Goal: Task Accomplishment & Management: Manage account settings

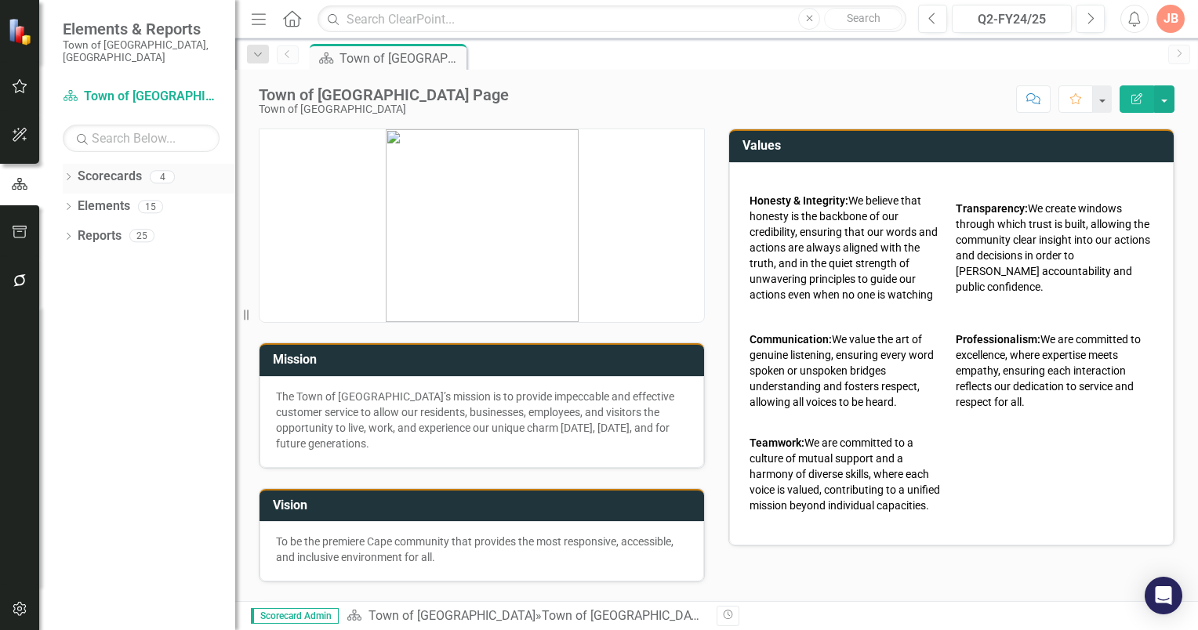
click at [67, 174] on icon "Dropdown" at bounding box center [68, 178] width 11 height 9
click at [76, 201] on icon "Dropdown" at bounding box center [77, 205] width 12 height 9
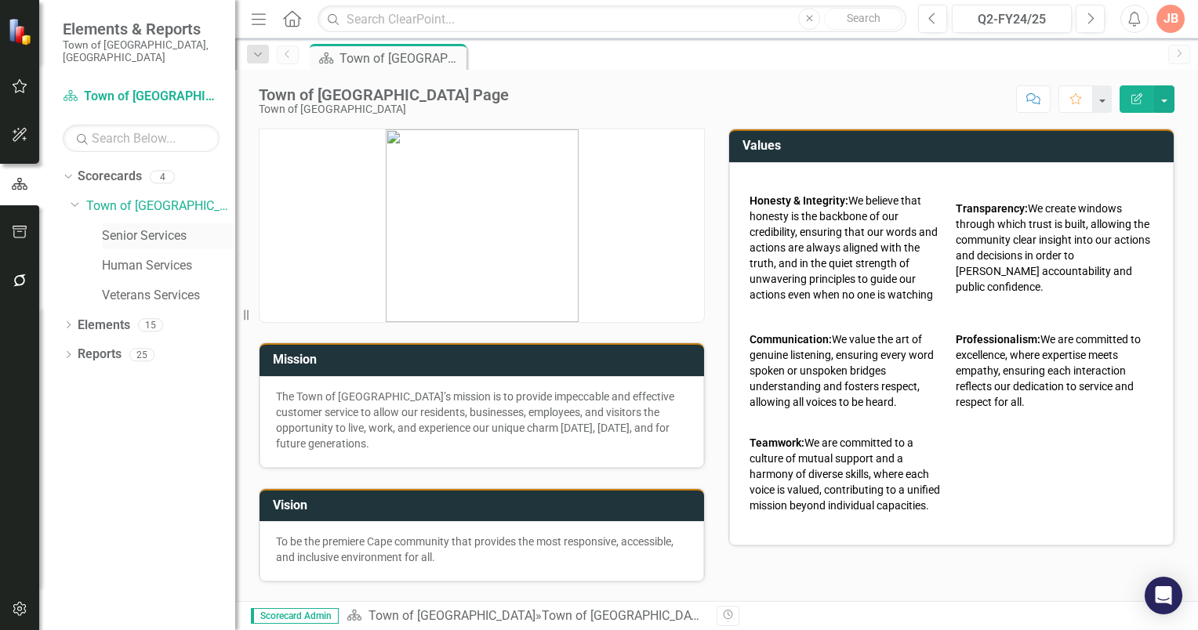
click at [115, 227] on link "Senior Services" at bounding box center [168, 236] width 133 height 18
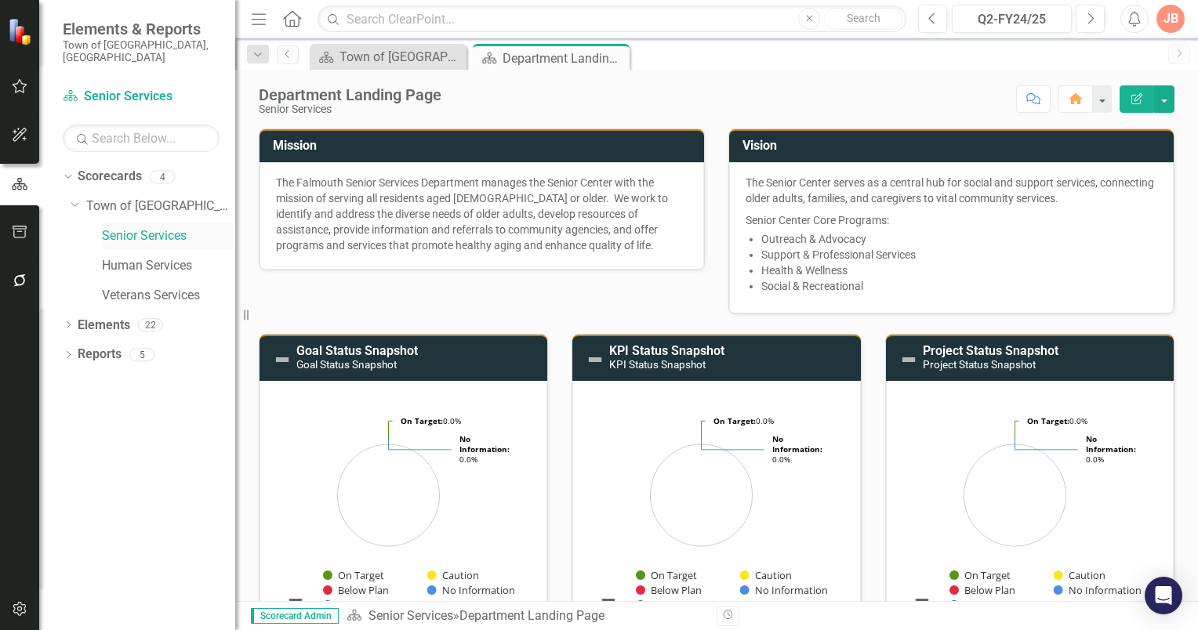
click at [118, 227] on link "Senior Services" at bounding box center [168, 236] width 133 height 18
click at [69, 322] on icon "Dropdown" at bounding box center [68, 326] width 11 height 9
click at [78, 412] on icon "Dropdown" at bounding box center [76, 416] width 11 height 9
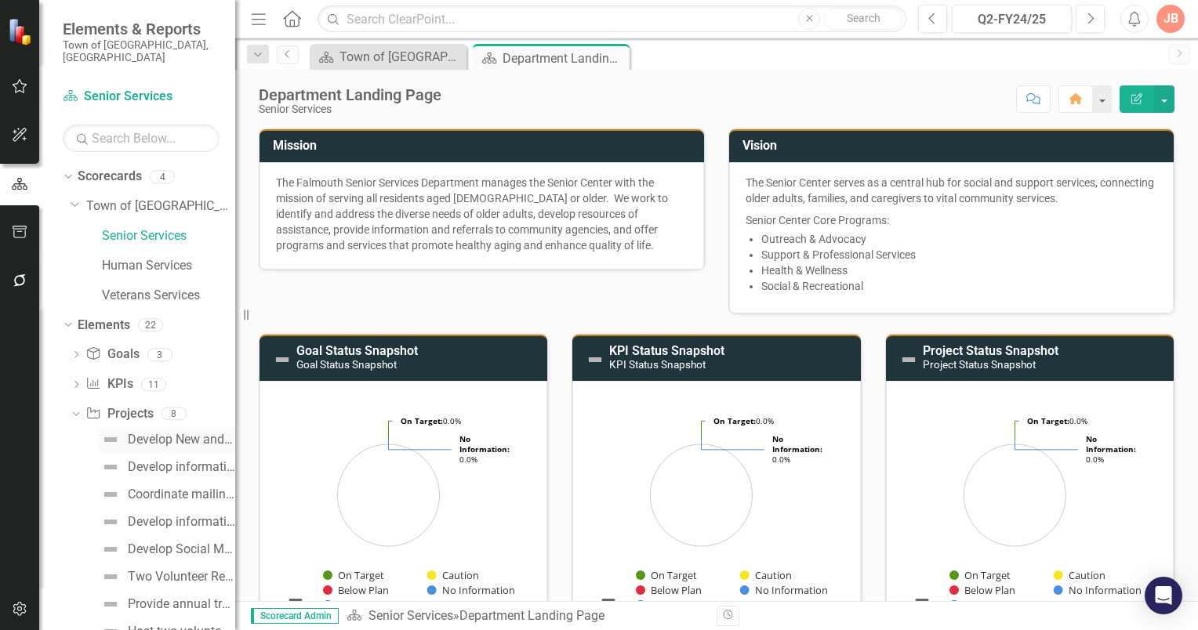
click at [158, 433] on div "Develop New and Review Existing Policies/Procedures." at bounding box center [181, 440] width 107 height 14
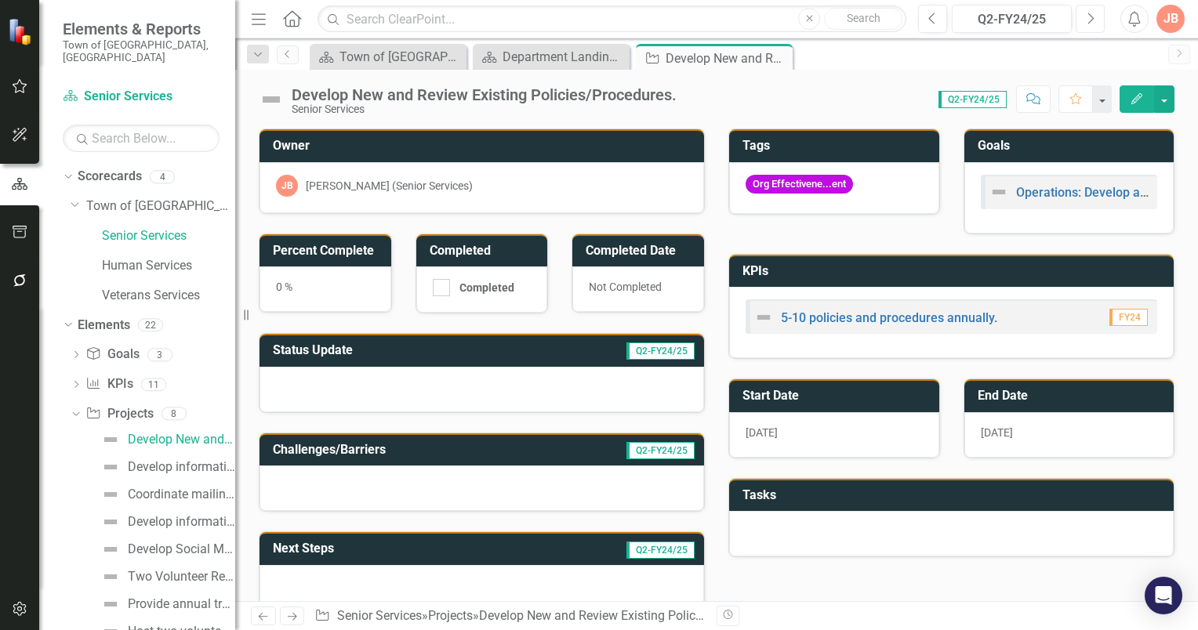
click at [1091, 19] on icon "Next" at bounding box center [1090, 19] width 9 height 14
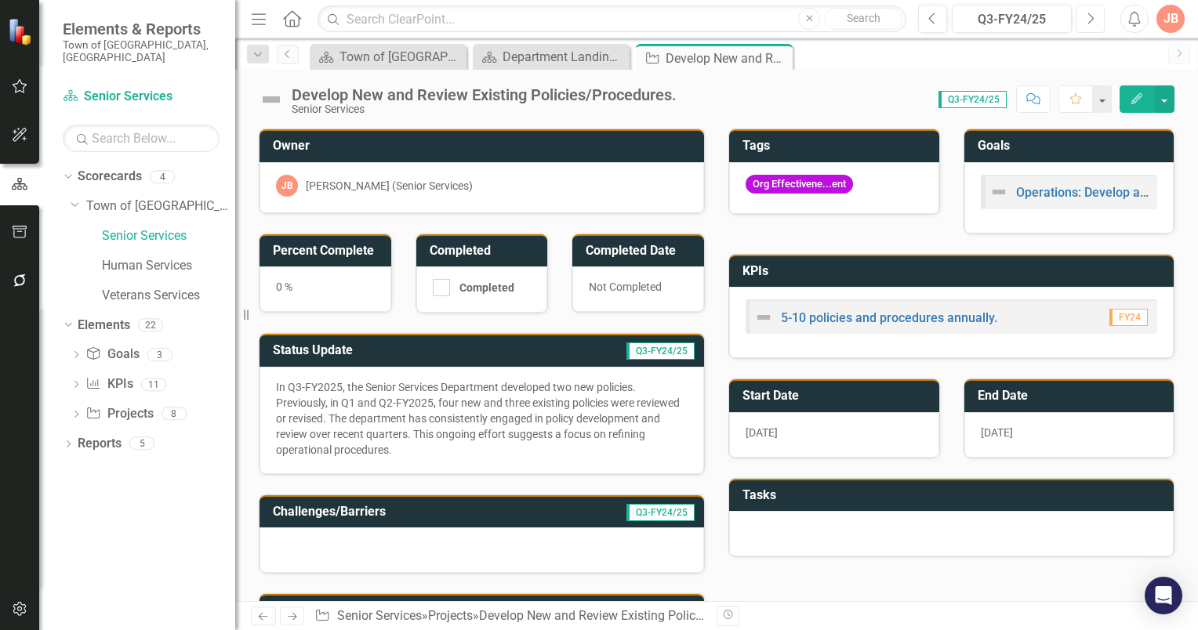
click at [1091, 19] on icon "Next" at bounding box center [1090, 19] width 9 height 14
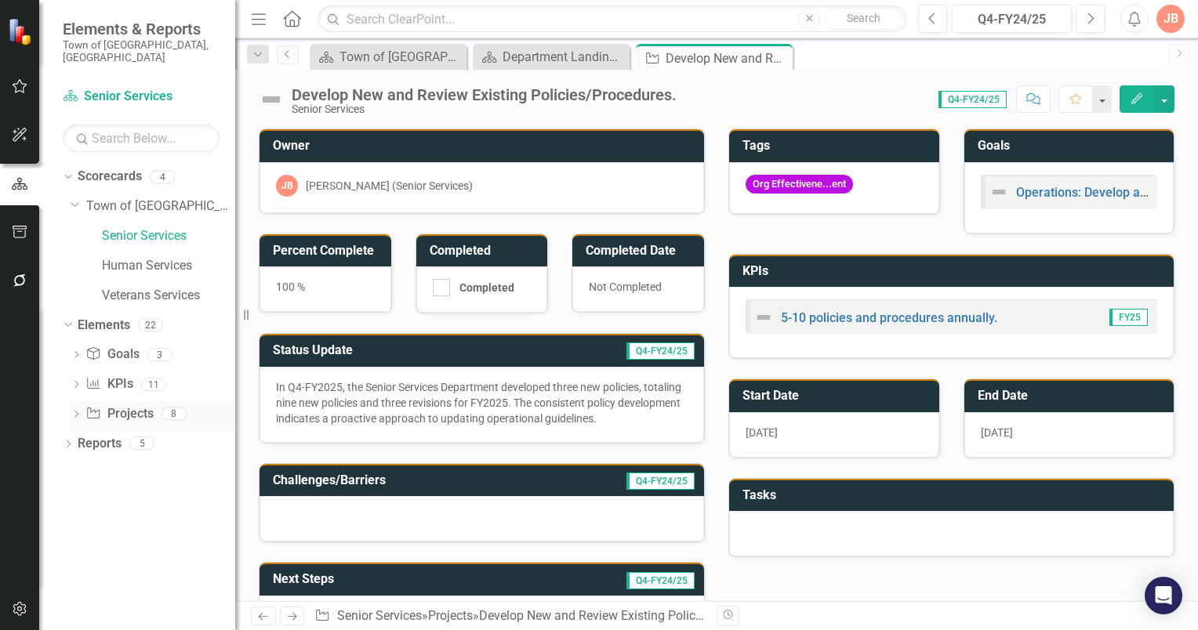
click at [75, 412] on icon "Dropdown" at bounding box center [76, 416] width 11 height 9
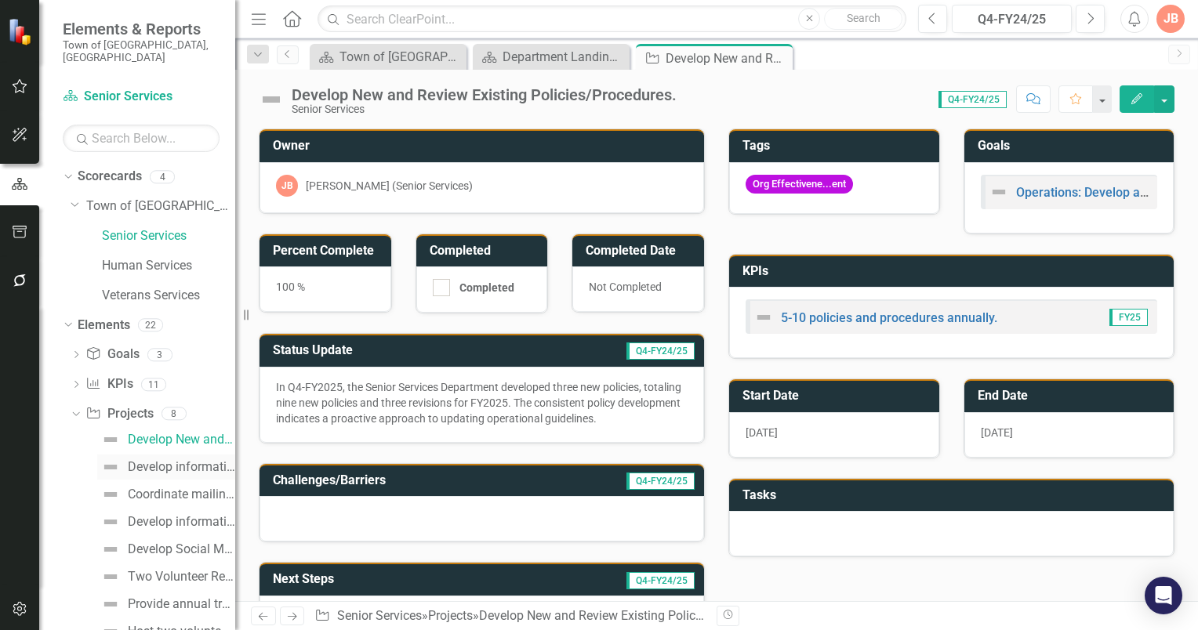
click at [150, 460] on div "Develop informational welcome letter to residents age [DEMOGRAPHIC_DATA]+ who a…" at bounding box center [181, 467] width 107 height 14
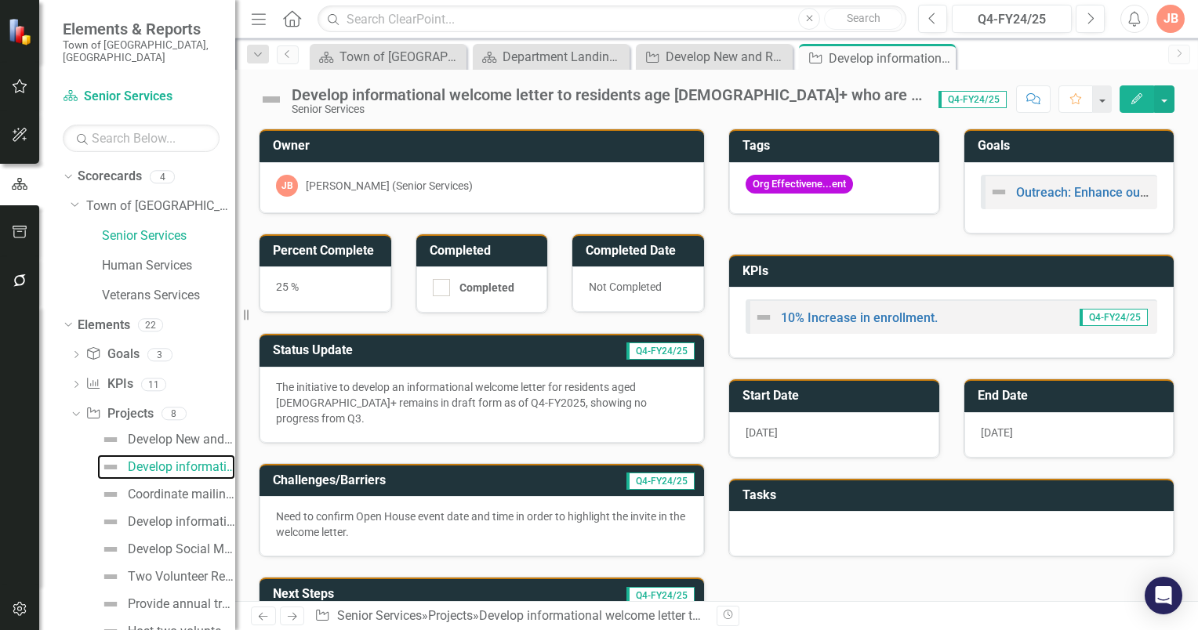
scroll to position [37, 0]
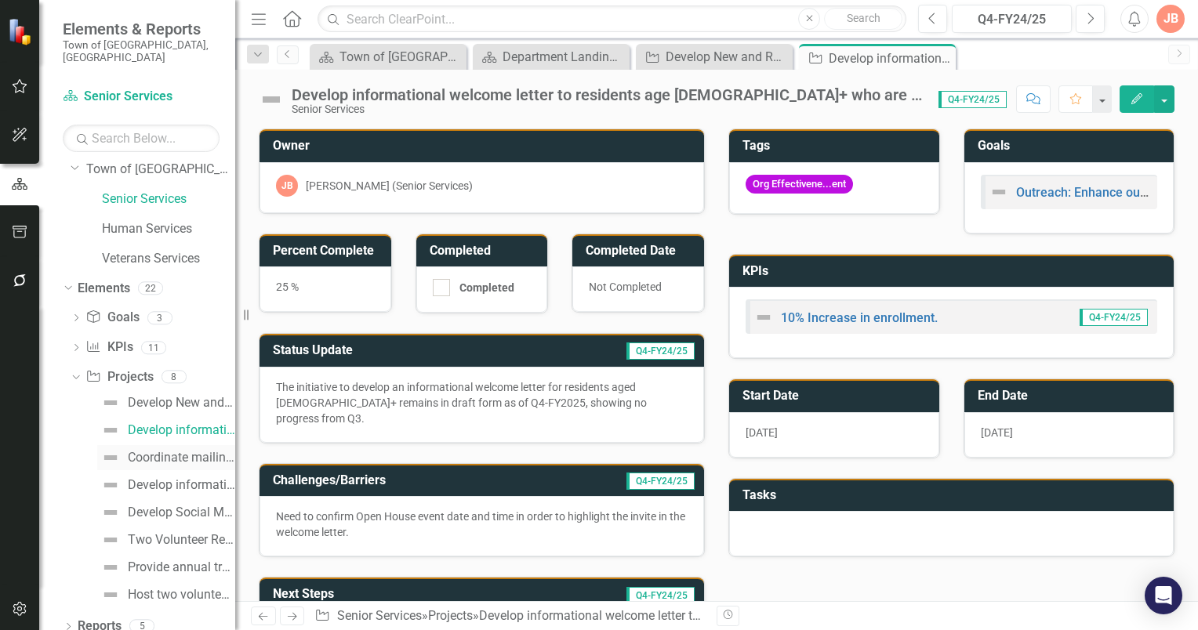
click at [175, 451] on div "Coordinate mailing distribution." at bounding box center [181, 458] width 107 height 14
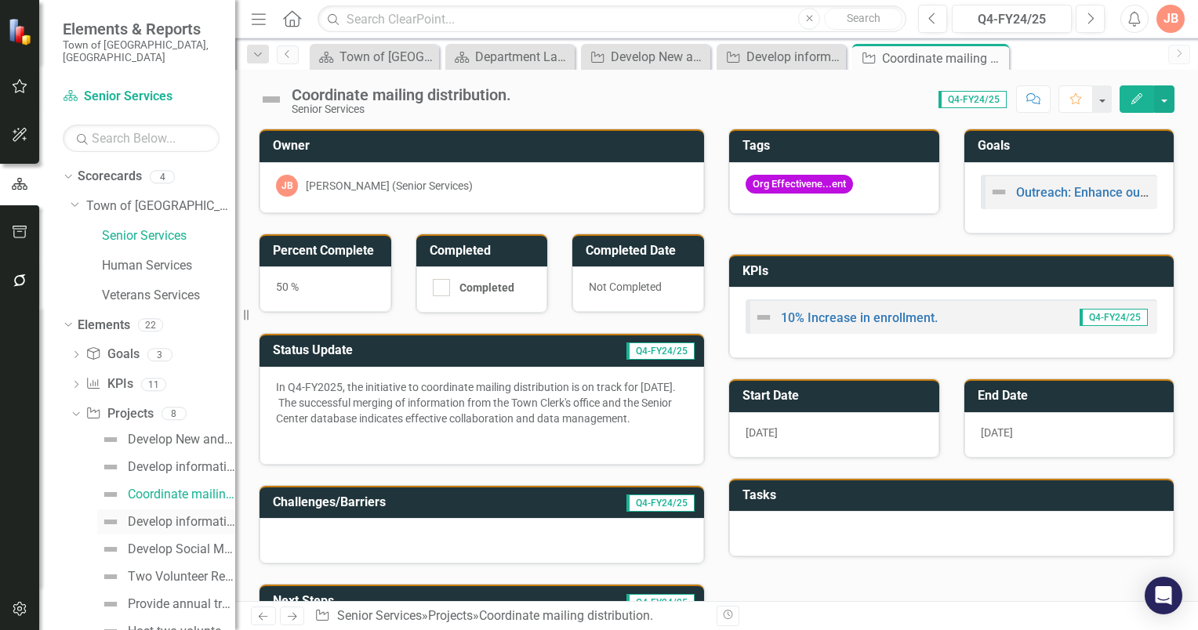
click at [144, 515] on div "Develop informational welcome letter to residents turning age [DEMOGRAPHIC_DATA…" at bounding box center [181, 522] width 107 height 14
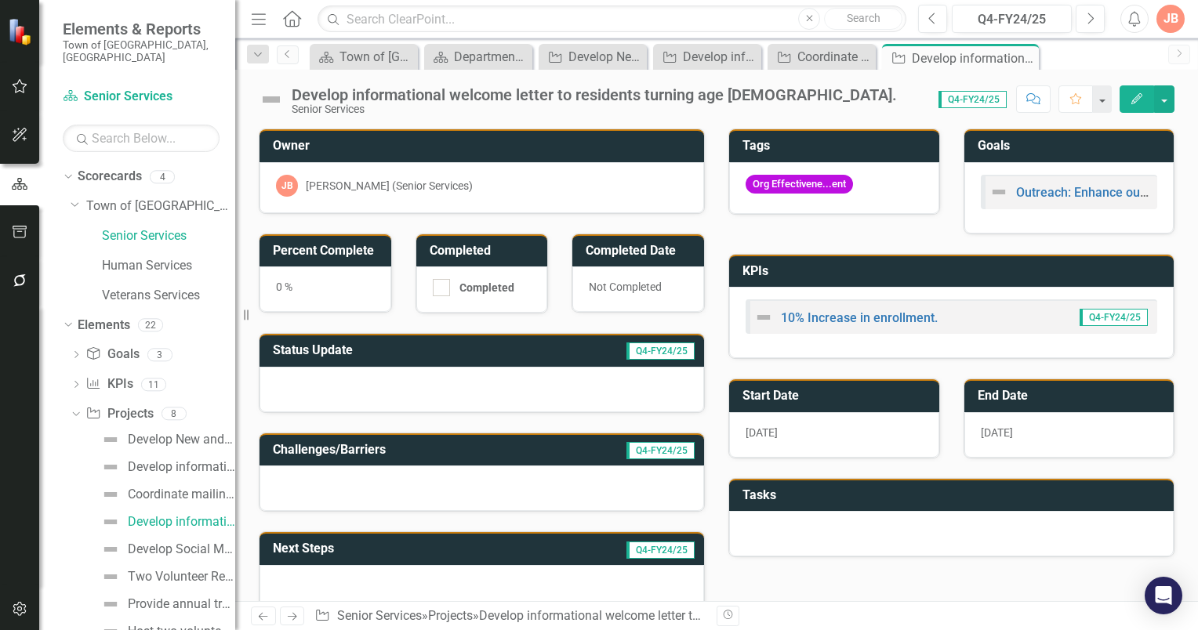
click at [457, 348] on h3 "Status Update" at bounding box center [386, 350] width 226 height 14
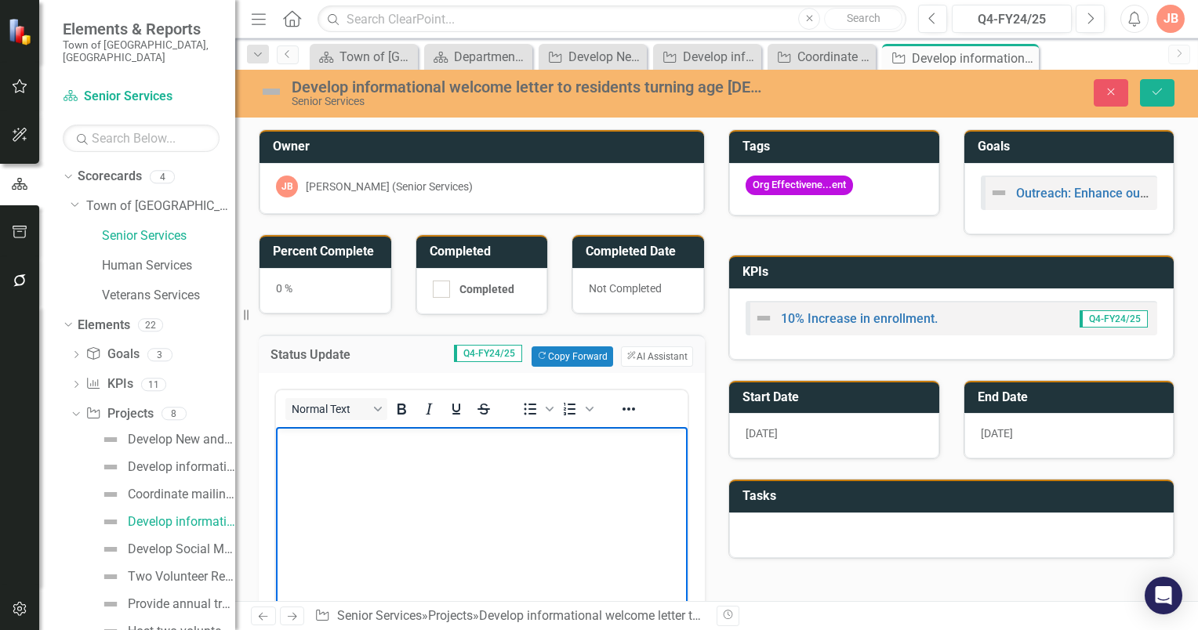
click at [283, 438] on p "Rich Text Area. Press ALT-0 for help." at bounding box center [482, 439] width 404 height 19
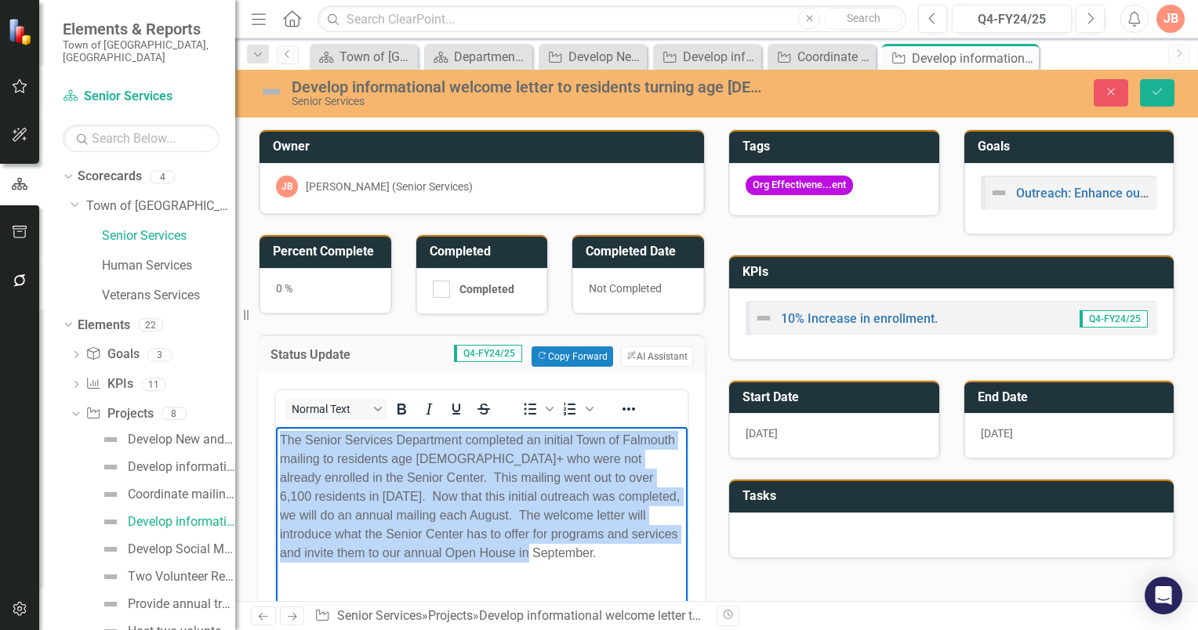
drag, startPoint x: 500, startPoint y: 553, endPoint x: 281, endPoint y: 438, distance: 247.5
click at [281, 438] on p "The Senior Services Department completed an initial Town of Falmouth mailing to…" at bounding box center [482, 496] width 404 height 132
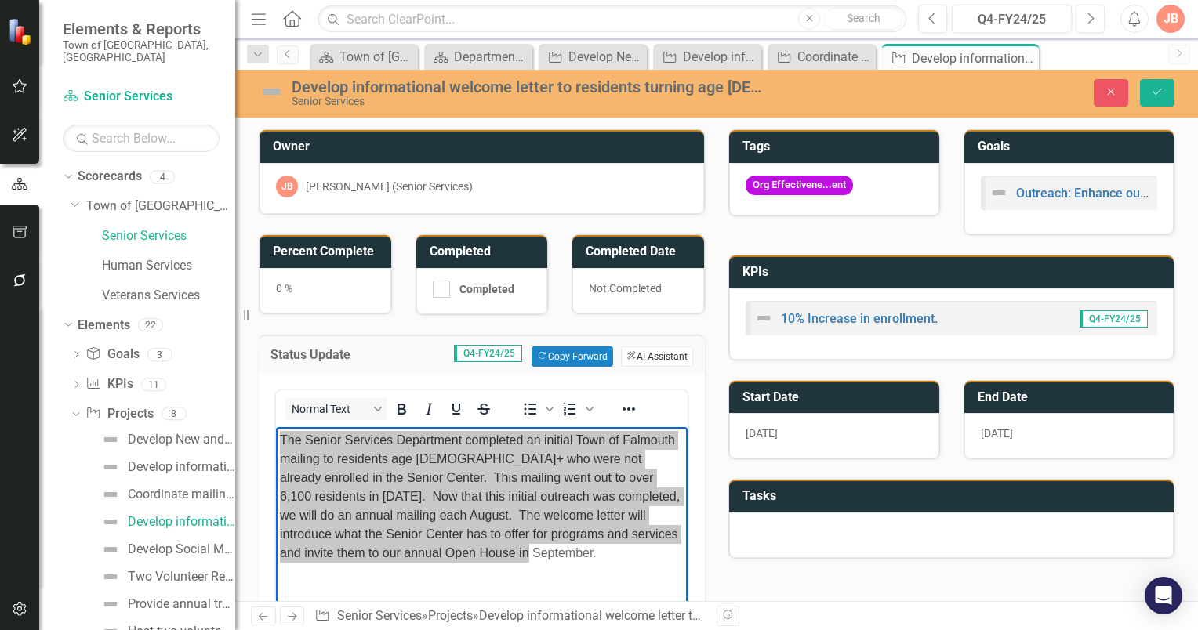
click at [654, 354] on button "ClearPoint AI AI Assistant" at bounding box center [657, 356] width 72 height 20
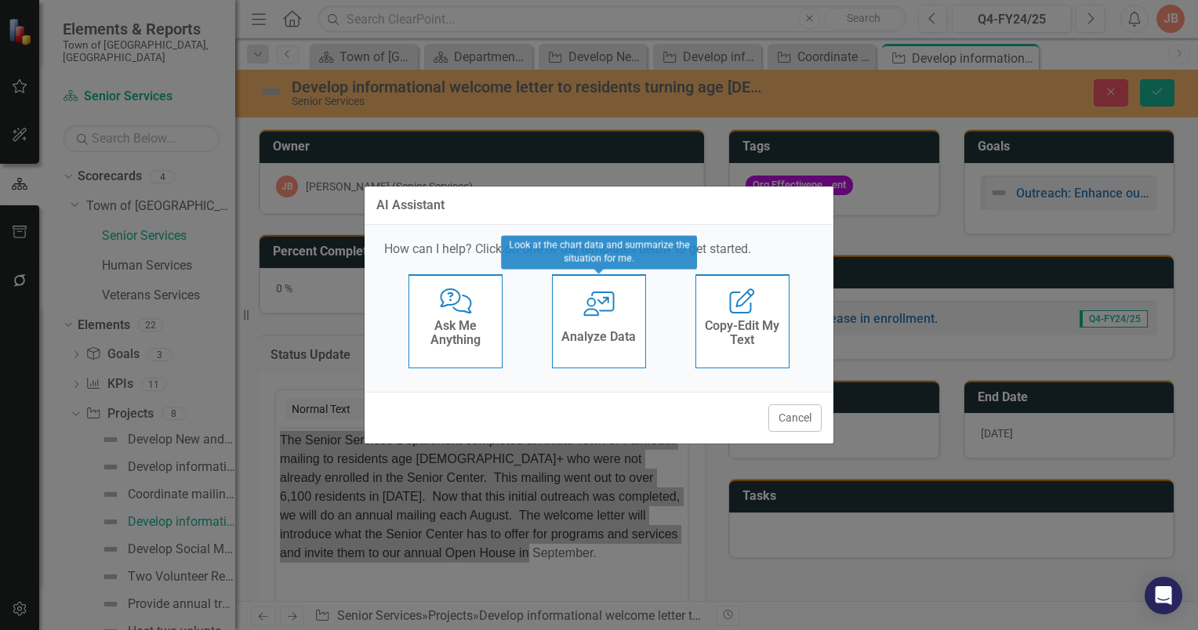
click at [621, 323] on div "User with Chart Analyze Data" at bounding box center [599, 321] width 94 height 94
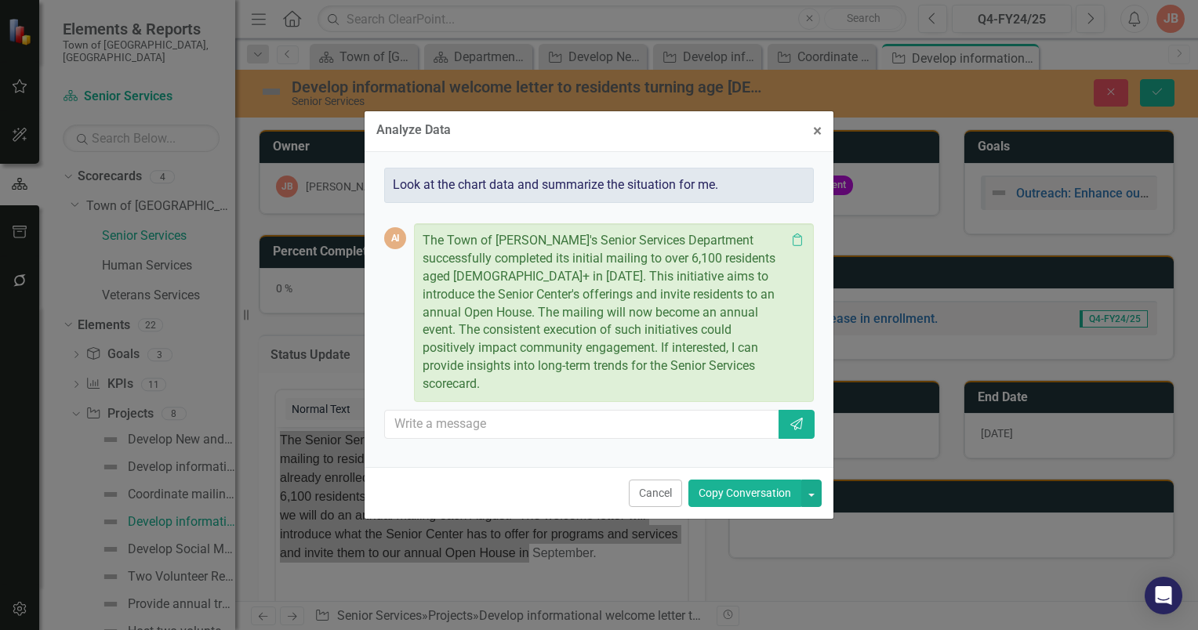
click at [423, 245] on p "The Town of Falmouth's Senior Services Department successfully completed its in…" at bounding box center [604, 312] width 363 height 161
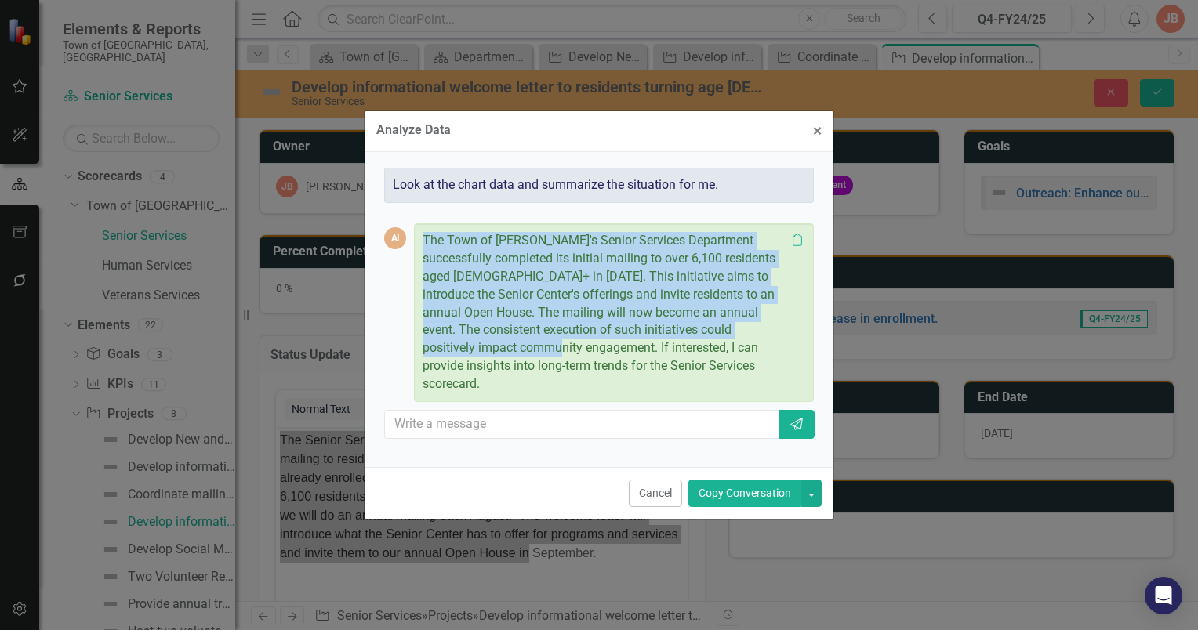
drag, startPoint x: 423, startPoint y: 250, endPoint x: 495, endPoint y: 359, distance: 131.1
click at [495, 359] on p "The Town of Falmouth's Senior Services Department successfully completed its in…" at bounding box center [604, 312] width 363 height 161
copy p "The Town of Falmouth's Senior Services Department successfully completed its in…"
click at [818, 140] on span "×" at bounding box center [817, 131] width 9 height 19
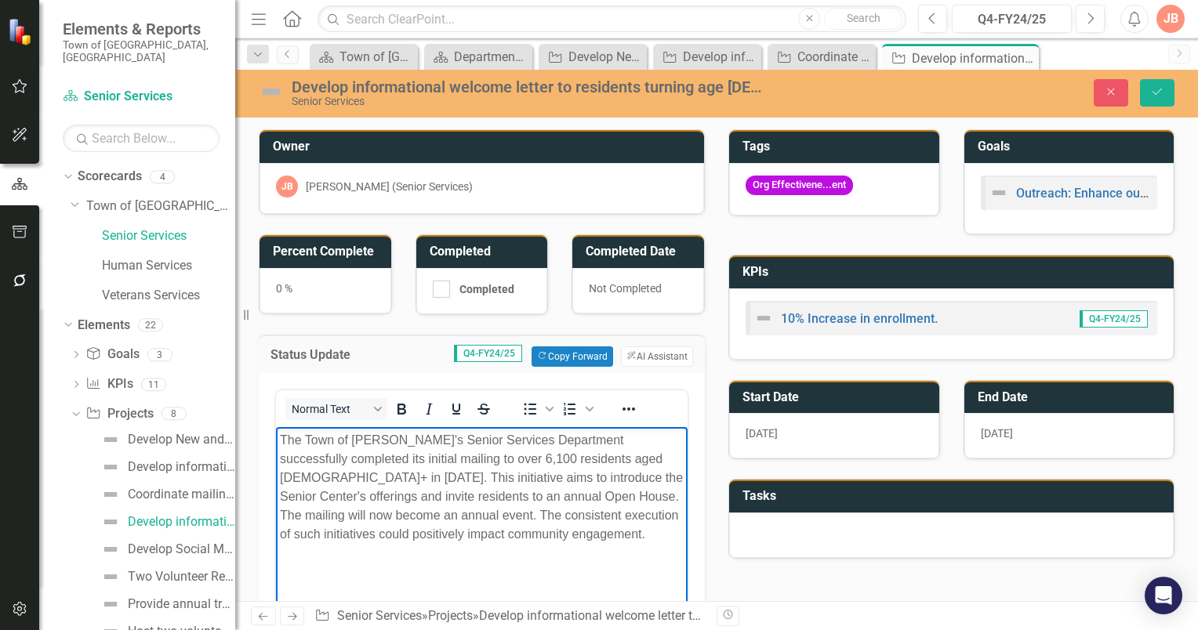
click at [281, 441] on p "The Town of Falmouth's Senior Services Department successfully completed its in…" at bounding box center [482, 486] width 404 height 113
click at [619, 459] on p "The Town of Falmouth's Senior Services Department successfully completed its in…" at bounding box center [482, 486] width 404 height 113
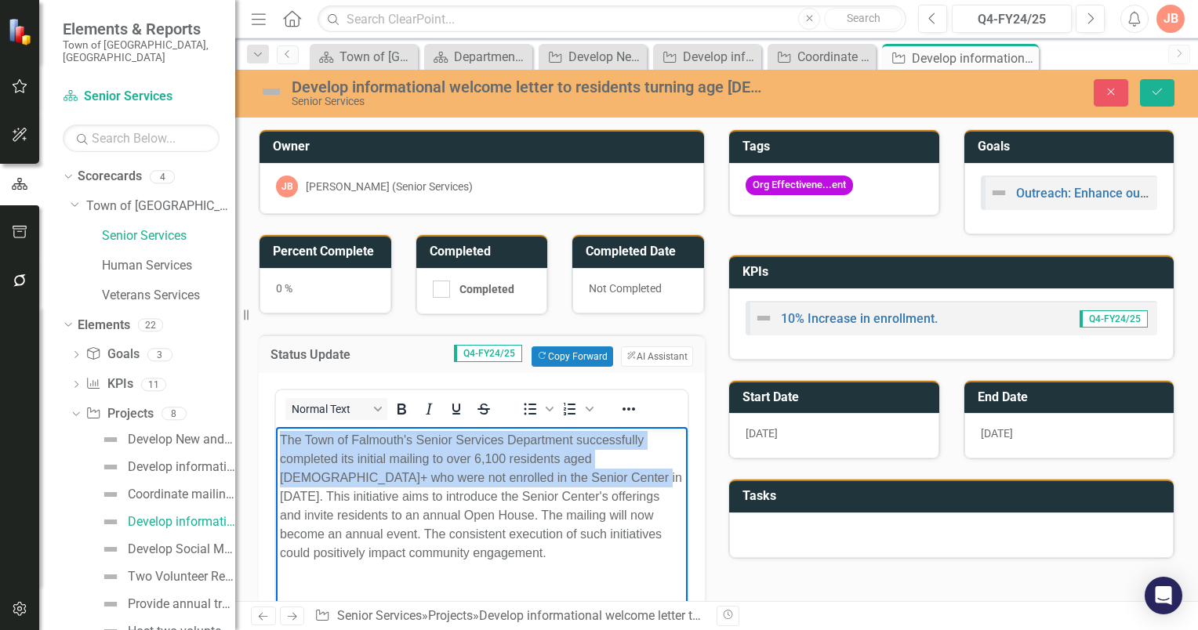
drag, startPoint x: 553, startPoint y: 473, endPoint x: 274, endPoint y: 439, distance: 282.0
click at [276, 439] on html "The Town of Falmouth's Senior Services Department successfully completed its in…" at bounding box center [482, 543] width 412 height 235
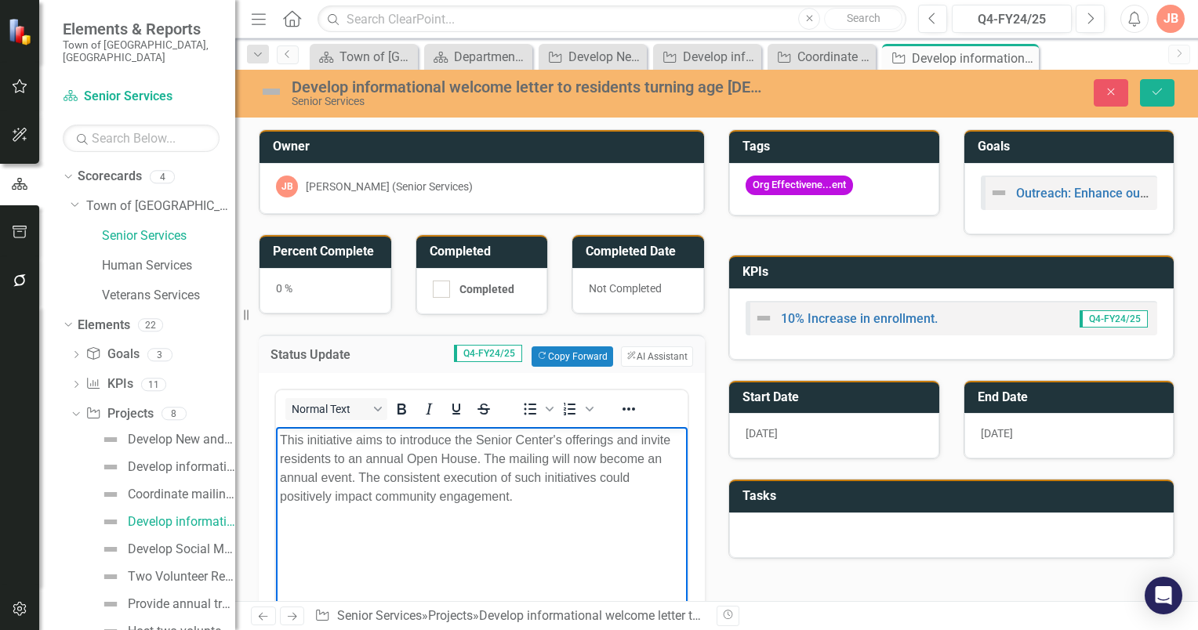
click at [350, 477] on p "This initiative aims to introduce the Senior Center's offerings and invite resi…" at bounding box center [482, 467] width 404 height 75
click at [477, 459] on p "This initiative aims to introduce the Senior Center's offerings and invite resi…" at bounding box center [482, 467] width 404 height 75
click at [444, 478] on p "This initiative aims to introduce the Senior Center's offerings and invite resi…" at bounding box center [482, 467] width 404 height 75
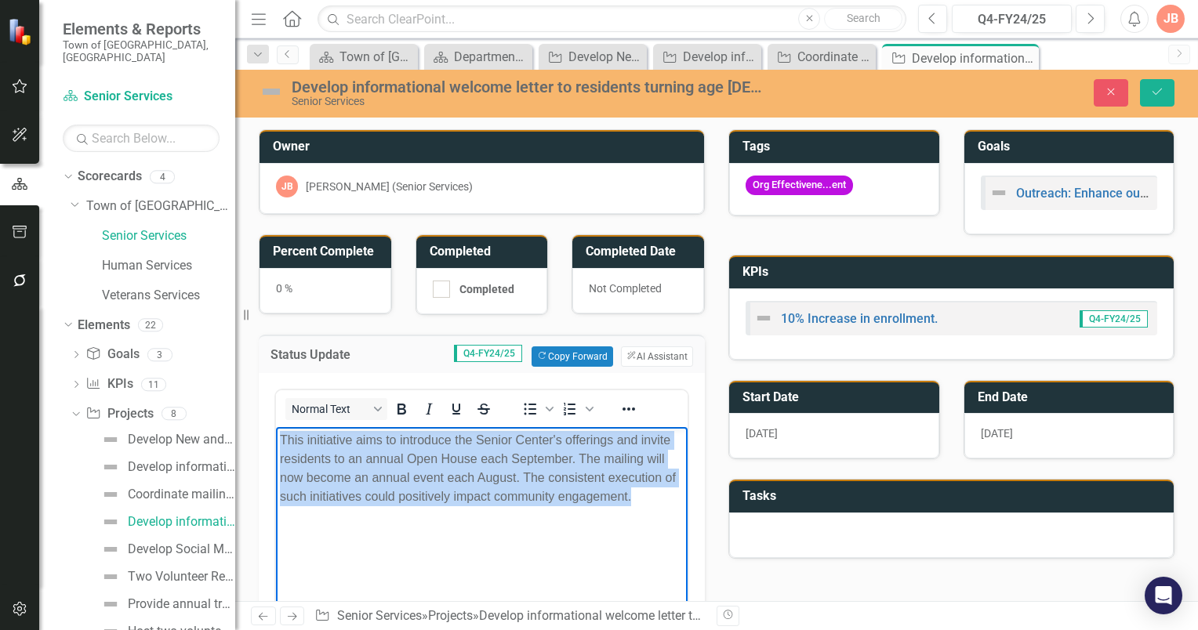
drag, startPoint x: 637, startPoint y: 497, endPoint x: 282, endPoint y: 441, distance: 359.6
click at [282, 441] on p "This initiative aims to introduce the Senior Center's offerings and invite resi…" at bounding box center [482, 467] width 404 height 75
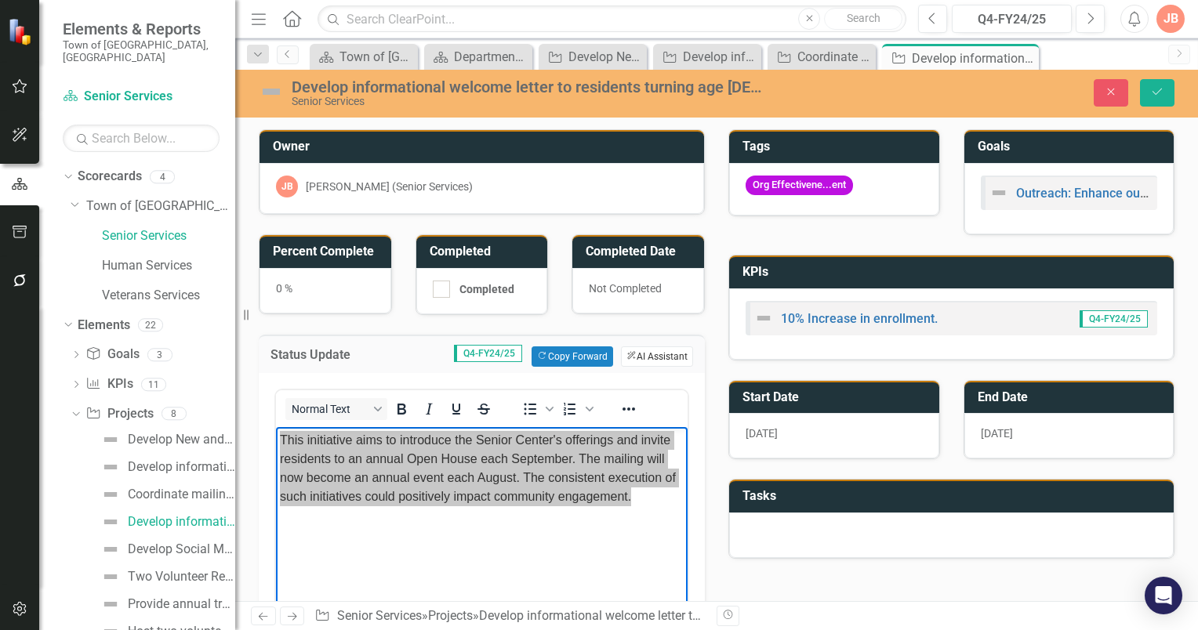
click at [650, 351] on button "ClearPoint AI AI Assistant" at bounding box center [657, 356] width 72 height 20
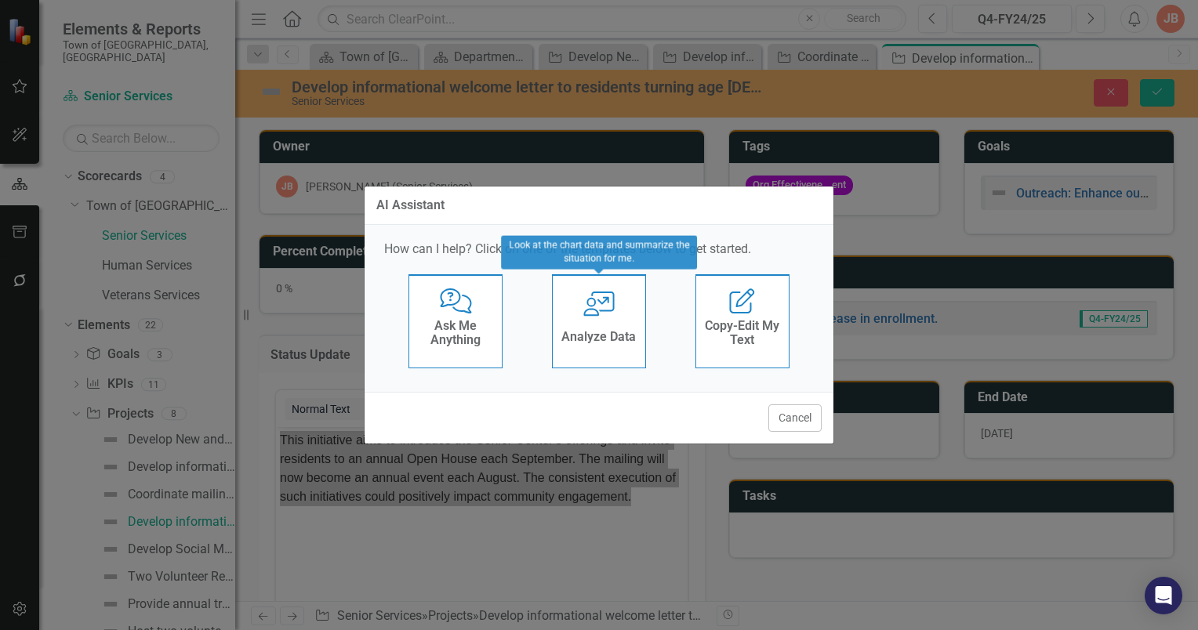
click at [619, 325] on div "User with Chart Analyze Data" at bounding box center [599, 321] width 94 height 94
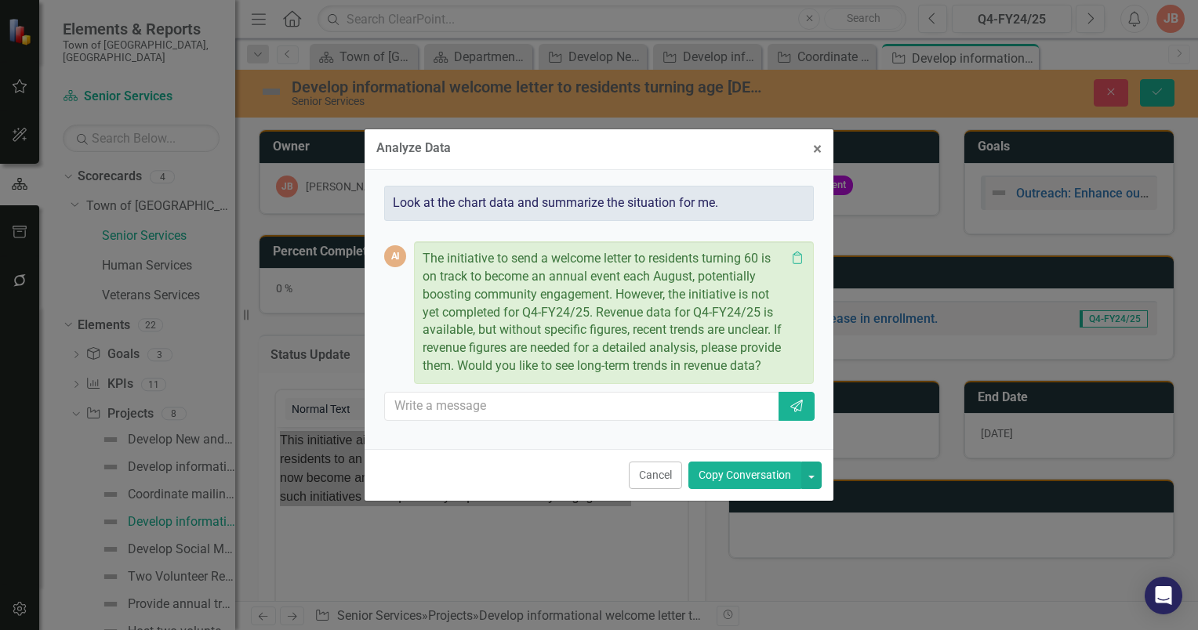
click at [426, 254] on p "The initiative to send a welcome letter to residents turning 60 is on track to …" at bounding box center [604, 312] width 363 height 125
click at [421, 256] on div "The initiative to send a welcome letter to residents turning 60 is on track to …" at bounding box center [614, 312] width 400 height 143
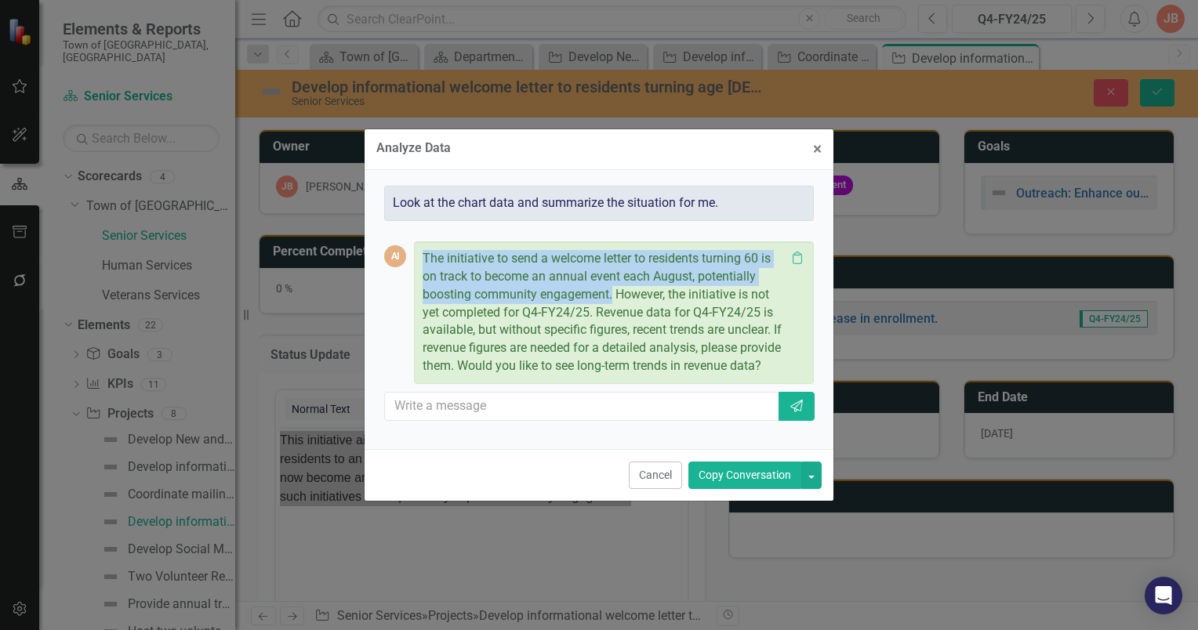
drag, startPoint x: 423, startPoint y: 258, endPoint x: 615, endPoint y: 294, distance: 194.6
click at [615, 294] on p "The initiative to send a welcome letter to residents turning 60 is on track to …" at bounding box center [604, 312] width 363 height 125
copy p "The initiative to send a welcome letter to residents turning 60 is on track to …"
click at [815, 151] on span "×" at bounding box center [817, 149] width 9 height 19
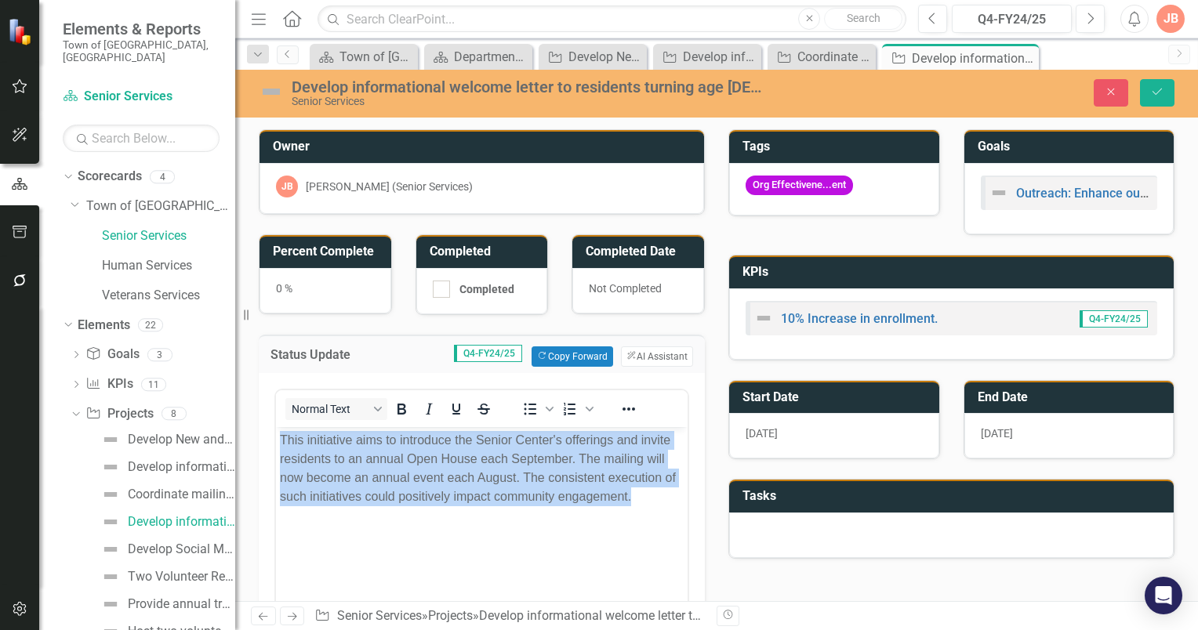
click at [378, 533] on body "This initiative aims to introduce the Senior Center's offerings and invite resi…" at bounding box center [482, 543] width 412 height 235
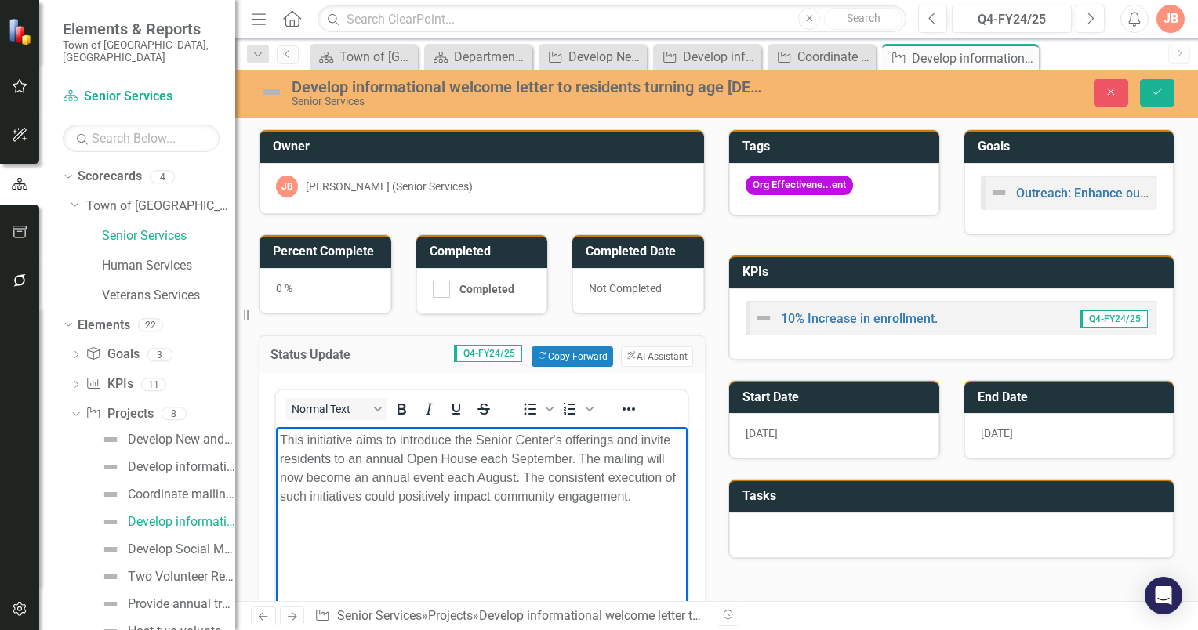
click at [643, 498] on p "This initiative aims to introduce the Senior Center's offerings and invite resi…" at bounding box center [482, 467] width 404 height 75
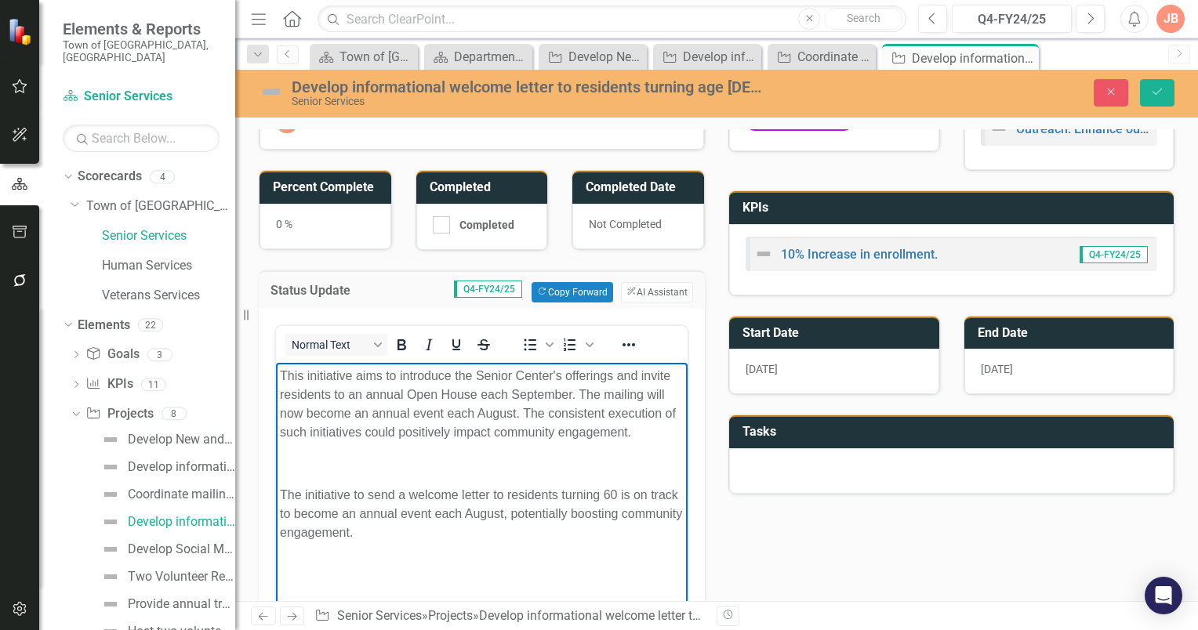
scroll to position [78, 0]
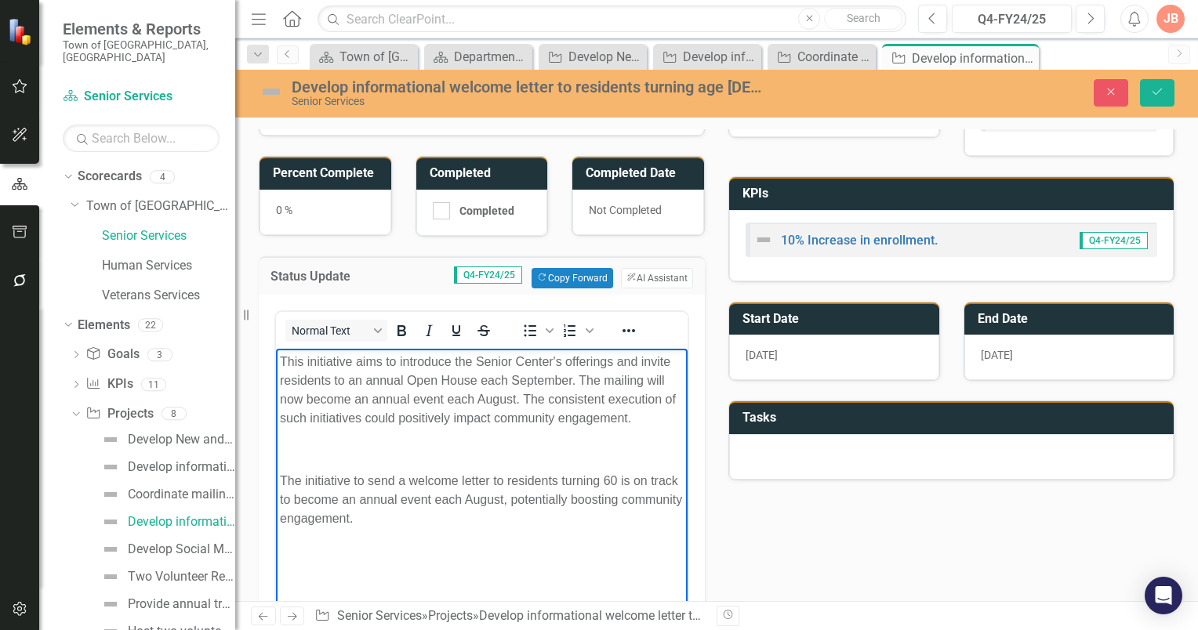
click at [281, 361] on p "This initiative aims to introduce the Senior Center's offerings and invite resi…" at bounding box center [482, 389] width 404 height 75
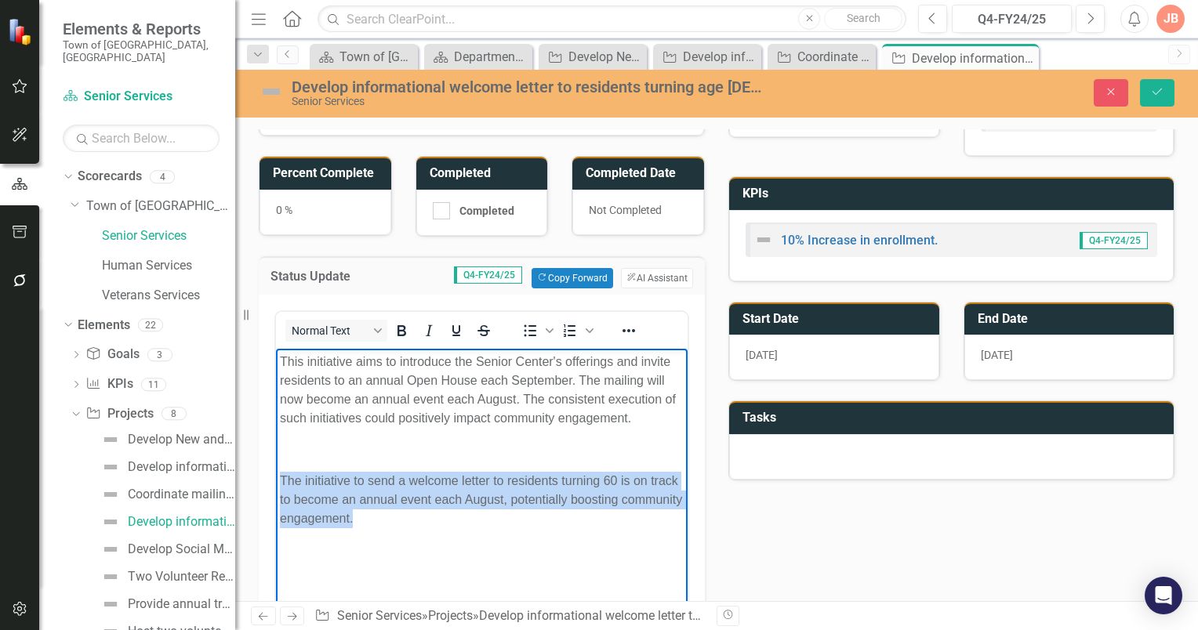
drag, startPoint x: 415, startPoint y: 520, endPoint x: 279, endPoint y: 489, distance: 139.8
click at [280, 489] on p "The initiative to send a welcome letter to residents turning 60 is on track to …" at bounding box center [482, 499] width 404 height 56
copy p "The initiative to send a welcome letter to residents turning 60 is on track to …"
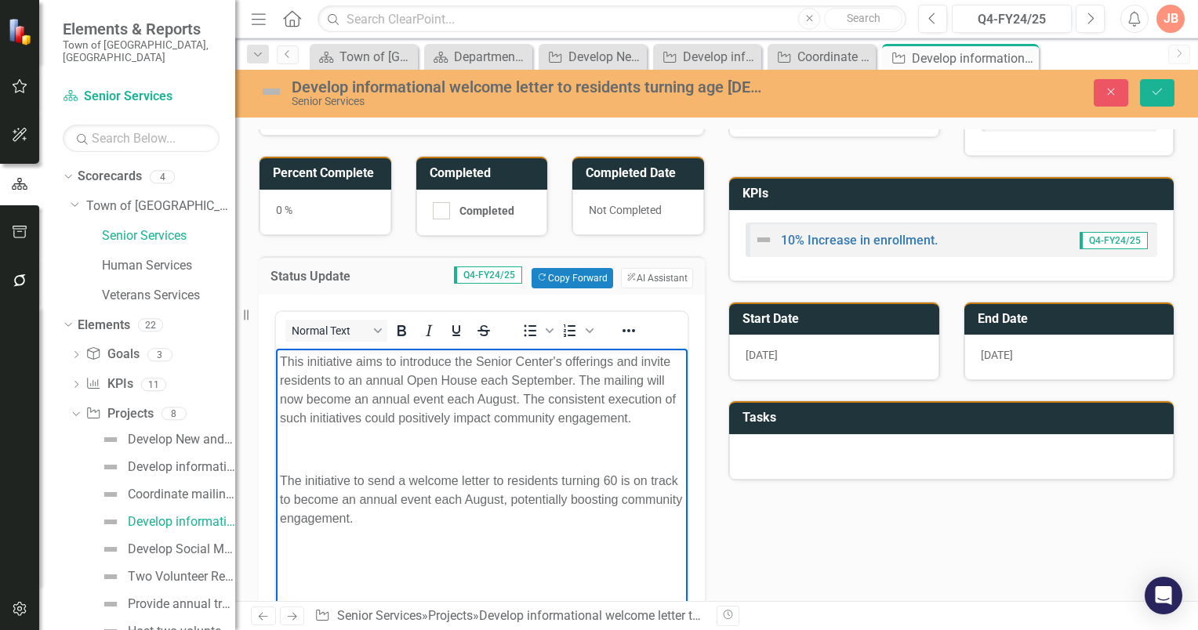
click at [278, 362] on body "This initiative aims to introduce the Senior Center's offerings and invite resi…" at bounding box center [482, 465] width 412 height 235
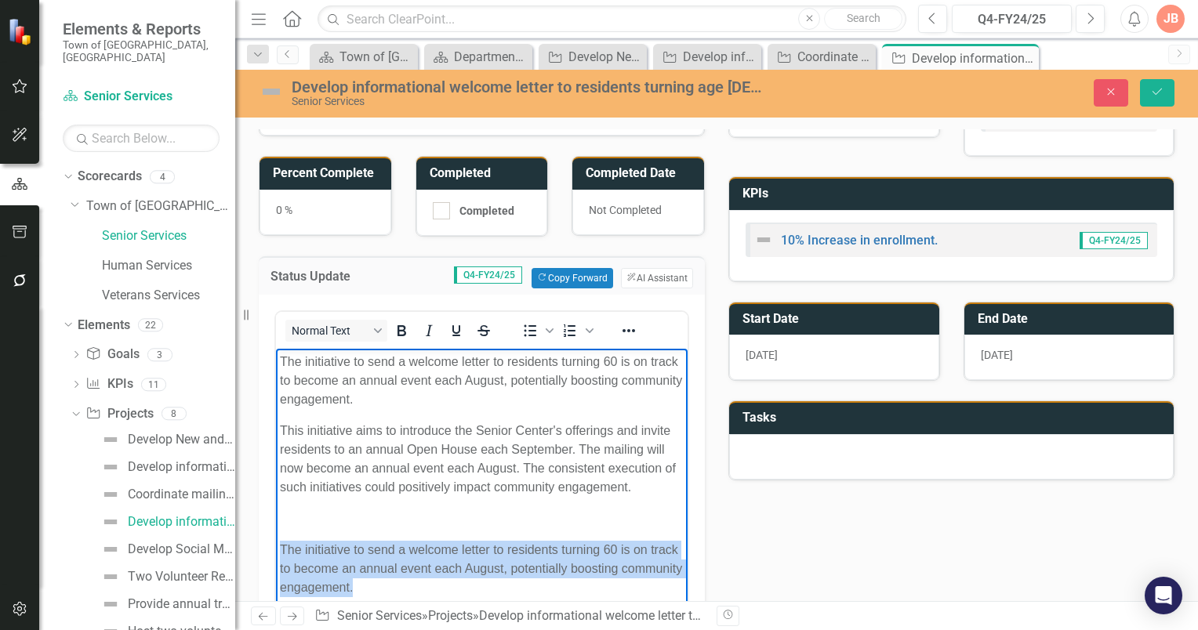
drag, startPoint x: 423, startPoint y: 589, endPoint x: 279, endPoint y: 535, distance: 153.0
click at [279, 535] on body "The initiative to send a welcome letter to residents turning 60 is on track to …" at bounding box center [482, 480] width 412 height 265
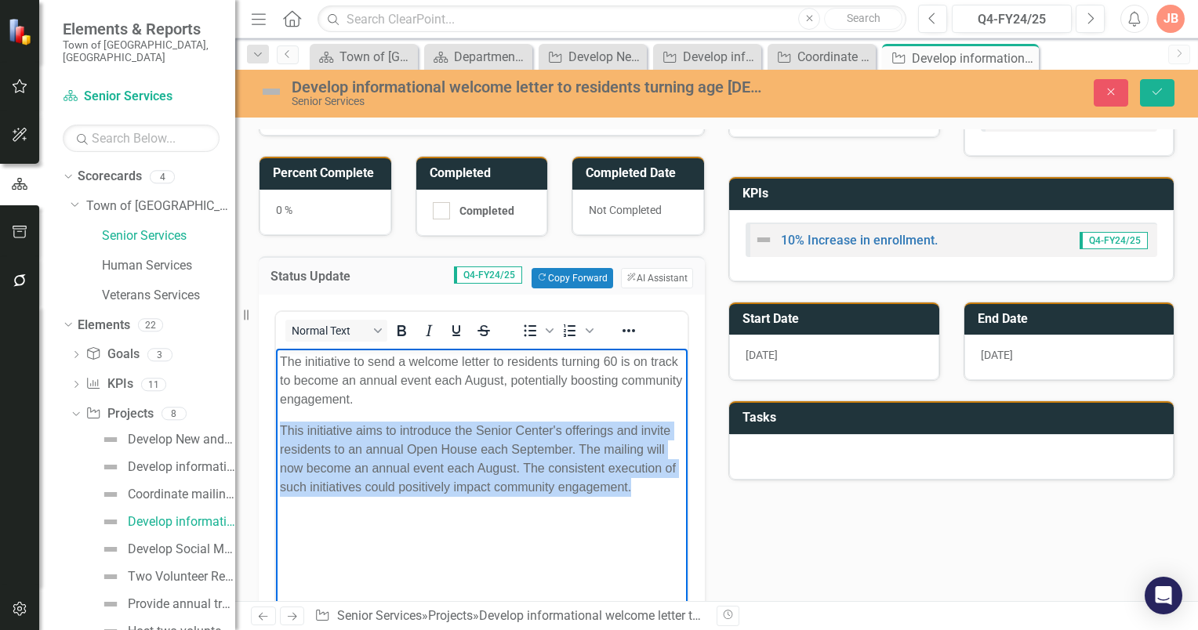
drag, startPoint x: 638, startPoint y: 488, endPoint x: 276, endPoint y: 429, distance: 366.9
click at [276, 429] on body "The initiative to send a welcome letter to residents turning 60 is on track to …" at bounding box center [482, 465] width 412 height 235
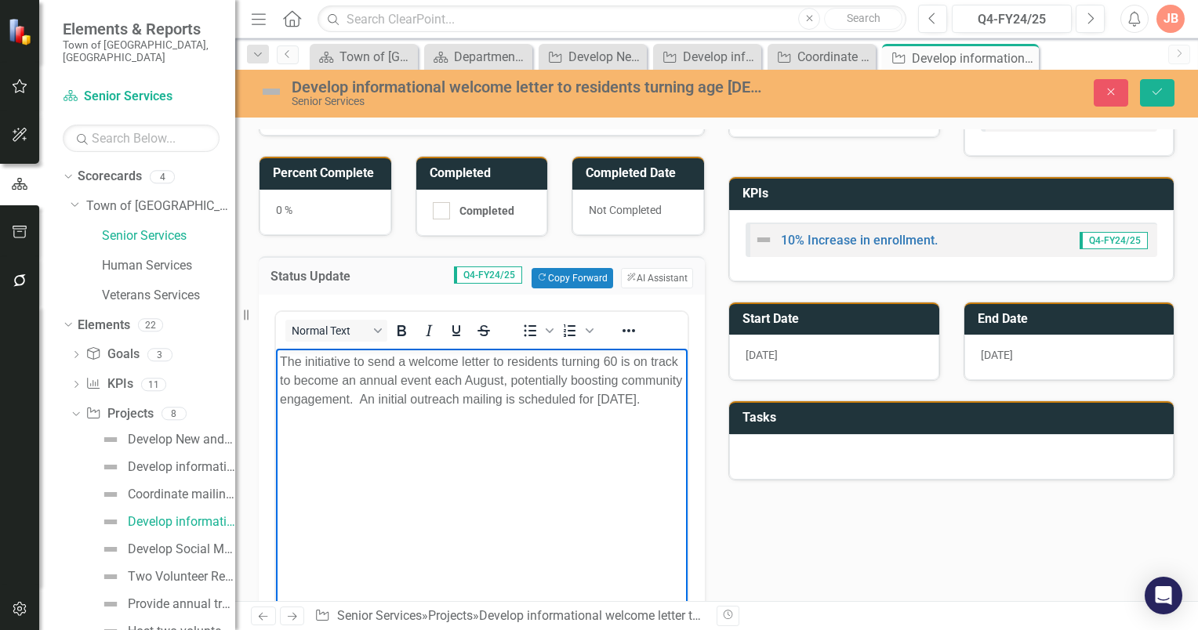
drag, startPoint x: 281, startPoint y: 359, endPoint x: 477, endPoint y: 376, distance: 196.7
click at [384, 408] on p "The initiative to send a welcome letter to residents turning 60 is on track to …" at bounding box center [482, 380] width 404 height 56
click at [644, 277] on button "ClearPoint AI AI Assistant" at bounding box center [657, 278] width 72 height 20
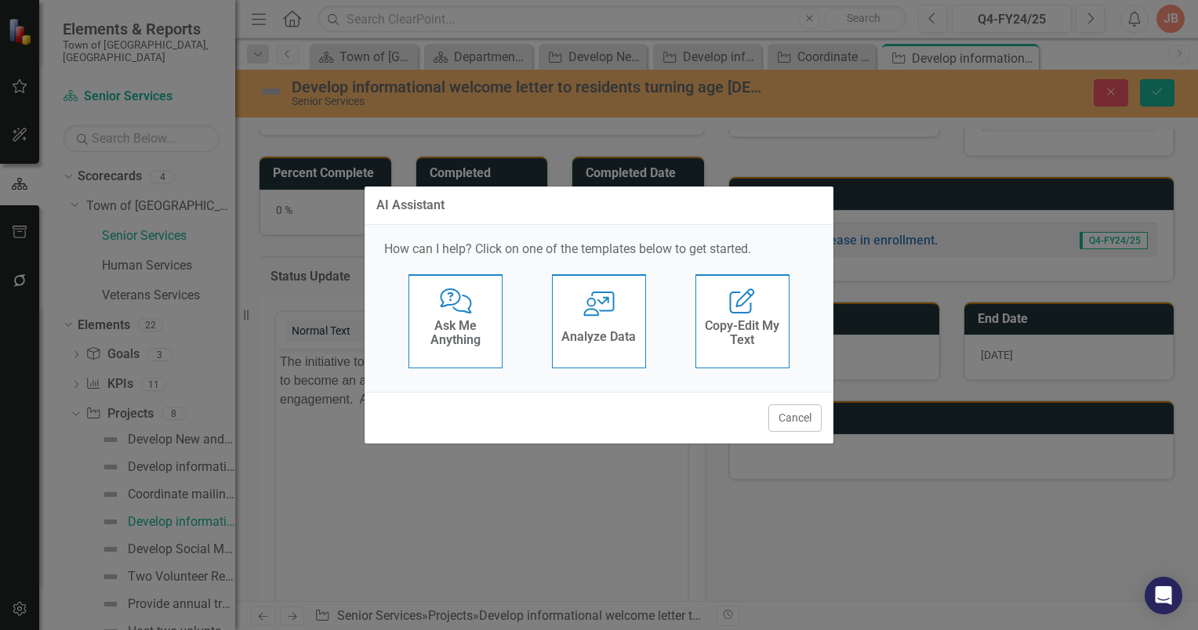
click at [615, 326] on div "Analyze Data" at bounding box center [598, 339] width 74 height 26
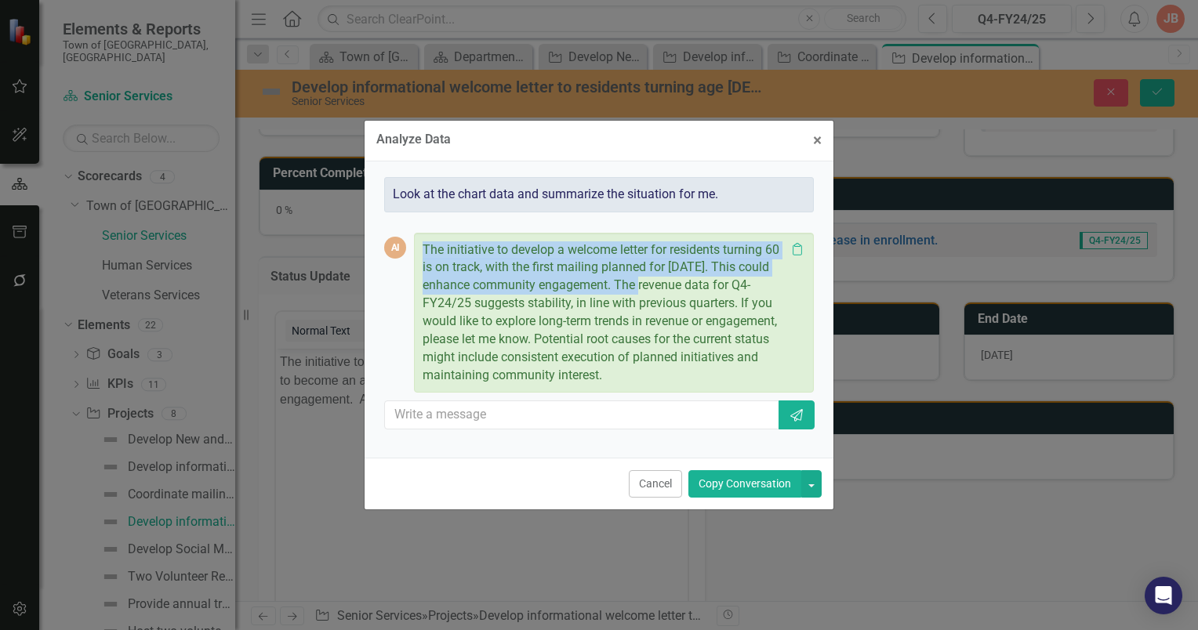
drag, startPoint x: 422, startPoint y: 250, endPoint x: 644, endPoint y: 286, distance: 224.8
click at [644, 286] on p "The initiative to develop a welcome letter for residents turning 60 is on track…" at bounding box center [604, 312] width 363 height 143
copy p "The initiative to develop a welcome letter for residents turning 60 is on track…"
click at [818, 140] on span "×" at bounding box center [817, 140] width 9 height 19
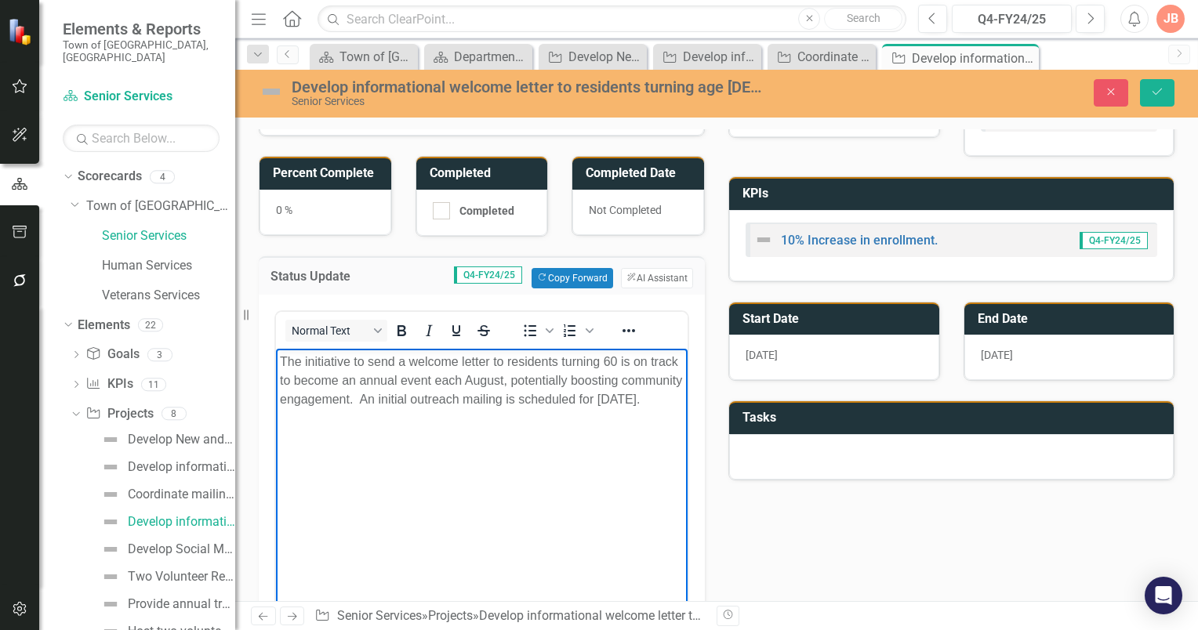
drag, startPoint x: 341, startPoint y: 444, endPoint x: 354, endPoint y: 441, distance: 13.7
click at [345, 440] on p "Rich Text Area. Press ALT-0 for help." at bounding box center [482, 430] width 404 height 19
click at [281, 359] on p "The initiative to send a welcome letter to residents turning 60 is on track to …" at bounding box center [482, 380] width 404 height 56
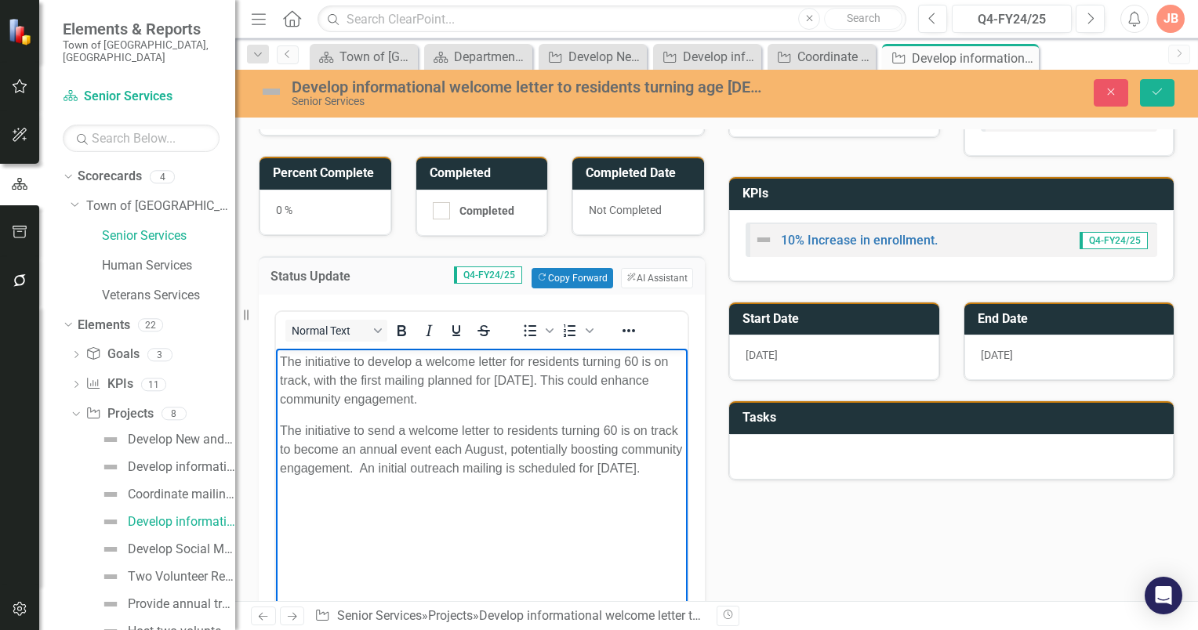
drag, startPoint x: 374, startPoint y: 489, endPoint x: 278, endPoint y: 429, distance: 113.1
click at [278, 429] on body "The initiative to develop a welcome letter for residents turning 60 is on track…" at bounding box center [482, 465] width 412 height 235
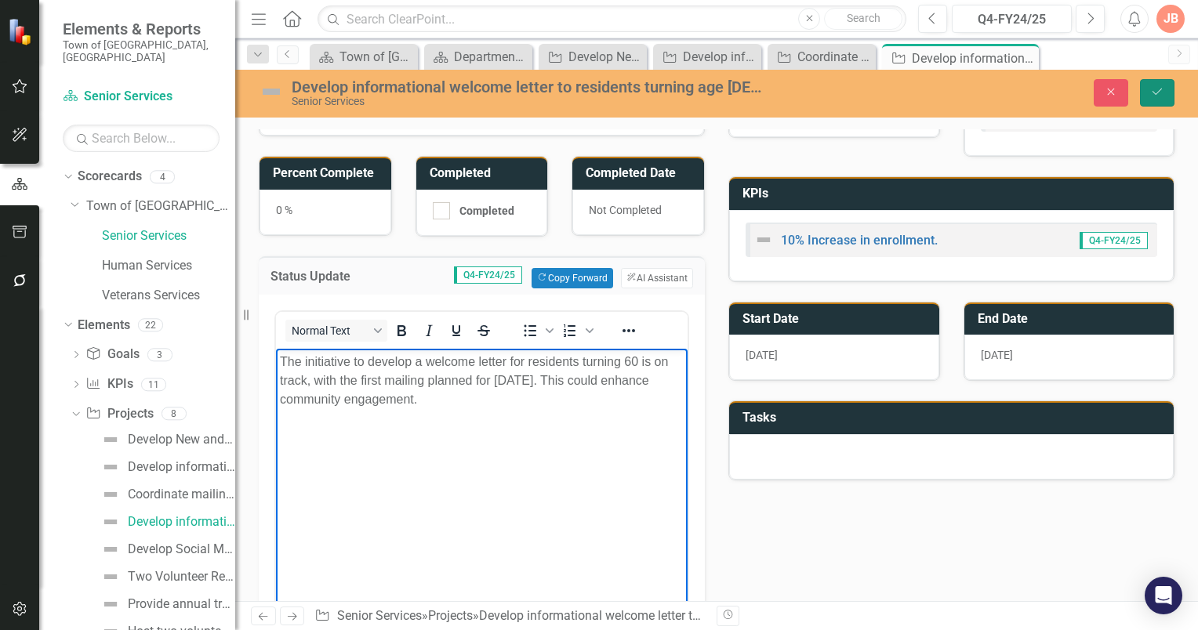
click at [1159, 86] on icon "Save" at bounding box center [1157, 91] width 14 height 11
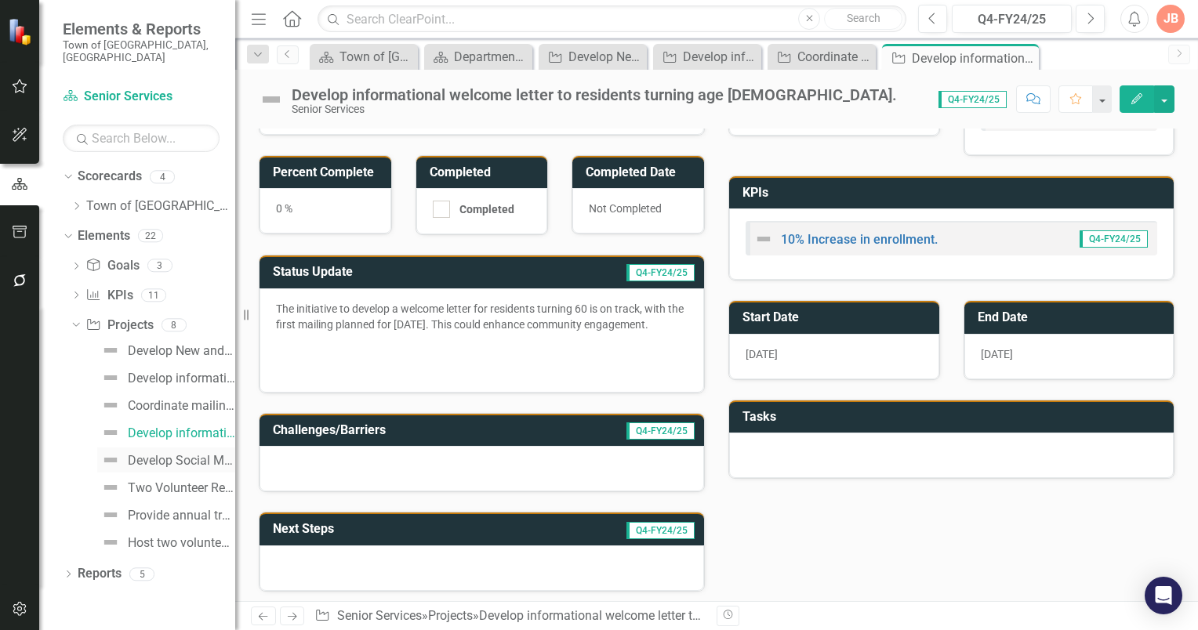
click at [154, 454] on div "Develop Social Media communication." at bounding box center [181, 461] width 107 height 14
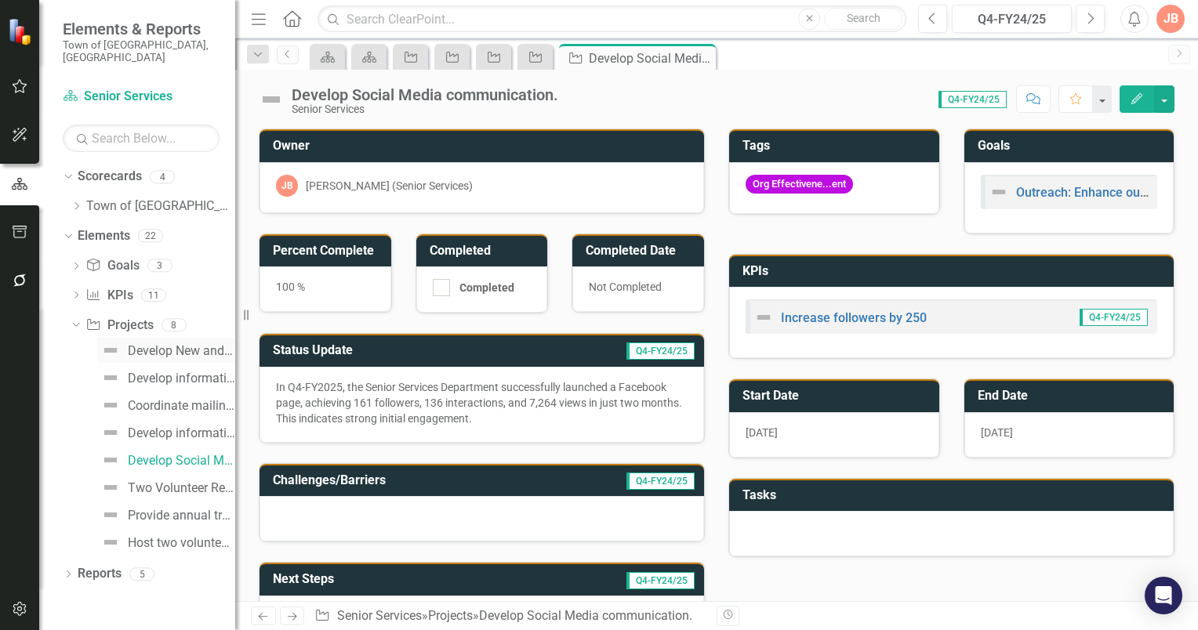
click at [140, 344] on div "Develop New and Review Existing Policies/Procedures." at bounding box center [181, 351] width 107 height 14
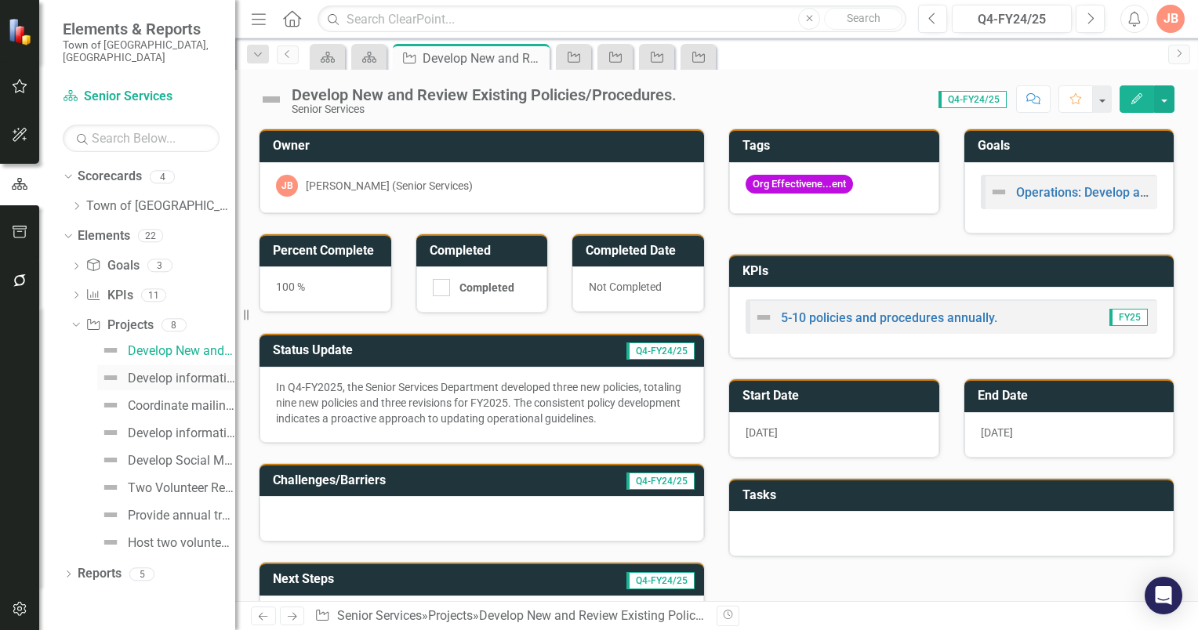
click at [139, 372] on div "Develop informational welcome letter to residents age [DEMOGRAPHIC_DATA]+ who a…" at bounding box center [181, 379] width 107 height 14
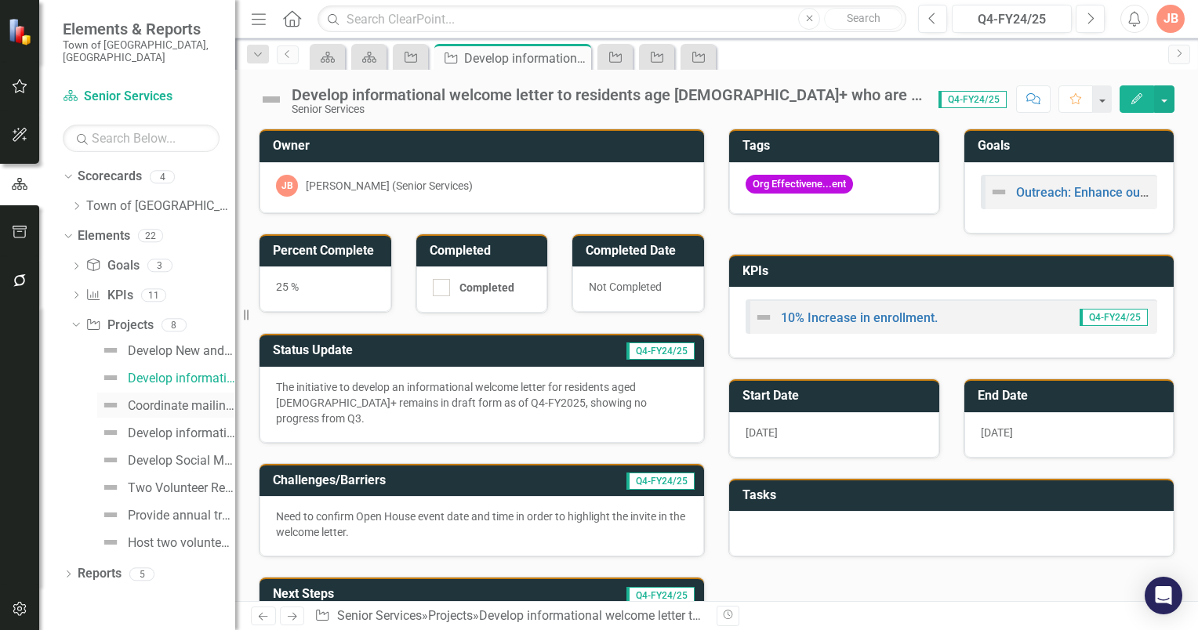
click at [141, 399] on div "Coordinate mailing distribution." at bounding box center [181, 406] width 107 height 14
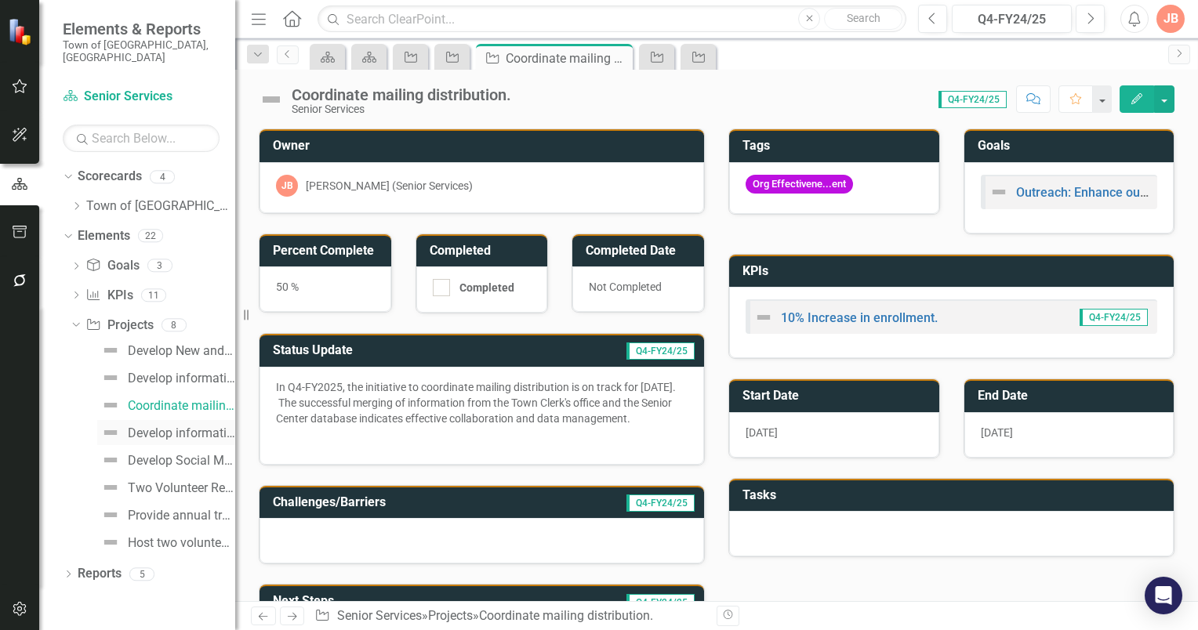
click at [144, 426] on div "Develop informational welcome letter to residents turning age [DEMOGRAPHIC_DATA…" at bounding box center [181, 433] width 107 height 14
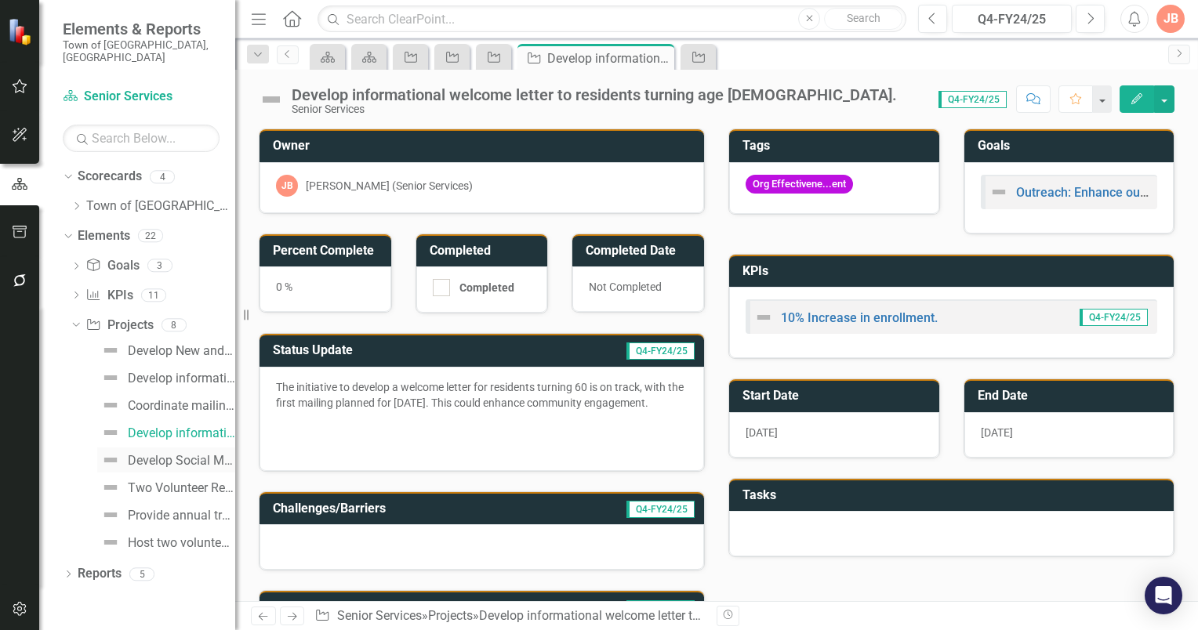
click at [145, 454] on div "Develop Social Media communication." at bounding box center [181, 461] width 107 height 14
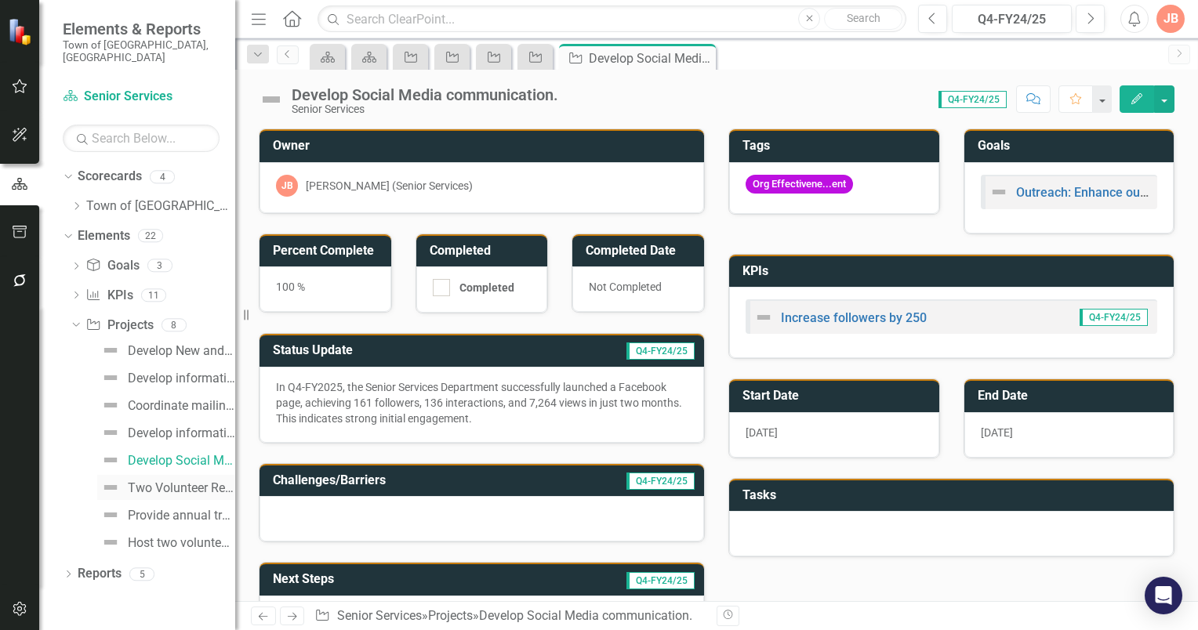
drag, startPoint x: 142, startPoint y: 477, endPoint x: 154, endPoint y: 477, distance: 11.8
click at [143, 481] on div "Two Volunteer Recruitment appeals annually." at bounding box center [181, 488] width 107 height 14
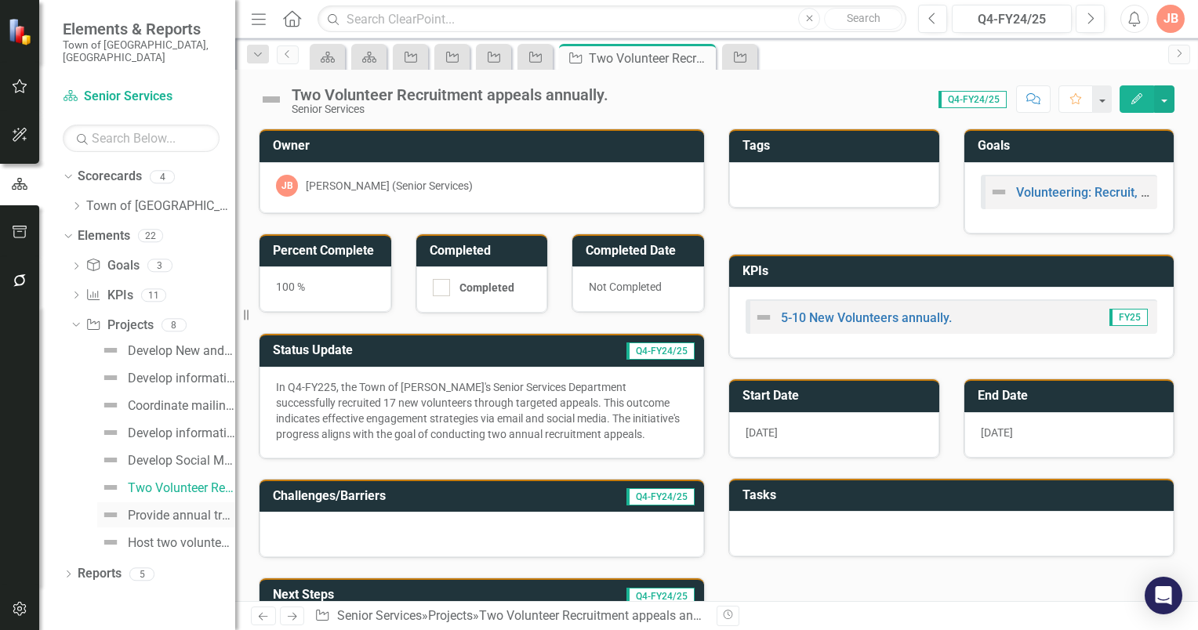
drag, startPoint x: 149, startPoint y: 503, endPoint x: 161, endPoint y: 502, distance: 12.6
click at [149, 509] on div "Provide annual training for volunteers." at bounding box center [181, 516] width 107 height 14
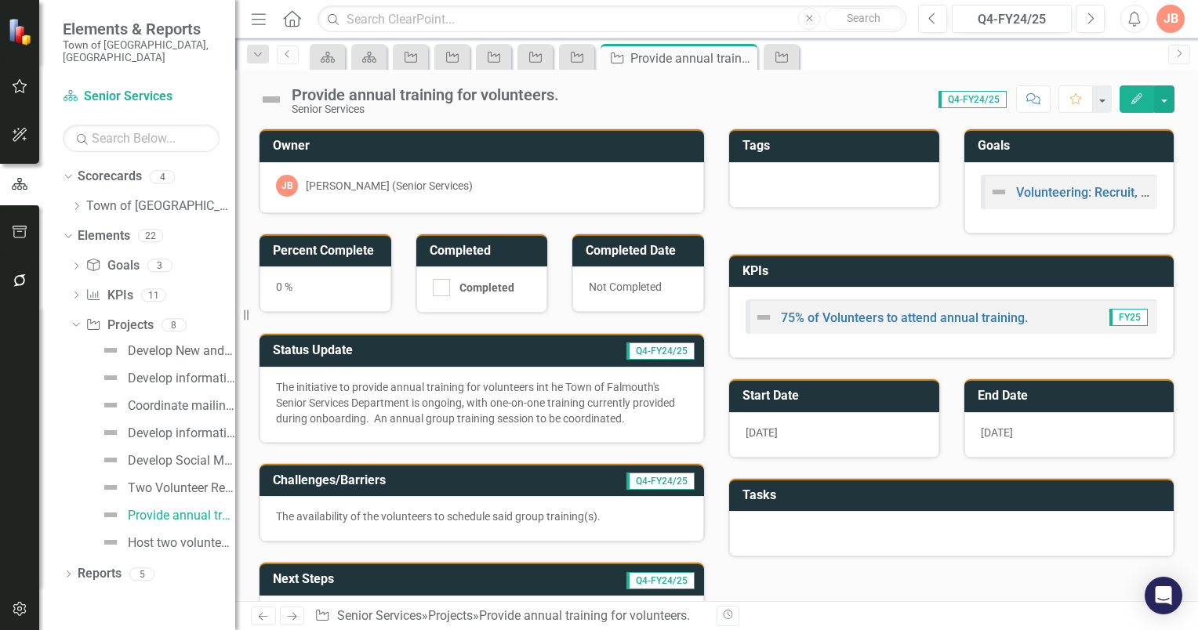
click at [552, 351] on td "Q4-FY24/25" at bounding box center [598, 352] width 198 height 26
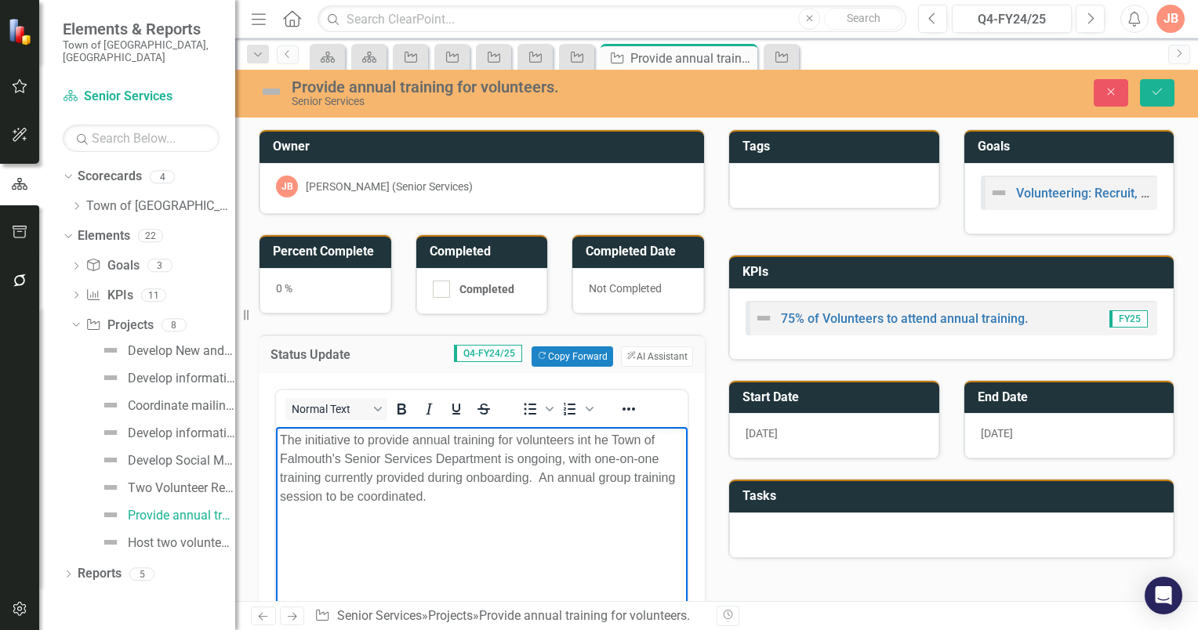
click at [586, 439] on p "The initiative to provide annual training for volunteers int he Town of Falmout…" at bounding box center [482, 467] width 404 height 75
click at [281, 437] on p "The initiative to provide annual training for volunteers in the Town of Falmout…" at bounding box center [482, 467] width 404 height 75
click at [1150, 92] on icon "Save" at bounding box center [1157, 91] width 14 height 11
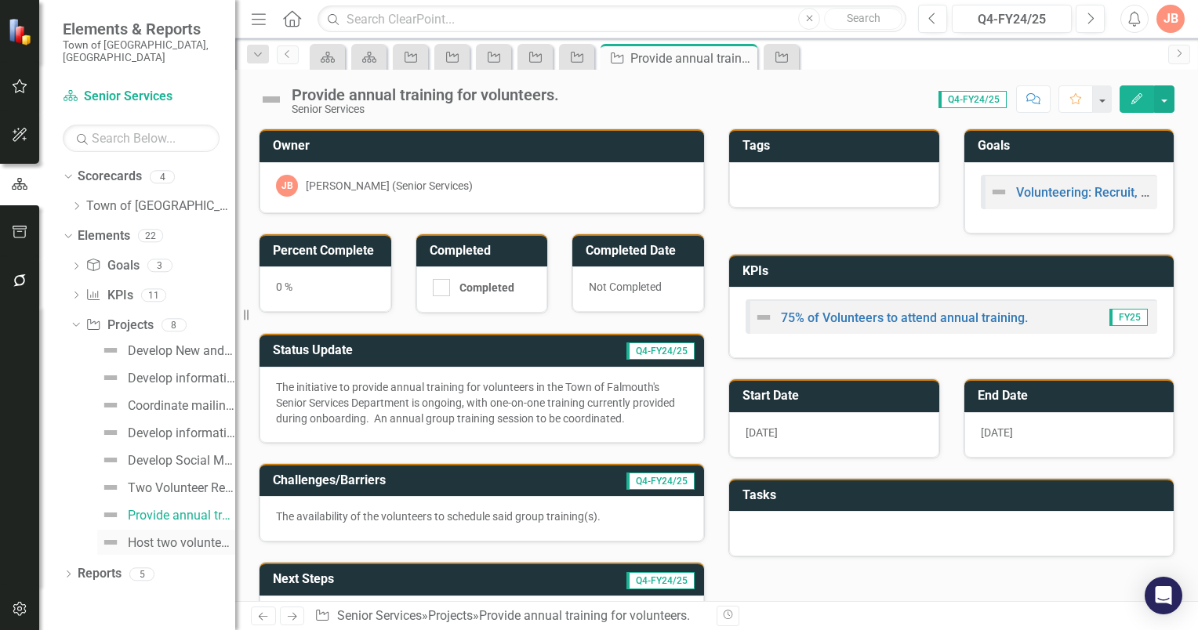
click at [152, 536] on div "Host two volunteer appreciation events annually." at bounding box center [181, 543] width 107 height 14
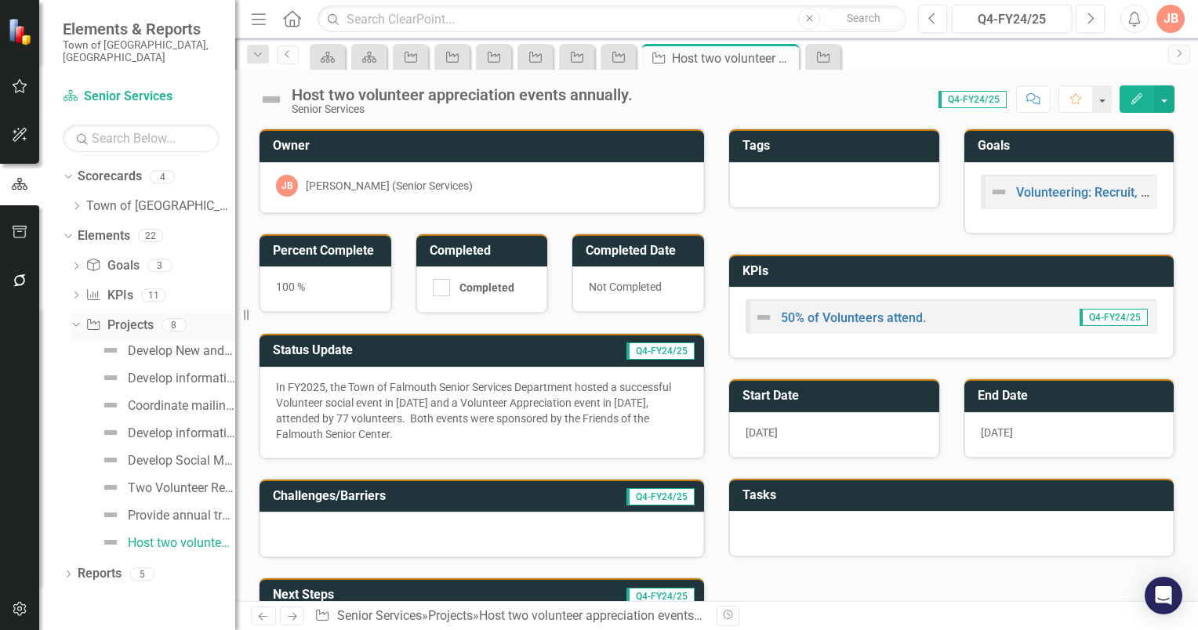
click at [77, 319] on icon "Dropdown" at bounding box center [74, 324] width 9 height 11
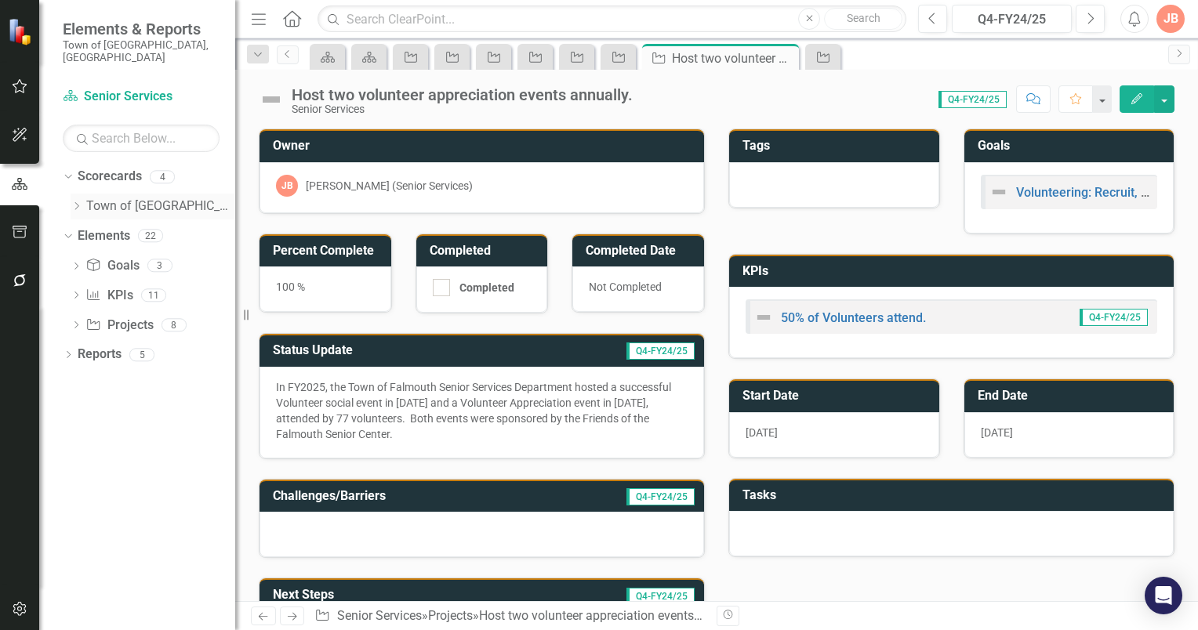
click at [76, 201] on icon "Dropdown" at bounding box center [77, 205] width 12 height 9
click at [129, 227] on link "Senior Services" at bounding box center [168, 236] width 133 height 18
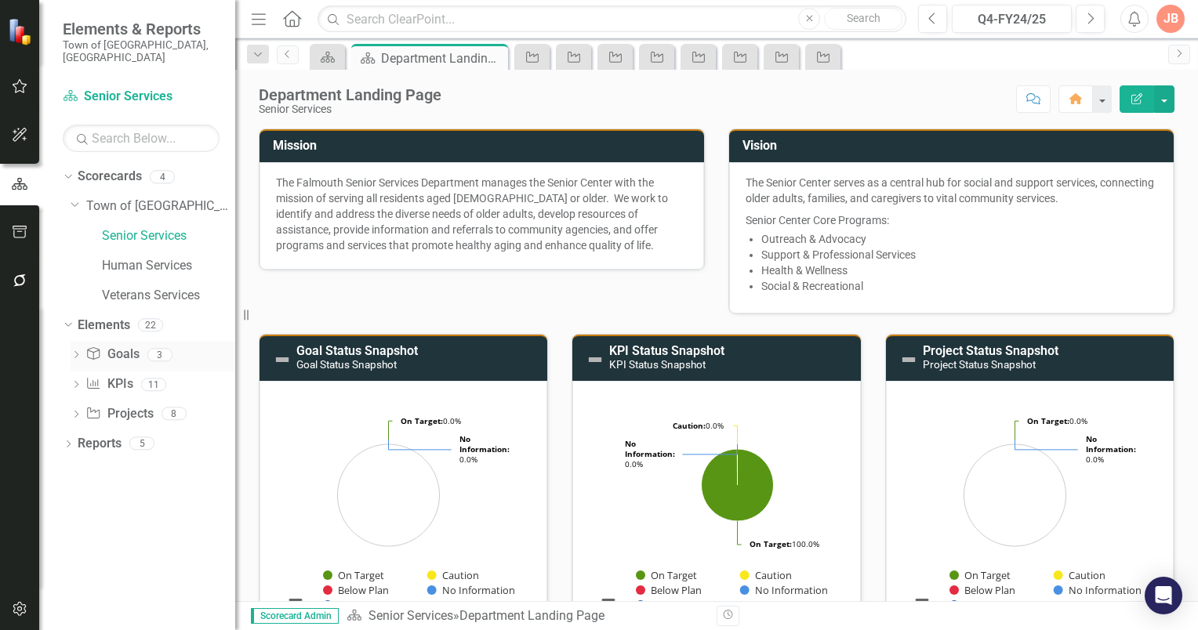
drag, startPoint x: 75, startPoint y: 344, endPoint x: 83, endPoint y: 352, distance: 11.1
click at [75, 351] on icon at bounding box center [76, 354] width 4 height 7
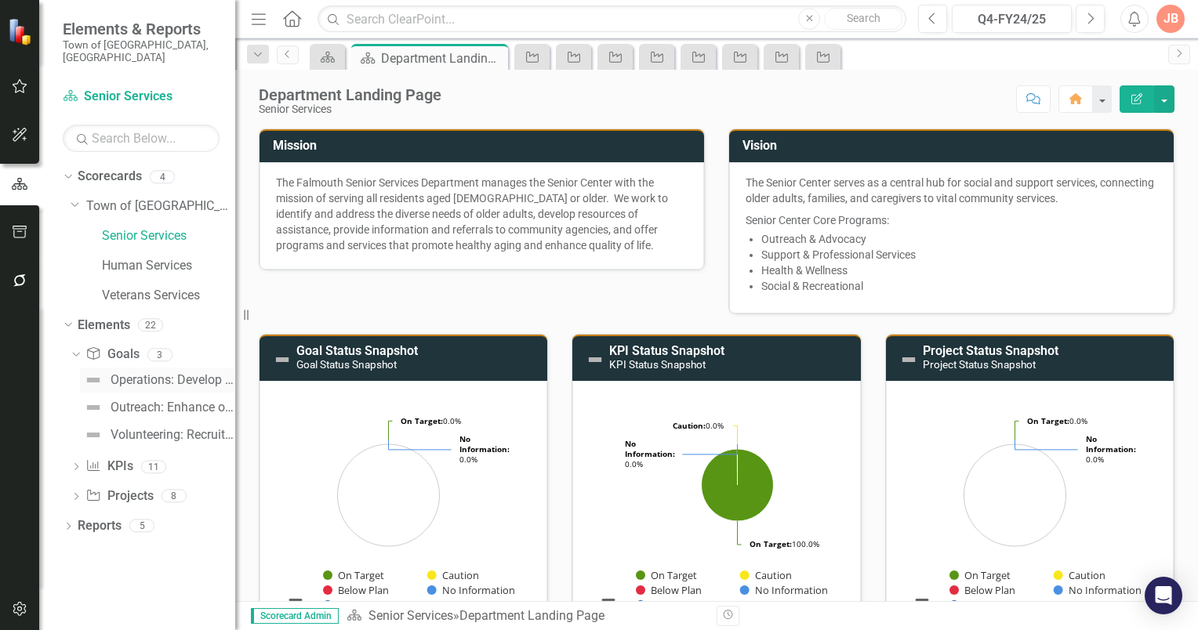
click at [152, 373] on div "Operations: Develop a Policy & Procedures Manual to provide guidance and direct…" at bounding box center [173, 380] width 125 height 14
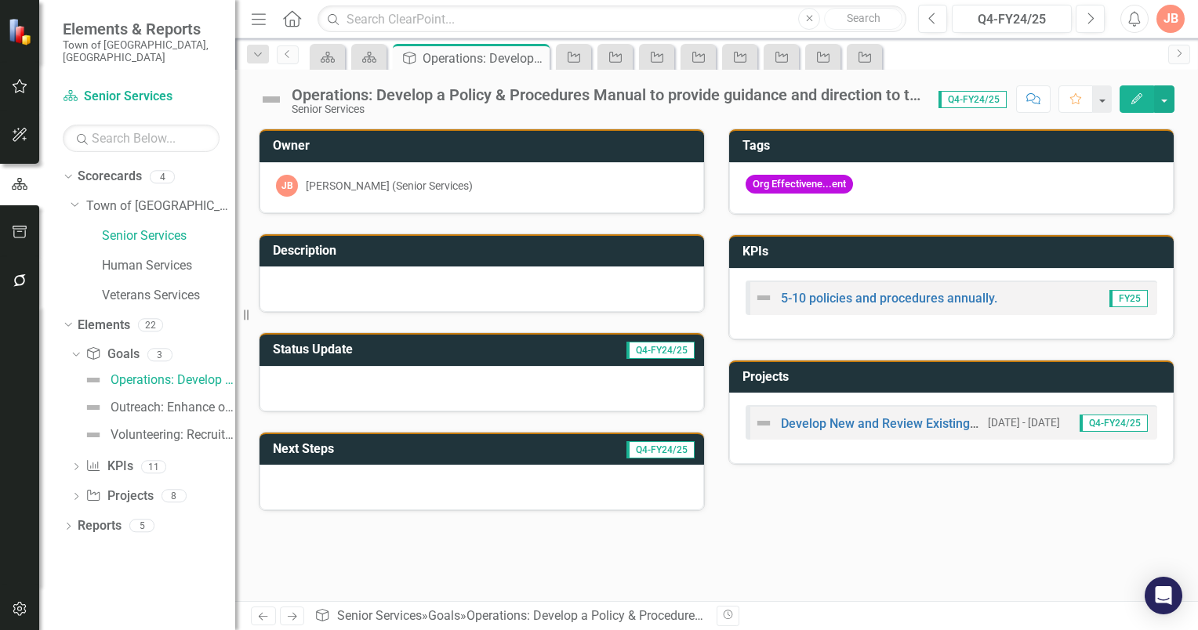
click at [429, 343] on h3 "Status Update" at bounding box center [386, 350] width 226 height 14
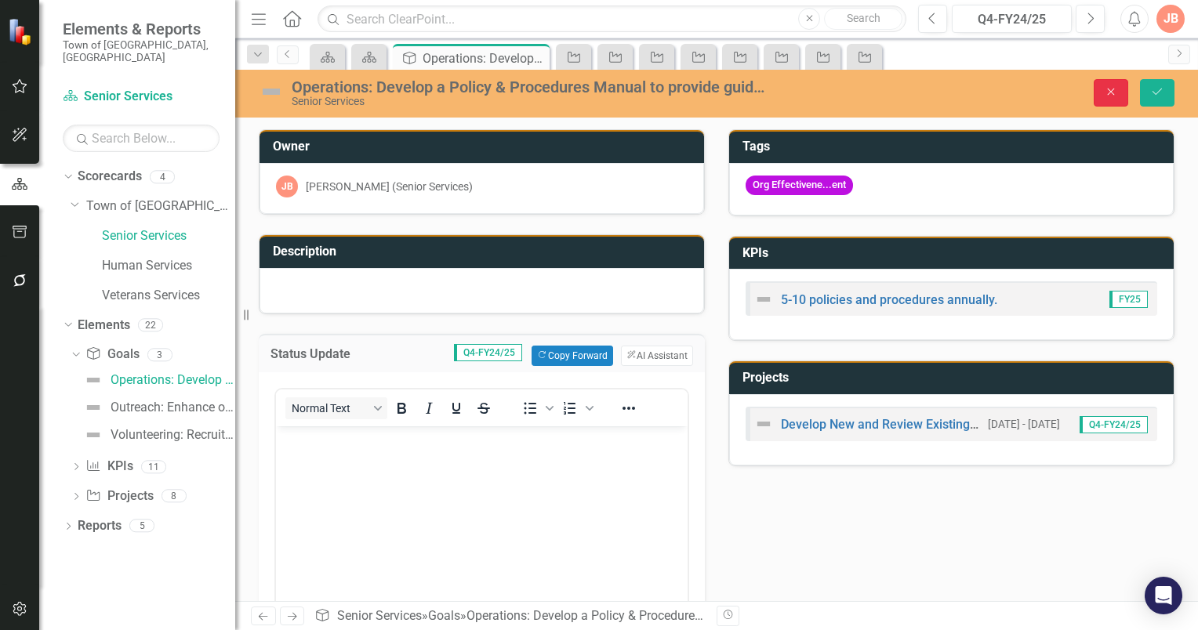
click at [1106, 93] on icon "Close" at bounding box center [1111, 91] width 14 height 11
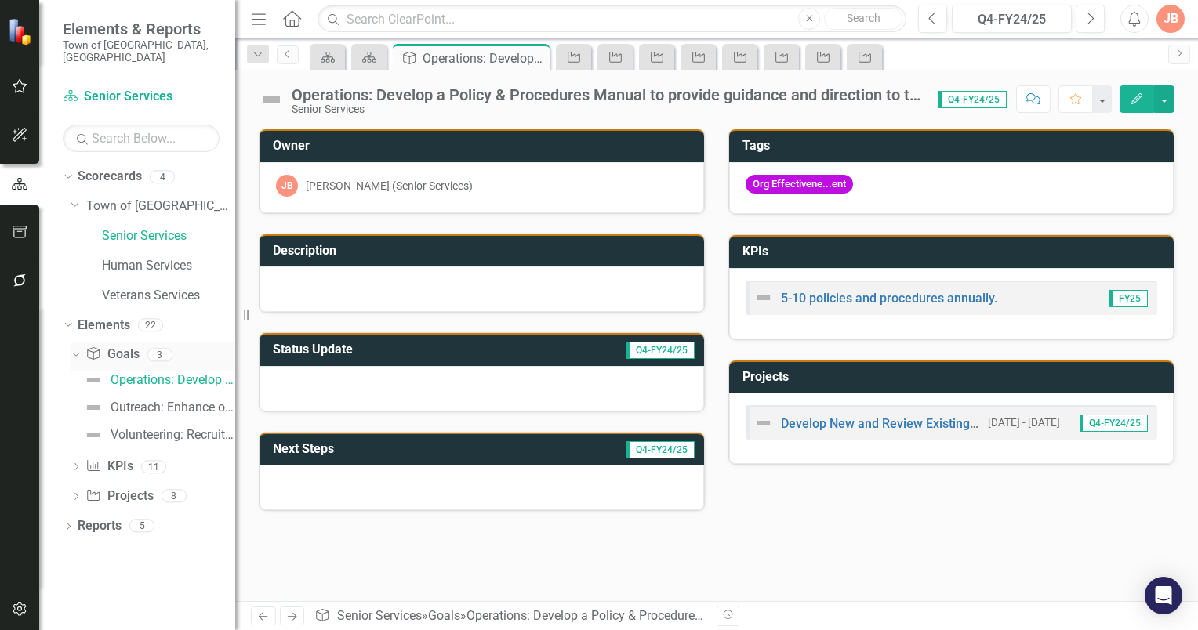
click at [75, 349] on icon "Dropdown" at bounding box center [74, 354] width 9 height 11
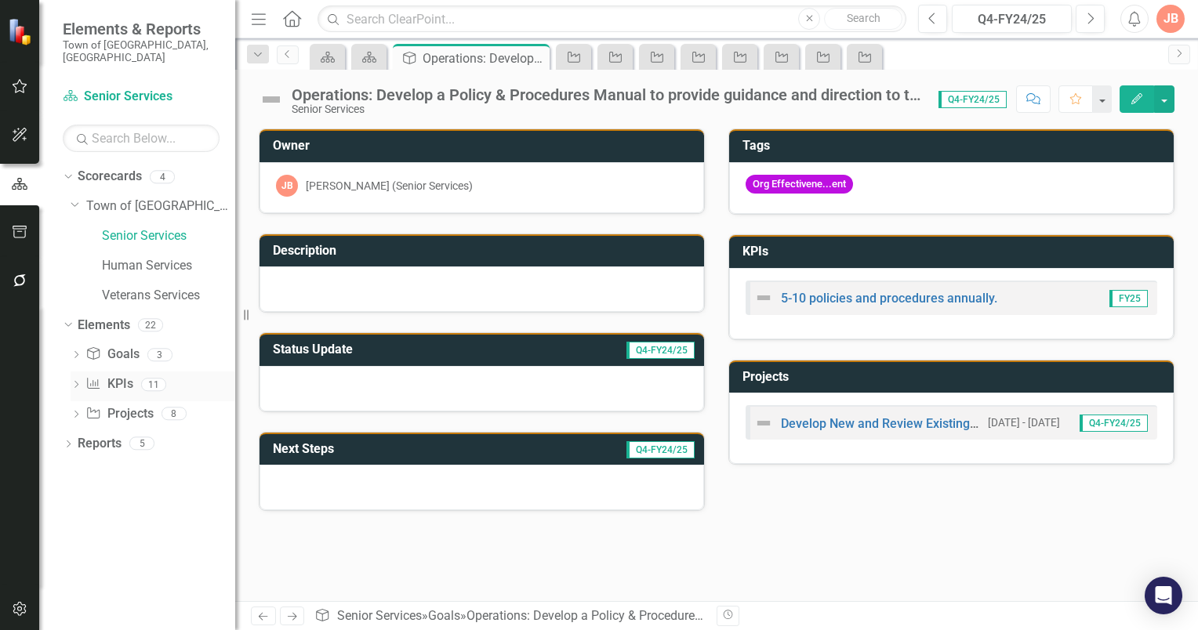
click at [76, 382] on icon "Dropdown" at bounding box center [76, 386] width 11 height 9
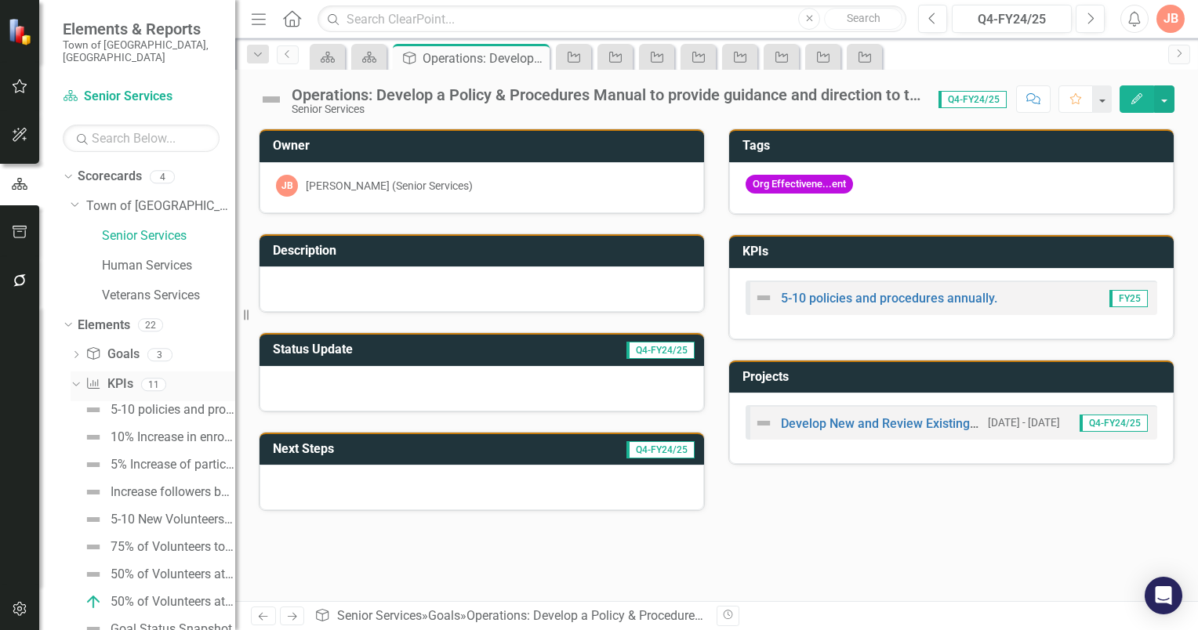
click at [125, 375] on link "KPI KPIs" at bounding box center [108, 384] width 47 height 18
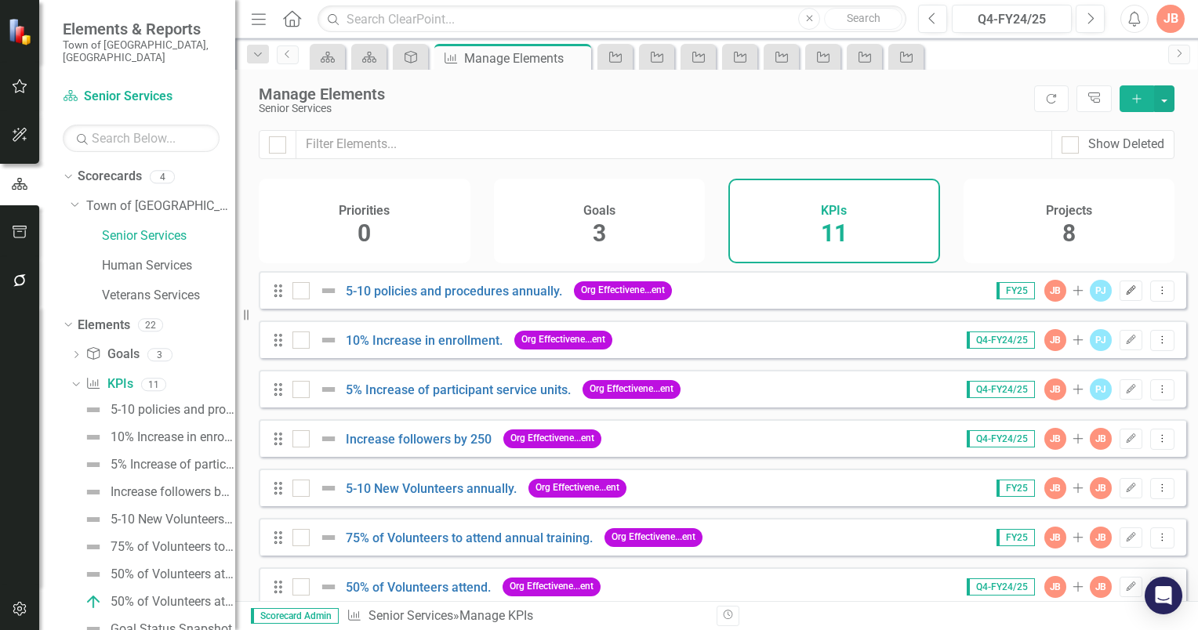
click at [1125, 296] on icon "Edit" at bounding box center [1131, 290] width 12 height 9
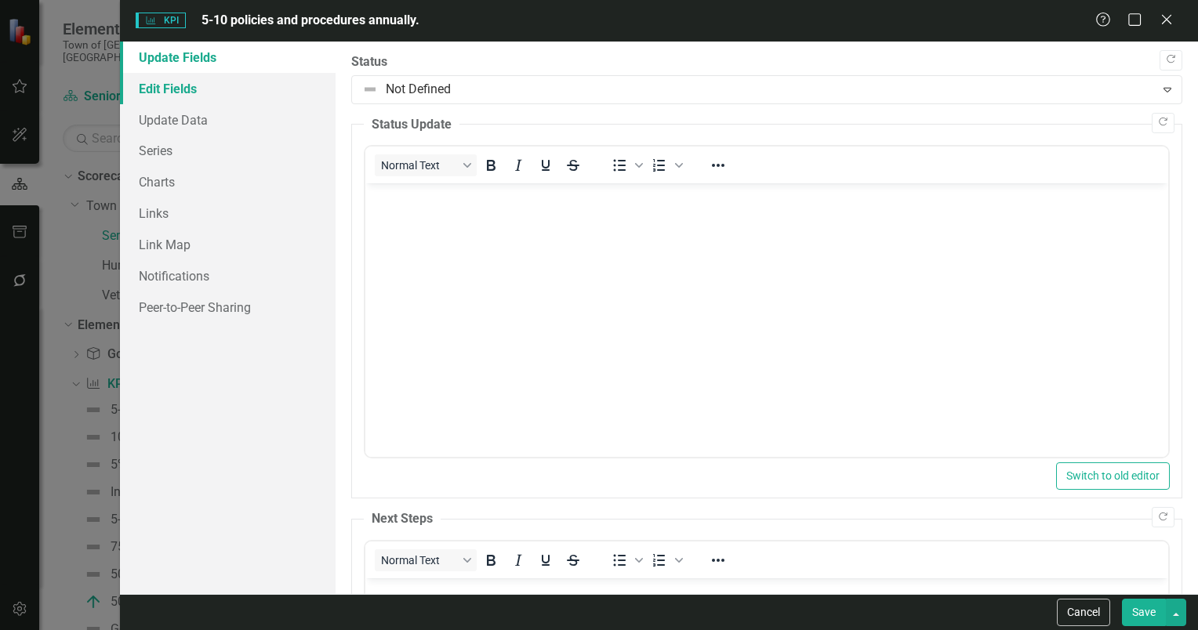
click at [172, 88] on link "Edit Fields" at bounding box center [228, 88] width 216 height 31
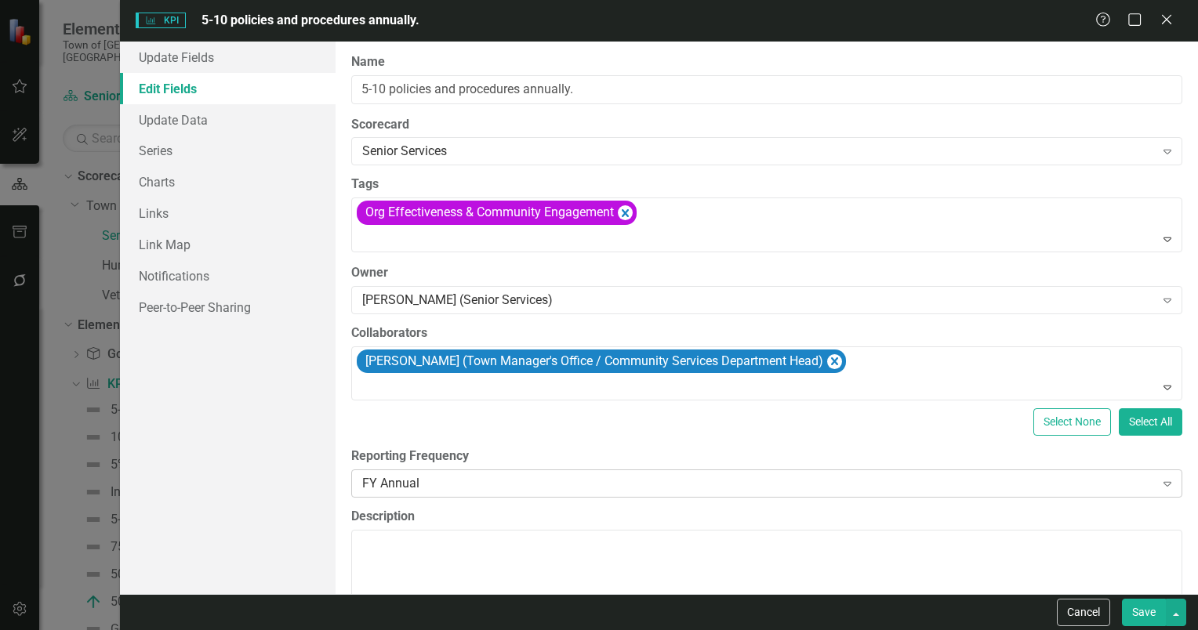
click at [1163, 482] on icon at bounding box center [1167, 484] width 8 height 5
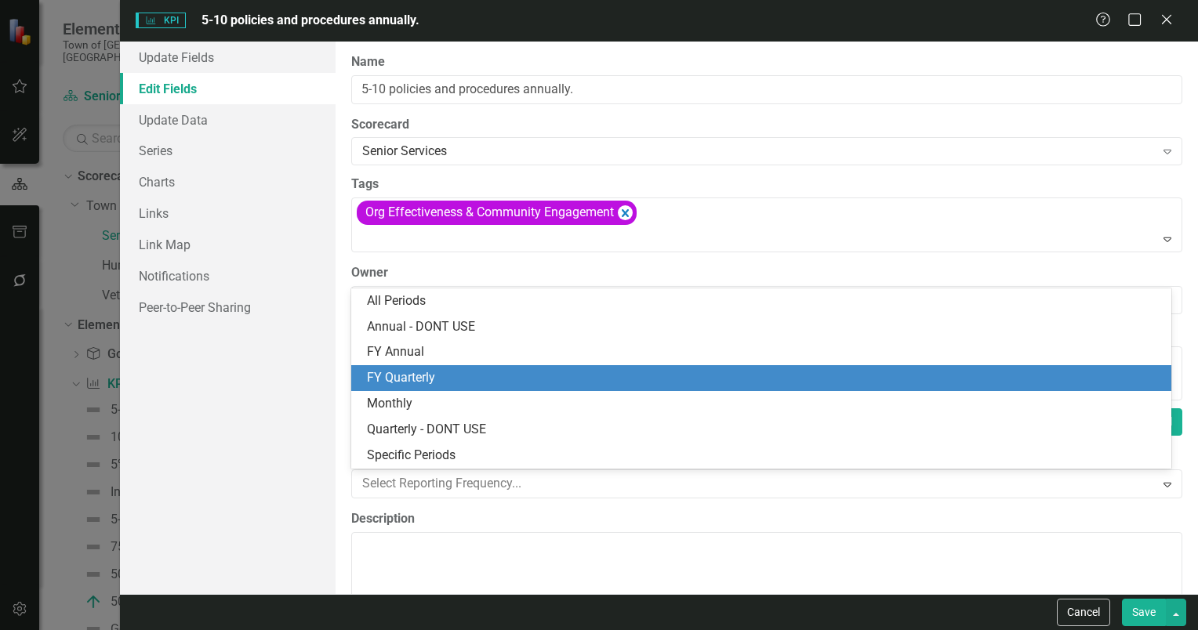
click at [420, 379] on div "FY Quarterly" at bounding box center [764, 378] width 795 height 18
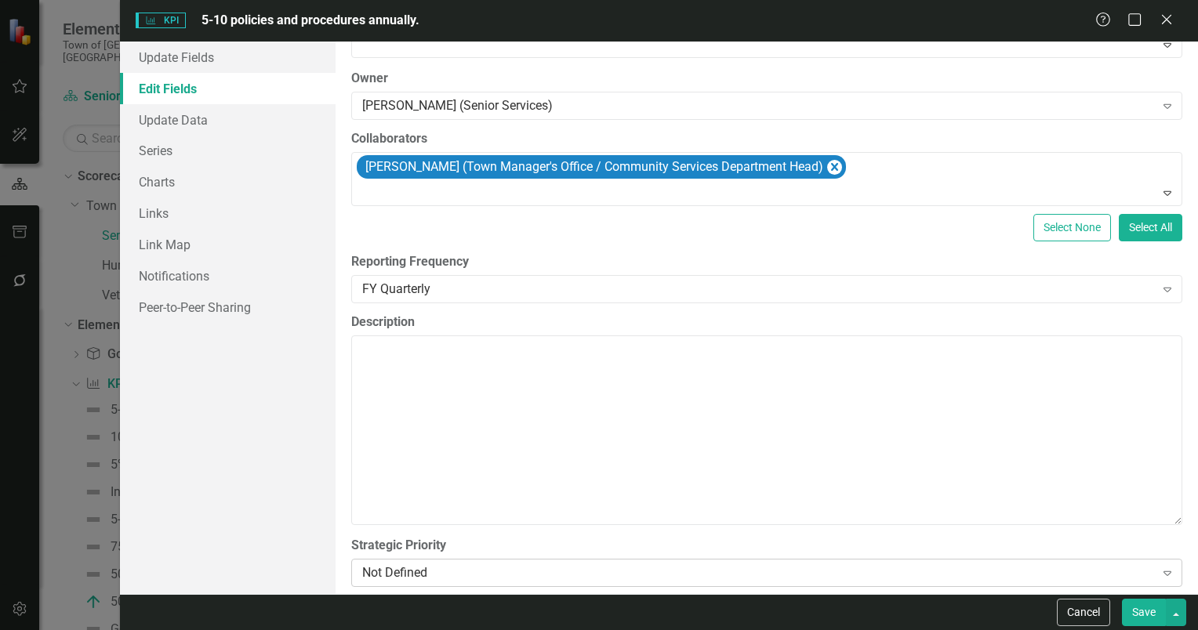
scroll to position [207, 0]
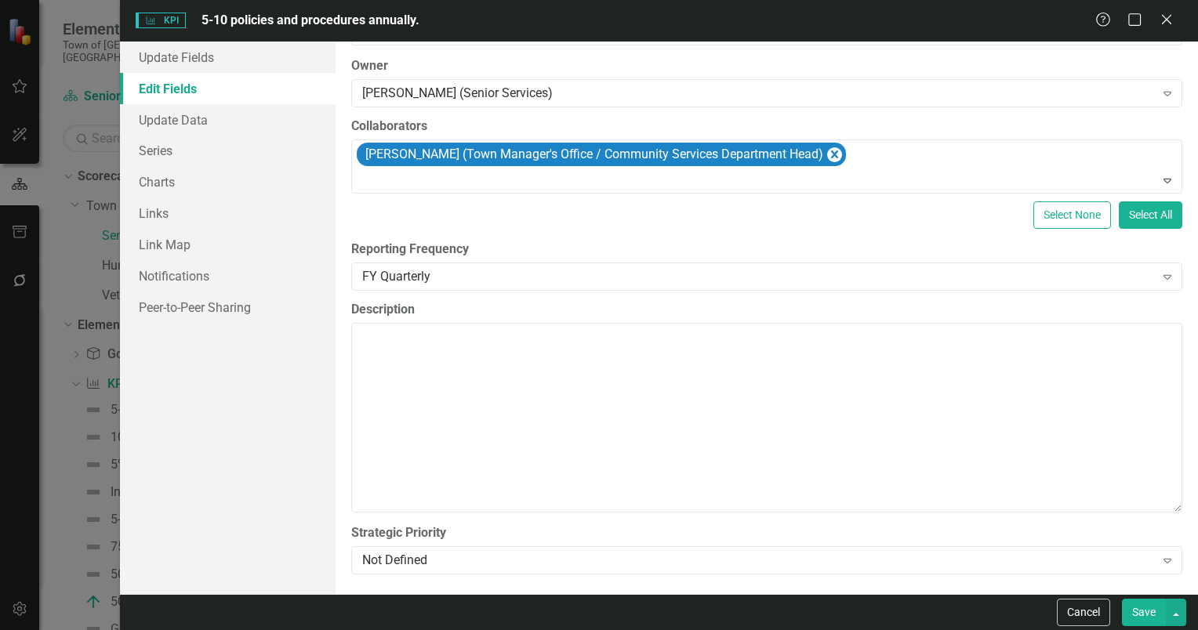
click at [1145, 608] on button "Save" at bounding box center [1144, 612] width 44 height 27
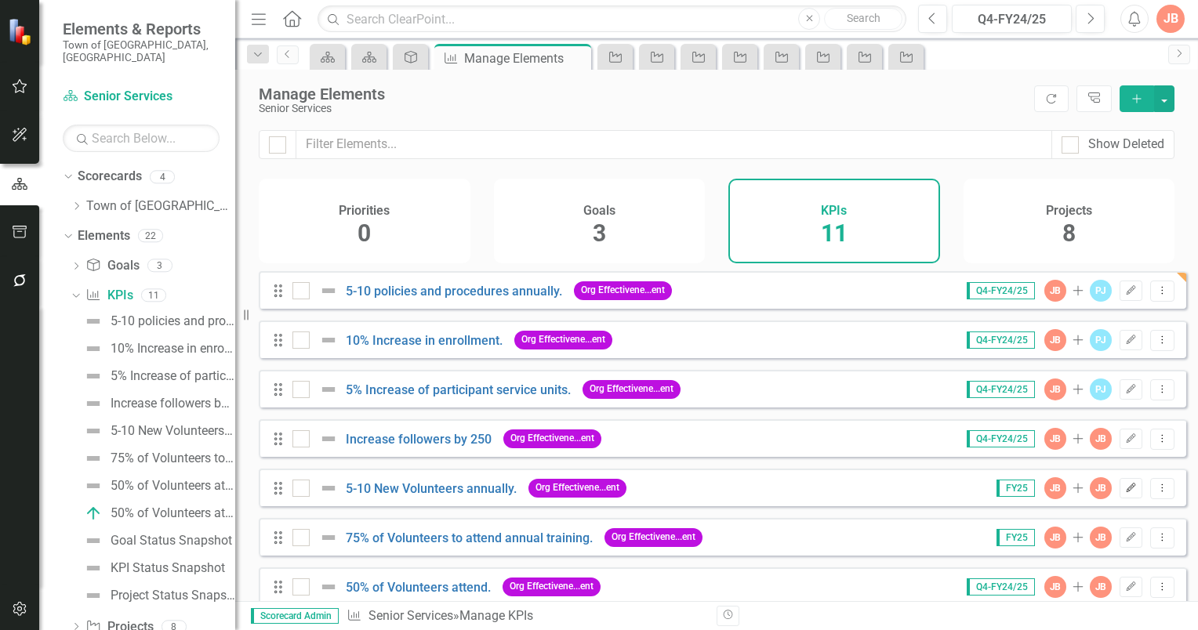
click at [1125, 493] on icon "Edit" at bounding box center [1131, 488] width 12 height 9
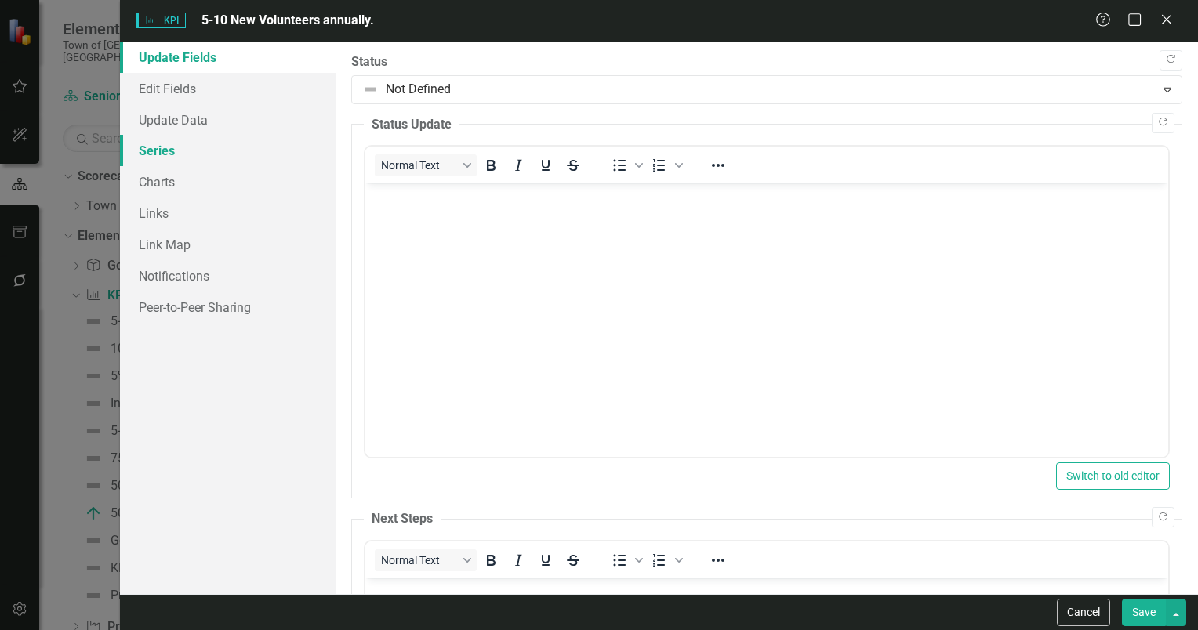
scroll to position [0, 0]
click at [160, 86] on link "Edit Fields" at bounding box center [228, 88] width 216 height 31
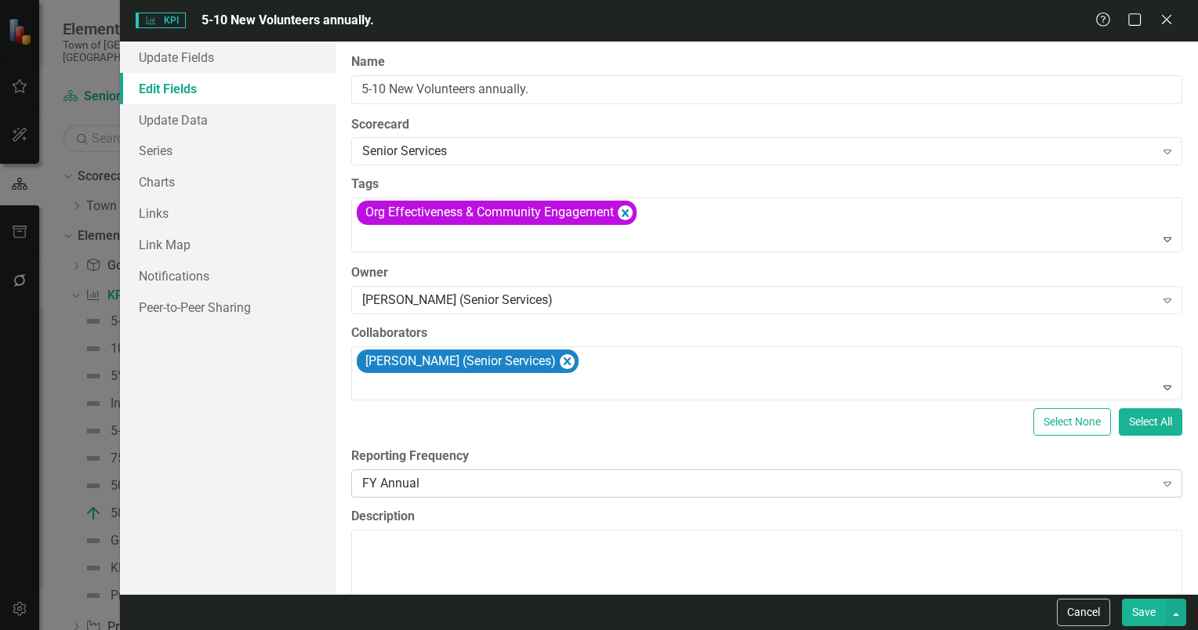
click at [1159, 486] on icon "Expand" at bounding box center [1167, 483] width 16 height 13
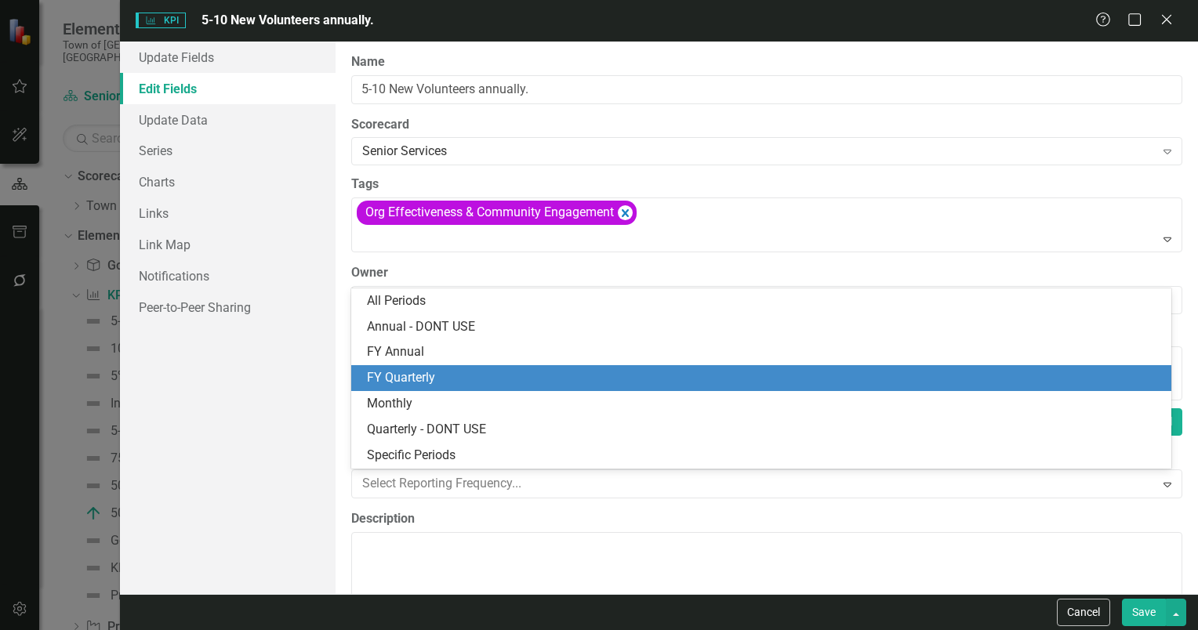
click at [401, 373] on div "FY Quarterly" at bounding box center [764, 378] width 795 height 18
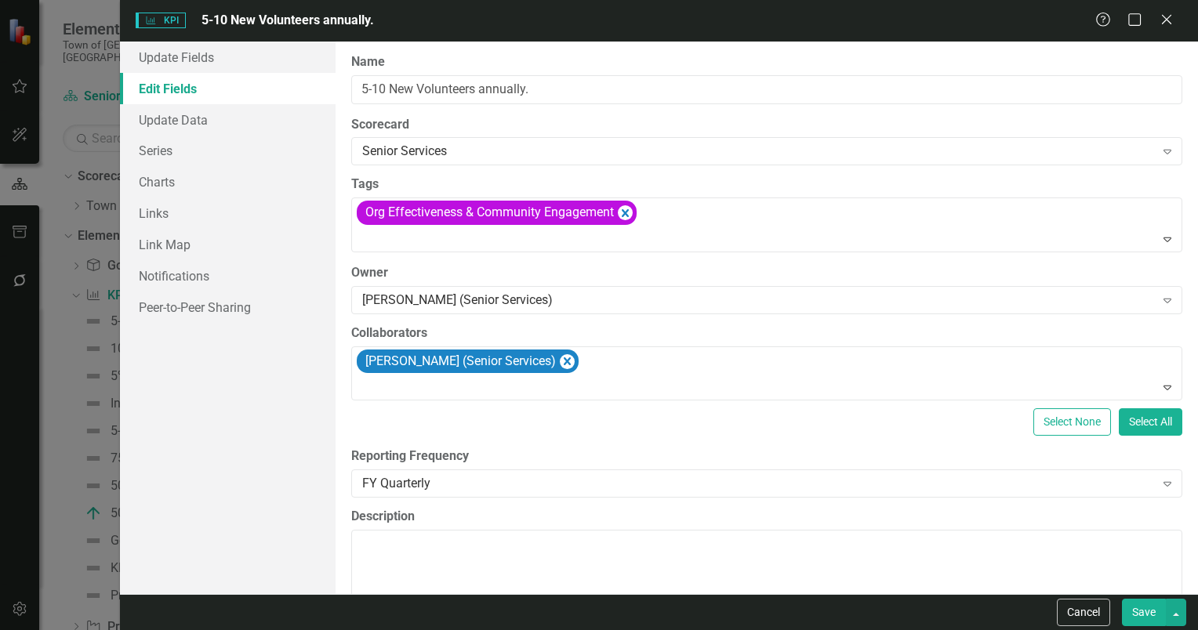
click at [1141, 614] on button "Save" at bounding box center [1144, 612] width 44 height 27
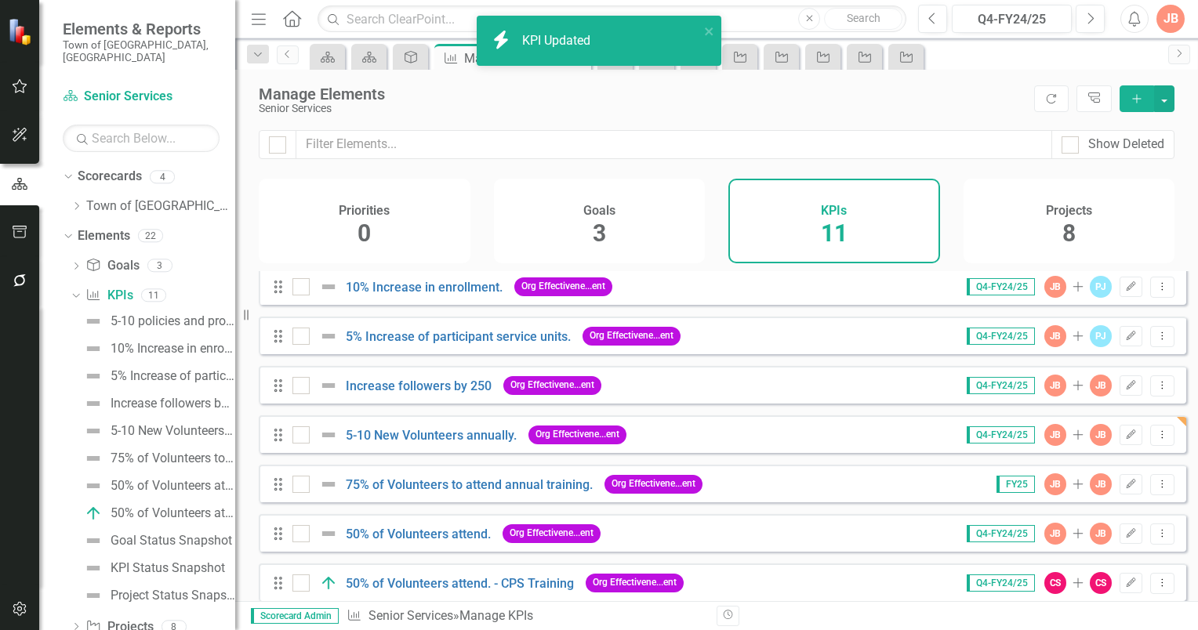
scroll to position [78, 0]
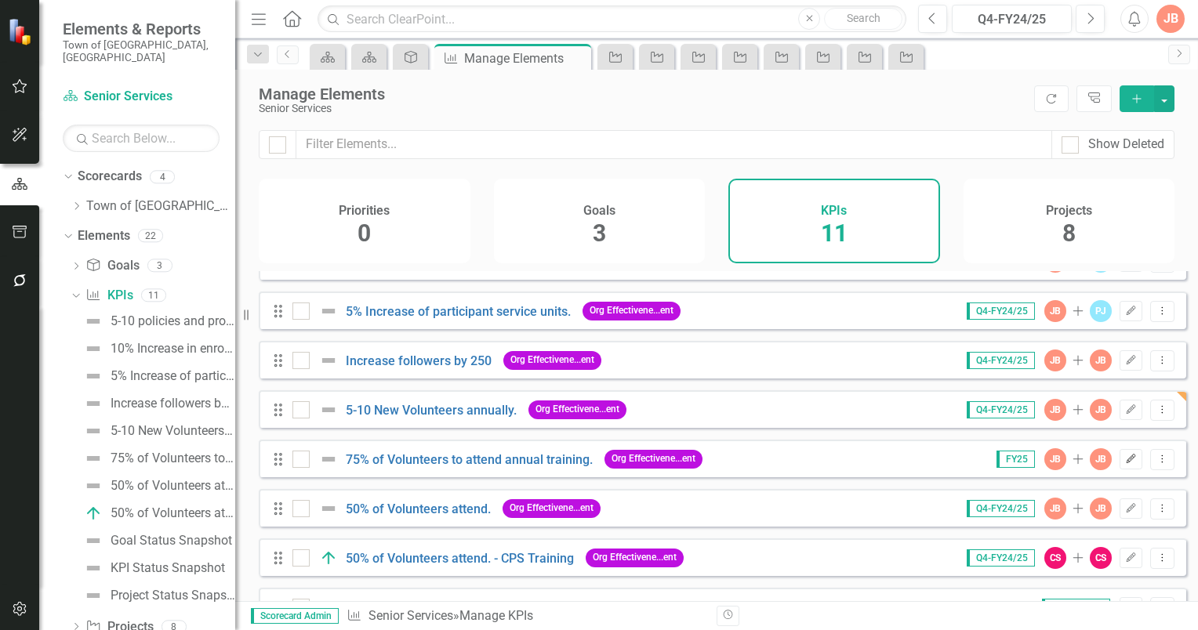
click at [1125, 464] on icon "Edit" at bounding box center [1131, 459] width 12 height 9
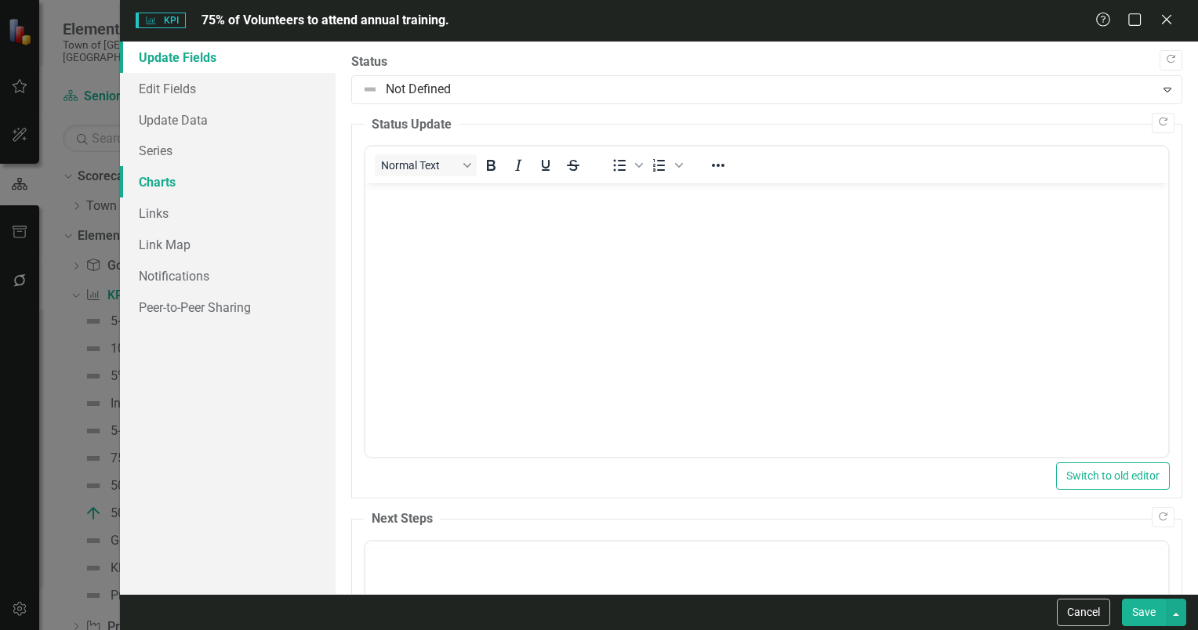
scroll to position [0, 0]
click at [171, 87] on link "Edit Fields" at bounding box center [228, 88] width 216 height 31
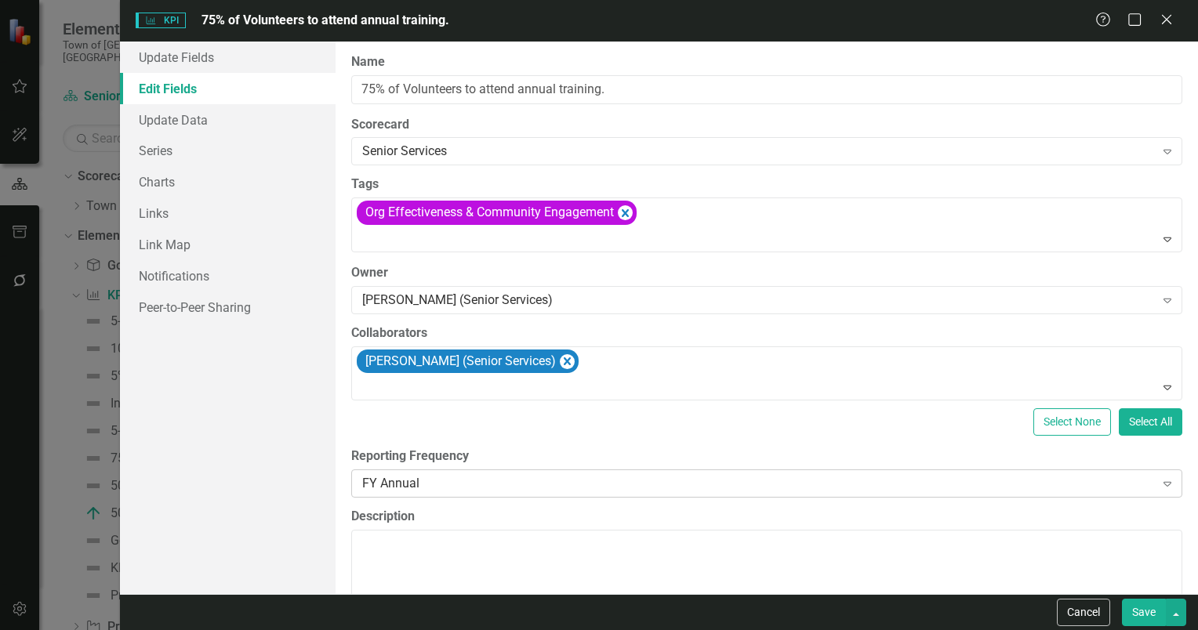
click at [1159, 486] on icon "Expand" at bounding box center [1167, 483] width 16 height 13
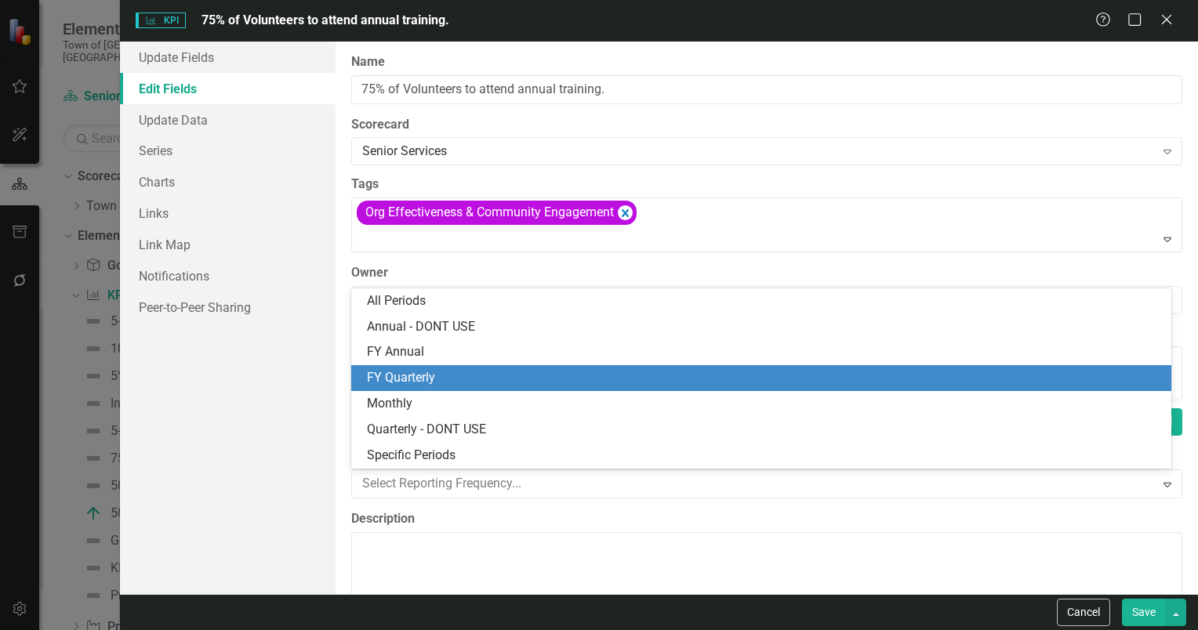
click at [408, 375] on div "FY Quarterly" at bounding box center [764, 378] width 795 height 18
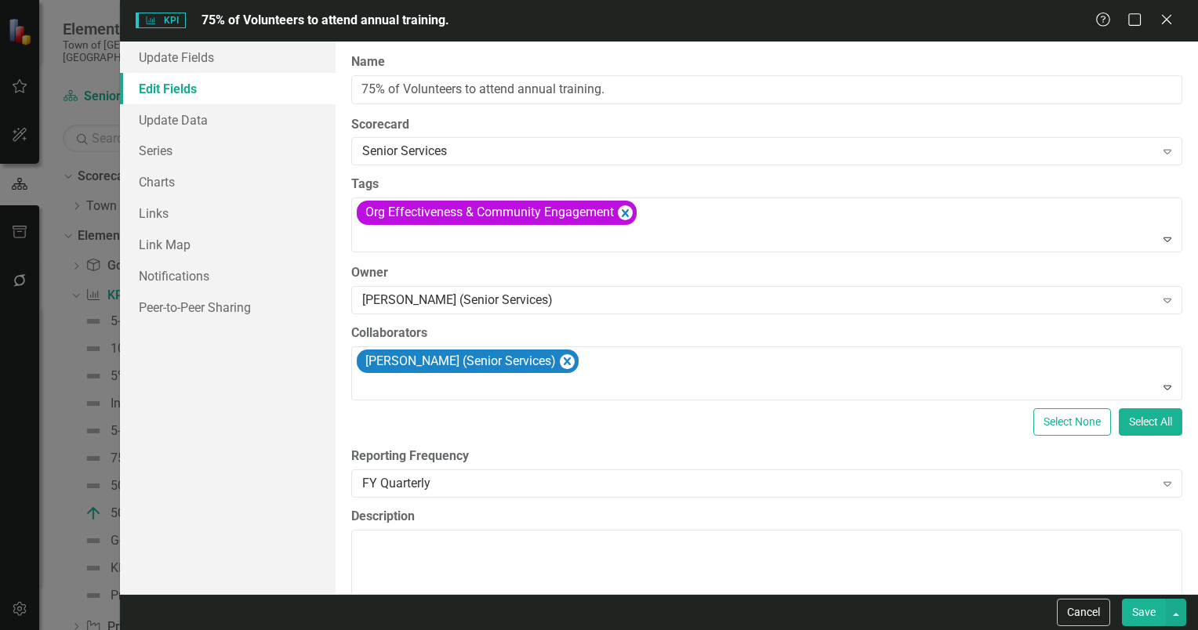
click at [1148, 607] on button "Save" at bounding box center [1144, 612] width 44 height 27
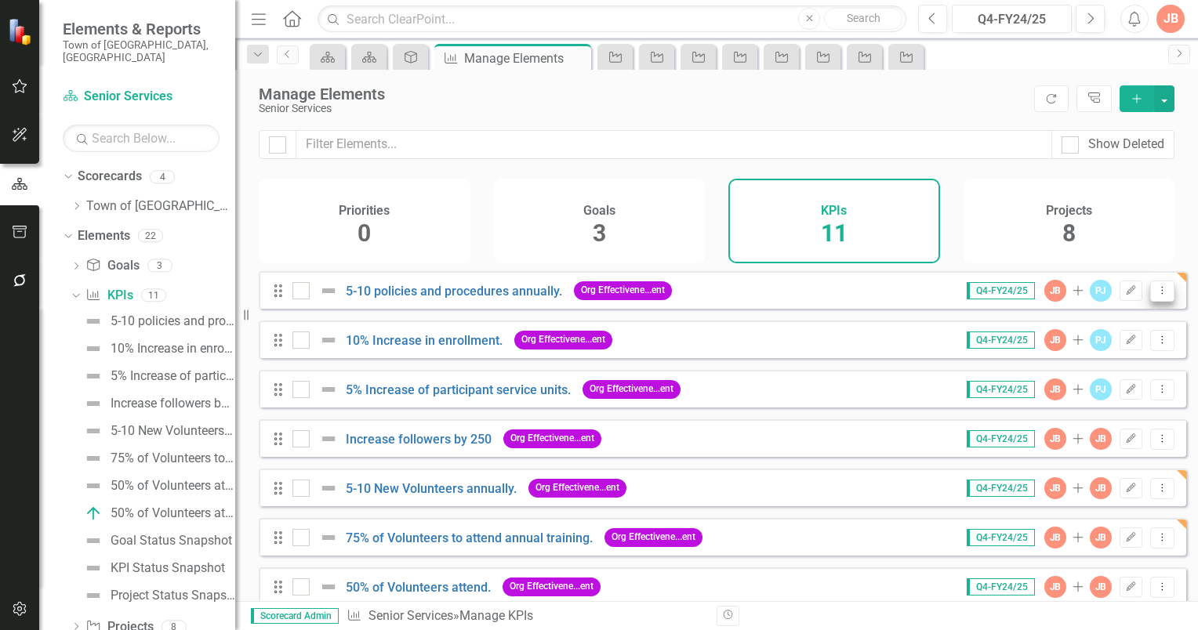
click at [1155, 296] on icon "Dropdown Menu" at bounding box center [1161, 290] width 13 height 10
click at [77, 289] on icon "Dropdown" at bounding box center [74, 294] width 9 height 11
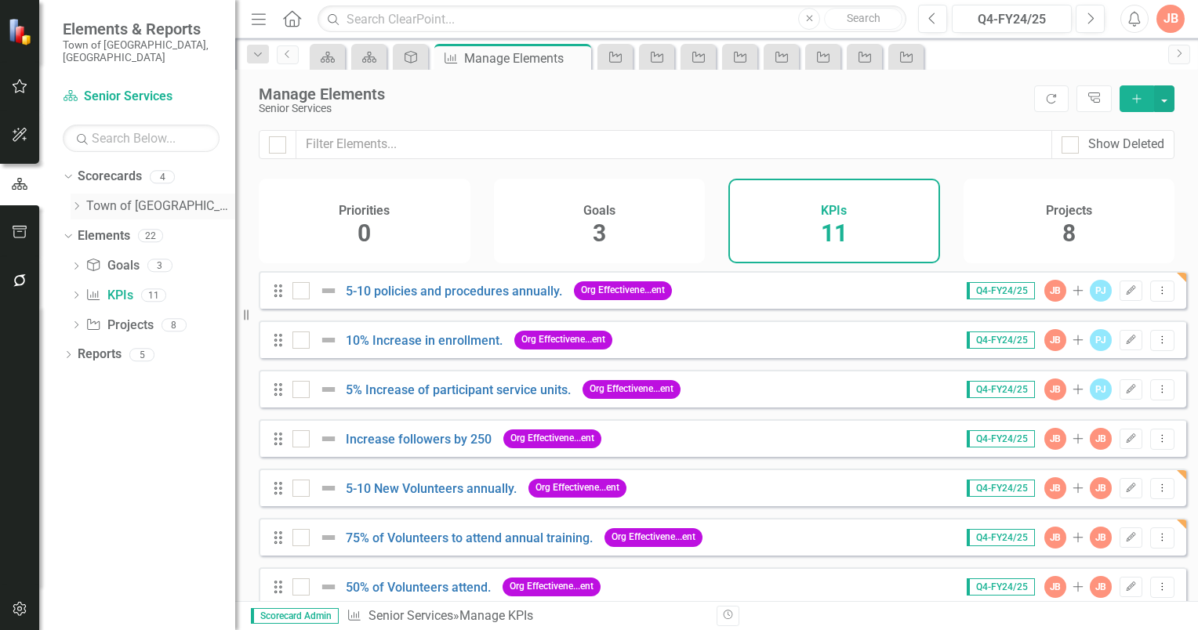
click at [74, 201] on icon "Dropdown" at bounding box center [77, 205] width 12 height 9
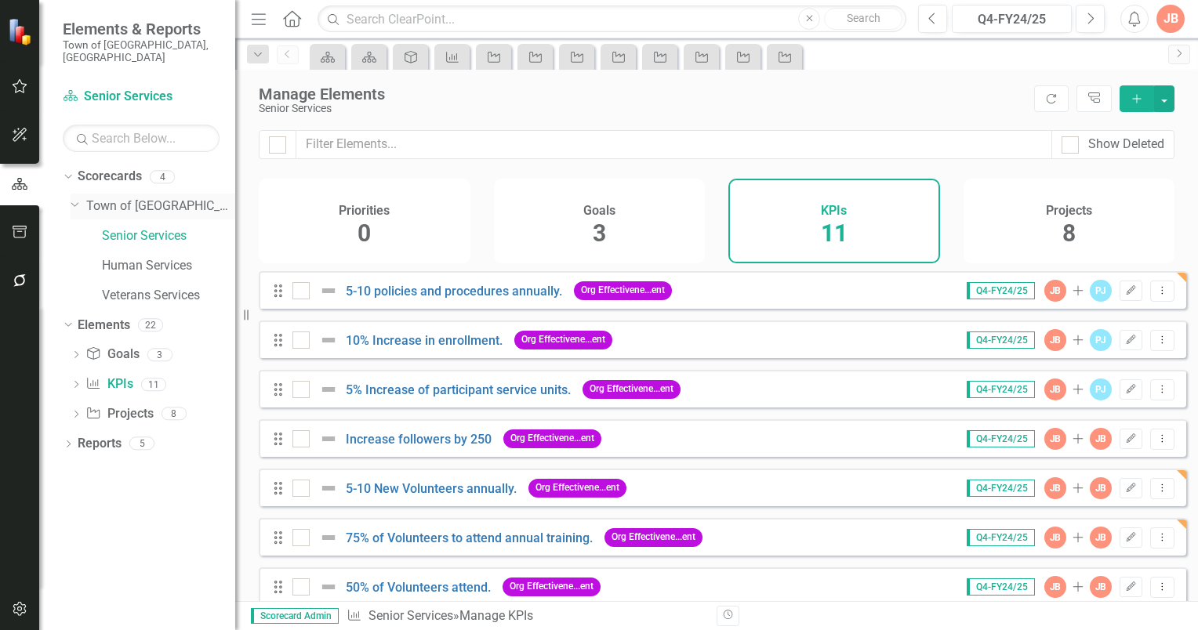
click at [75, 202] on icon at bounding box center [75, 204] width 8 height 4
click at [101, 88] on link "Scorecard Senior Services" at bounding box center [141, 97] width 157 height 18
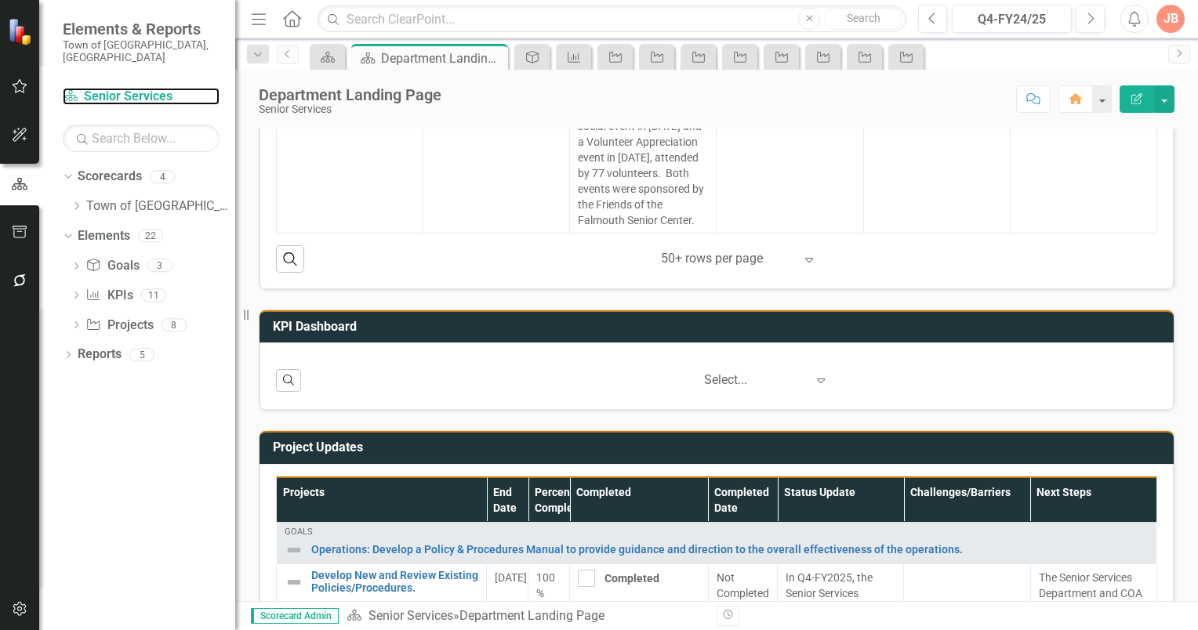
scroll to position [941, 0]
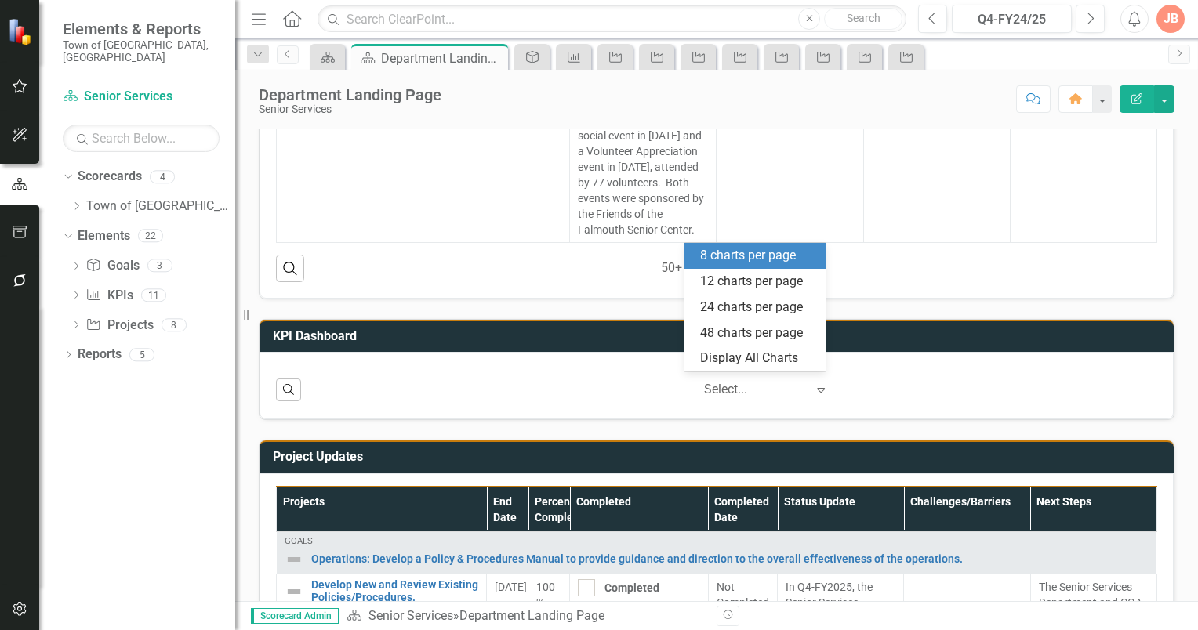
click at [813, 386] on icon "Expand" at bounding box center [821, 389] width 16 height 13
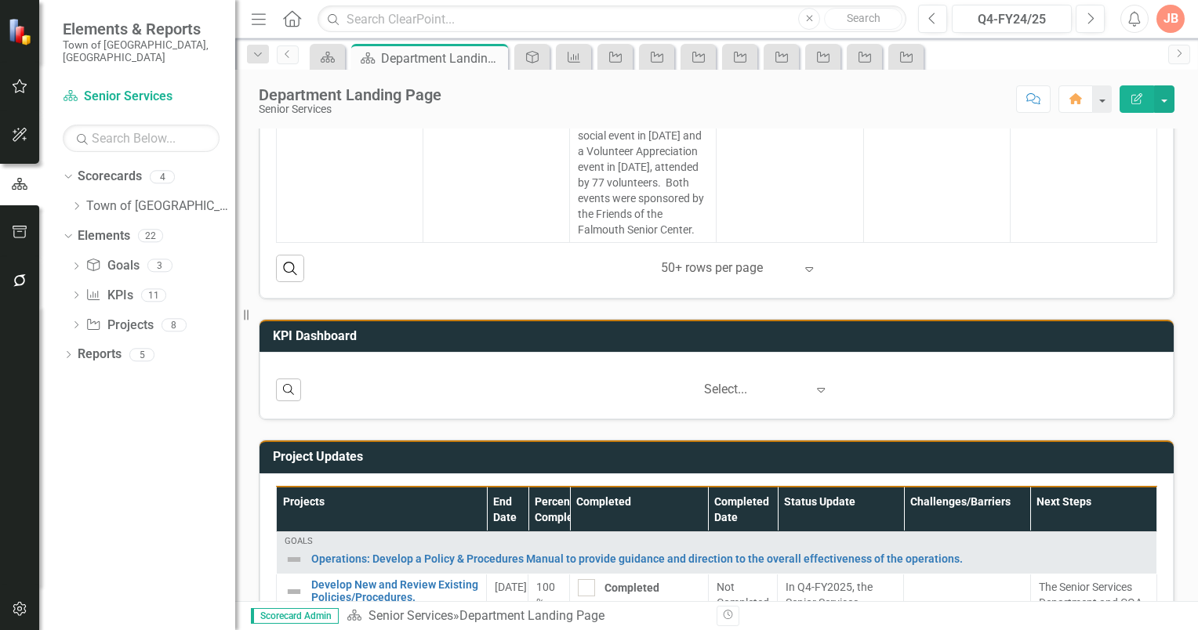
click at [922, 379] on div "‹ Previous 1 (current) › Next Select... Expand" at bounding box center [733, 389] width 848 height 27
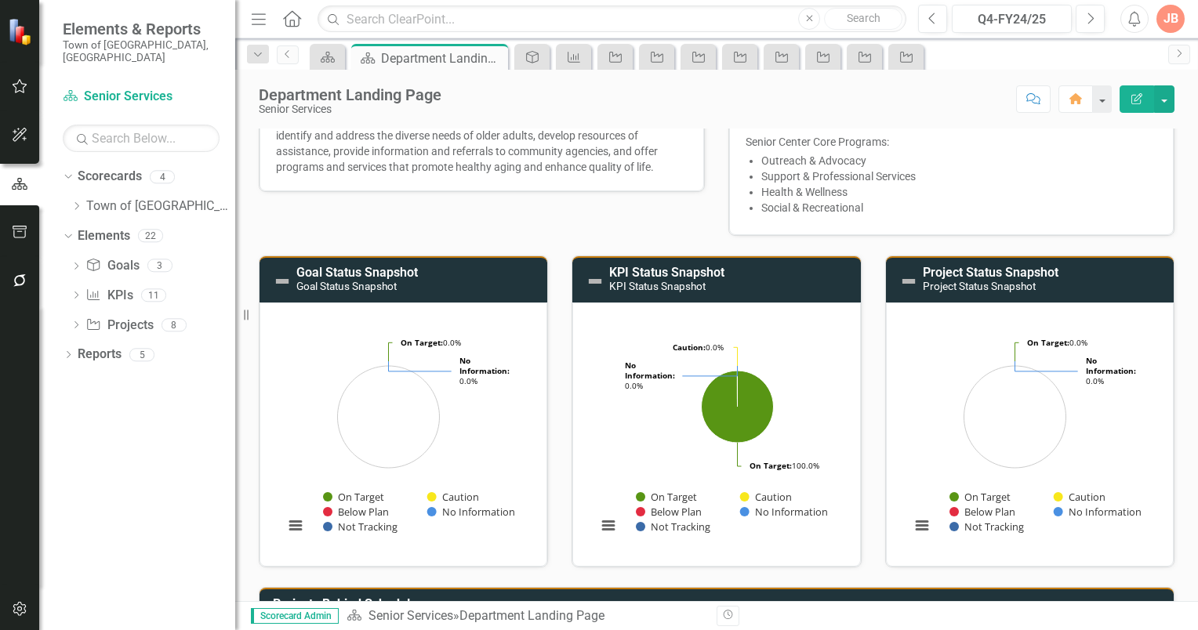
scroll to position [157, 0]
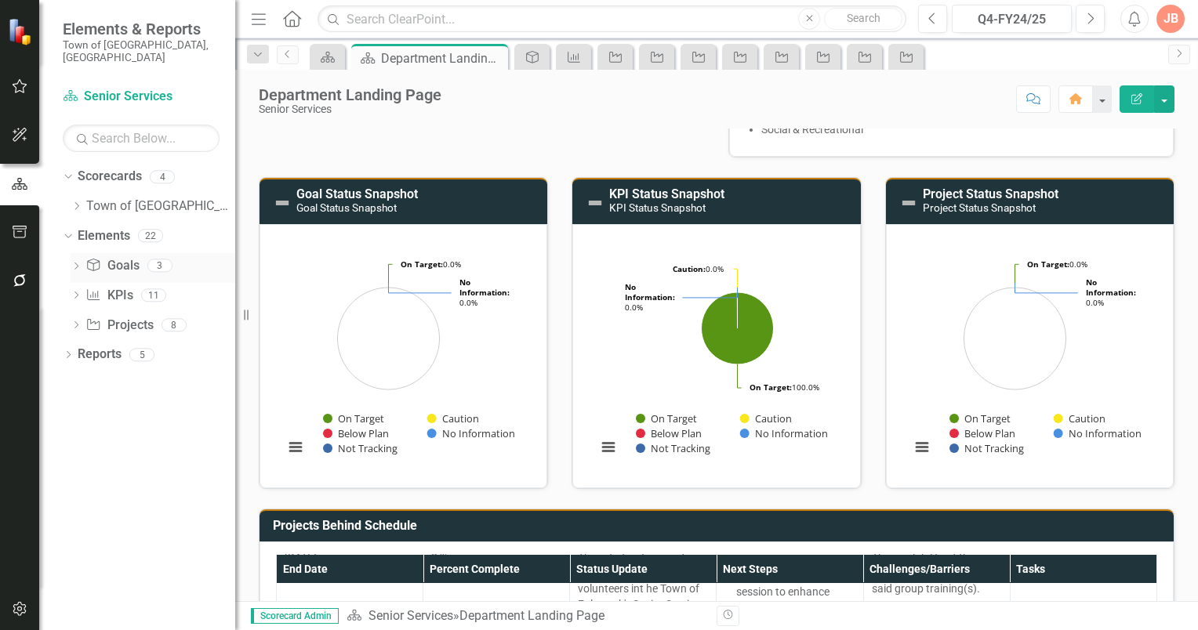
click at [76, 263] on icon "Dropdown" at bounding box center [76, 267] width 11 height 9
click at [147, 285] on div "Operations: Develop a Policy & Procedures Manual to provide guidance and direct…" at bounding box center [173, 292] width 125 height 14
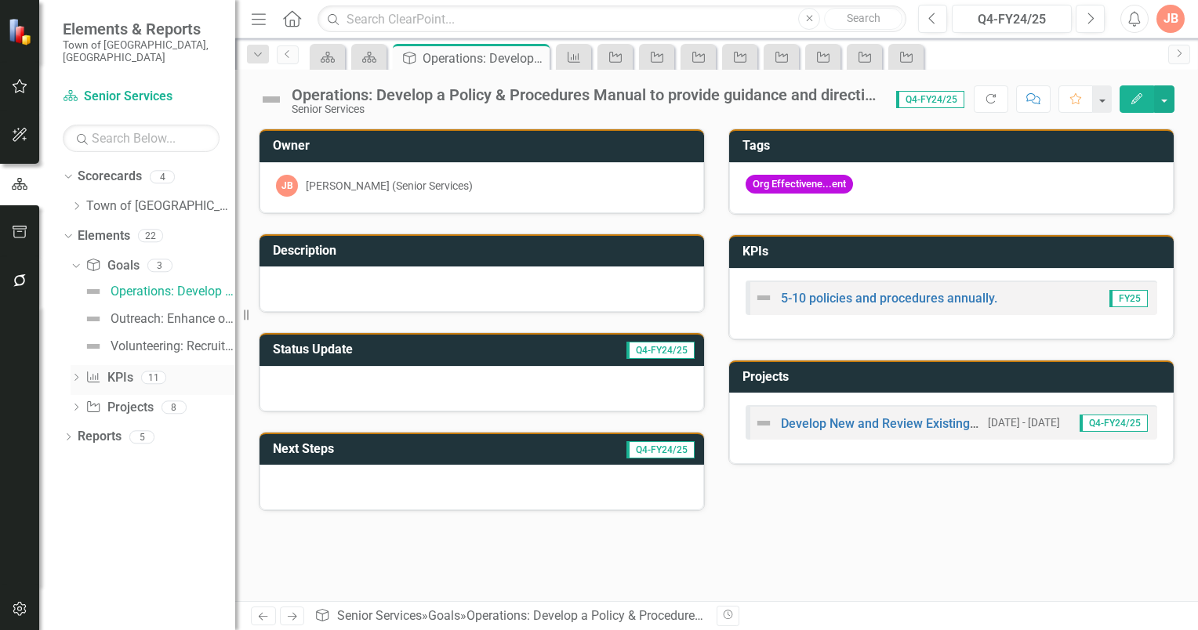
click at [74, 375] on icon "Dropdown" at bounding box center [76, 379] width 11 height 9
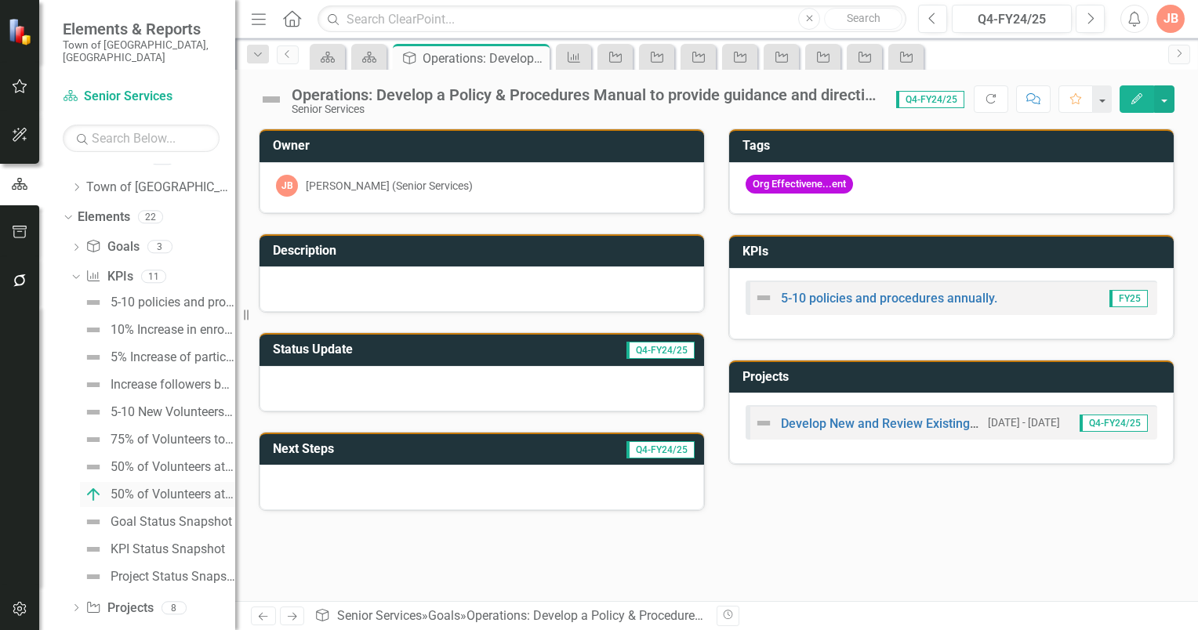
scroll to position [30, 0]
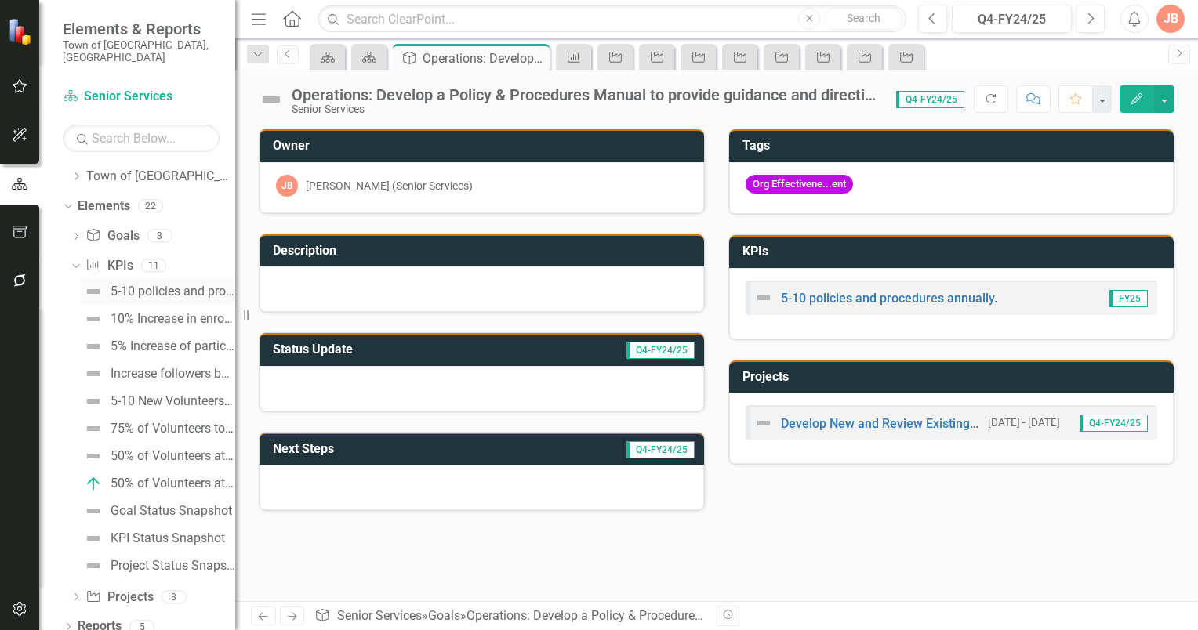
click at [158, 285] on div "5-10 policies and procedures annually." at bounding box center [173, 292] width 125 height 14
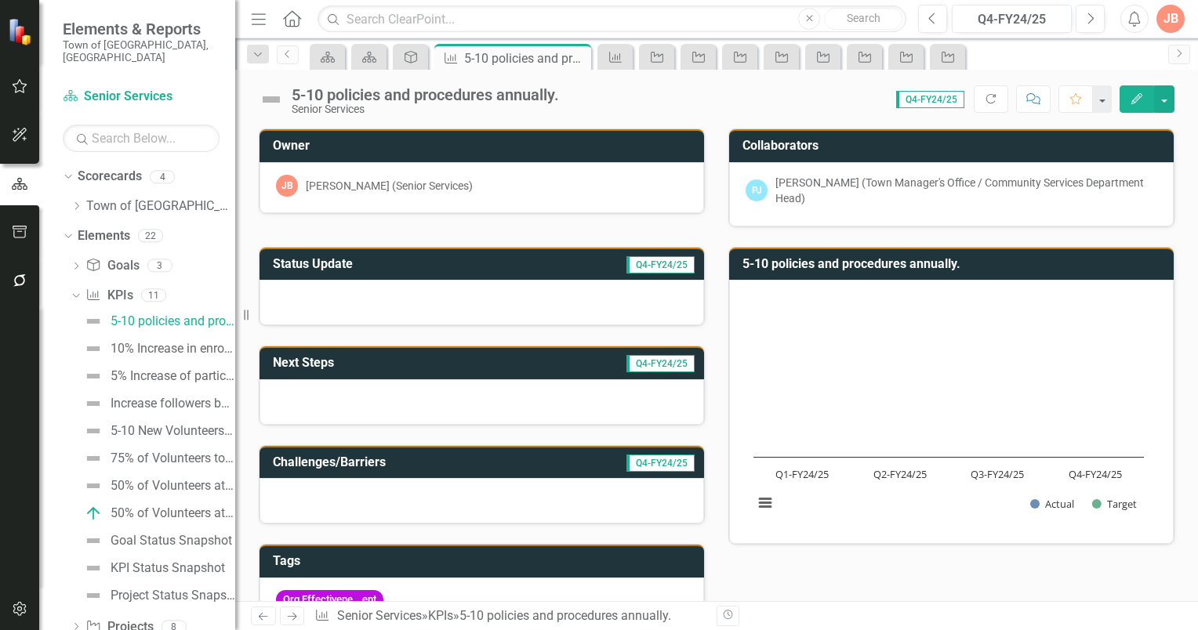
click at [375, 263] on h3 "Status Update" at bounding box center [386, 264] width 226 height 14
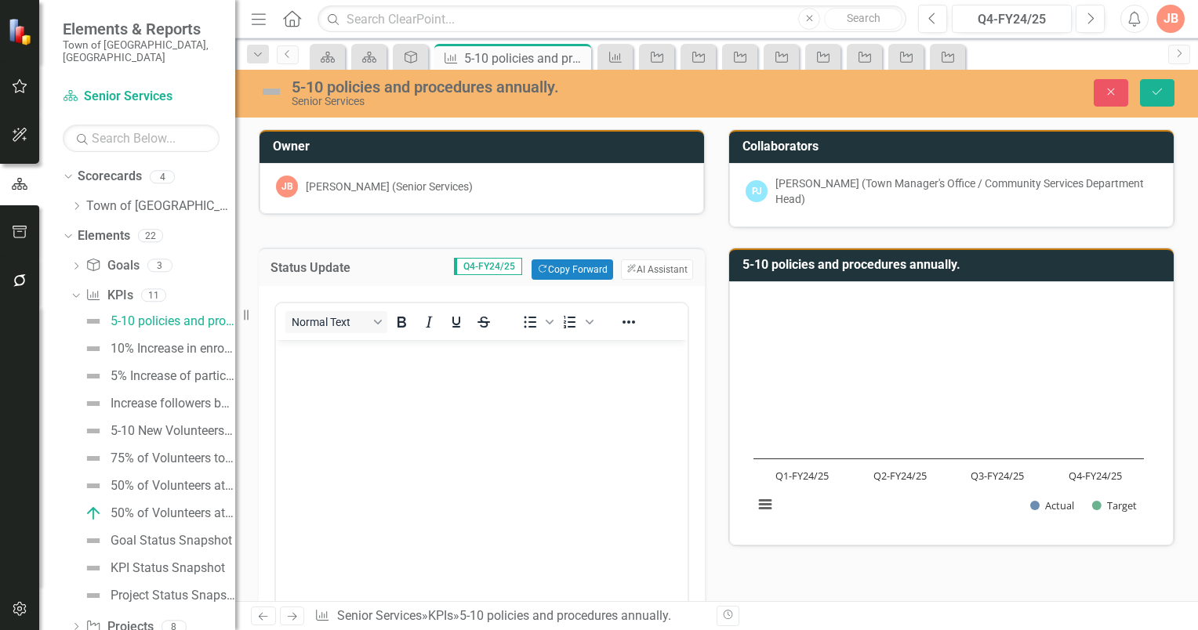
click at [296, 354] on p "Rich Text Area. Press ALT-0 for help." at bounding box center [482, 353] width 404 height 19
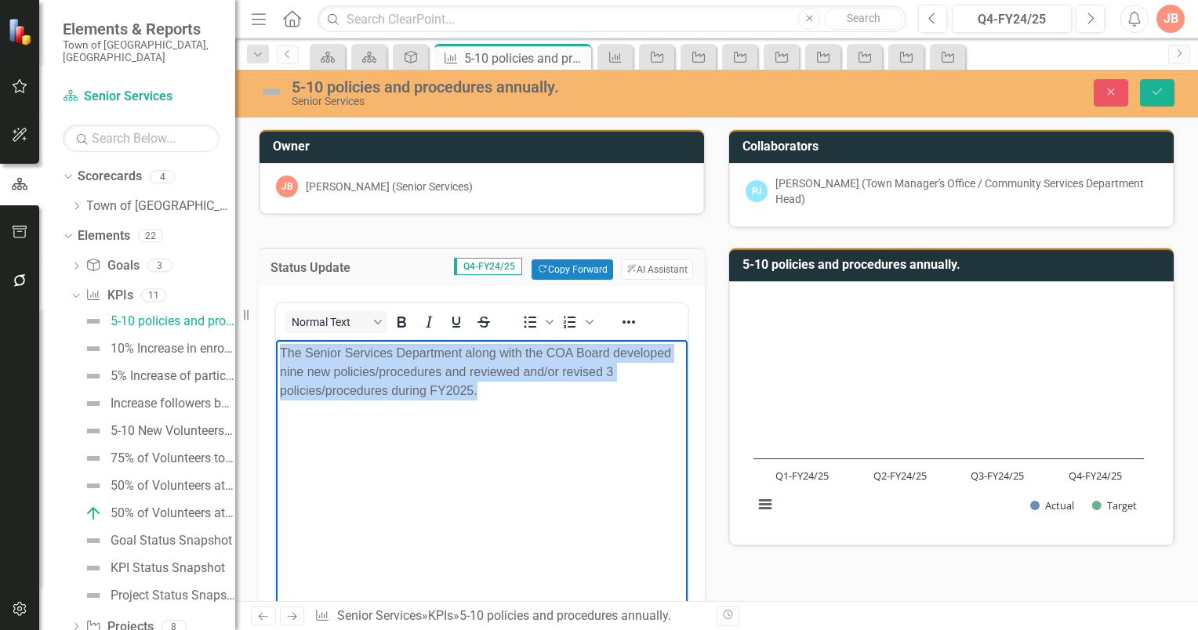
drag, startPoint x: 491, startPoint y: 389, endPoint x: 289, endPoint y: 345, distance: 206.2
click at [277, 354] on body "The Senior Services Department along with the COA Board developed nine new poli…" at bounding box center [482, 457] width 412 height 235
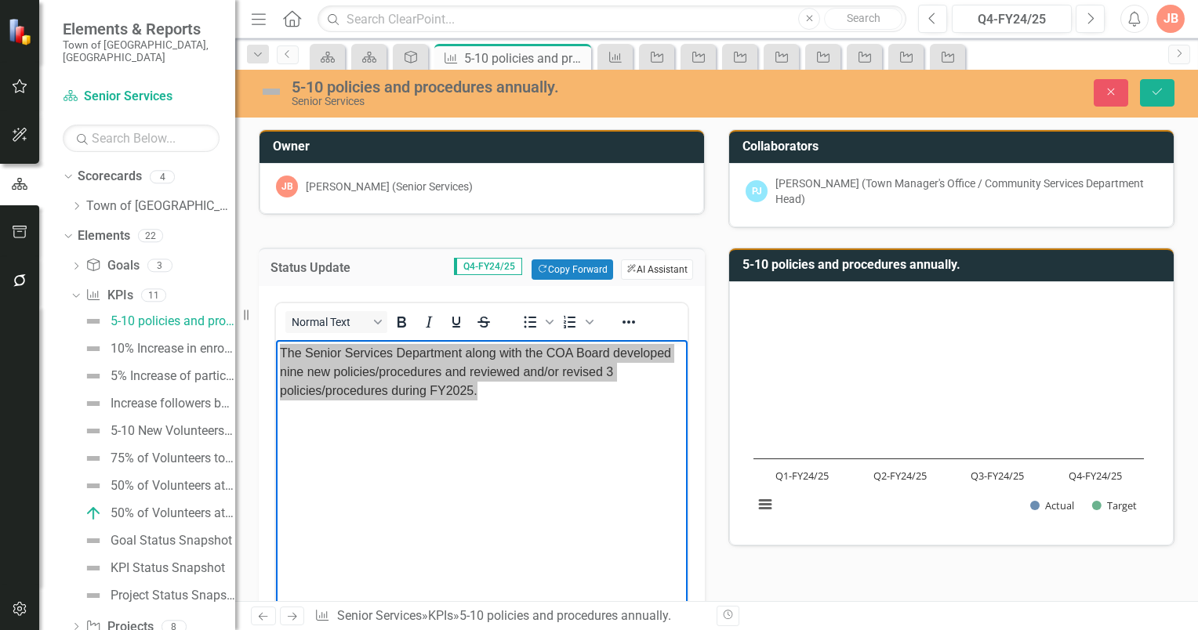
click at [653, 269] on button "ClearPoint AI AI Assistant" at bounding box center [657, 269] width 72 height 20
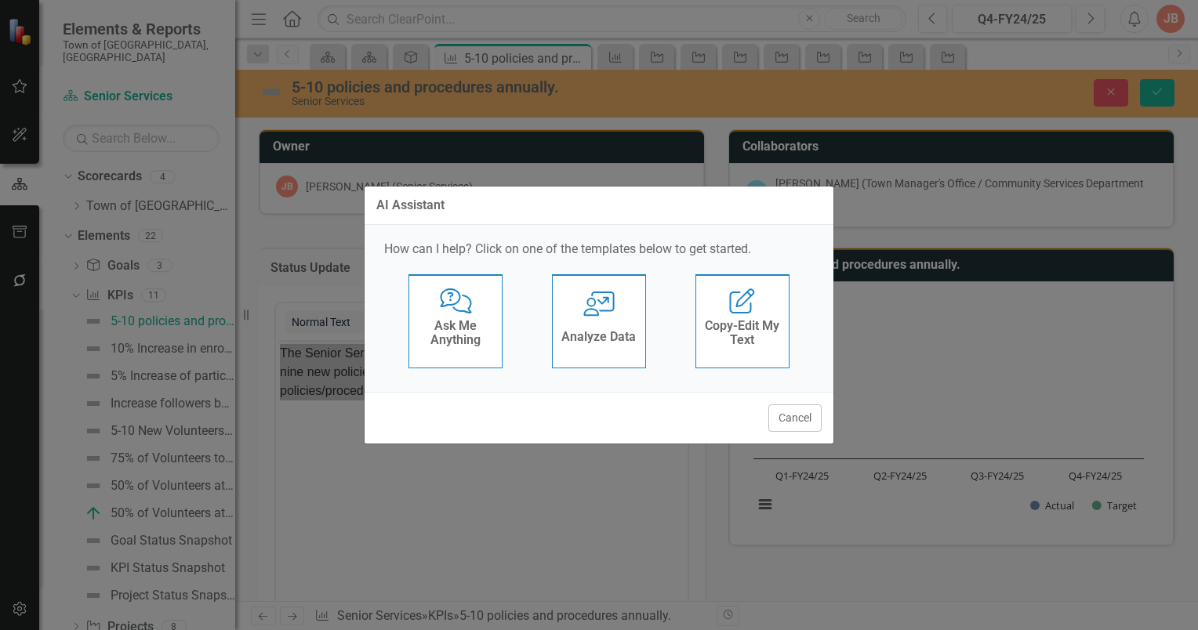
click at [602, 326] on div "Analyze Data" at bounding box center [598, 339] width 74 height 26
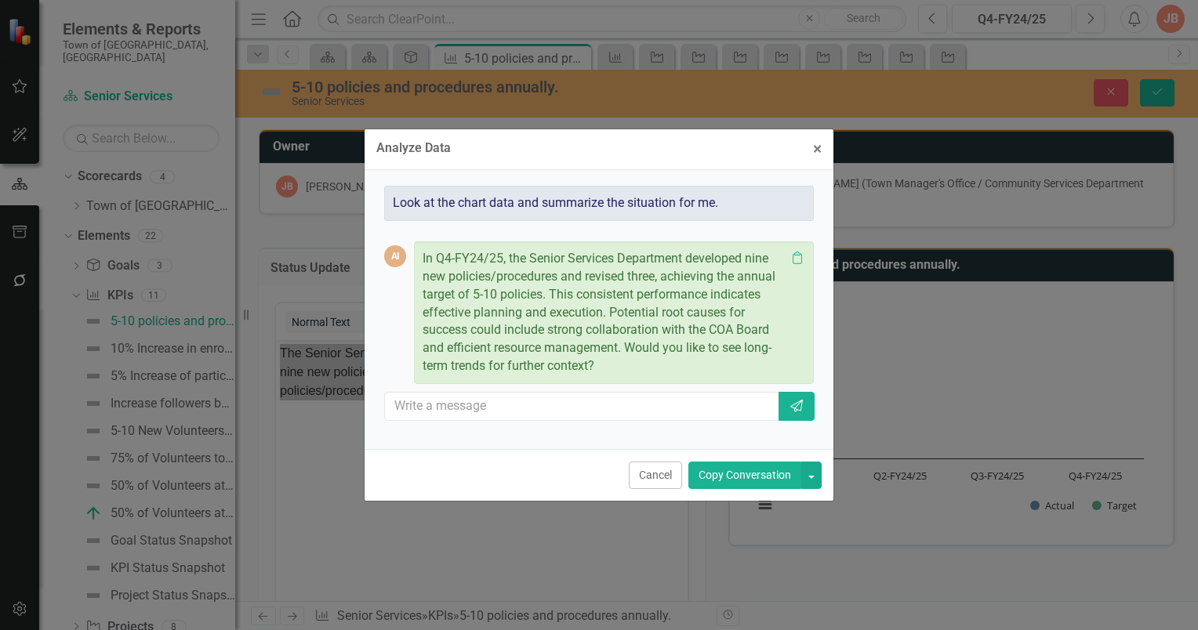
click at [569, 324] on p "In Q4-FY24/25, the Senior Services Department developed nine new policies/proce…" at bounding box center [604, 312] width 363 height 125
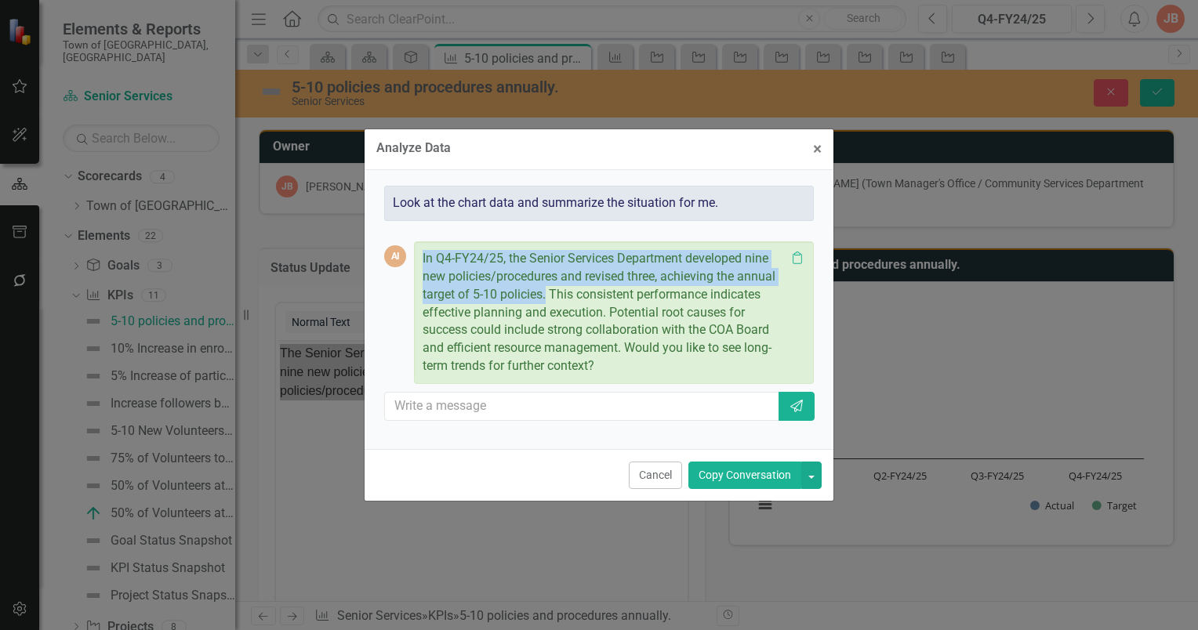
drag, startPoint x: 422, startPoint y: 259, endPoint x: 546, endPoint y: 295, distance: 129.5
click at [546, 295] on p "In Q4-FY24/25, the Senior Services Department developed nine new policies/proce…" at bounding box center [604, 312] width 363 height 125
copy p "In Q4-FY24/25, the Senior Services Department developed nine new policies/proce…"
click at [820, 149] on span "×" at bounding box center [817, 149] width 9 height 19
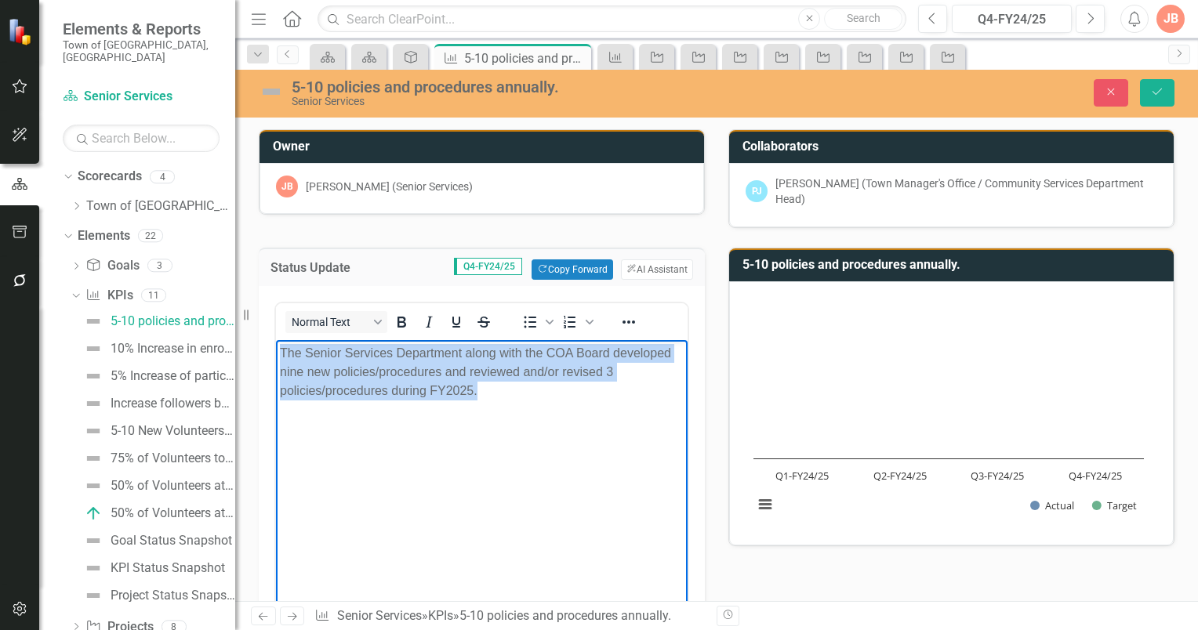
click at [339, 432] on body "The Senior Services Department along with the COA Board developed nine new poli…" at bounding box center [482, 457] width 412 height 235
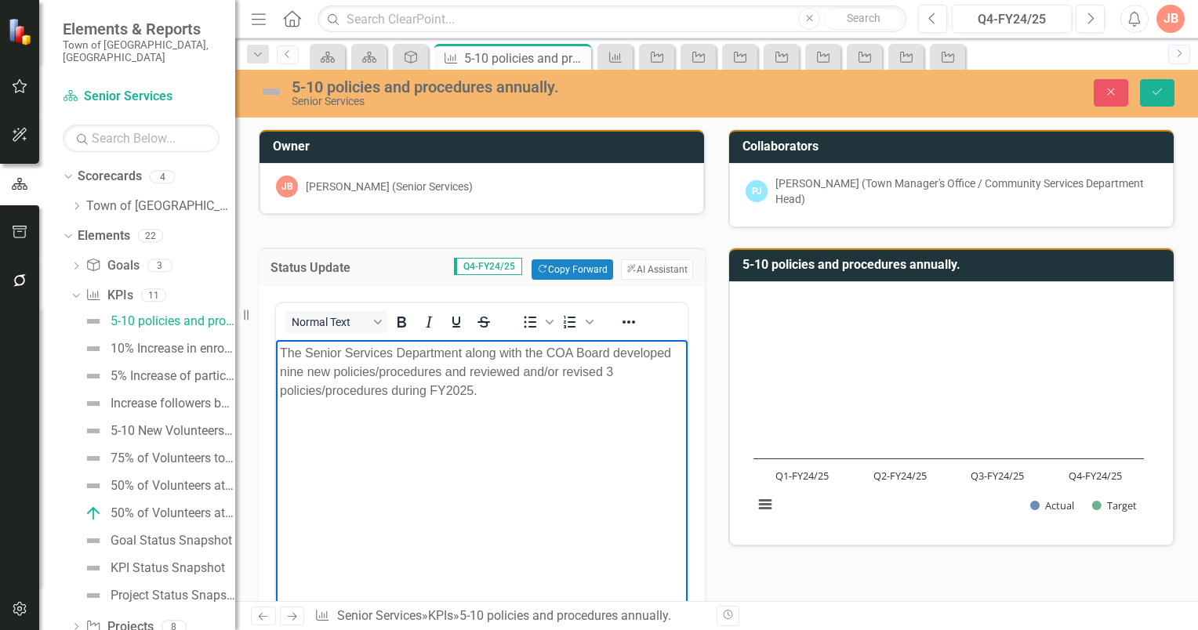
drag, startPoint x: 499, startPoint y: 392, endPoint x: 528, endPoint y: 386, distance: 29.5
click at [506, 389] on p "The Senior Services Department along with the COA Board developed nine new poli…" at bounding box center [482, 372] width 404 height 56
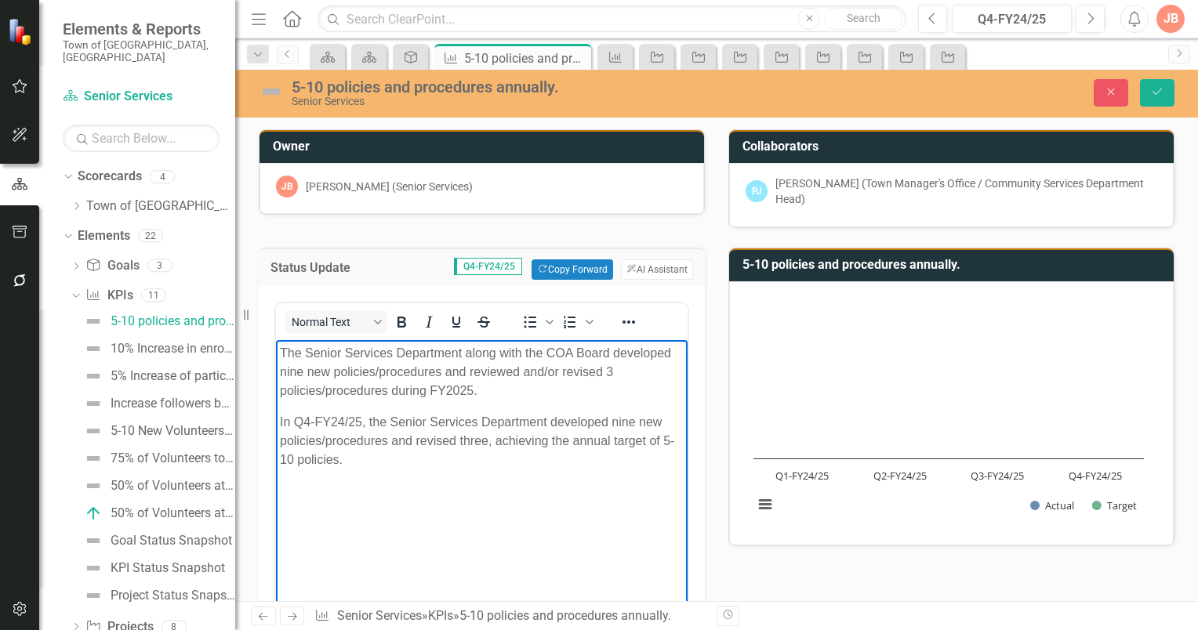
click at [348, 421] on p "In Q4-FY24/25, the Senior Services Department developed nine new policies/proce…" at bounding box center [482, 441] width 404 height 56
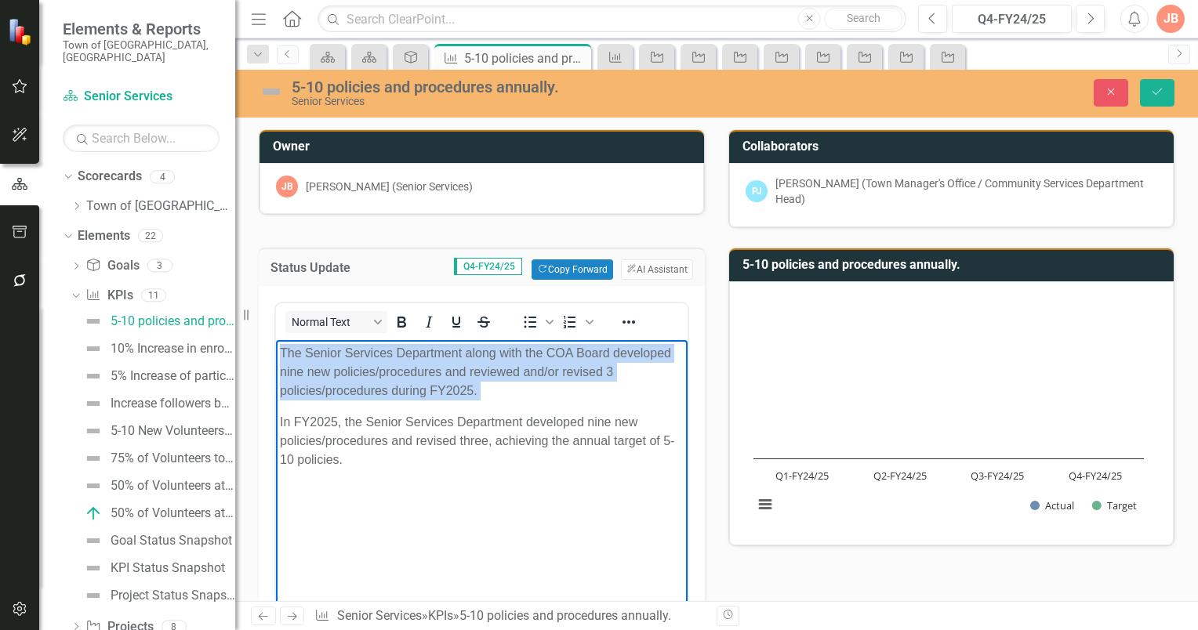
drag, startPoint x: 277, startPoint y: 422, endPoint x: 281, endPoint y: 342, distance: 80.1
click at [277, 346] on body "The Senior Services Department along with the COA Board developed nine new poli…" at bounding box center [482, 457] width 412 height 235
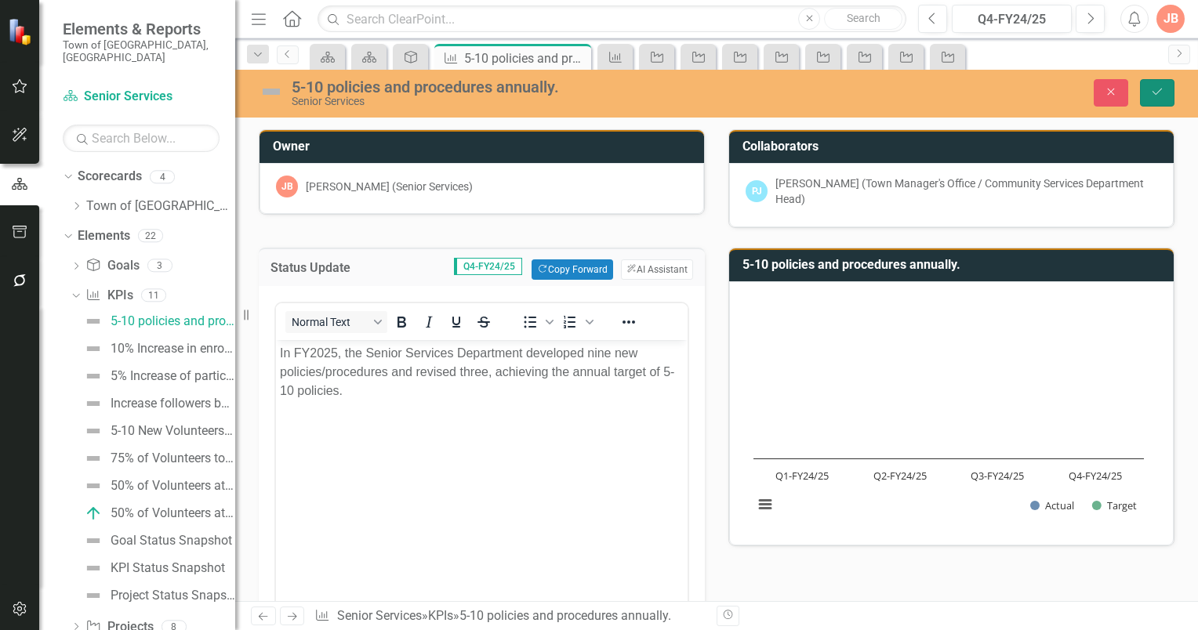
click at [1159, 85] on button "Save" at bounding box center [1157, 92] width 34 height 27
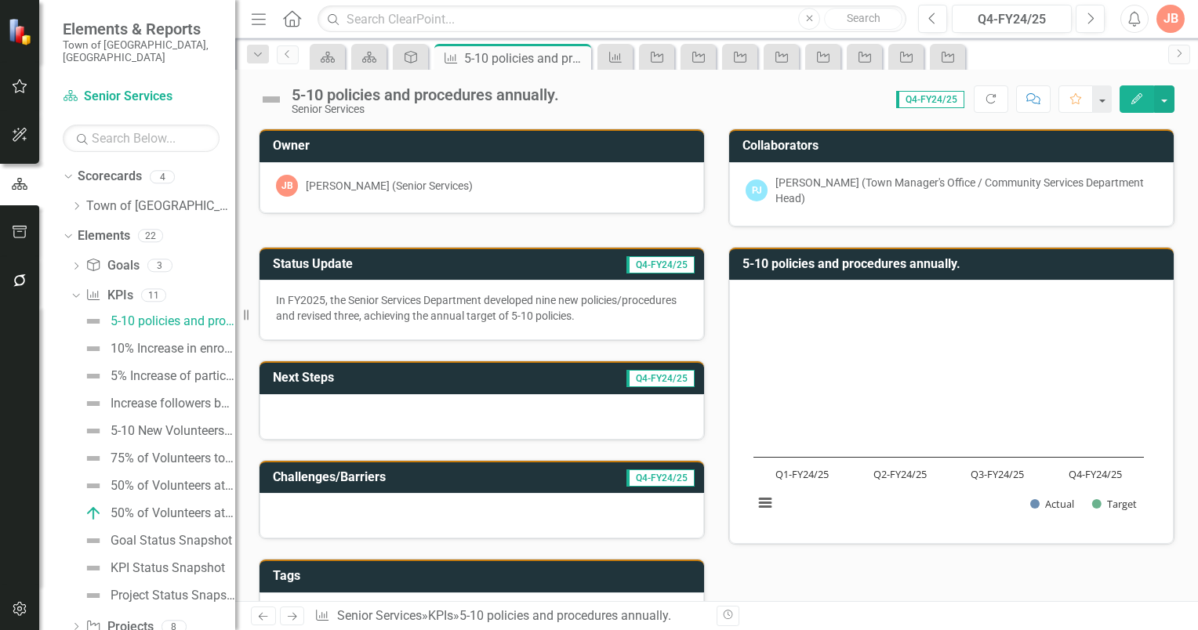
click at [975, 259] on h3 "5-10 policies and procedures annually." at bounding box center [953, 264] width 423 height 14
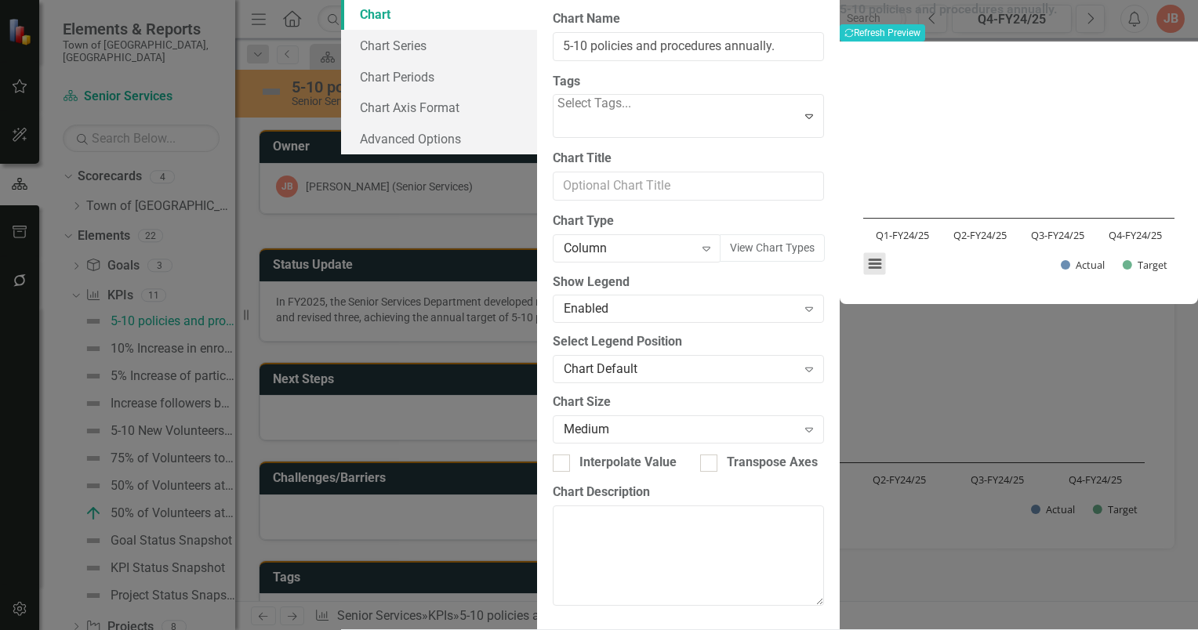
click at [865, 274] on button "View chart menu, Chart" at bounding box center [875, 263] width 22 height 22
click at [964, 274] on div "Download PNG image Download JPEG image Download PDF document Download SVG vecto…" at bounding box center [940, 198] width 198 height 153
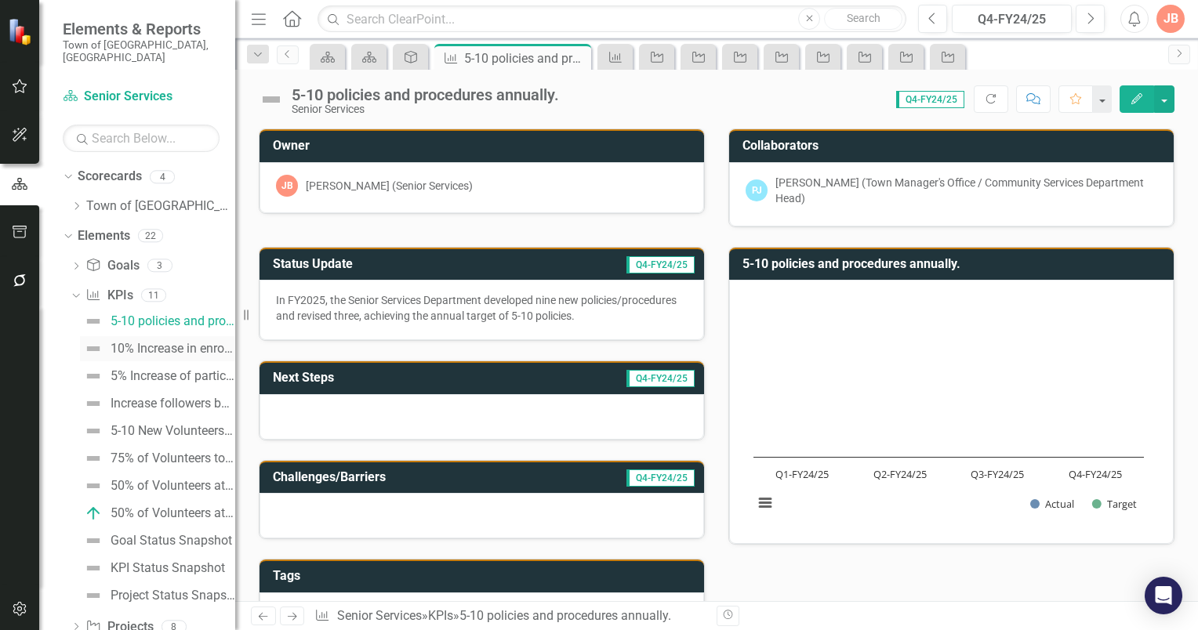
drag, startPoint x: 153, startPoint y: 329, endPoint x: 154, endPoint y: 338, distance: 8.8
click at [153, 342] on div "10% Increase in enrollment." at bounding box center [173, 349] width 125 height 14
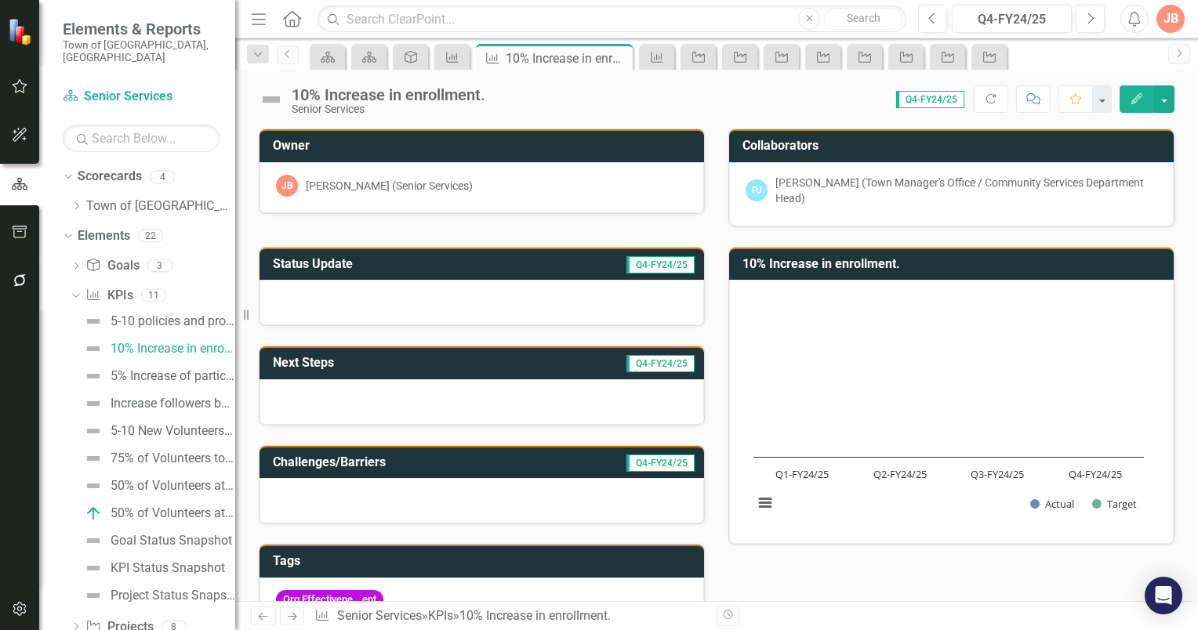
click at [472, 261] on h3 "Status Update" at bounding box center [386, 264] width 226 height 14
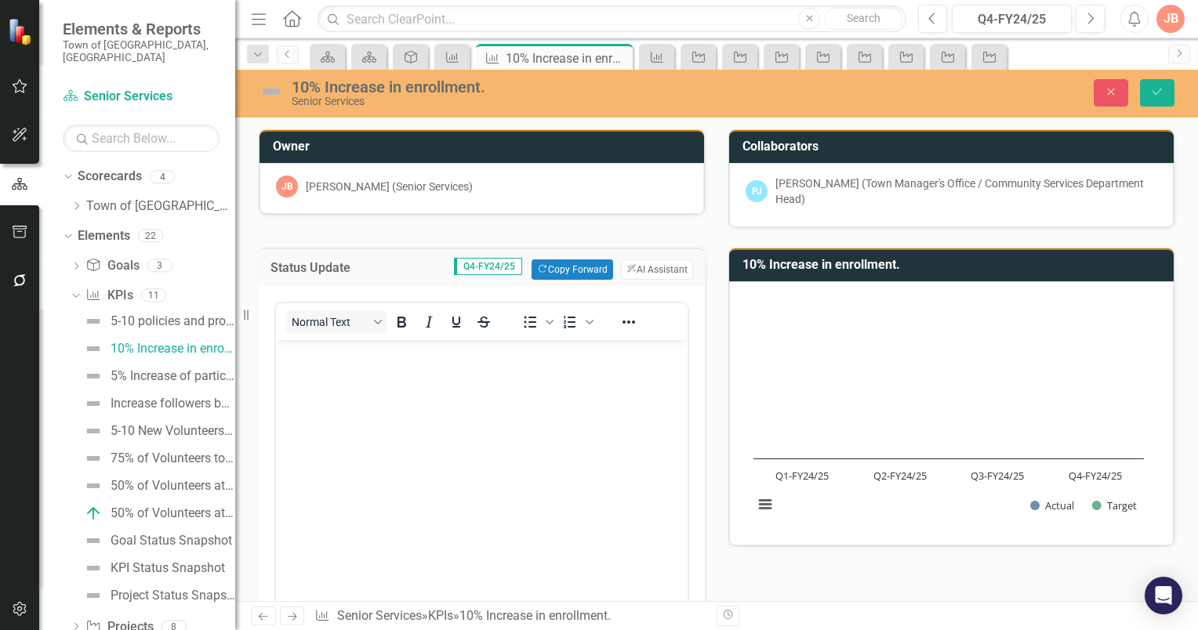
click at [301, 350] on p "Rich Text Area. Press ALT-0 for help." at bounding box center [482, 353] width 404 height 19
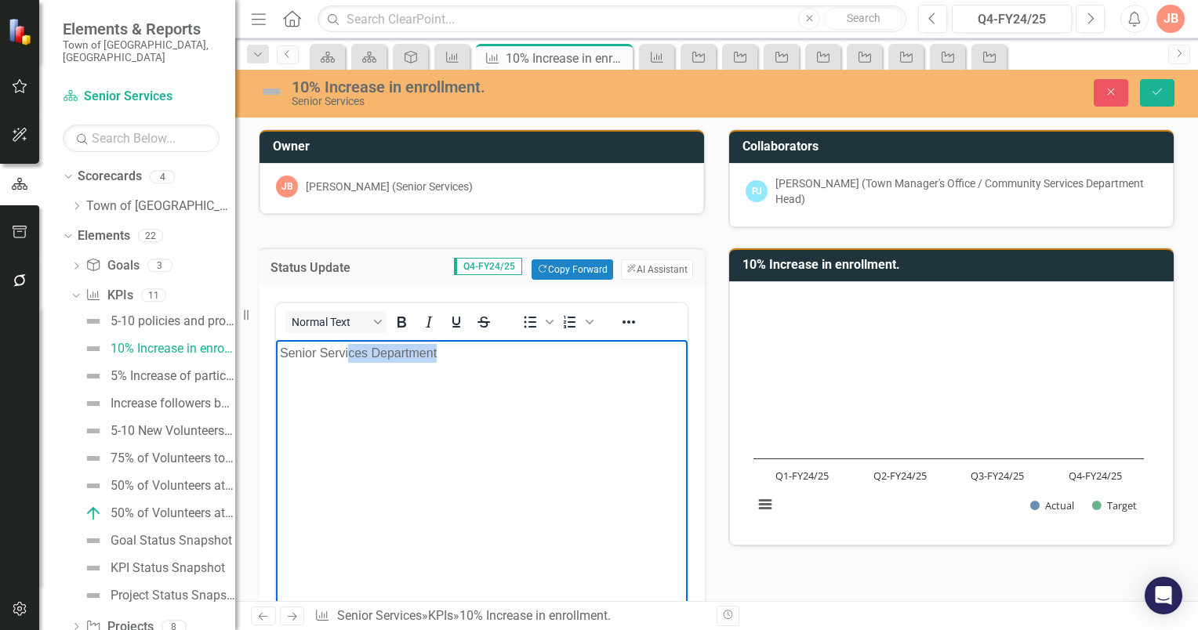
drag, startPoint x: 444, startPoint y: 354, endPoint x: 350, endPoint y: 357, distance: 93.3
click at [350, 357] on p "Senior Services Department" at bounding box center [482, 353] width 404 height 19
drag, startPoint x: 446, startPoint y: 348, endPoint x: 476, endPoint y: 370, distance: 37.0
click at [446, 350] on p "Senior Services Department" at bounding box center [482, 353] width 404 height 19
click at [506, 343] on body "Senior Services Department" at bounding box center [482, 457] width 412 height 235
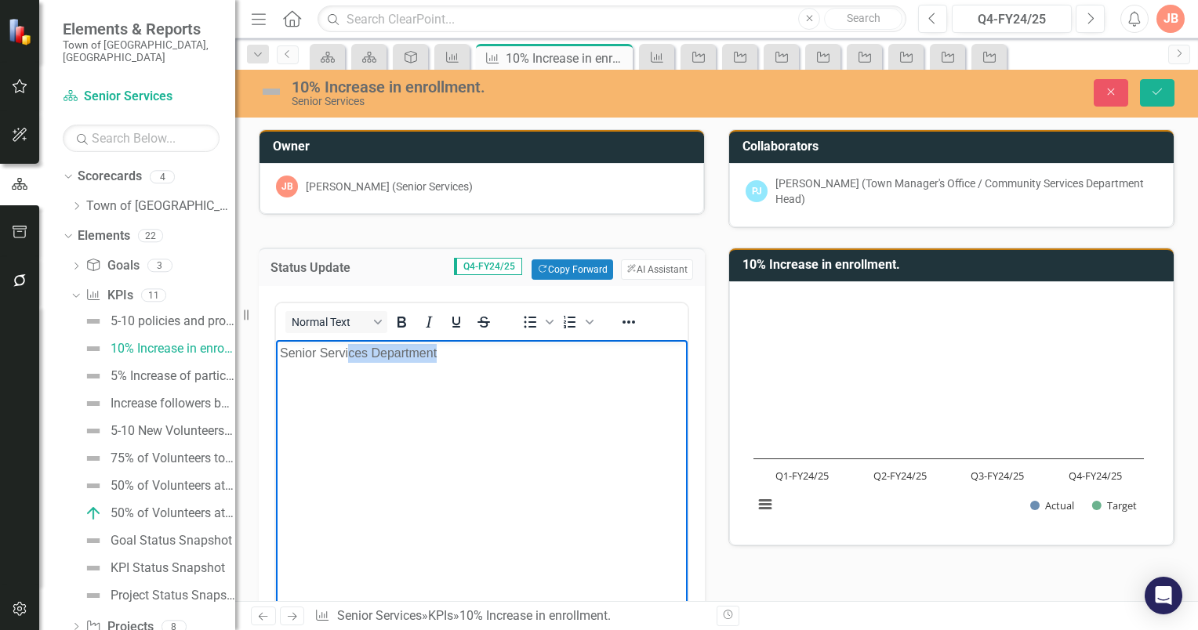
click at [450, 357] on p "Senior Services Department" at bounding box center [482, 353] width 404 height 19
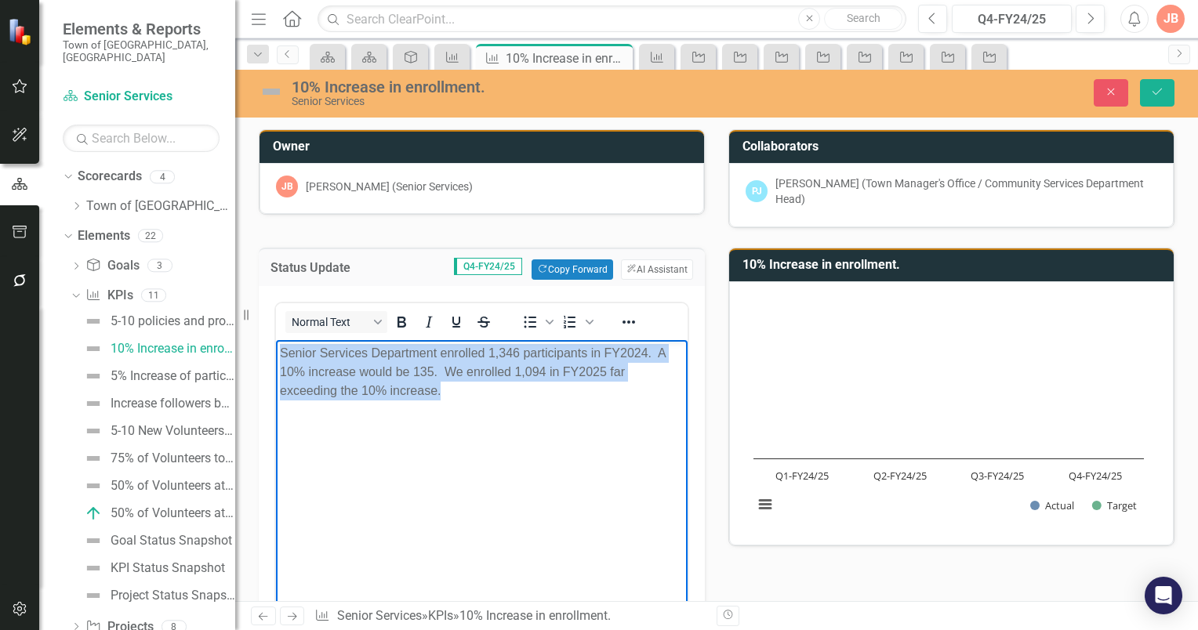
drag, startPoint x: 456, startPoint y: 392, endPoint x: 275, endPoint y: 354, distance: 185.1
click at [276, 354] on body "Senior Services Department enrolled 1,346 participants in FY2024. A 10% increas…" at bounding box center [482, 457] width 412 height 235
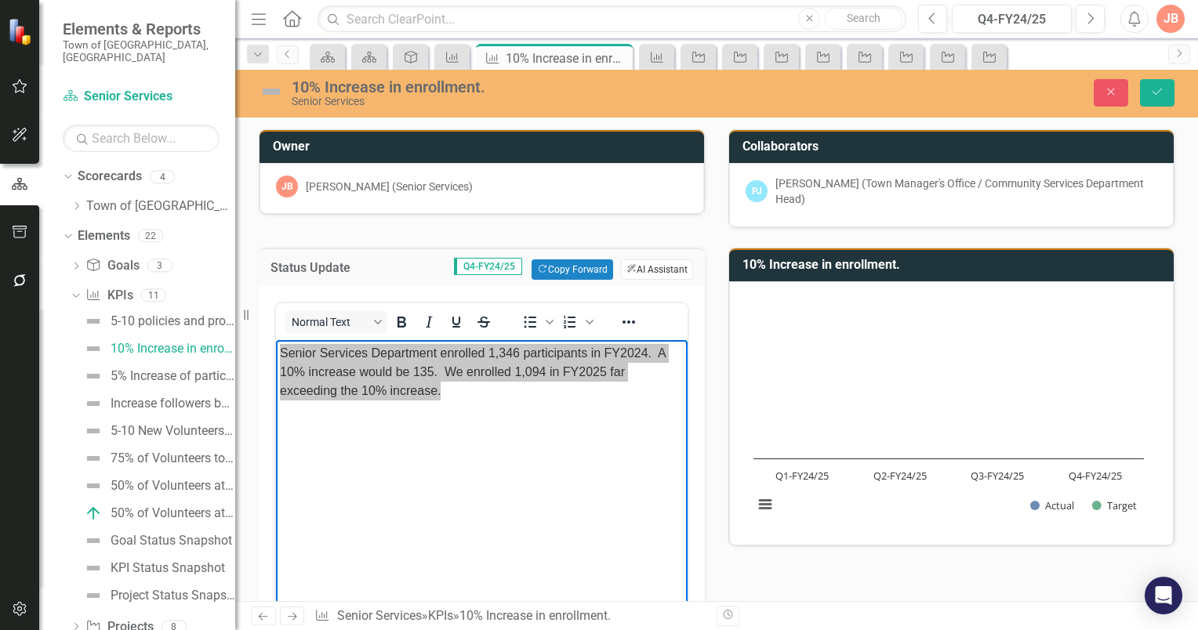
click at [656, 268] on button "ClearPoint AI AI Assistant" at bounding box center [657, 269] width 72 height 20
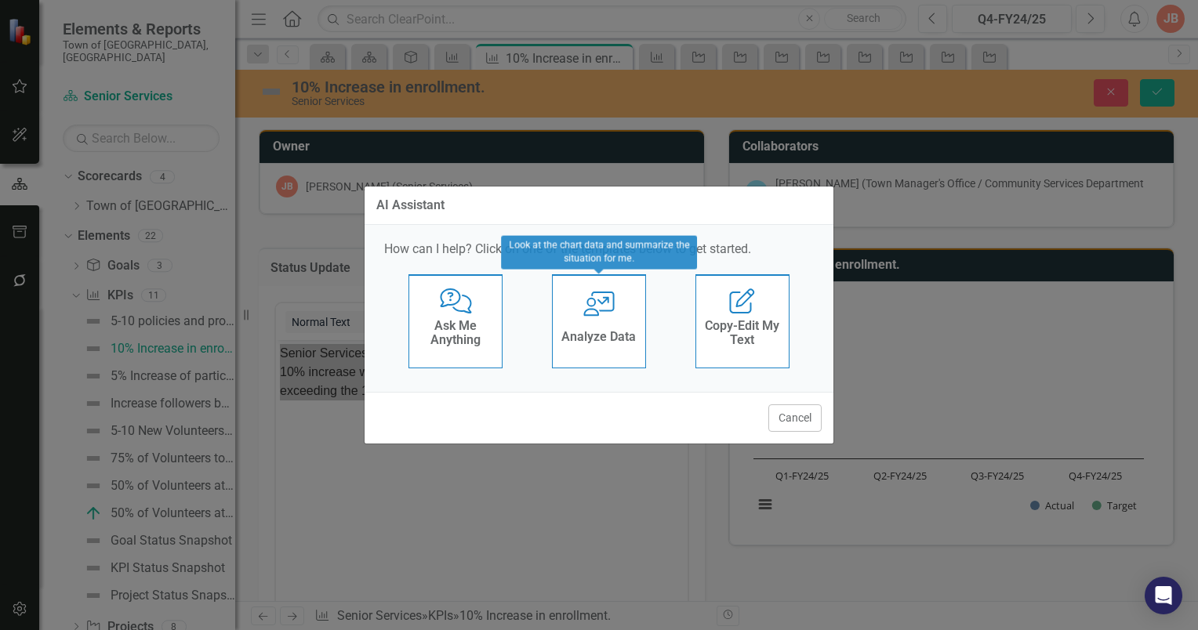
click at [608, 310] on icon at bounding box center [598, 304] width 31 height 25
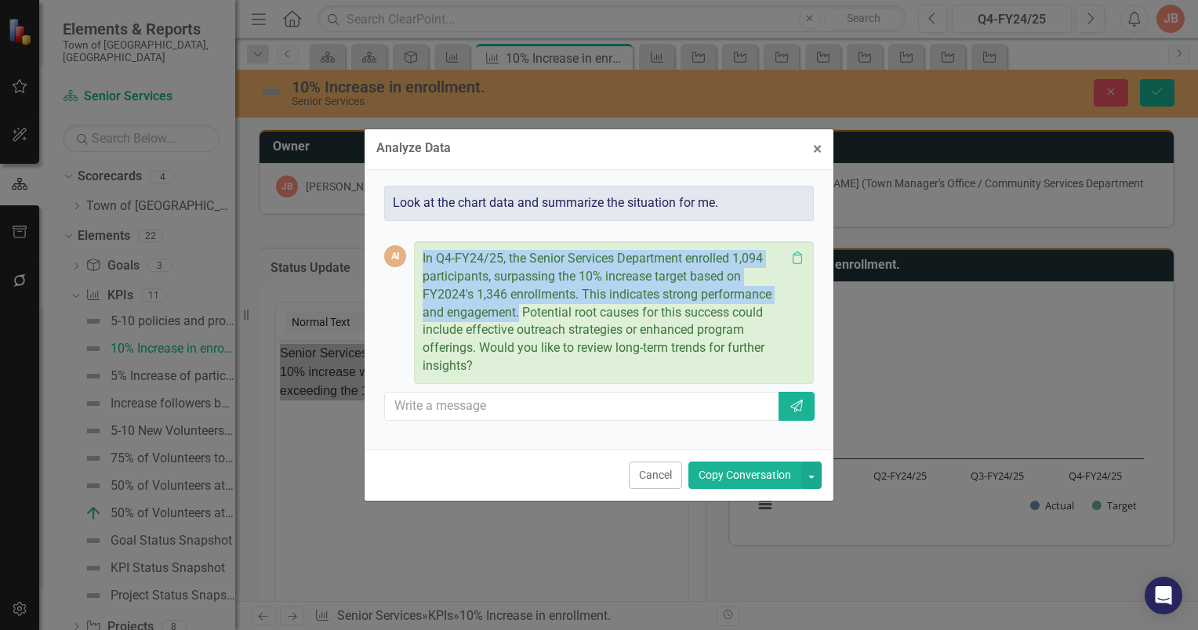
drag, startPoint x: 518, startPoint y: 316, endPoint x: 416, endPoint y: 260, distance: 116.1
click at [416, 260] on div "In Q4-FY24/25, the Senior Services Department enrolled 1,094 participants, surp…" at bounding box center [614, 312] width 400 height 143
copy p "In Q4-FY24/25, the Senior Services Department enrolled 1,094 participants, surp…"
click at [814, 148] on span "×" at bounding box center [817, 149] width 9 height 19
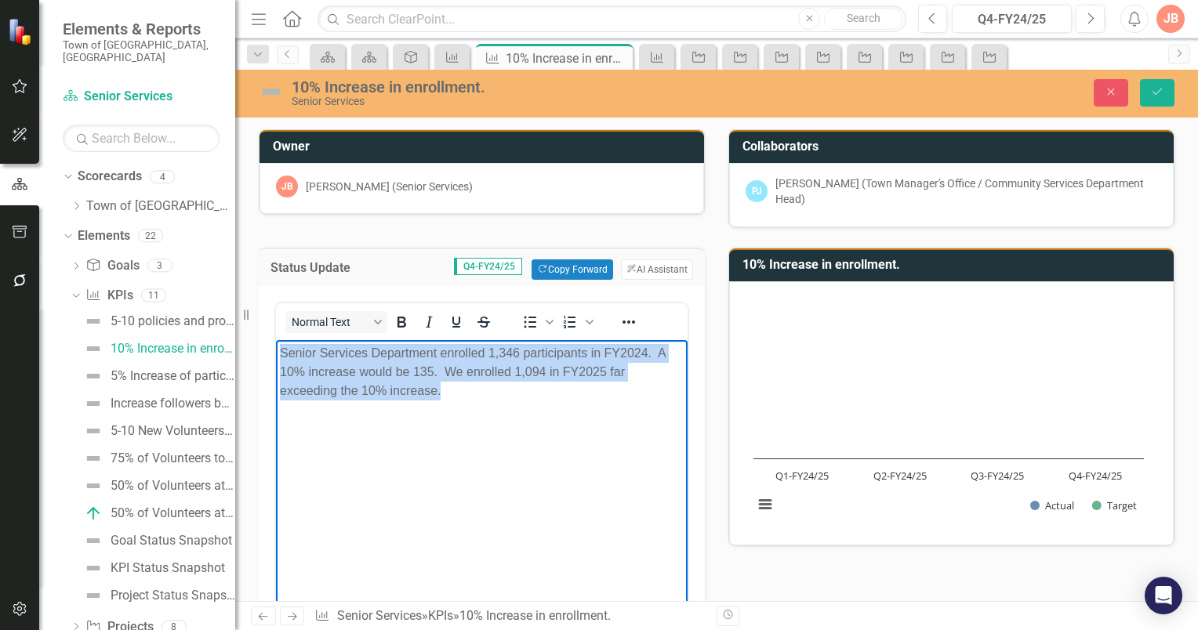
click at [320, 437] on body "Senior Services Department enrolled 1,346 participants in FY2024. A 10% increas…" at bounding box center [482, 457] width 412 height 235
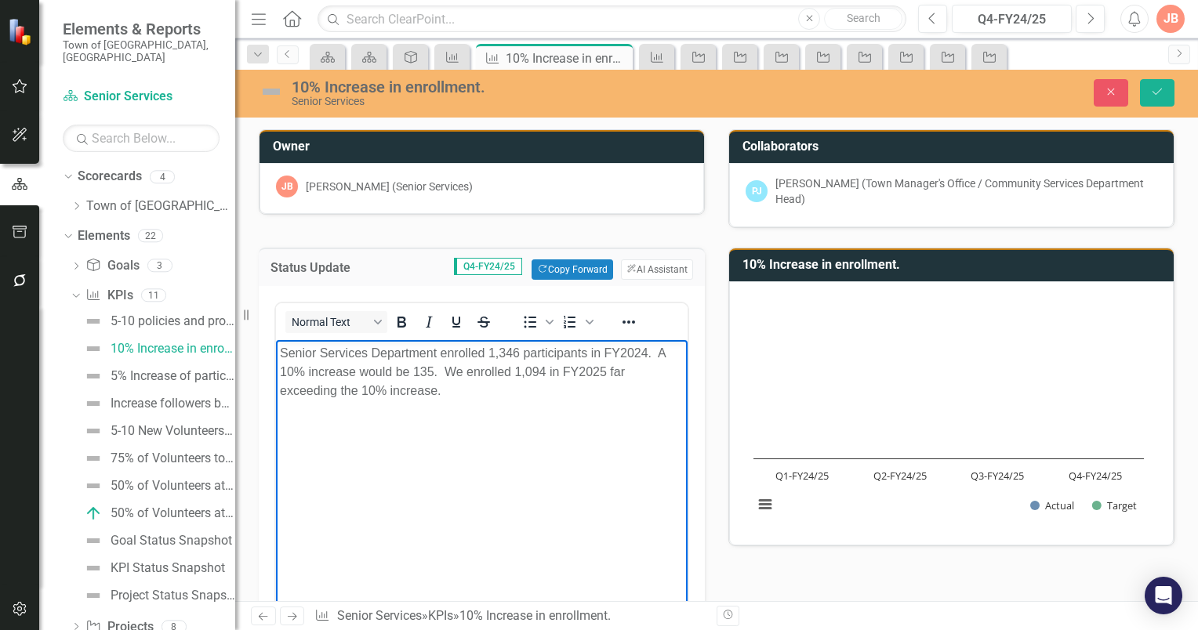
drag, startPoint x: 494, startPoint y: 395, endPoint x: 517, endPoint y: 390, distance: 24.1
click at [501, 391] on p "Senior Services Department enrolled 1,346 participants in FY2024. A 10% increas…" at bounding box center [482, 372] width 404 height 56
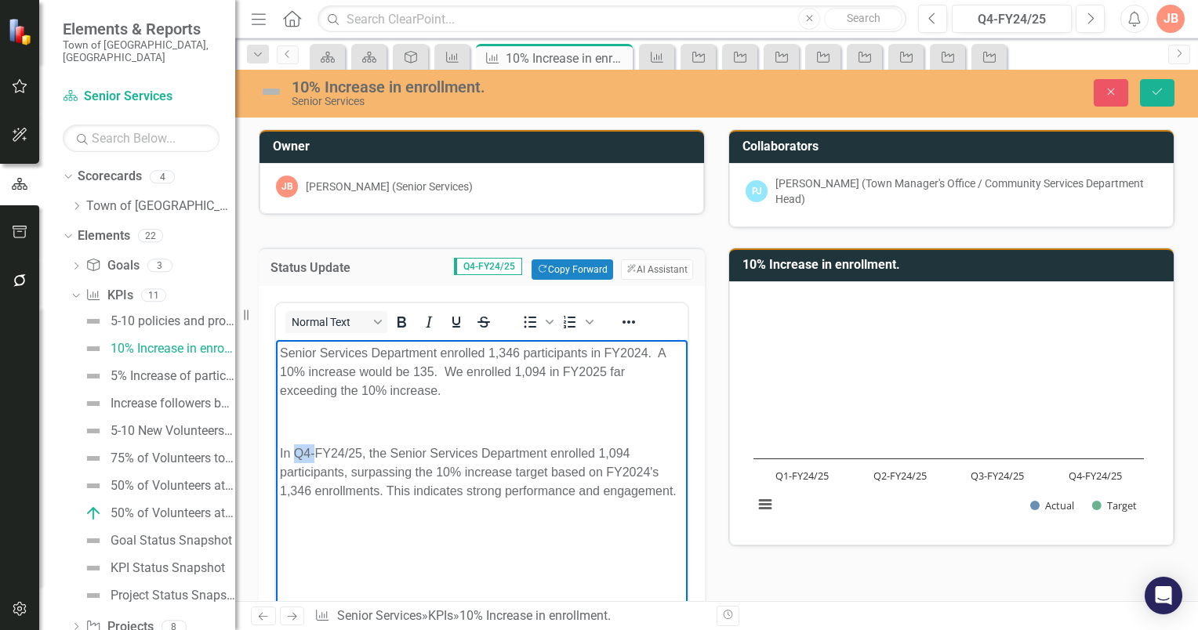
drag, startPoint x: 314, startPoint y: 451, endPoint x: 296, endPoint y: 455, distance: 18.5
click at [296, 455] on p "In Q4-FY24/25, the Senior Services Department enrolled 1,094 participants, surp…" at bounding box center [482, 472] width 404 height 56
click at [326, 453] on p "In FY24/25, the Senior Services Department enrolled 1,094 participants, surpass…" at bounding box center [482, 472] width 404 height 56
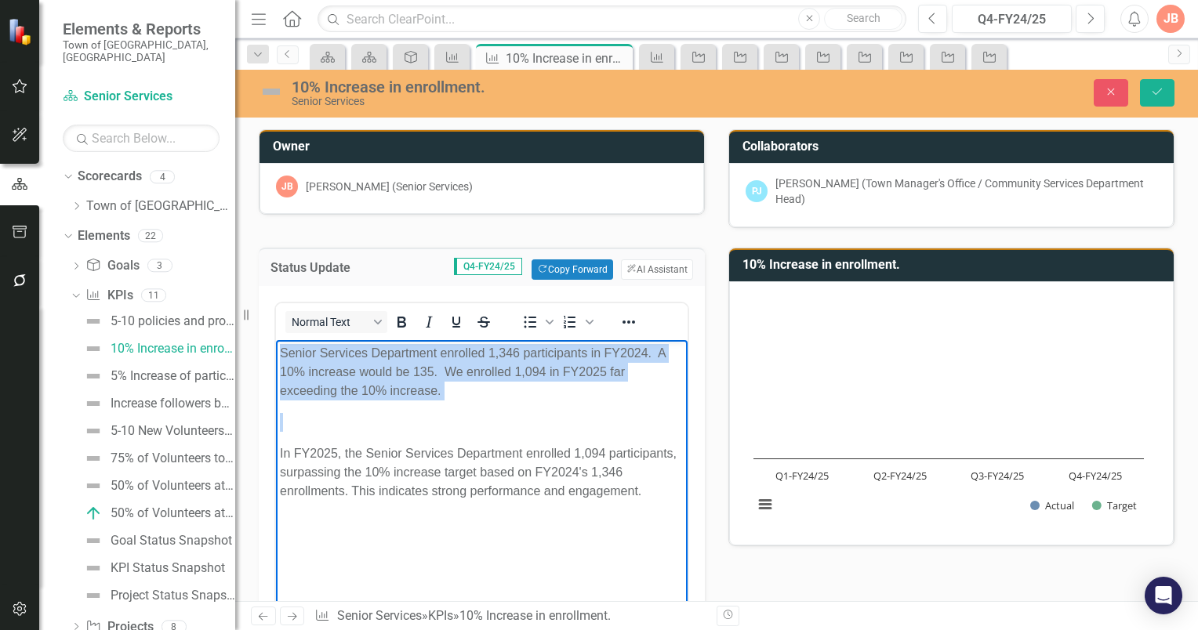
drag, startPoint x: 278, startPoint y: 452, endPoint x: 545, endPoint y: 693, distance: 359.1
click at [276, 354] on html "Senior Services Department enrolled 1,346 participants in FY2024. A 10% increas…" at bounding box center [482, 457] width 412 height 235
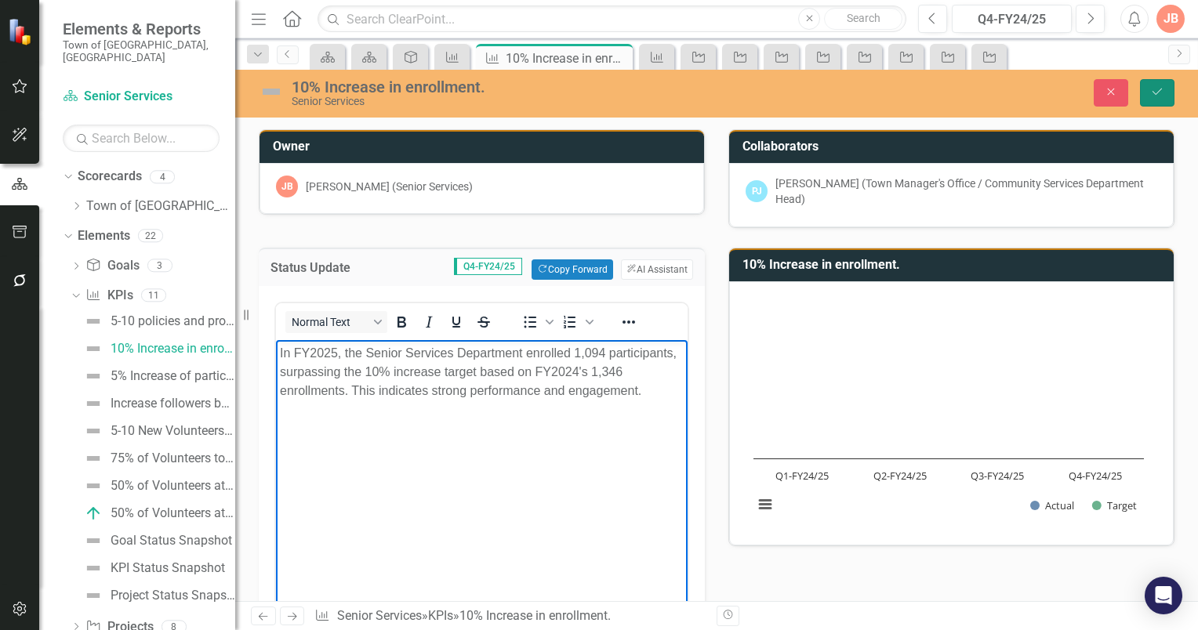
click at [1159, 89] on icon "Save" at bounding box center [1157, 91] width 14 height 11
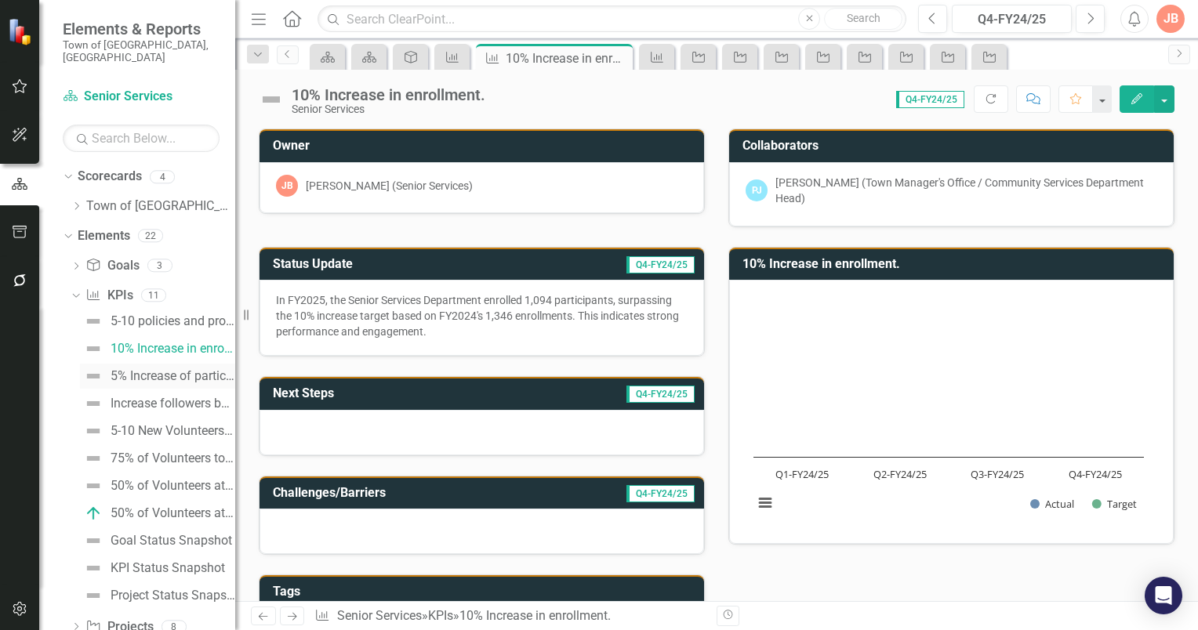
click at [138, 369] on div "5% Increase of participant service units." at bounding box center [173, 376] width 125 height 14
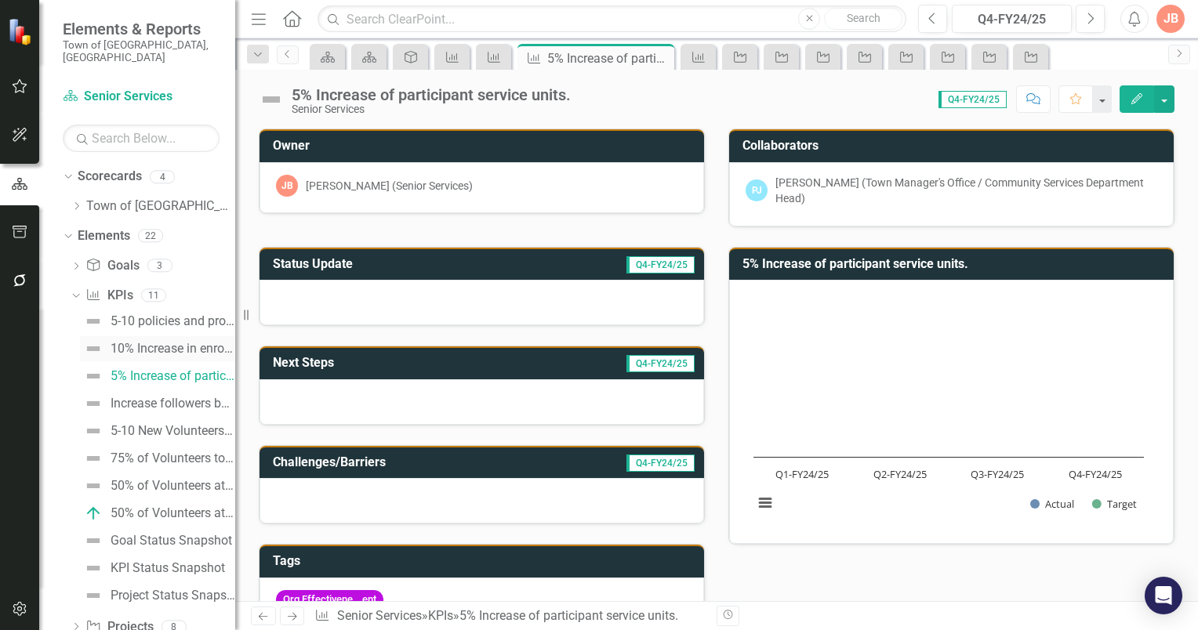
click at [150, 342] on div "10% Increase in enrollment." at bounding box center [173, 349] width 125 height 14
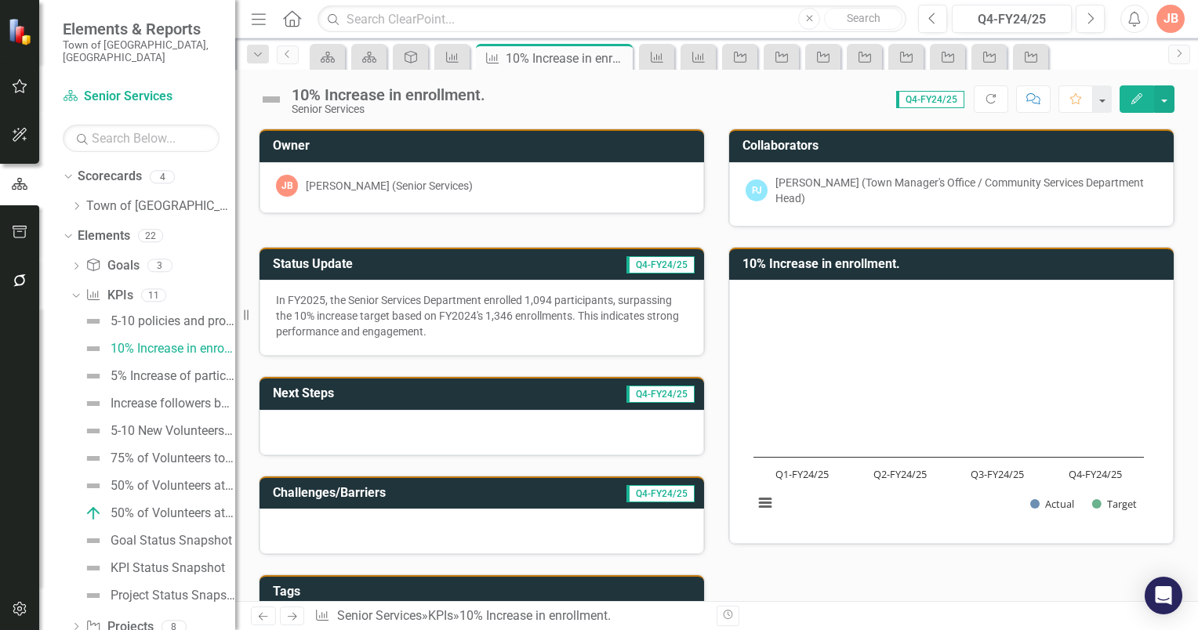
click at [470, 262] on h3 "Status Update" at bounding box center [386, 264] width 226 height 14
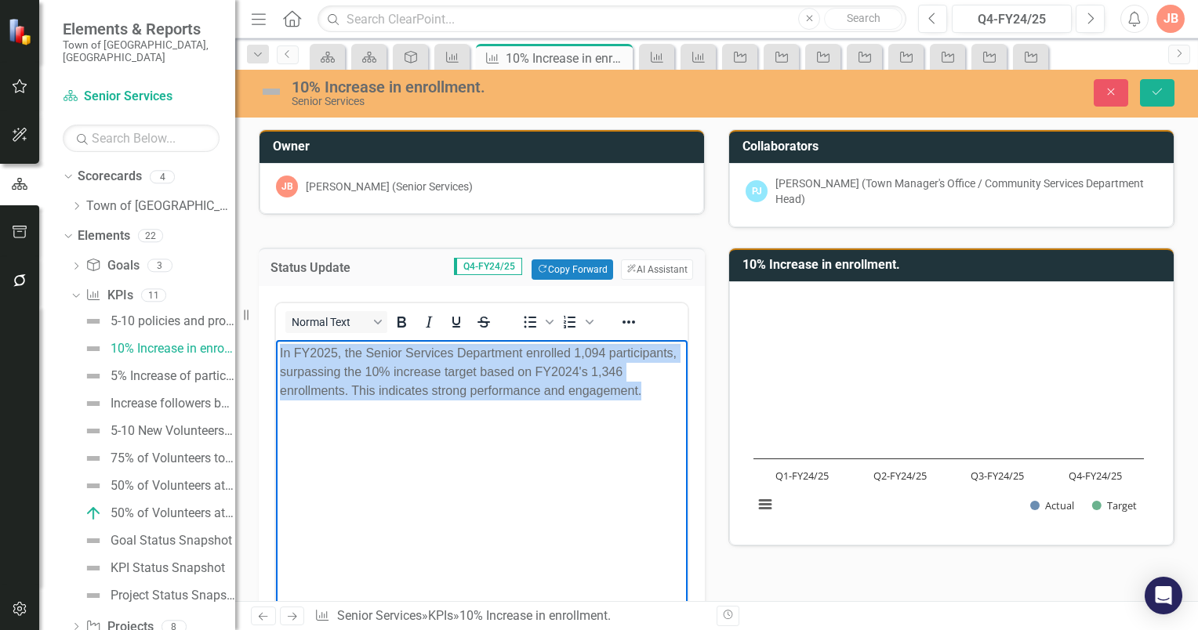
drag, startPoint x: 642, startPoint y: 391, endPoint x: 256, endPoint y: 348, distance: 388.1
click at [276, 348] on html "In FY2025, the Senior Services Department enrolled 1,094 participants, surpassi…" at bounding box center [482, 457] width 412 height 235
copy p "In FY2025, the Senior Services Department enrolled 1,094 participants, surpassi…"
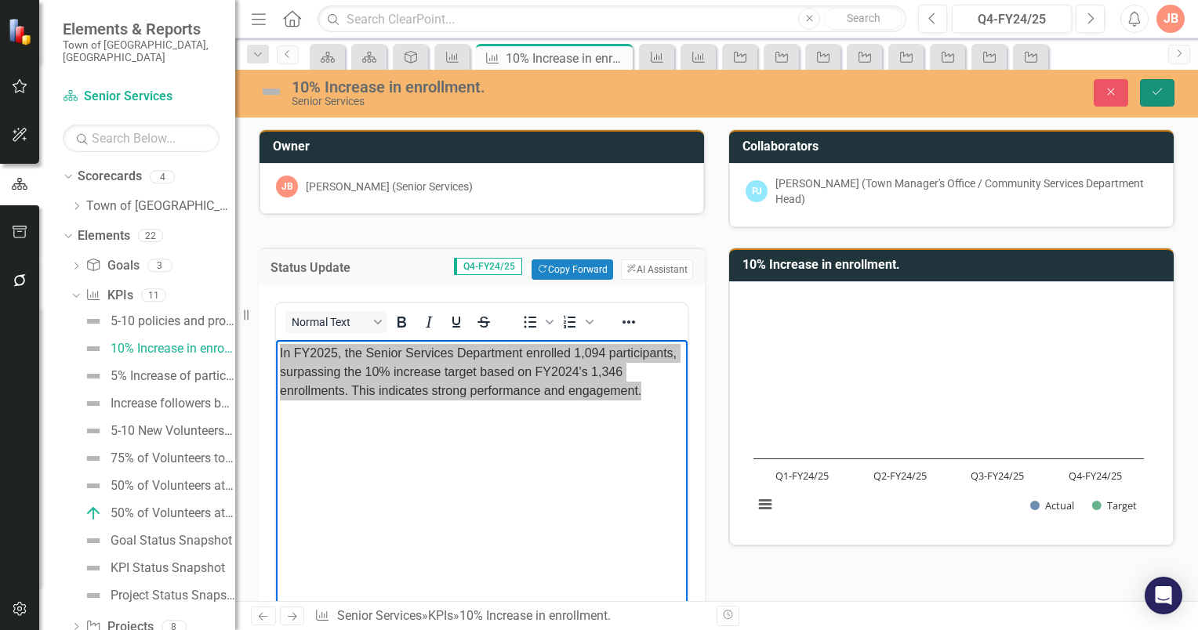
click at [1150, 91] on icon "Save" at bounding box center [1157, 91] width 14 height 11
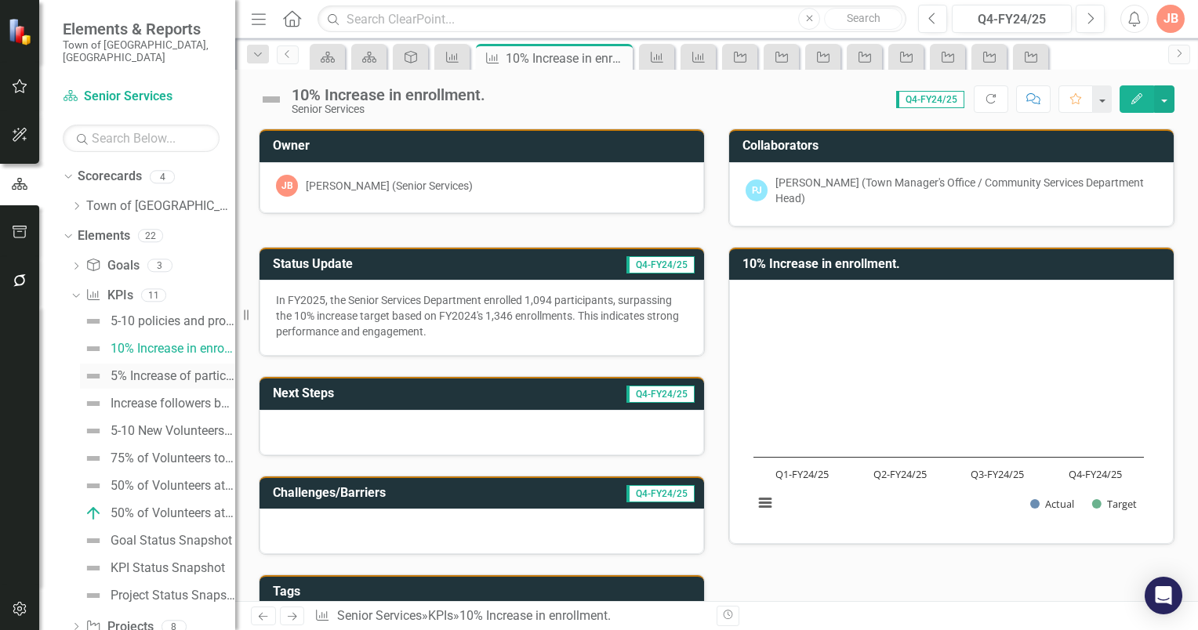
click at [134, 369] on div "5% Increase of participant service units." at bounding box center [173, 376] width 125 height 14
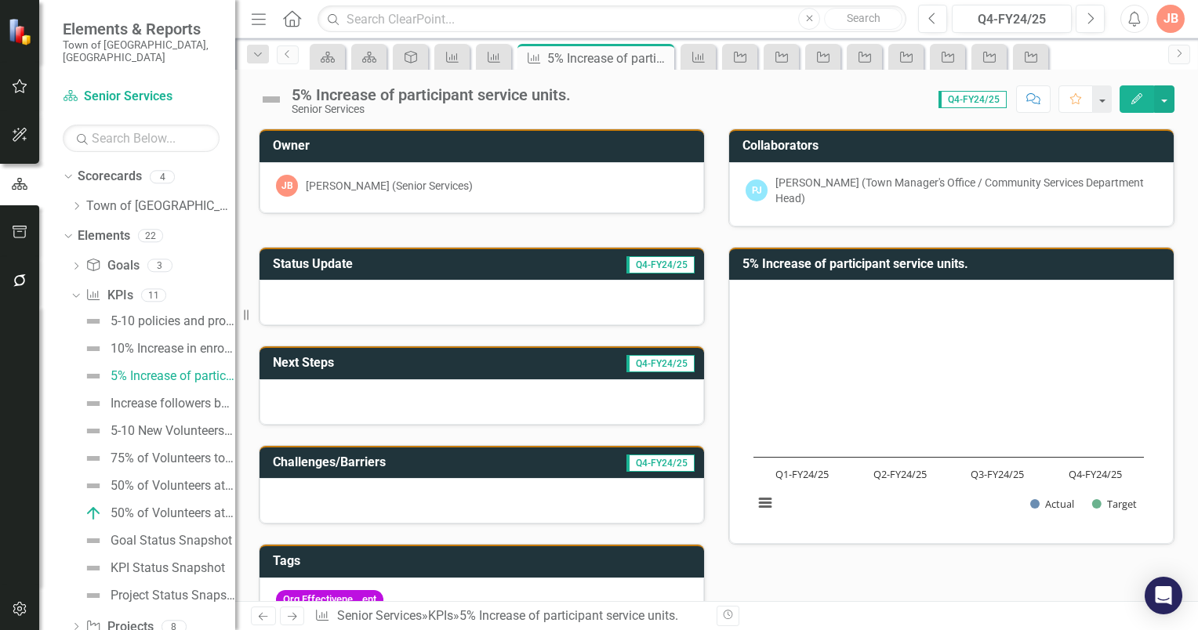
click at [421, 260] on h3 "Status Update" at bounding box center [386, 264] width 226 height 14
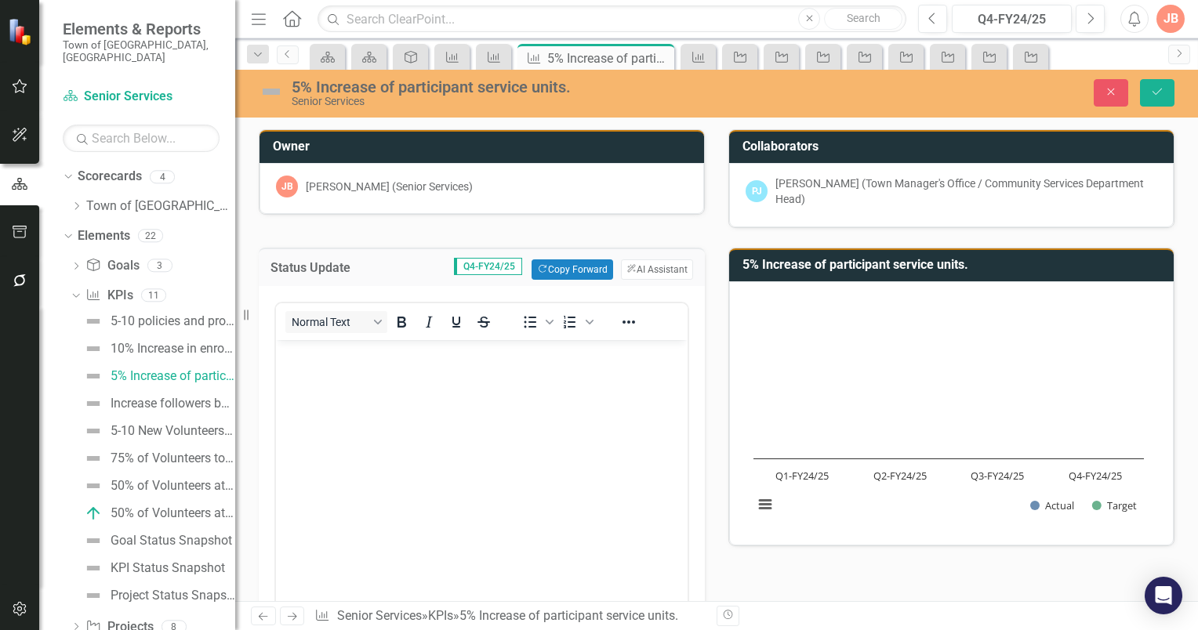
click at [312, 361] on p "Rich Text Area. Press ALT-0 for help." at bounding box center [482, 353] width 404 height 19
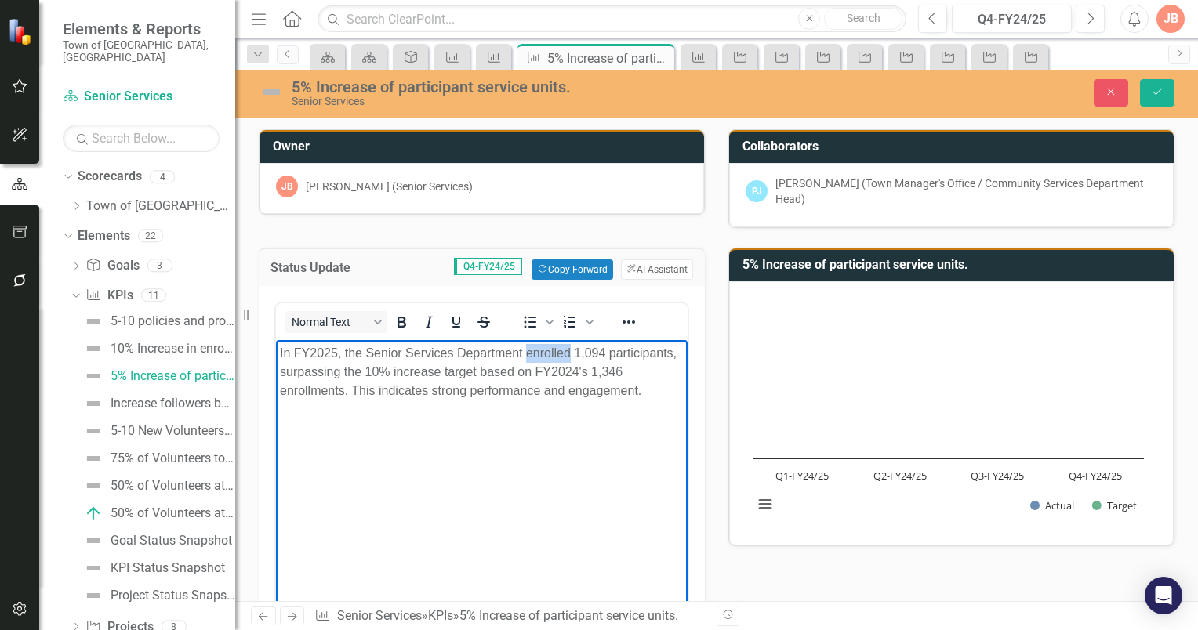
drag, startPoint x: 571, startPoint y: 354, endPoint x: 525, endPoint y: 356, distance: 45.5
click at [525, 356] on p "In FY2025, the Senior Services Department enrolled 1,094 participants, surpassi…" at bounding box center [482, 372] width 404 height 56
drag, startPoint x: 409, startPoint y: 372, endPoint x: 321, endPoint y: 373, distance: 88.6
click at [314, 378] on p "In FY2025, the Senior Services Department tracked 74,595 Service Units 1,094 pa…" at bounding box center [482, 381] width 404 height 75
drag, startPoint x: 412, startPoint y: 370, endPoint x: 400, endPoint y: 373, distance: 12.9
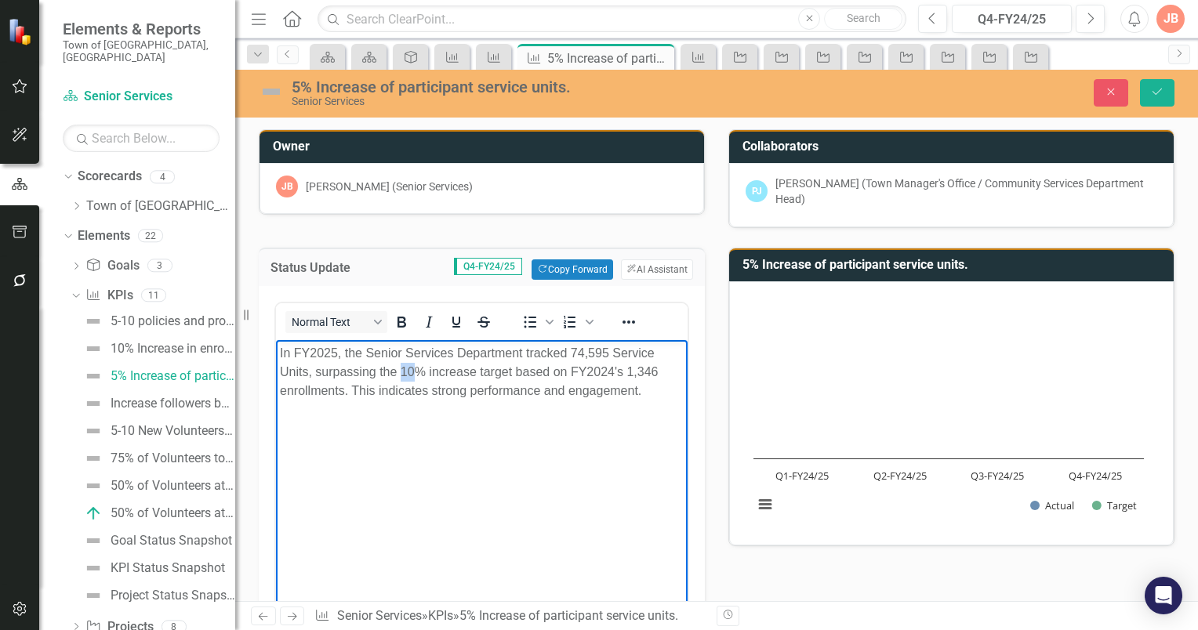
click at [400, 373] on p "In FY2025, the Senior Services Department tracked 74,595 Service Units, surpass…" at bounding box center [482, 372] width 404 height 56
drag, startPoint x: 343, startPoint y: 392, endPoint x: 622, endPoint y: 375, distance: 278.8
click at [622, 375] on p "In FY2025, the Senior Services Department tracked 74,595 Service Units, surpass…" at bounding box center [482, 372] width 404 height 56
click at [619, 354] on p "In FY2025, the Senior Services Department tracked 74,595 Service Units, surpass…" at bounding box center [482, 372] width 404 height 56
drag, startPoint x: 288, startPoint y: 372, endPoint x: 299, endPoint y: 362, distance: 15.6
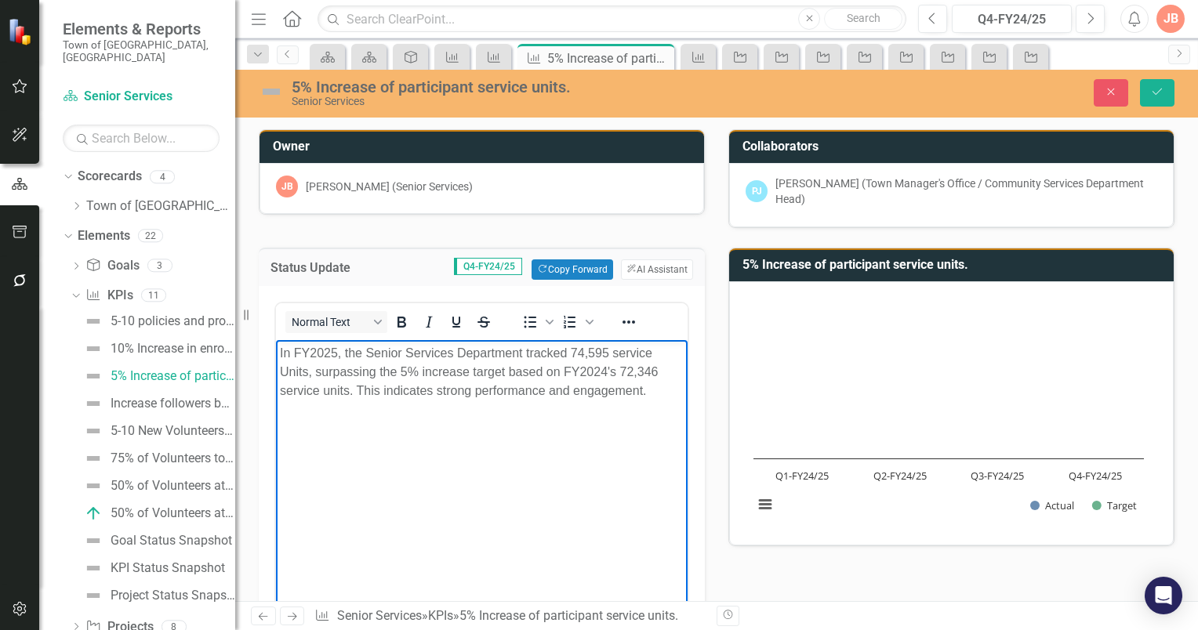
click at [288, 370] on p "In FY2025, the Senior Services Department tracked 74,595 service Units, surpass…" at bounding box center [482, 372] width 404 height 56
click at [466, 372] on p "In FY2025, the Senior Services Department tracked 74,595 service units, surpass…" at bounding box center [482, 372] width 404 height 56
click at [280, 354] on p "In FY2025, the Senior Services Department tracked 74,595 service units, surpass…" at bounding box center [482, 381] width 404 height 75
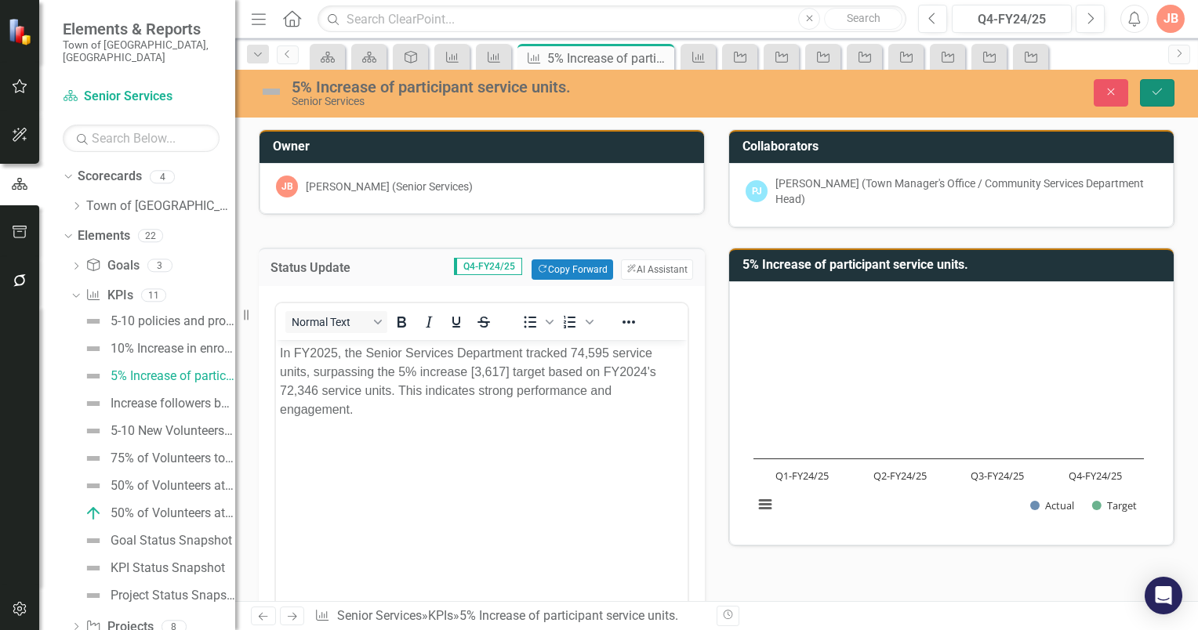
click at [1156, 93] on icon "Save" at bounding box center [1157, 91] width 14 height 11
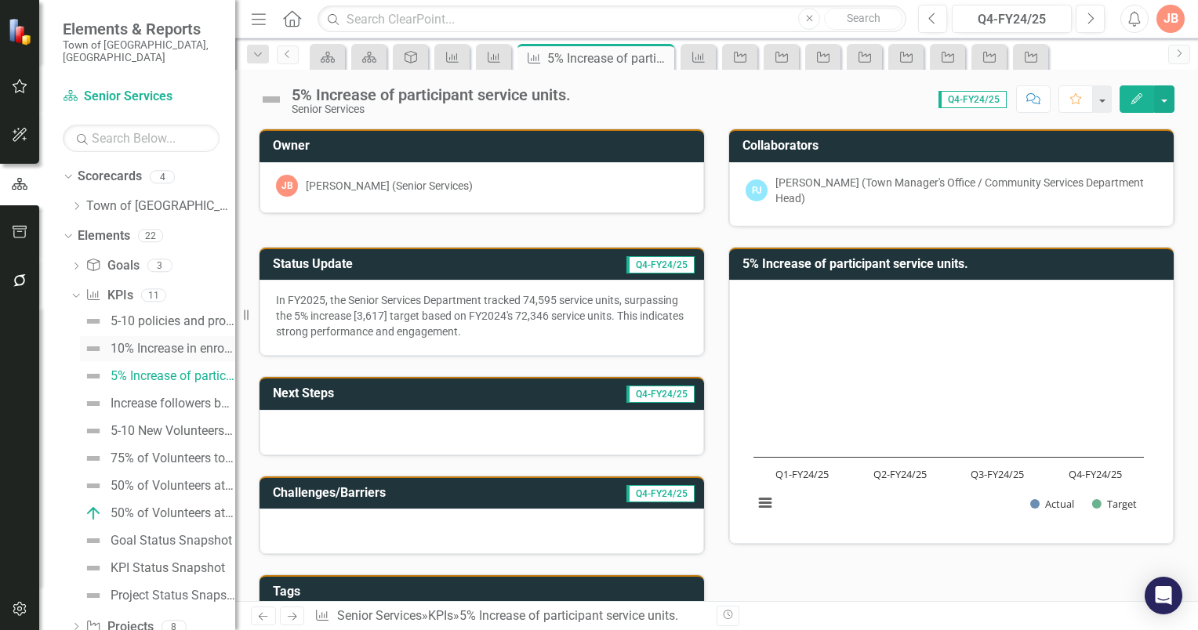
click at [144, 342] on div "10% Increase in enrollment." at bounding box center [173, 349] width 125 height 14
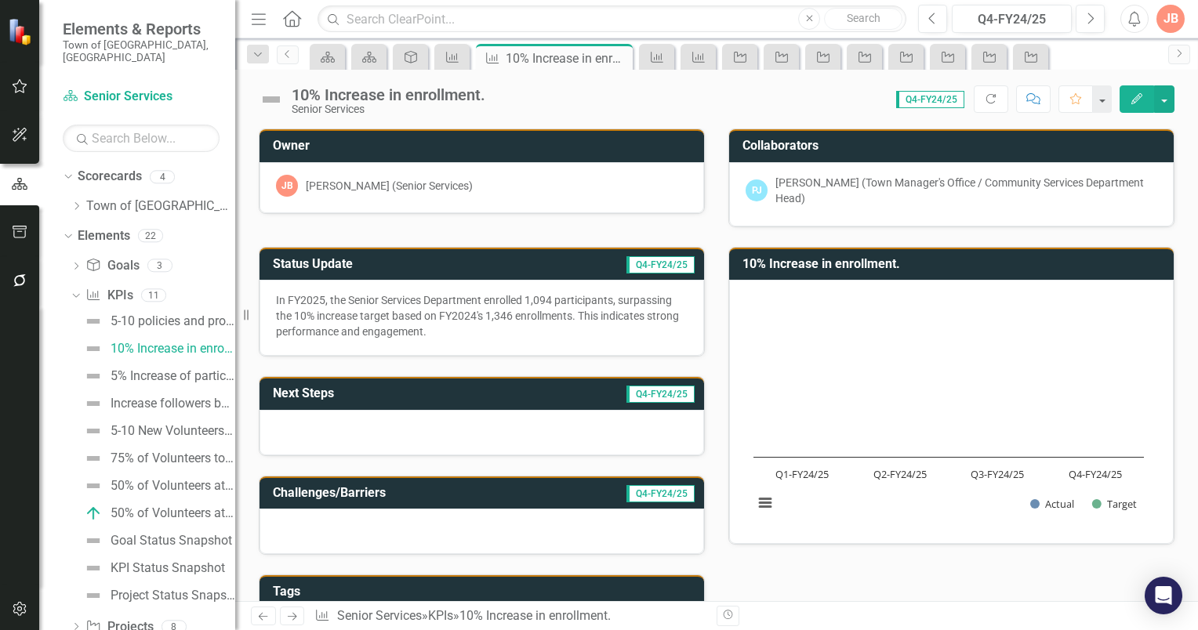
click at [458, 263] on h3 "Status Update" at bounding box center [386, 264] width 226 height 14
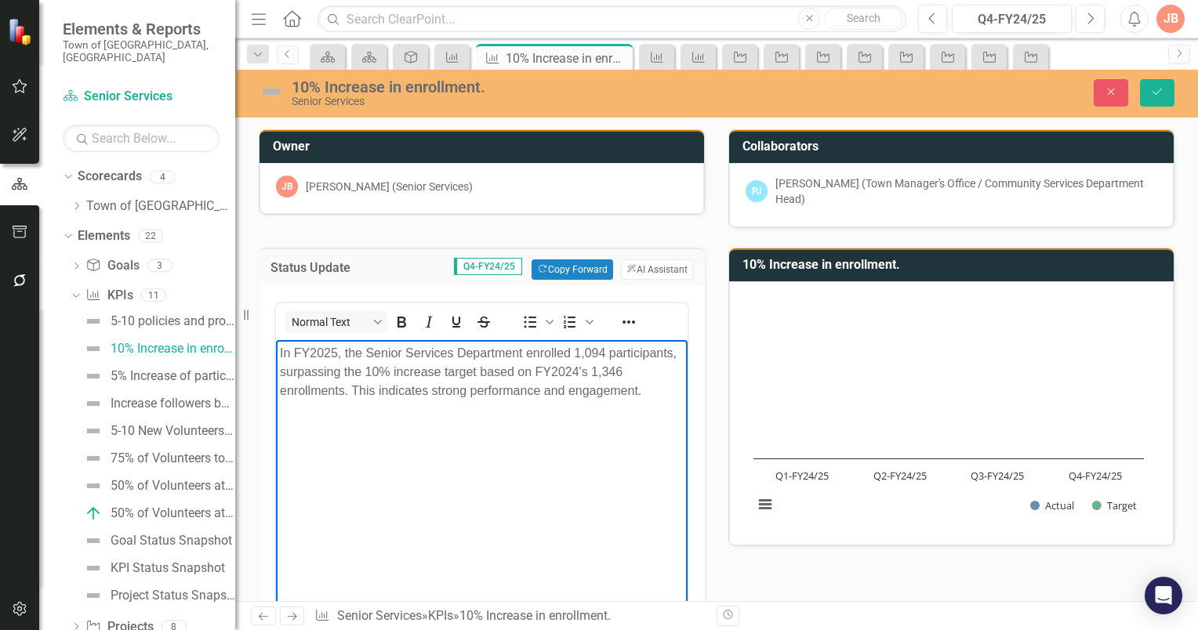
click at [439, 371] on p "In FY2025, the Senior Services Department enrolled 1,094 participants, surpassi…" at bounding box center [482, 372] width 404 height 56
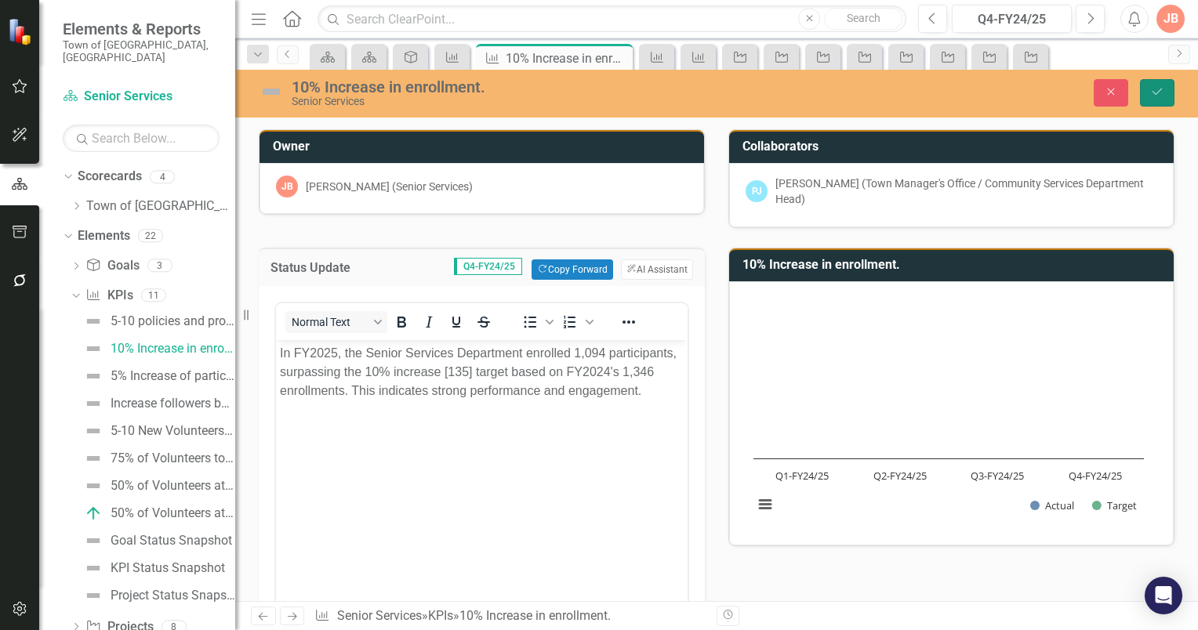
click at [1161, 91] on icon "Save" at bounding box center [1157, 91] width 14 height 11
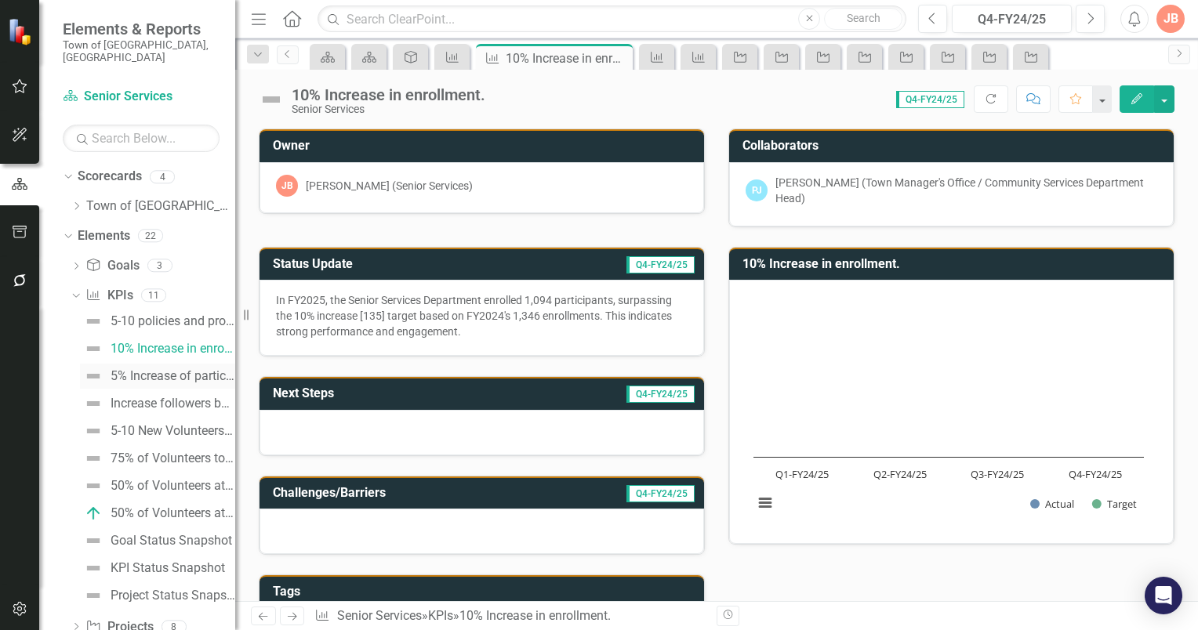
click at [141, 369] on div "5% Increase of participant service units." at bounding box center [173, 376] width 125 height 14
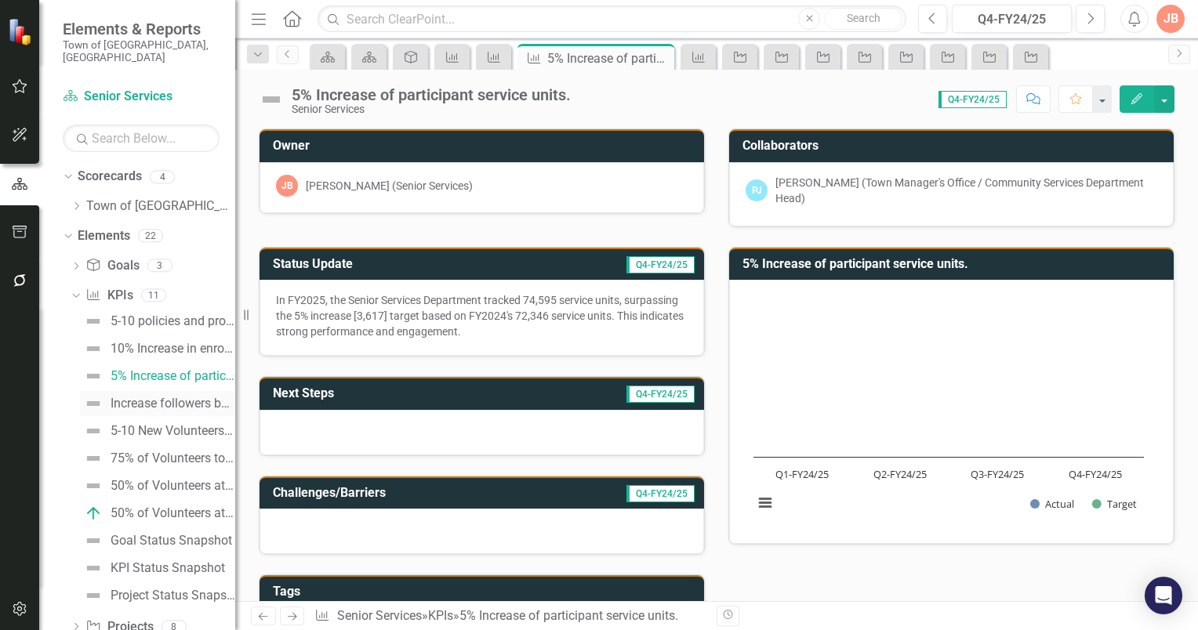
click at [135, 397] on div "Increase followers by 250" at bounding box center [173, 404] width 125 height 14
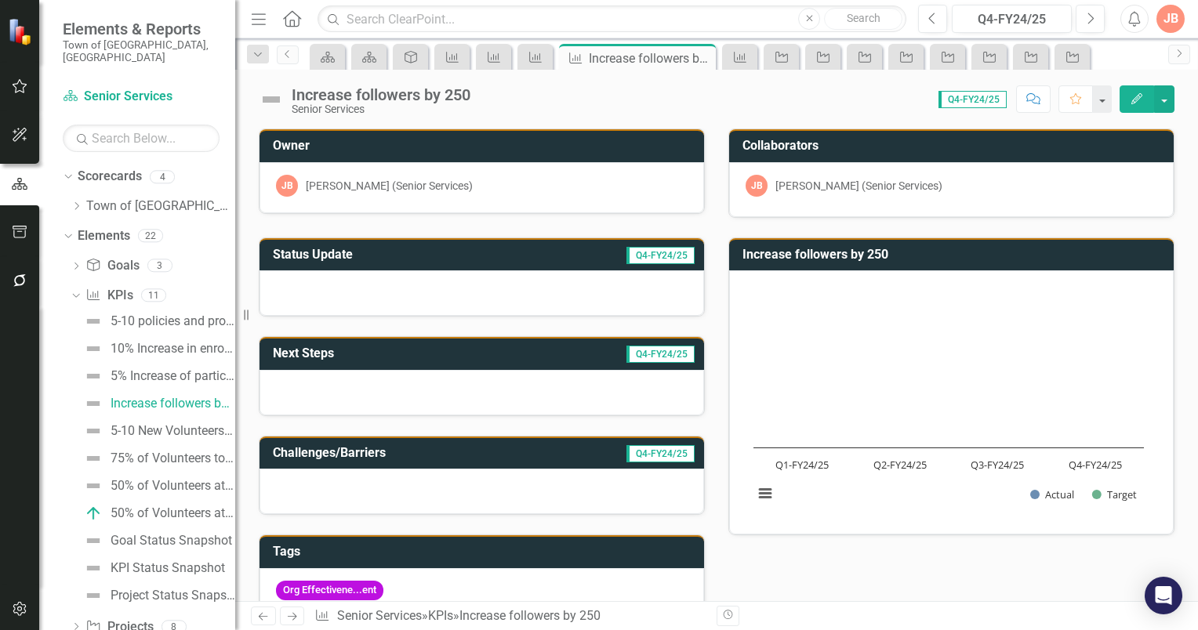
click at [396, 253] on h3 "Status Update" at bounding box center [386, 255] width 226 height 14
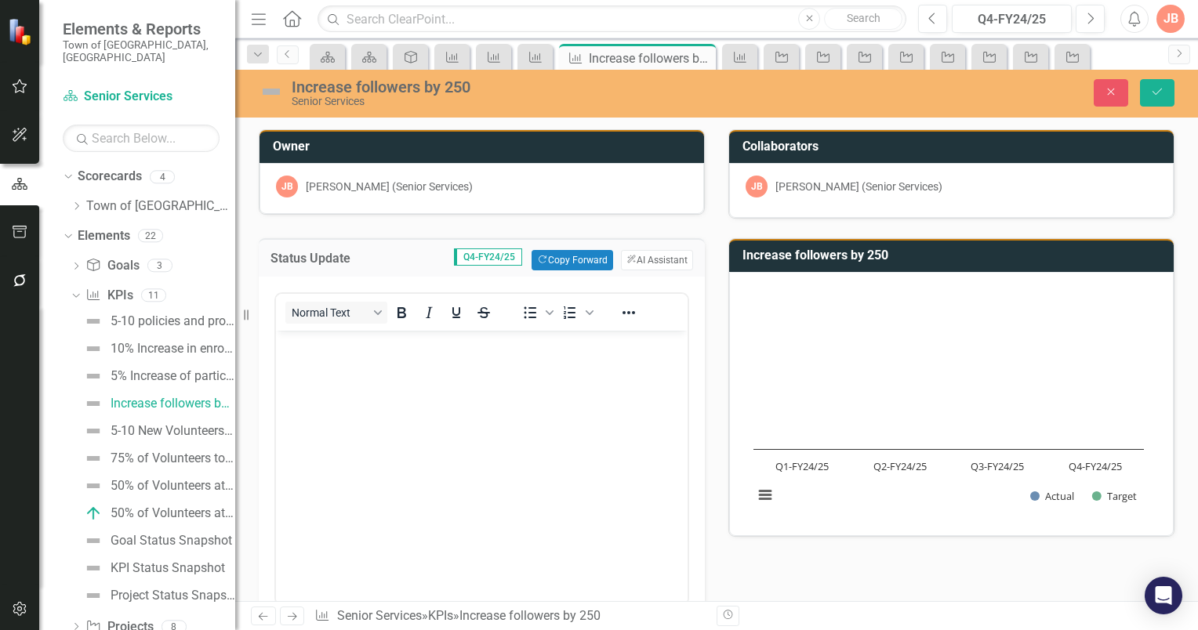
click at [328, 345] on p "Rich Text Area. Press ALT-0 for help." at bounding box center [482, 344] width 404 height 19
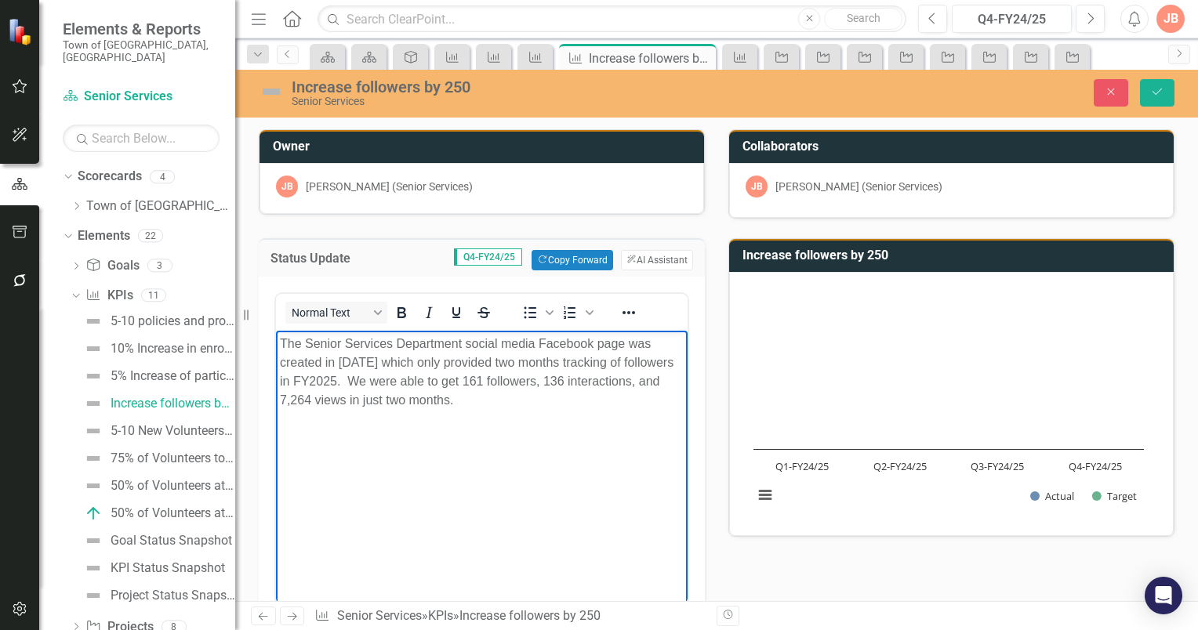
drag, startPoint x: 548, startPoint y: 407, endPoint x: 279, endPoint y: 346, distance: 275.7
click at [280, 346] on p "The Senior Services Department social media Facebook page was created in May 20…" at bounding box center [482, 372] width 404 height 75
click at [643, 256] on button "ClearPoint AI AI Assistant" at bounding box center [657, 260] width 72 height 20
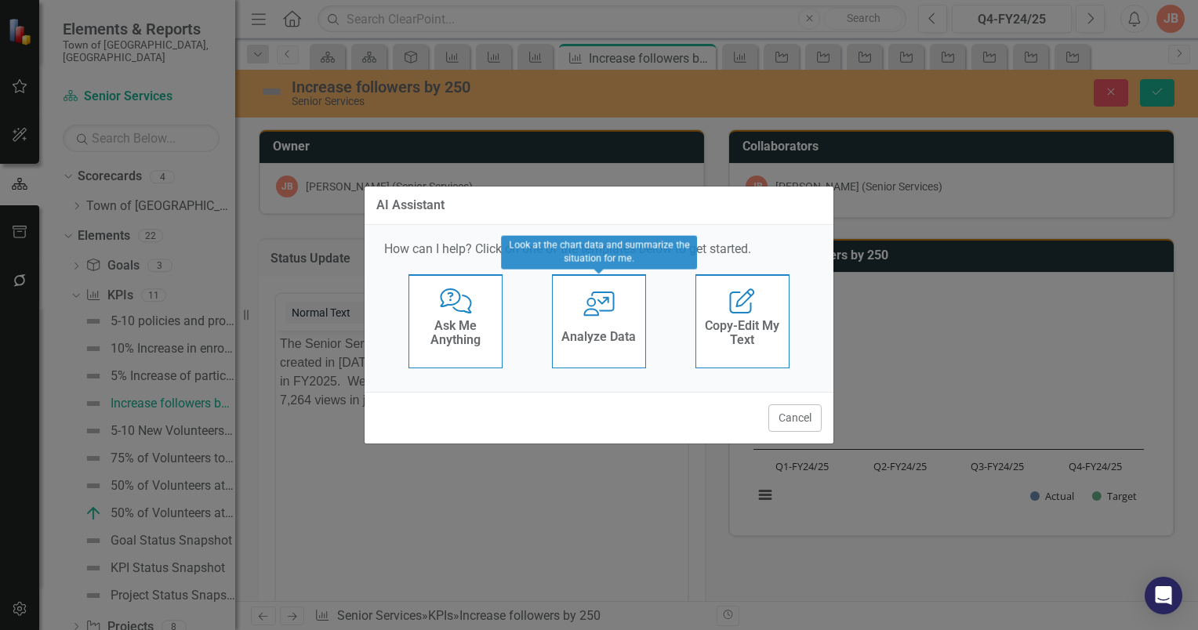
click at [589, 328] on div "Analyze Data" at bounding box center [598, 339] width 74 height 26
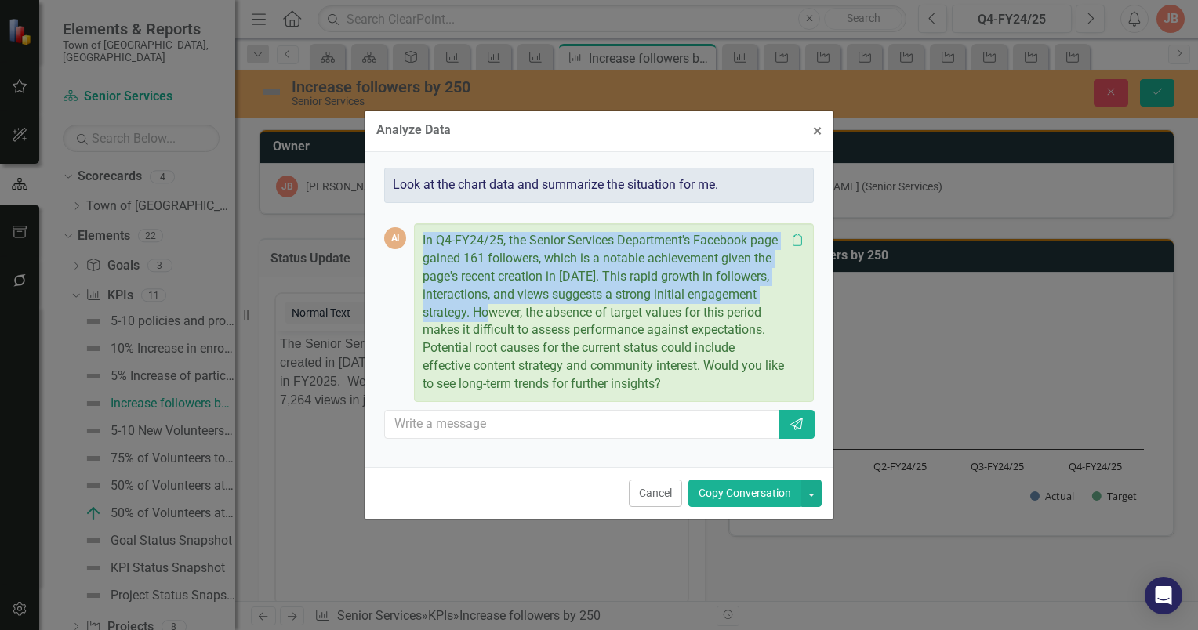
drag, startPoint x: 422, startPoint y: 238, endPoint x: 549, endPoint y: 306, distance: 144.1
click at [549, 306] on p "In Q4-FY24/25, the Senior Services Department's Facebook page gained 161 follow…" at bounding box center [604, 312] width 363 height 161
copy p "In Q4-FY24/25, the Senior Services Department's Facebook page gained 161 follow…"
click at [819, 135] on span "×" at bounding box center [817, 131] width 9 height 19
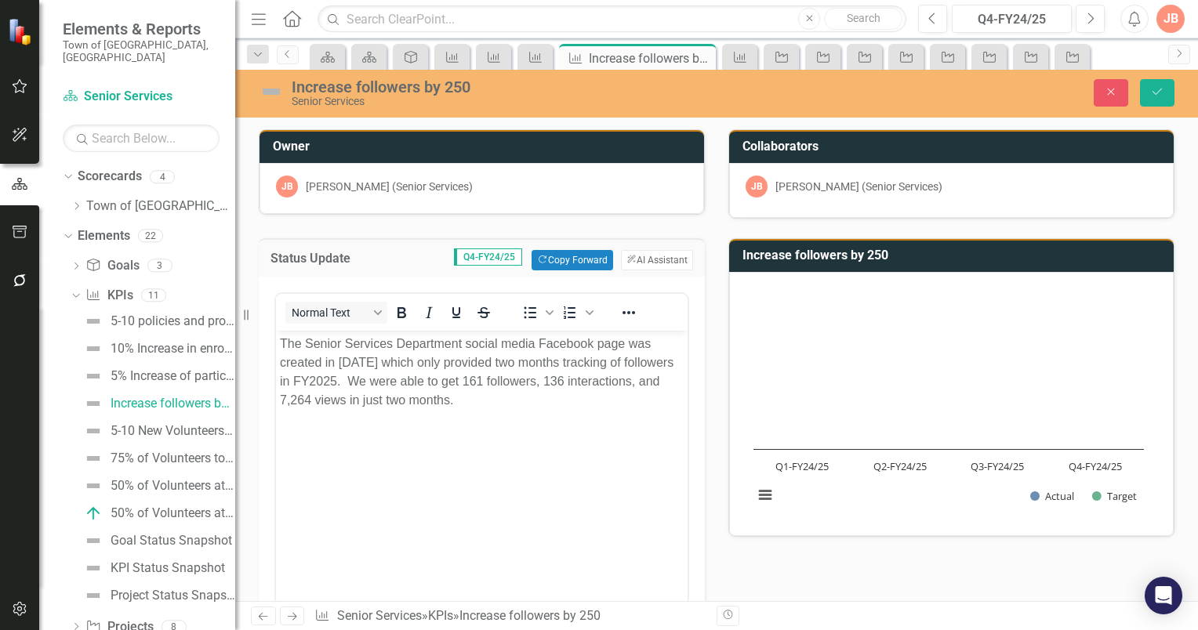
click at [362, 444] on body "The Senior Services Department social media Facebook page was created in May 20…" at bounding box center [482, 448] width 412 height 235
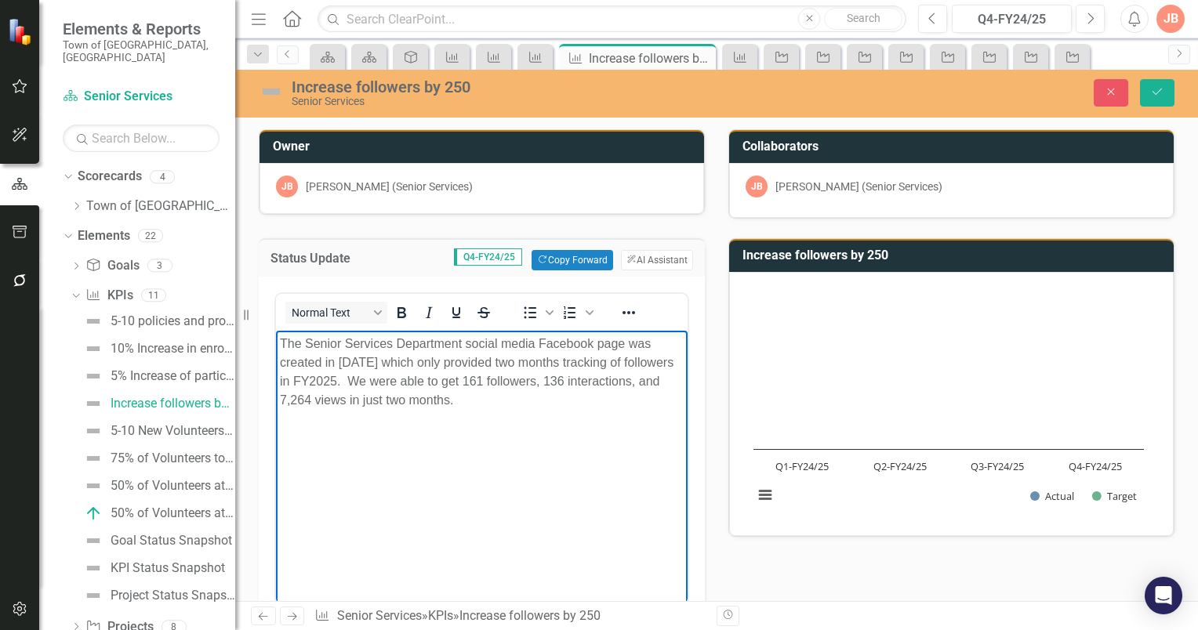
click at [281, 342] on p "The Senior Services Department social media Facebook page was created in May 20…" at bounding box center [482, 372] width 404 height 75
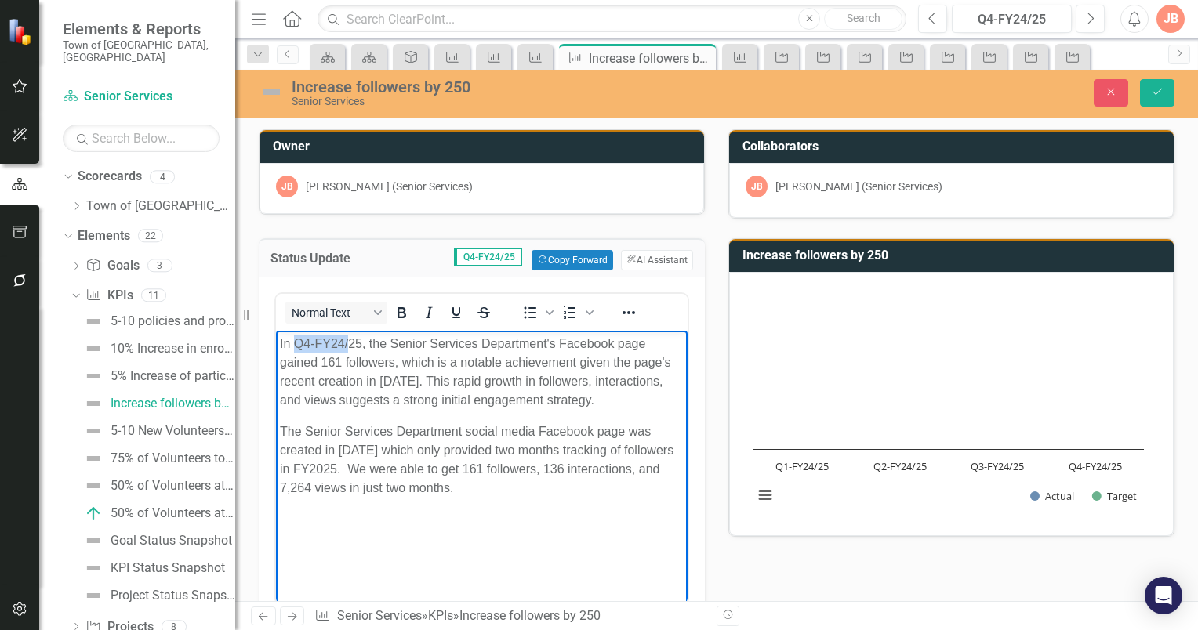
drag, startPoint x: 348, startPoint y: 346, endPoint x: 299, endPoint y: 348, distance: 48.7
click at [296, 348] on p "In Q4-FY24/25, the Senior Services Department's Facebook page gained 161 follow…" at bounding box center [482, 372] width 404 height 75
drag, startPoint x: 557, startPoint y: 491, endPoint x: 271, endPoint y: 433, distance: 291.9
click at [276, 433] on html "In FY2025, the Senior Services Department's Facebook page gained 161 followers,…" at bounding box center [482, 448] width 412 height 235
click at [424, 499] on body "In FY2025, the Senior Services Department's Facebook page gained 161 followers,…" at bounding box center [482, 448] width 412 height 235
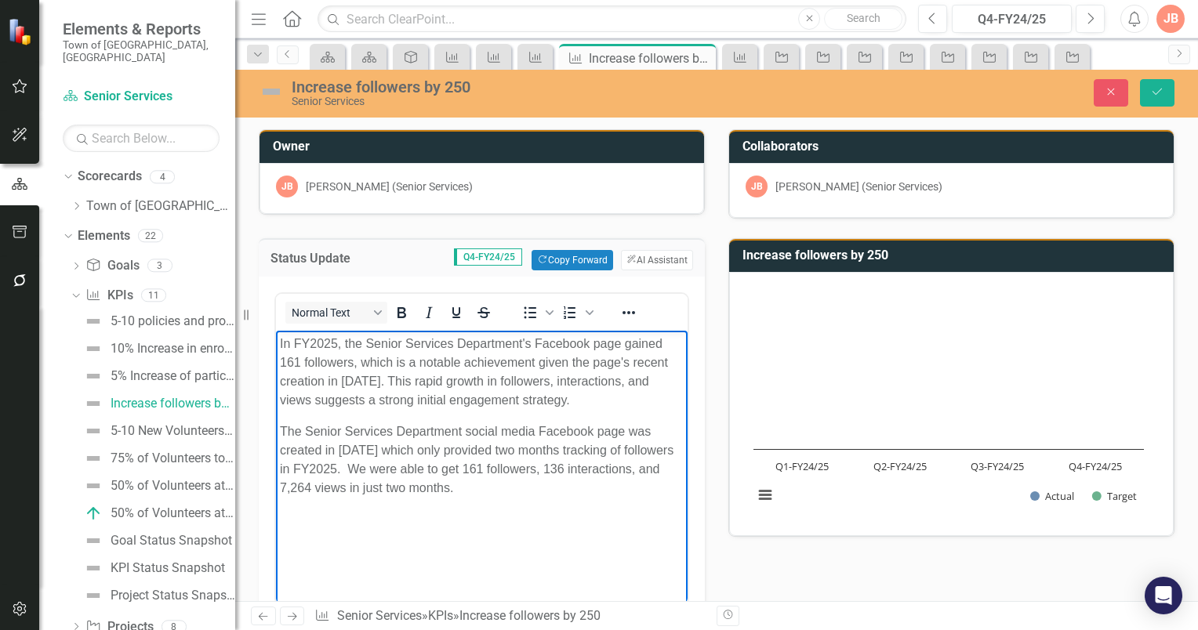
click at [565, 381] on p "In FY2025, the Senior Services Department's Facebook page gained 161 followers,…" at bounding box center [482, 372] width 404 height 75
click at [669, 383] on p "In FY2025, the Senior Services Department's Facebook page gained 161 followers,…" at bounding box center [482, 372] width 404 height 75
click at [374, 401] on p "In FY2025, the Senior Services Department's Facebook page gained 161 followers,…" at bounding box center [482, 372] width 404 height 75
drag, startPoint x: 557, startPoint y: 488, endPoint x: 233, endPoint y: 433, distance: 328.5
click at [276, 433] on html "In FY2025, the Senior Services Department's Facebook page gained 161 followers,…" at bounding box center [482, 448] width 412 height 235
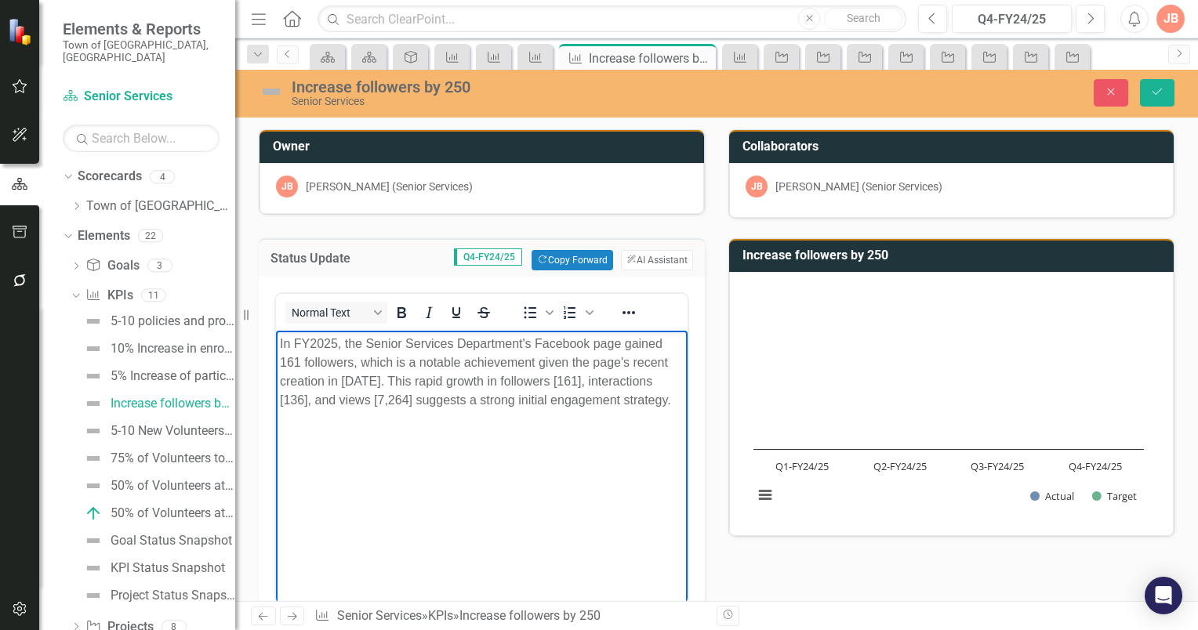
click at [281, 415] on body "In FY2025, the Senior Services Department's Facebook page gained 161 followers,…" at bounding box center [482, 448] width 412 height 235
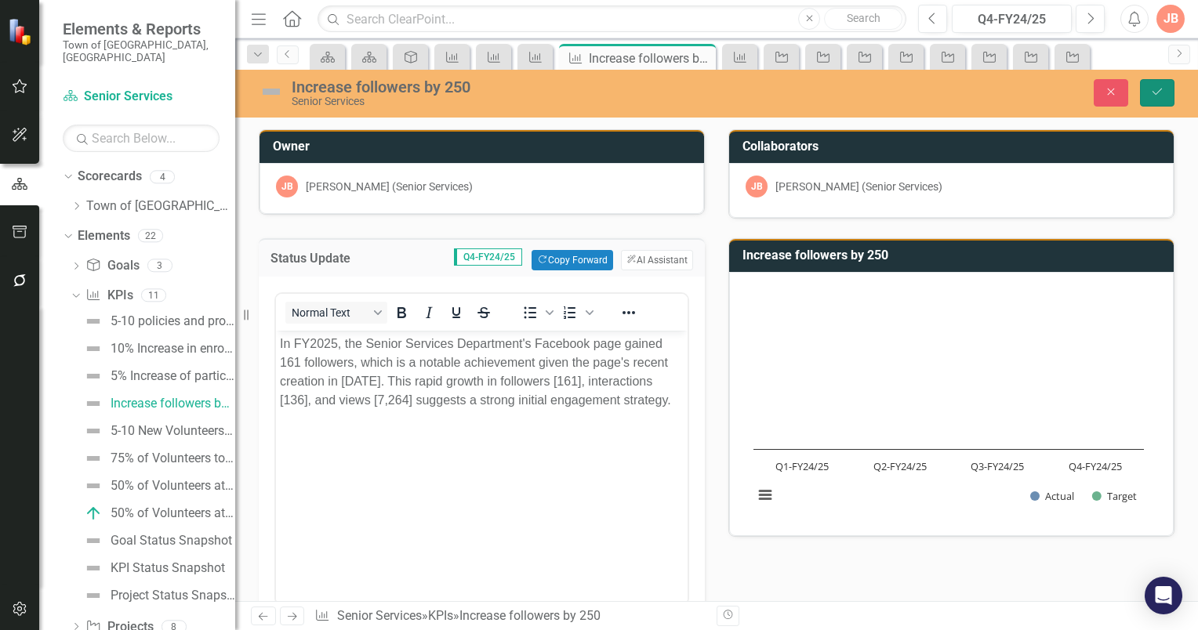
click at [1149, 86] on button "Save" at bounding box center [1157, 92] width 34 height 27
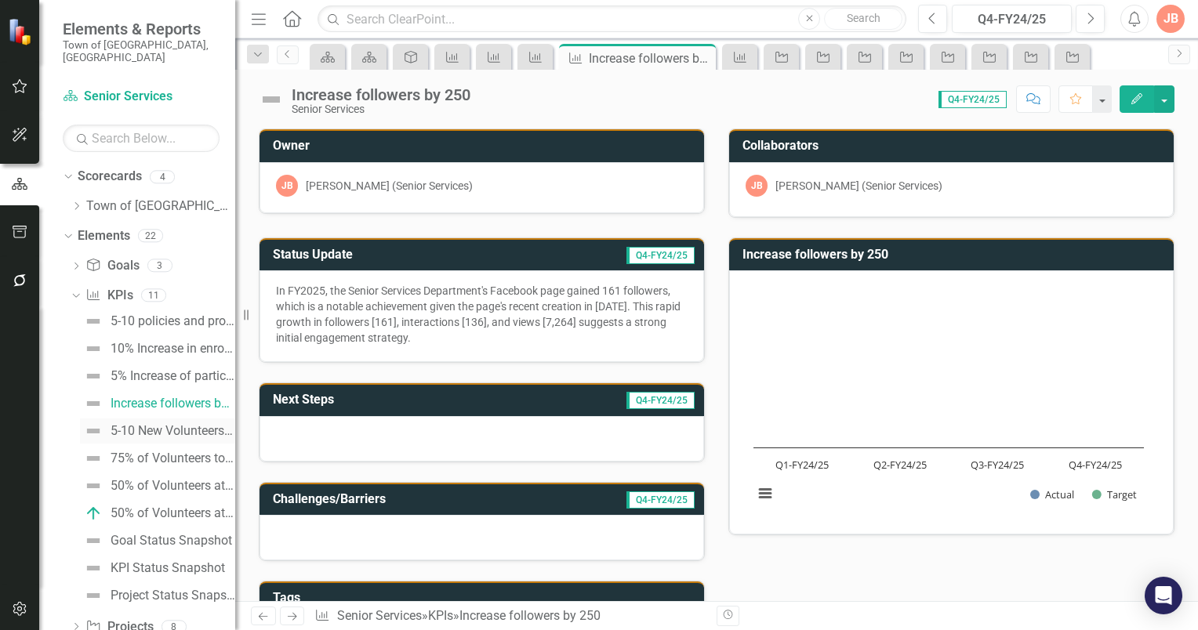
click at [140, 424] on div "5-10 New Volunteers annually." at bounding box center [173, 431] width 125 height 14
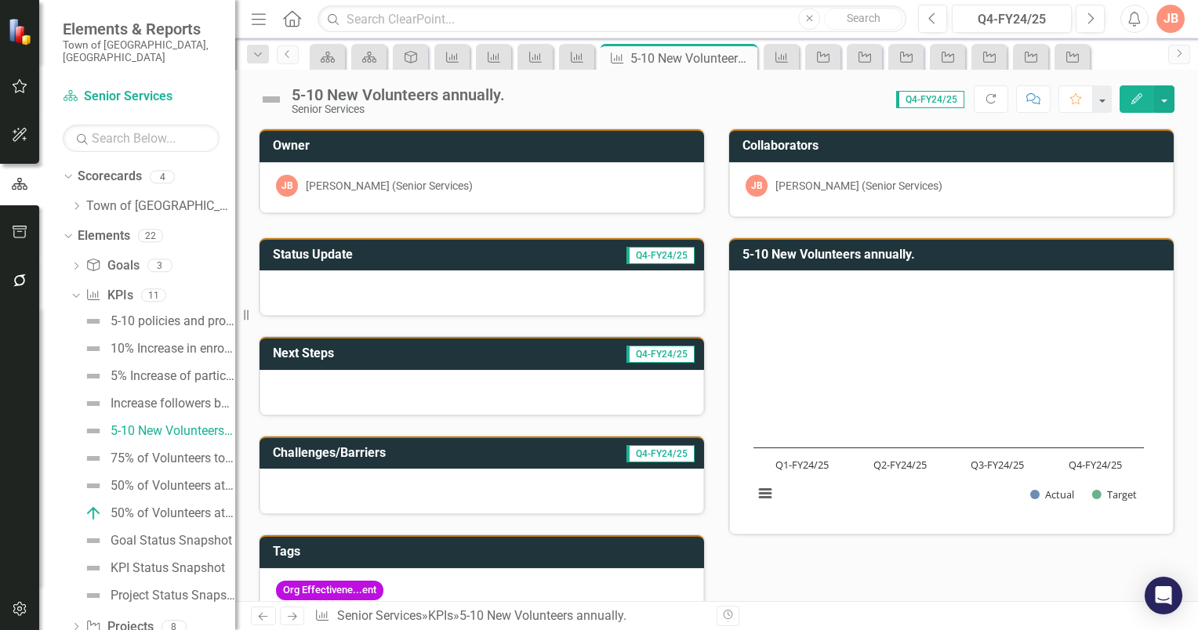
click at [346, 277] on div at bounding box center [481, 292] width 444 height 45
click at [383, 256] on h3 "Status Update" at bounding box center [386, 255] width 226 height 14
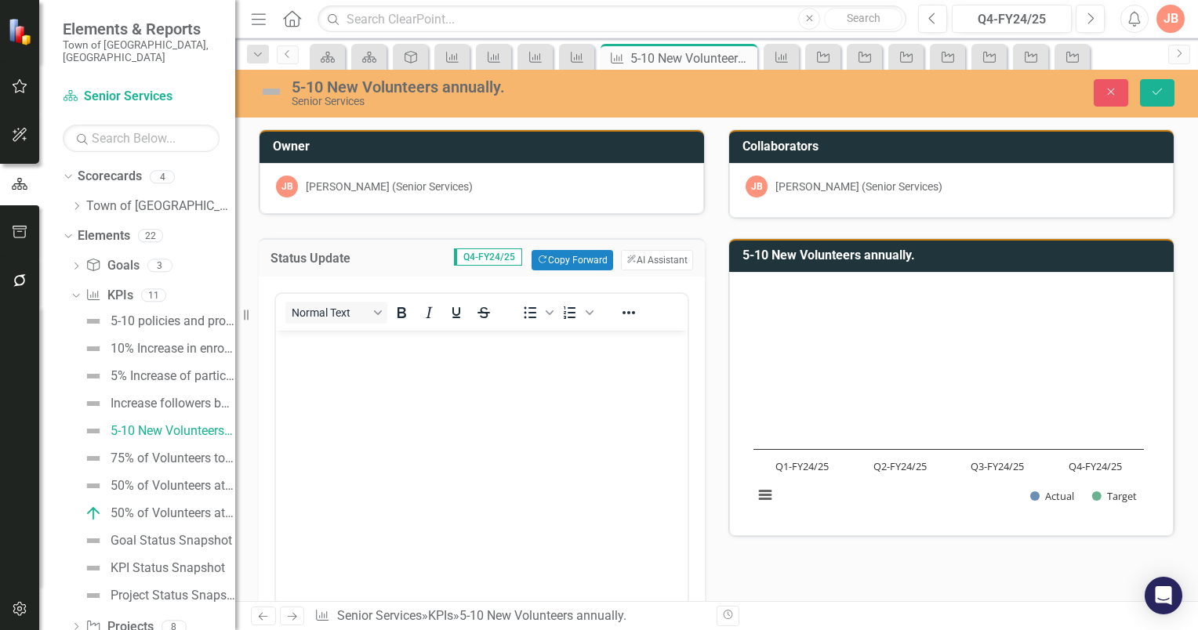
click at [294, 342] on p "Rich Text Area. Press ALT-0 for help." at bounding box center [482, 344] width 404 height 19
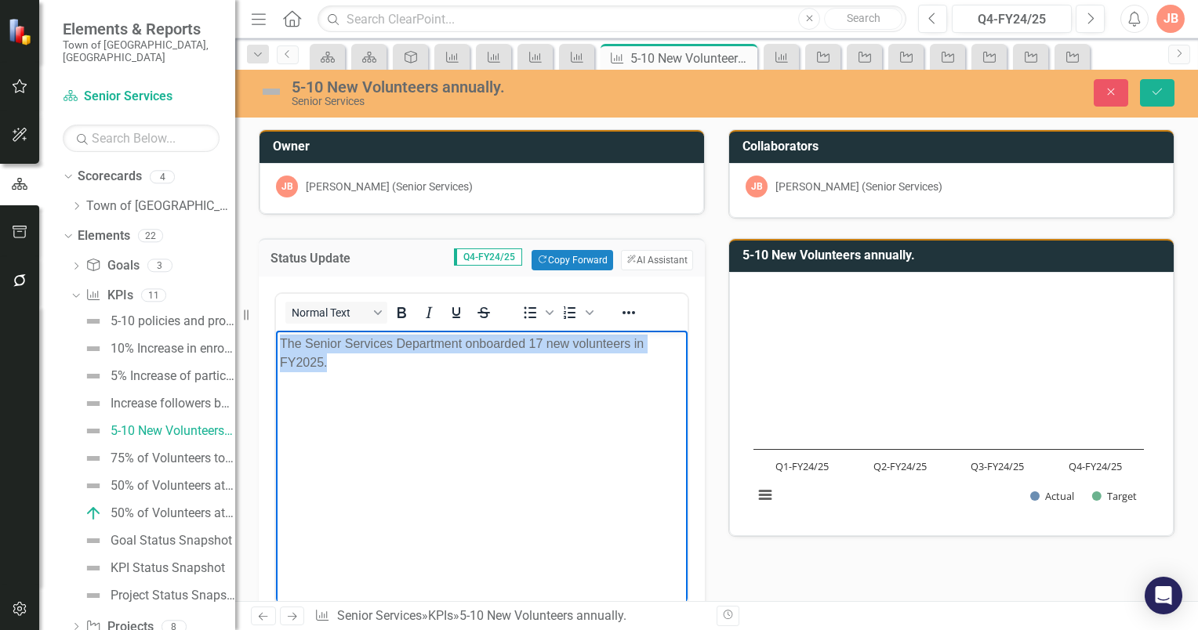
drag, startPoint x: 332, startPoint y: 365, endPoint x: 279, endPoint y: 346, distance: 56.5
click at [280, 346] on p "The Senior Services Department onboarded 17 new volunteers in FY2025." at bounding box center [482, 354] width 404 height 38
click at [655, 255] on button "ClearPoint AI AI Assistant" at bounding box center [657, 260] width 72 height 20
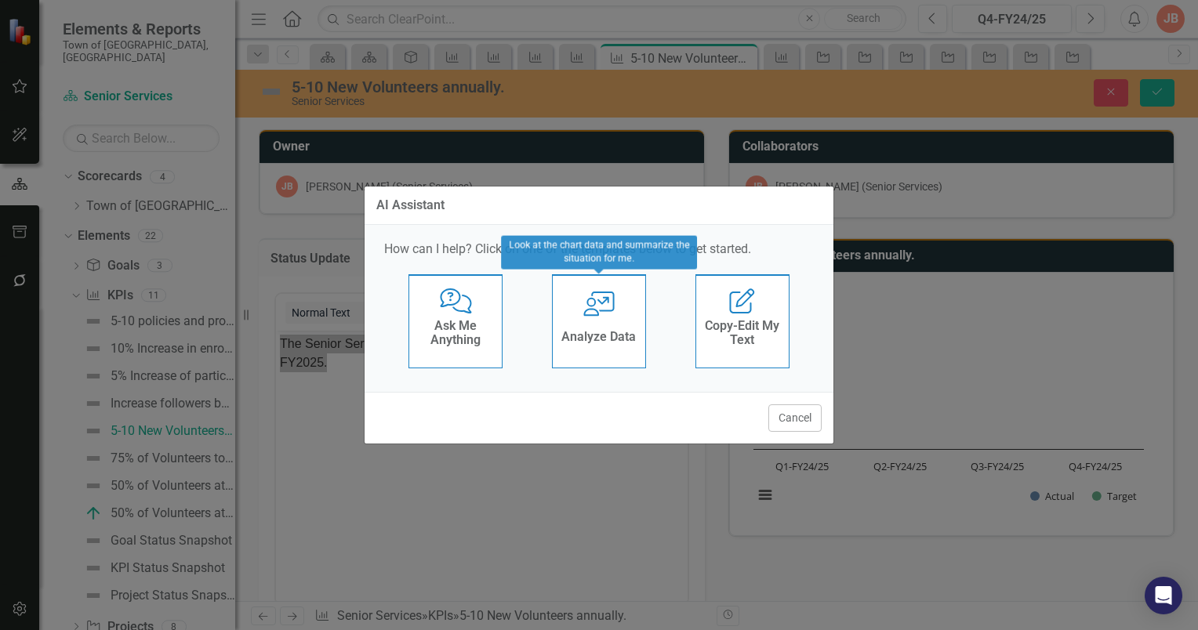
click at [574, 314] on div "User with Chart Analyze Data" at bounding box center [599, 321] width 94 height 94
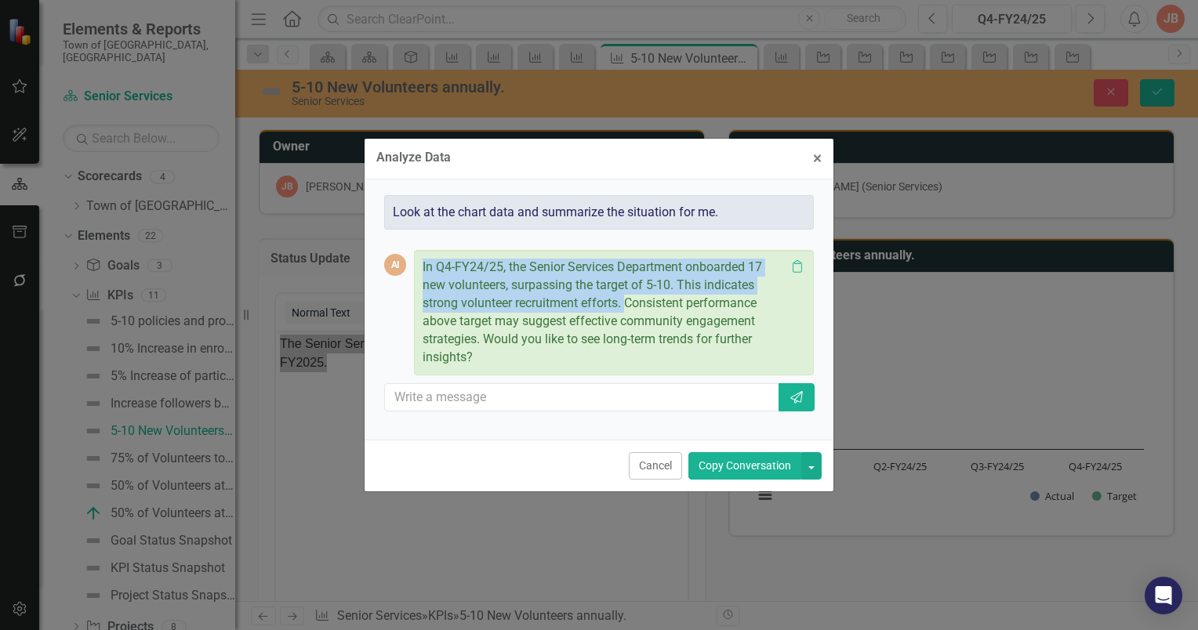
drag, startPoint x: 423, startPoint y: 267, endPoint x: 627, endPoint y: 304, distance: 207.3
click at [627, 304] on p "In Q4-FY24/25, the Senior Services Department onboarded 17 new volunteers, surp…" at bounding box center [604, 312] width 363 height 107
copy p "In Q4-FY24/25, the Senior Services Department onboarded 17 new volunteers, surp…"
click at [818, 158] on span "×" at bounding box center [817, 158] width 9 height 19
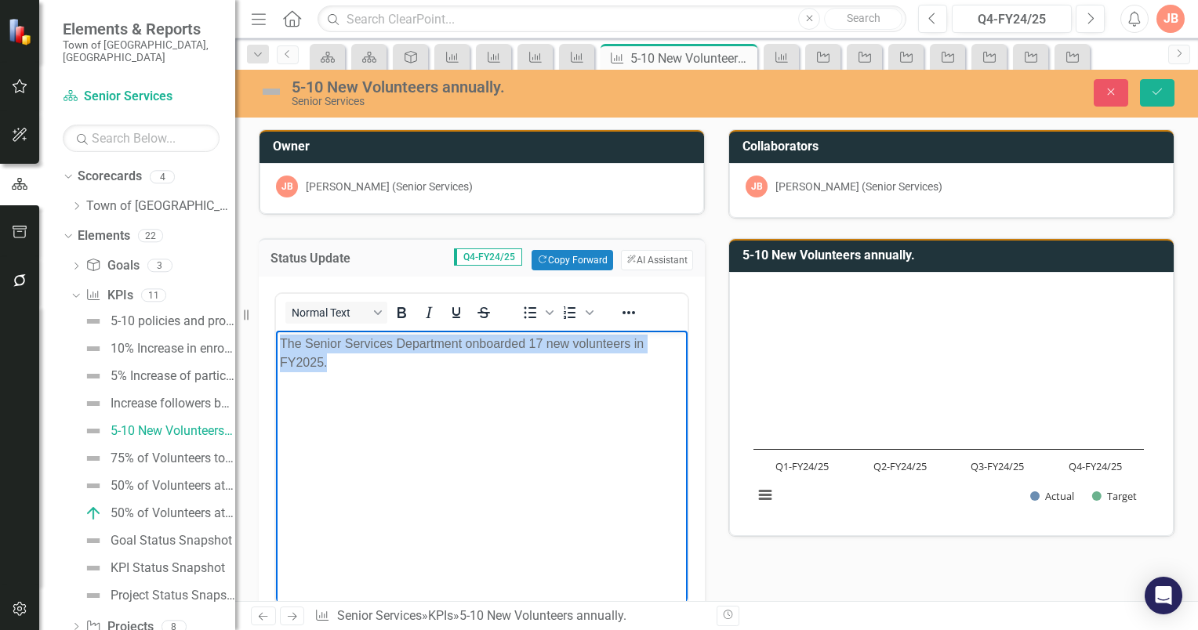
click at [337, 359] on p "The Senior Services Department onboarded 17 new volunteers in FY2025." at bounding box center [482, 354] width 404 height 38
drag, startPoint x: 334, startPoint y: 365, endPoint x: 280, endPoint y: 345, distance: 57.5
click at [280, 345] on p "The Senior Services Department onboarded 17 new volunteers in FY2025." at bounding box center [482, 354] width 404 height 38
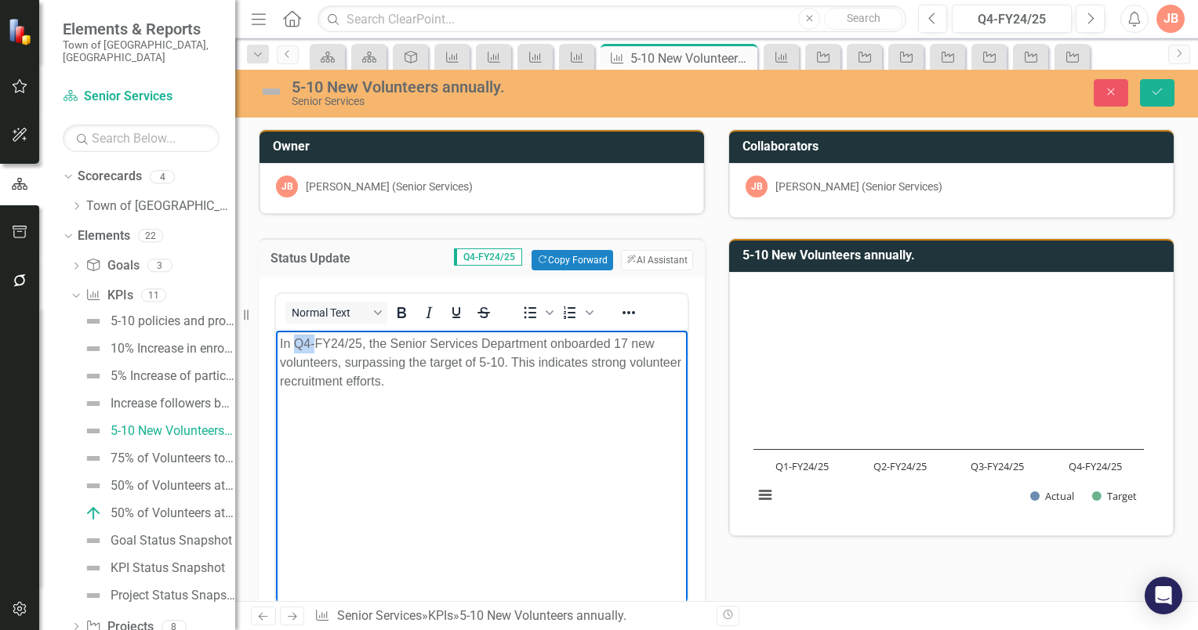
drag, startPoint x: 315, startPoint y: 344, endPoint x: 299, endPoint y: 344, distance: 15.7
click at [297, 345] on p "In Q4-FY24/25, the Senior Services Department onboarded 17 new volunteers, surp…" at bounding box center [482, 363] width 404 height 56
click at [328, 342] on p "In FY24/25, the Senior Services Department onboarded 17 new volunteers, surpass…" at bounding box center [482, 363] width 404 height 56
click at [277, 343] on body "In FY2025, the Senior Services Department onboarded 17 new volunteers, surpassi…" at bounding box center [482, 448] width 412 height 235
click at [1155, 85] on button "Save" at bounding box center [1157, 92] width 34 height 27
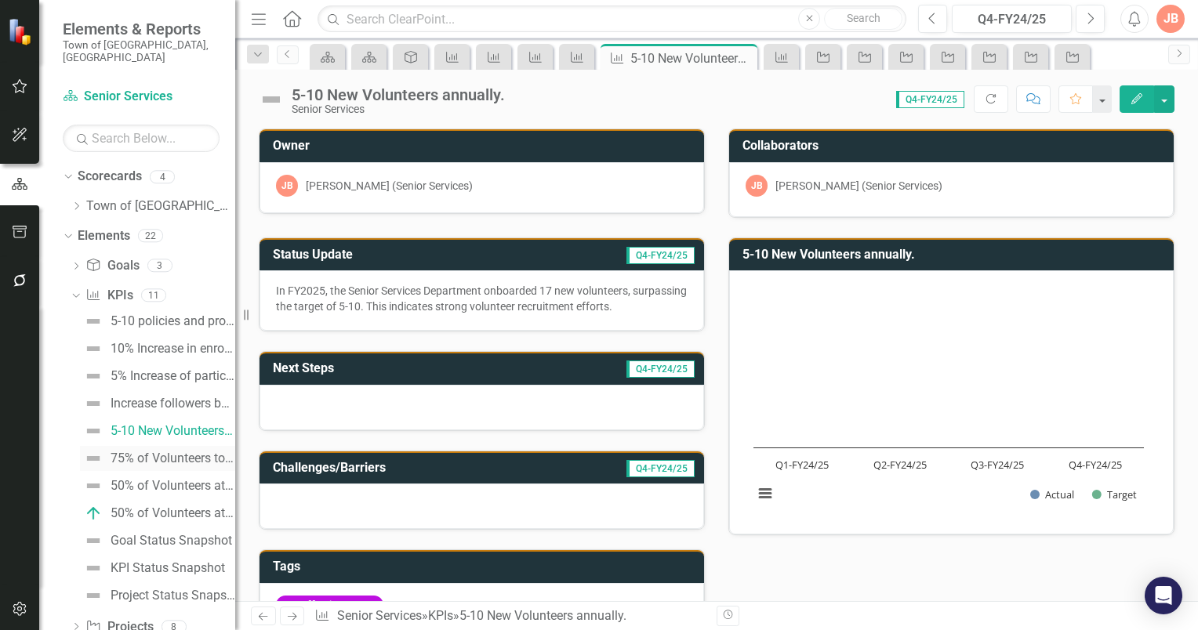
click at [176, 452] on div "75% of Volunteers to attend annual training." at bounding box center [173, 459] width 125 height 14
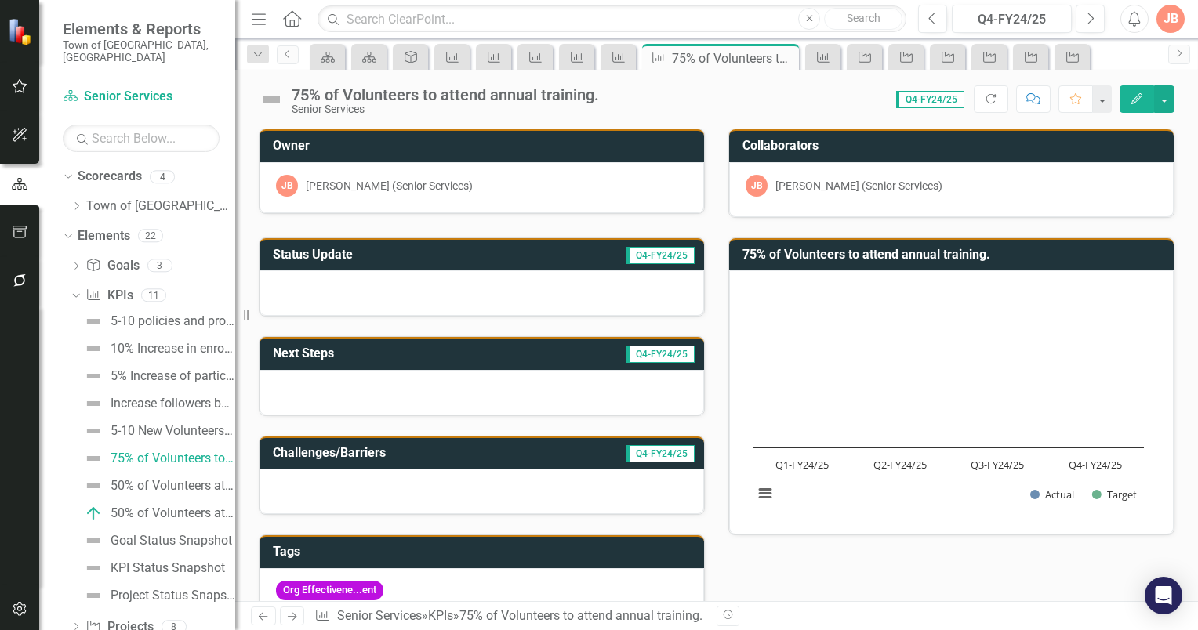
click at [323, 282] on div at bounding box center [481, 292] width 444 height 45
click at [412, 256] on h3 "Status Update" at bounding box center [386, 255] width 226 height 14
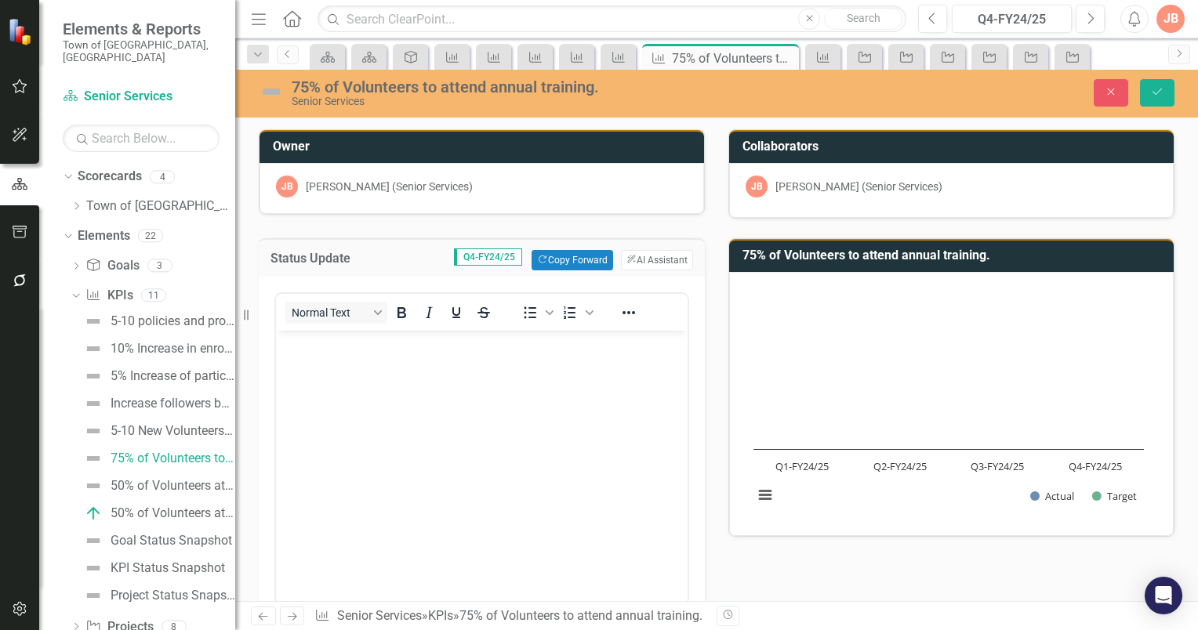
click at [299, 343] on p "Rich Text Area. Press ALT-0 for help." at bounding box center [482, 344] width 404 height 19
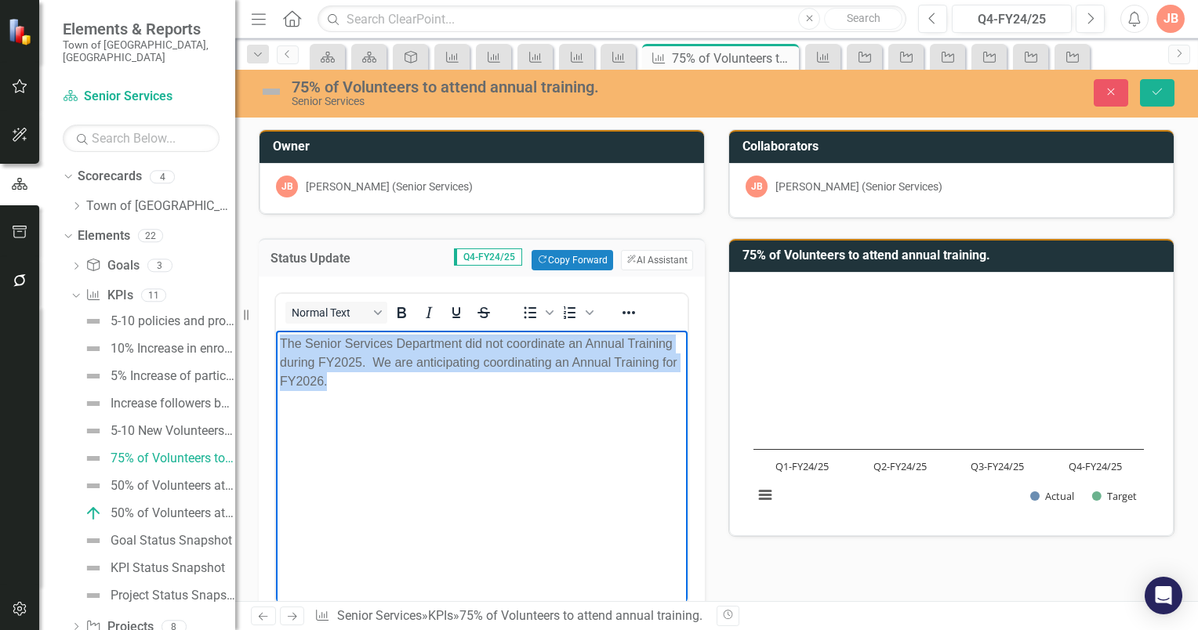
drag, startPoint x: 356, startPoint y: 388, endPoint x: 277, endPoint y: 347, distance: 89.0
click at [277, 347] on body "The Senior Services Department did not coordinate an Annual Training during FY2…" at bounding box center [482, 448] width 412 height 235
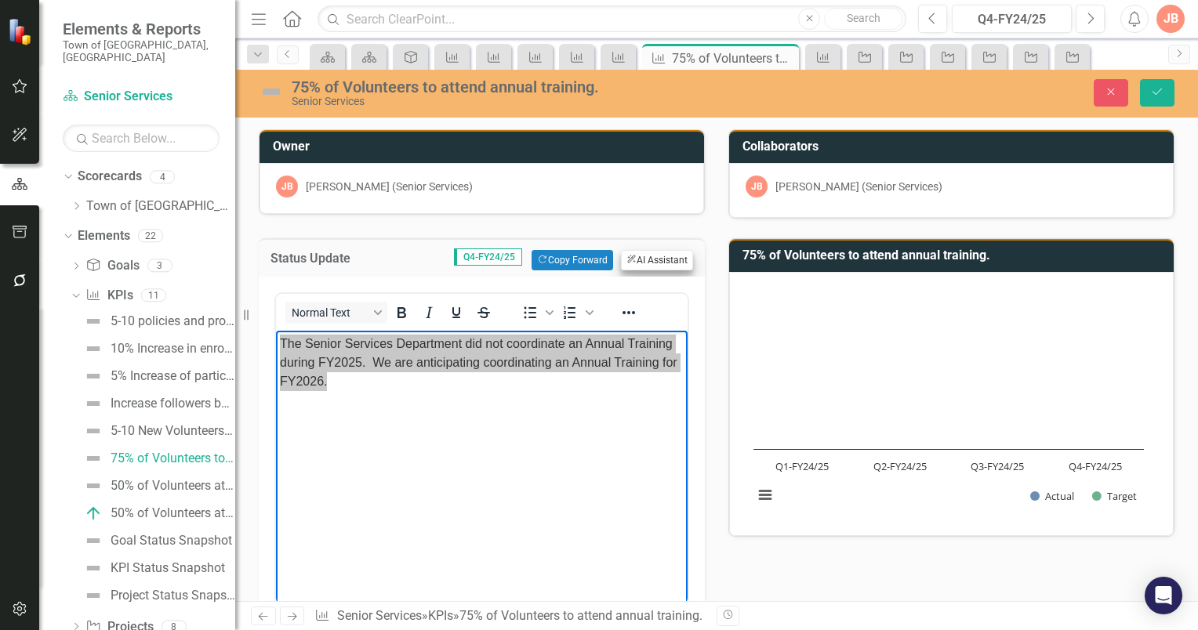
click at [649, 256] on button "ClearPoint AI AI Assistant" at bounding box center [657, 260] width 72 height 20
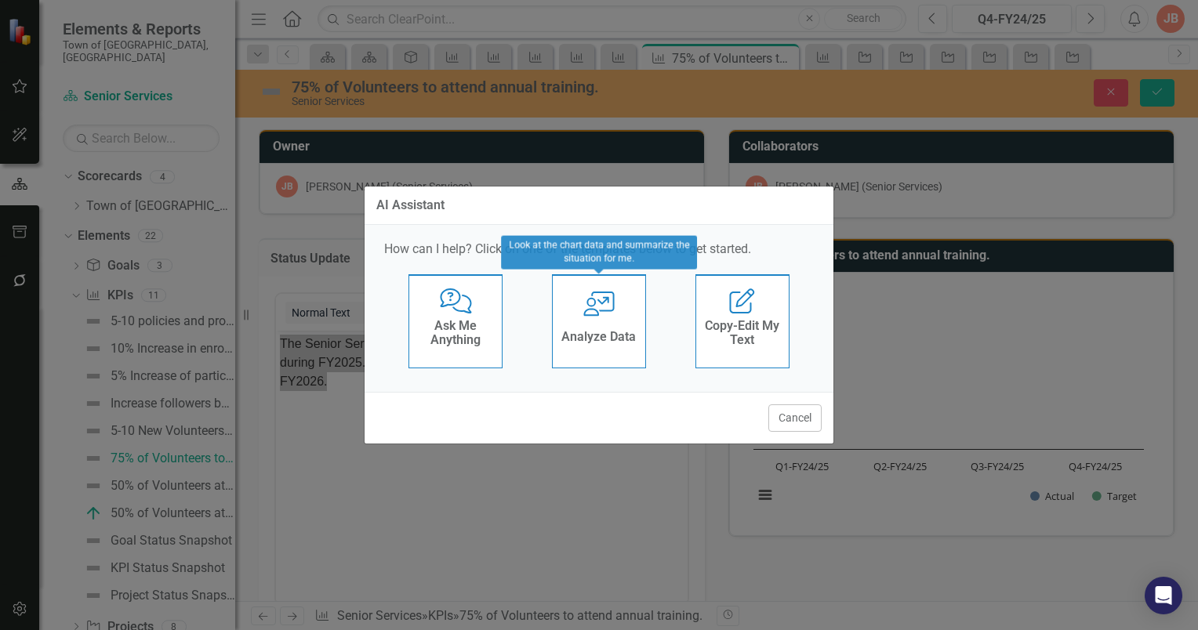
click at [593, 325] on div "User with Chart Analyze Data" at bounding box center [599, 321] width 94 height 94
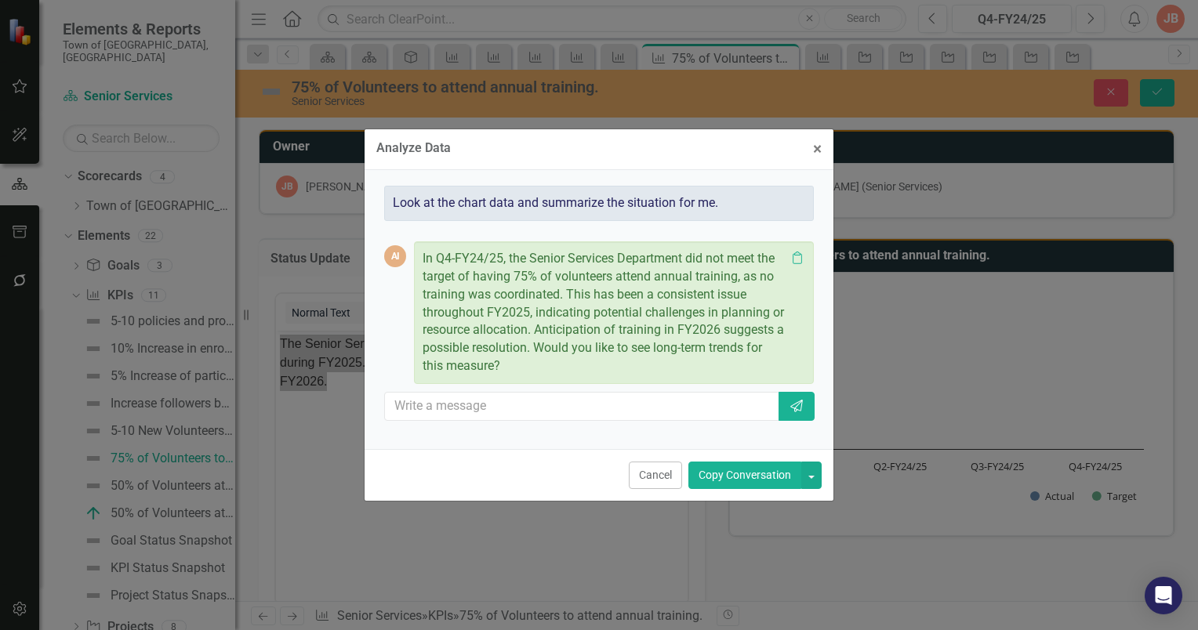
click at [421, 257] on div "In Q4-FY24/25, the Senior Services Department did not meet the target of having…" at bounding box center [614, 312] width 400 height 143
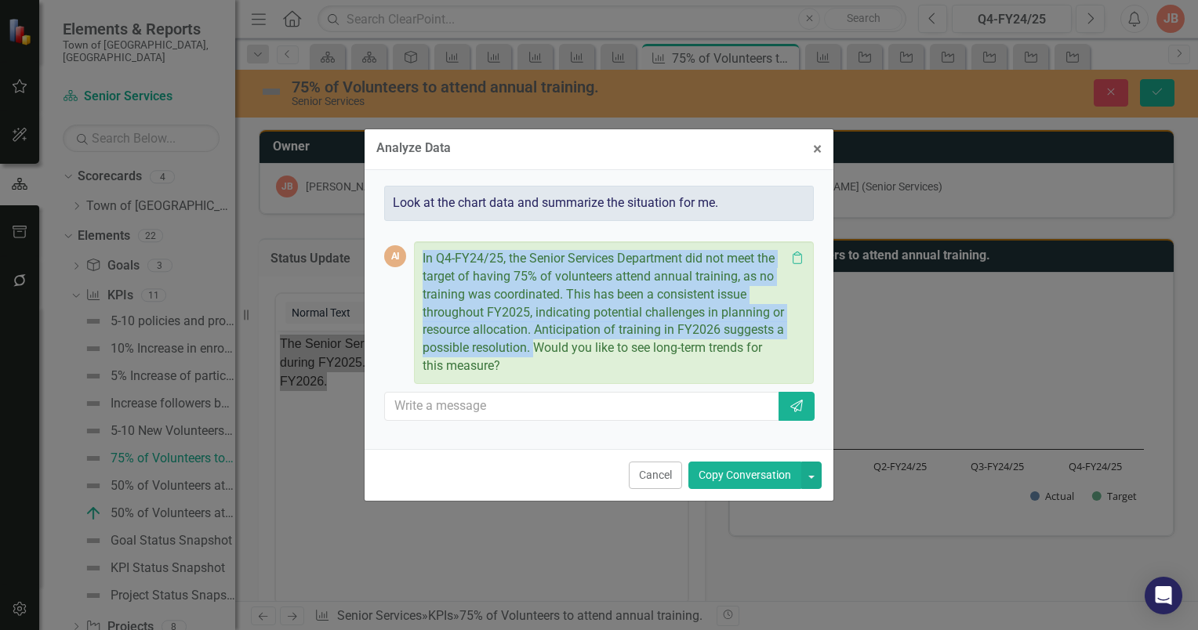
drag, startPoint x: 535, startPoint y: 348, endPoint x: 417, endPoint y: 256, distance: 149.1
click at [417, 256] on div "In Q4-FY24/25, the Senior Services Department did not meet the target of having…" at bounding box center [614, 312] width 400 height 143
copy p "In Q4-FY24/25, the Senior Services Department did not meet the target of having…"
drag, startPoint x: 815, startPoint y: 147, endPoint x: 33, endPoint y: 141, distance: 782.3
click at [815, 147] on span "×" at bounding box center [817, 149] width 9 height 19
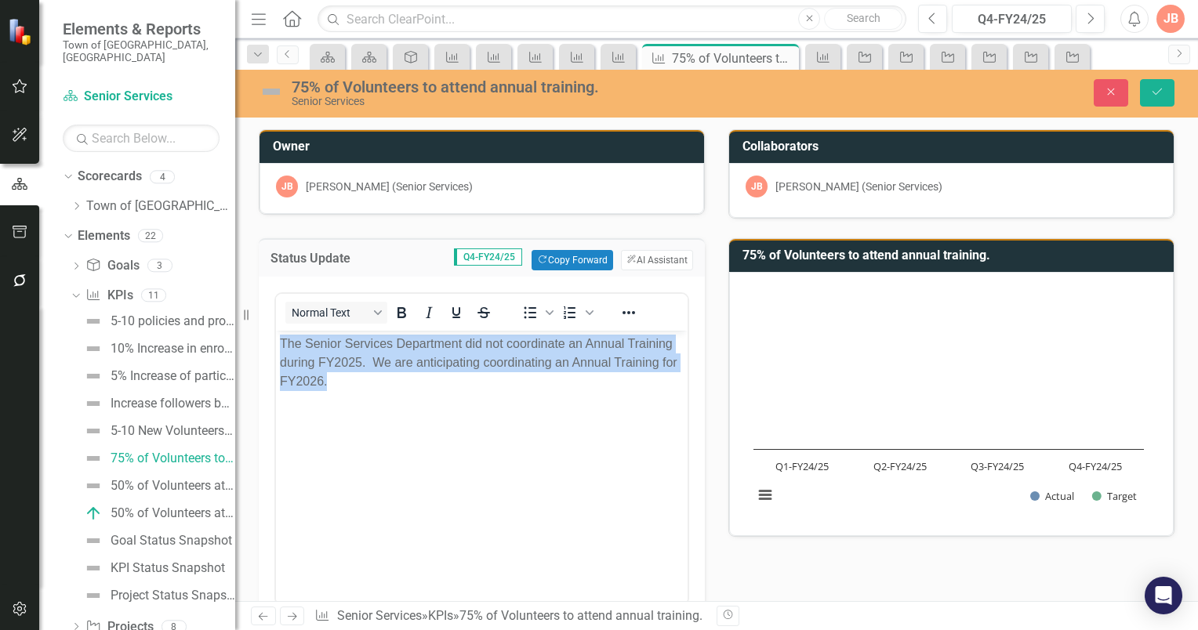
click at [334, 419] on body "The Senior Services Department did not coordinate an Annual Training during FY2…" at bounding box center [482, 448] width 412 height 235
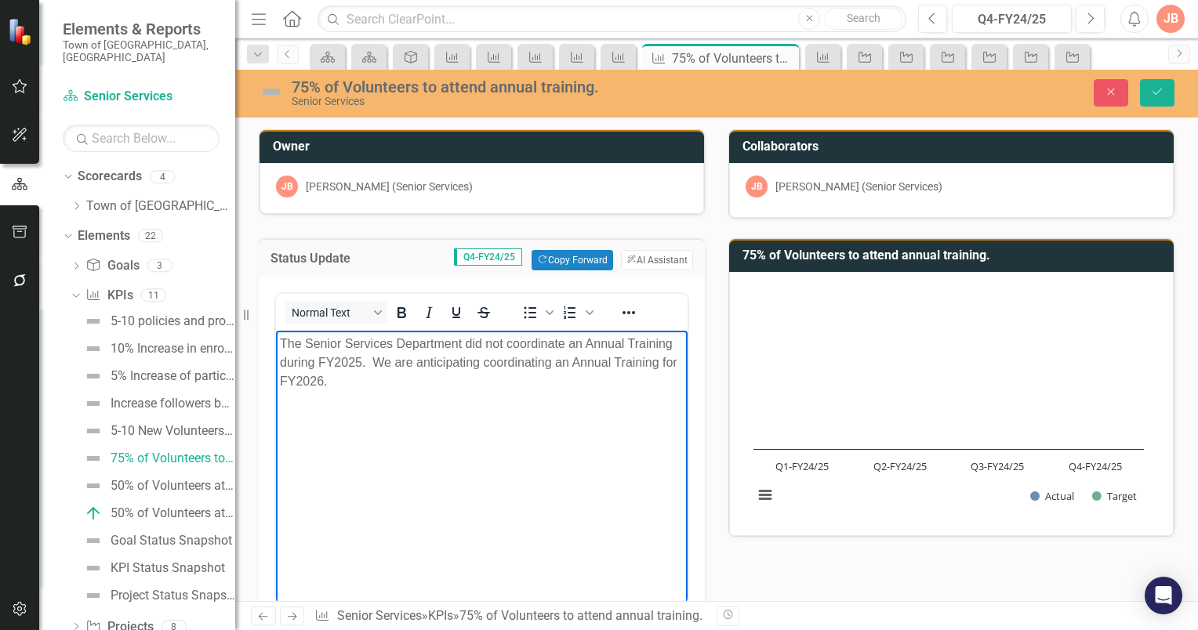
click at [278, 339] on body "The Senior Services Department did not coordinate an Annual Training during FY2…" at bounding box center [482, 448] width 412 height 235
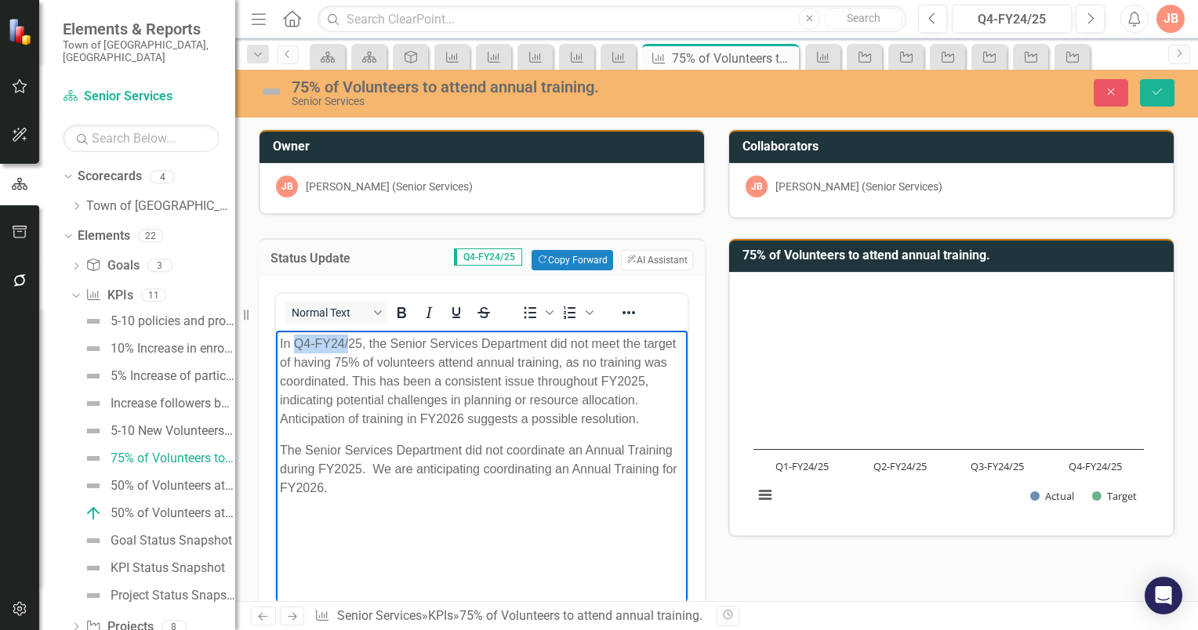
drag, startPoint x: 350, startPoint y: 344, endPoint x: 295, endPoint y: 348, distance: 55.0
click at [295, 347] on p "In Q4-FY24/25, the Senior Services Department did not meet the target of having…" at bounding box center [482, 382] width 404 height 94
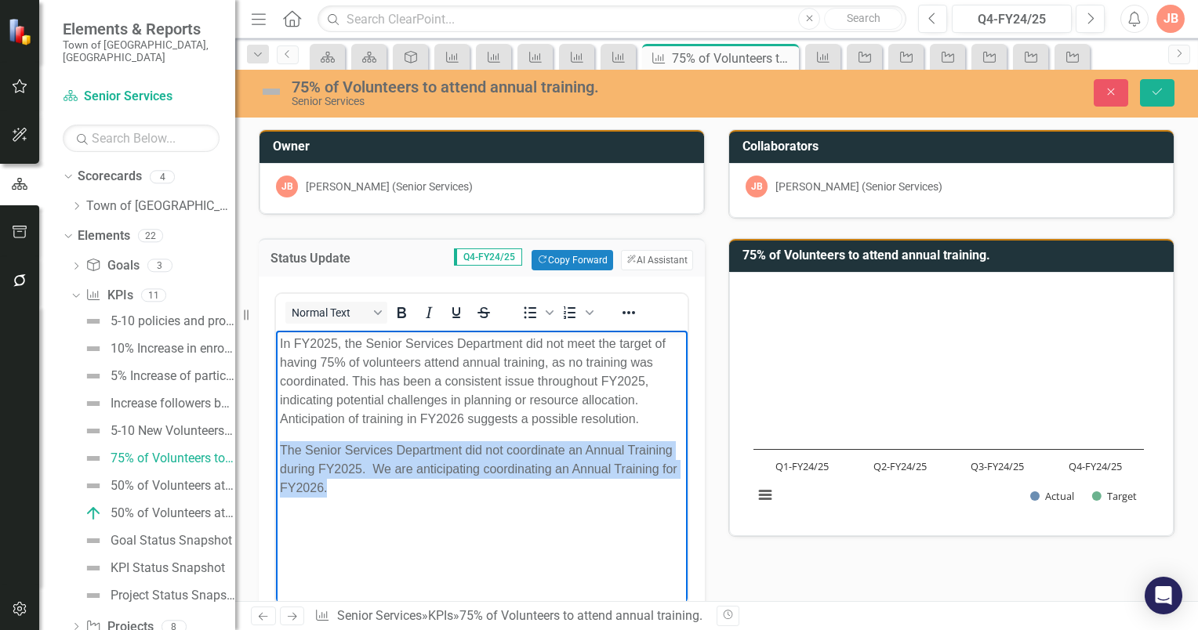
drag, startPoint x: 355, startPoint y: 488, endPoint x: 283, endPoint y: 448, distance: 82.5
click at [283, 448] on p "The Senior Services Department did not coordinate an Annual Training during FY2…" at bounding box center [482, 469] width 404 height 56
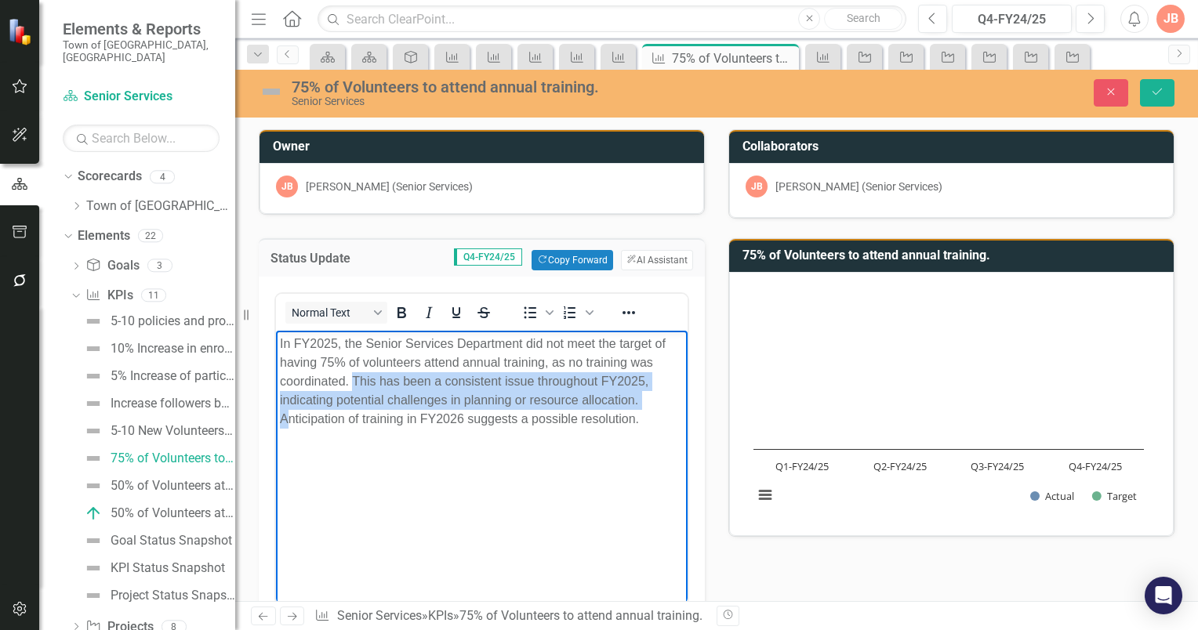
drag, startPoint x: 285, startPoint y: 420, endPoint x: 381, endPoint y: 396, distance: 99.4
click at [357, 383] on p "In FY2025, the Senior Services Department did not meet the target of having 75%…" at bounding box center [482, 382] width 404 height 94
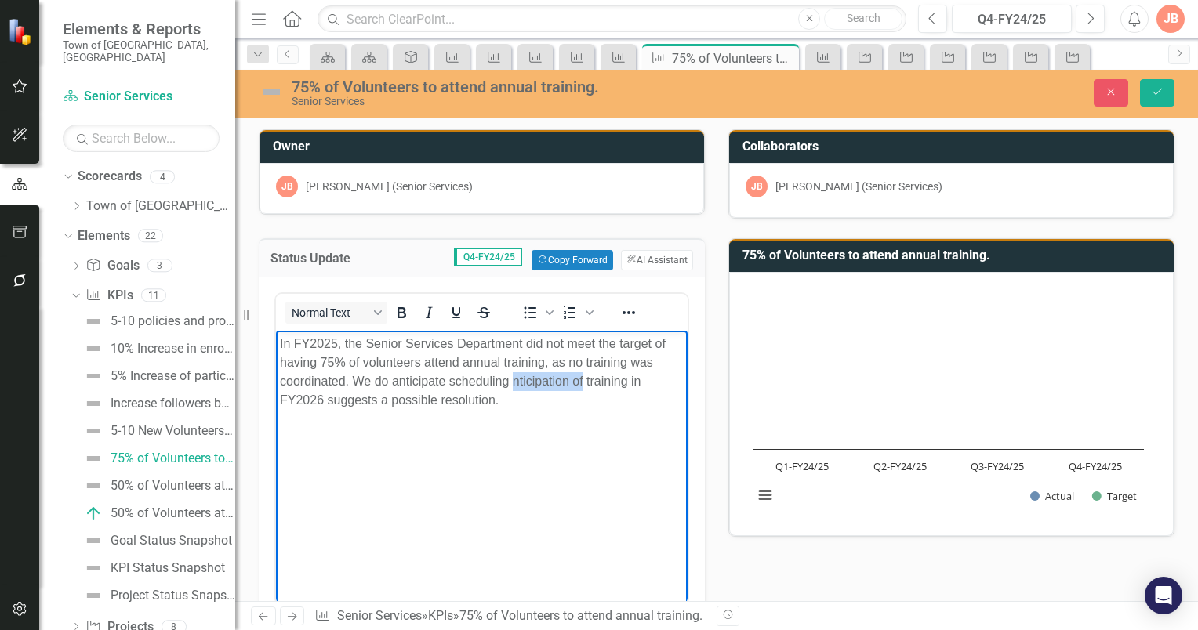
drag, startPoint x: 582, startPoint y: 380, endPoint x: 513, endPoint y: 384, distance: 68.3
click at [513, 384] on p "In FY2025, the Senior Services Department did not meet the target of having 75%…" at bounding box center [482, 372] width 404 height 75
drag, startPoint x: 447, startPoint y: 402, endPoint x: 281, endPoint y: 403, distance: 166.2
click at [276, 404] on html "In FY2025, the Senior Services Department did not meet the target of having 75%…" at bounding box center [482, 448] width 412 height 235
click at [280, 342] on p "In FY2025, the Senior Services Department did not meet the target of having 75%…" at bounding box center [482, 363] width 404 height 56
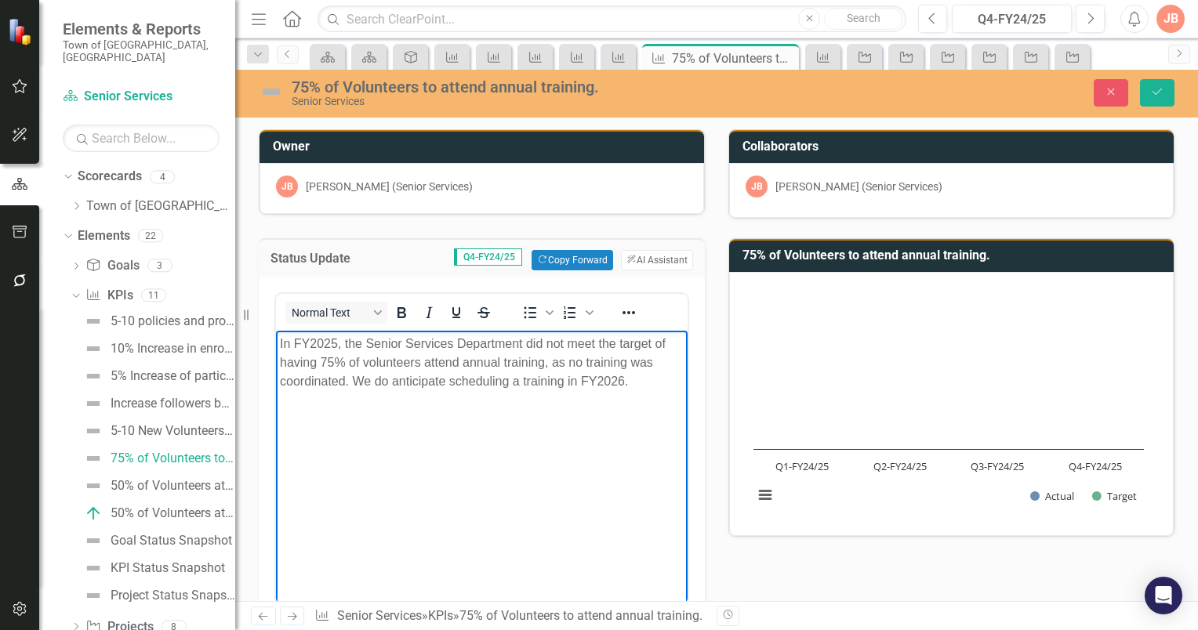
click at [354, 383] on p "In FY2025, the Senior Services Department did not meet the target of having 75%…" at bounding box center [482, 363] width 404 height 56
click at [277, 345] on body "In FY2025, the Senior Services Department did not meet the target of having 75%…" at bounding box center [482, 448] width 412 height 235
click at [1152, 85] on button "Save" at bounding box center [1157, 92] width 34 height 27
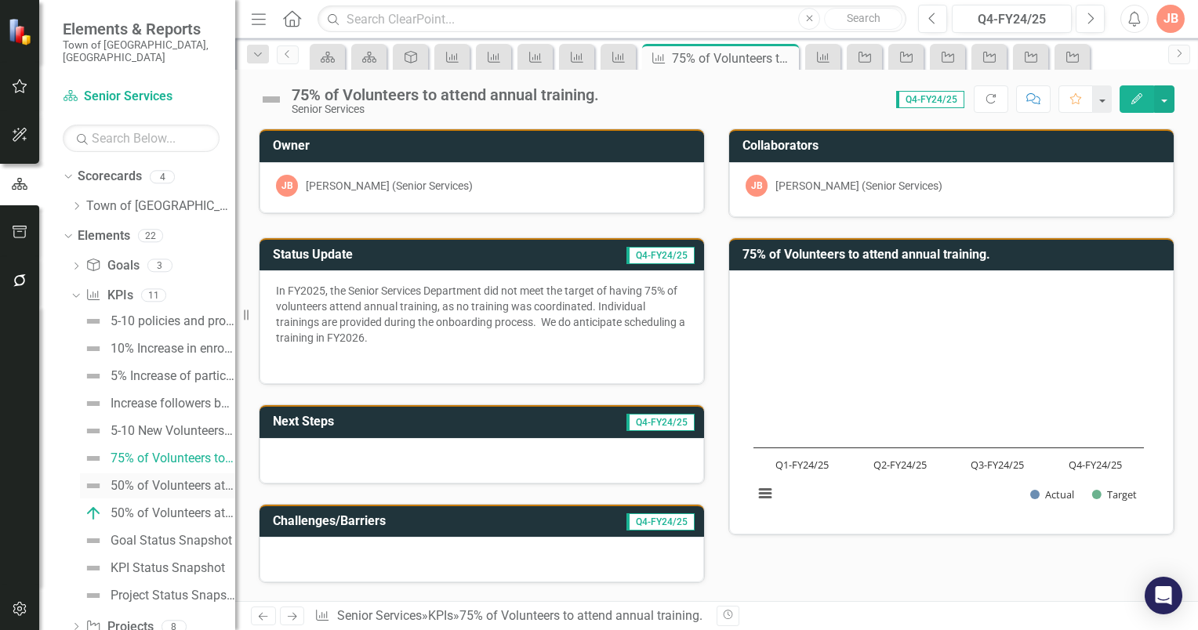
click at [138, 479] on div "50% of Volunteers attend." at bounding box center [173, 486] width 125 height 14
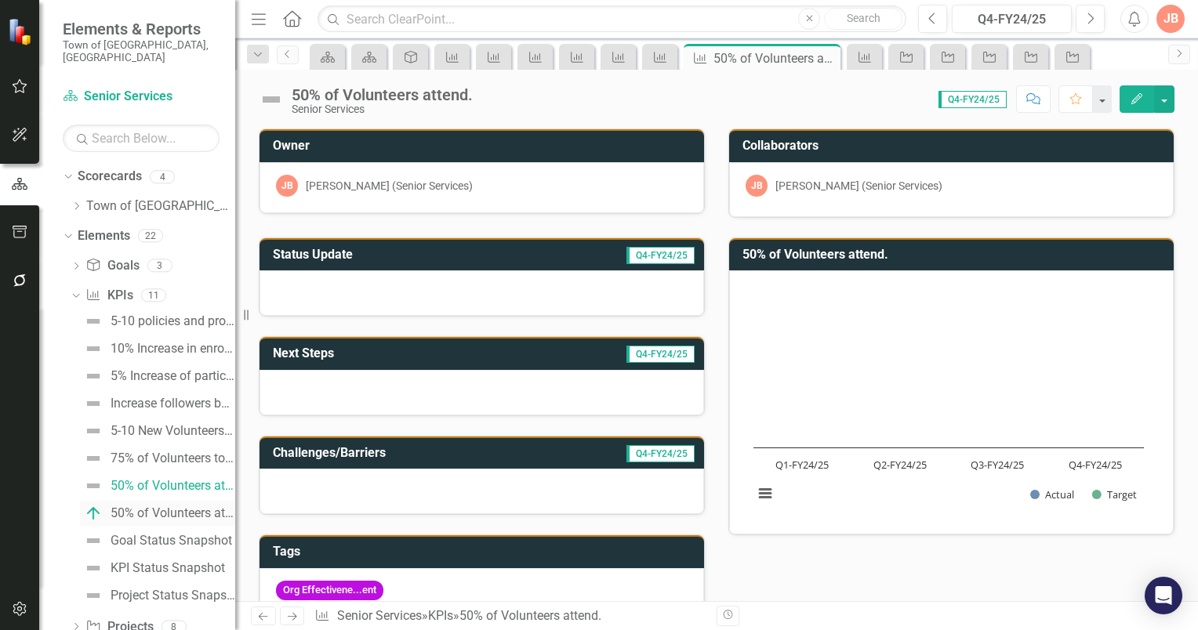
click at [151, 506] on div "50% of Volunteers attend. - CPS Training" at bounding box center [173, 513] width 125 height 14
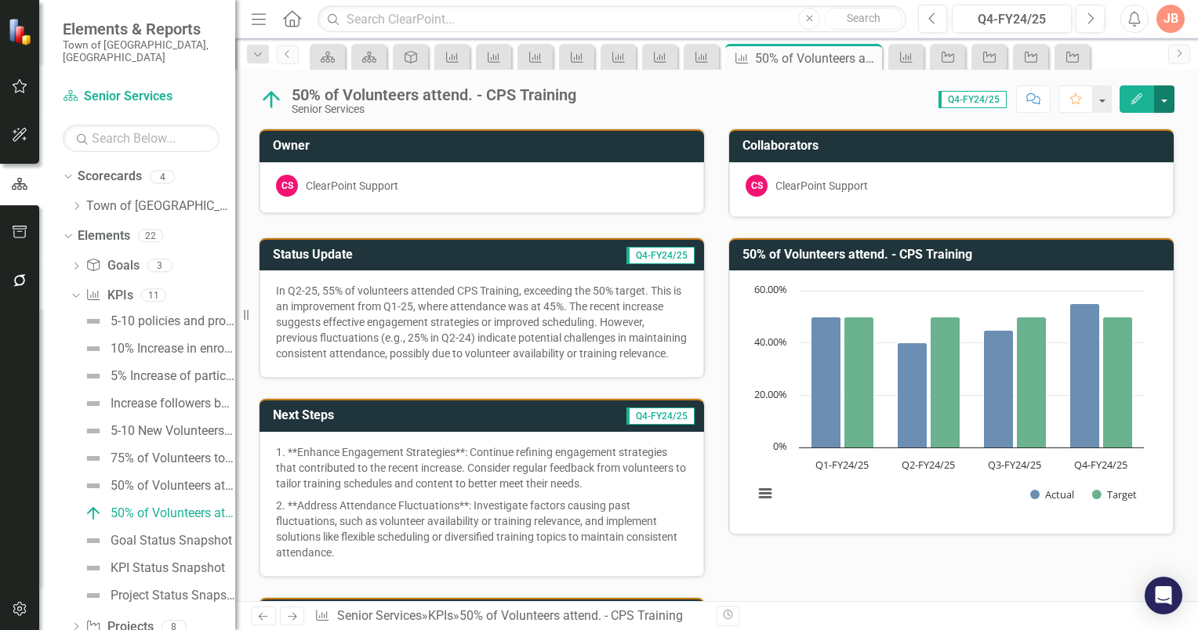
click at [1161, 103] on button "button" at bounding box center [1164, 98] width 20 height 27
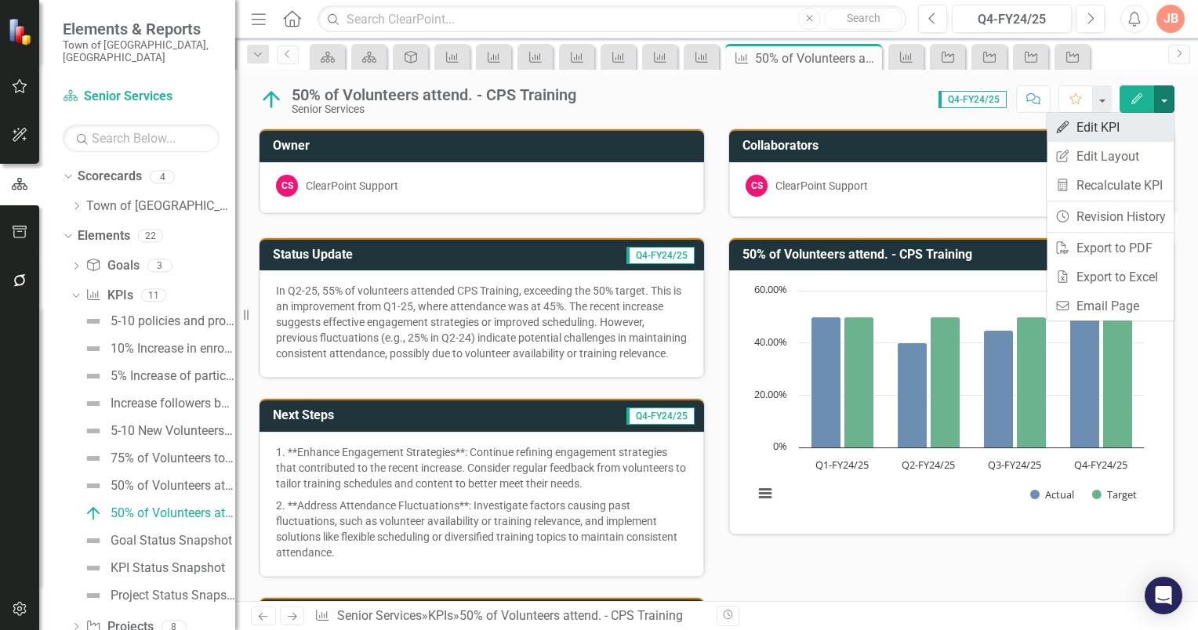
click at [1096, 129] on link "Edit Edit KPI" at bounding box center [1109, 127] width 127 height 29
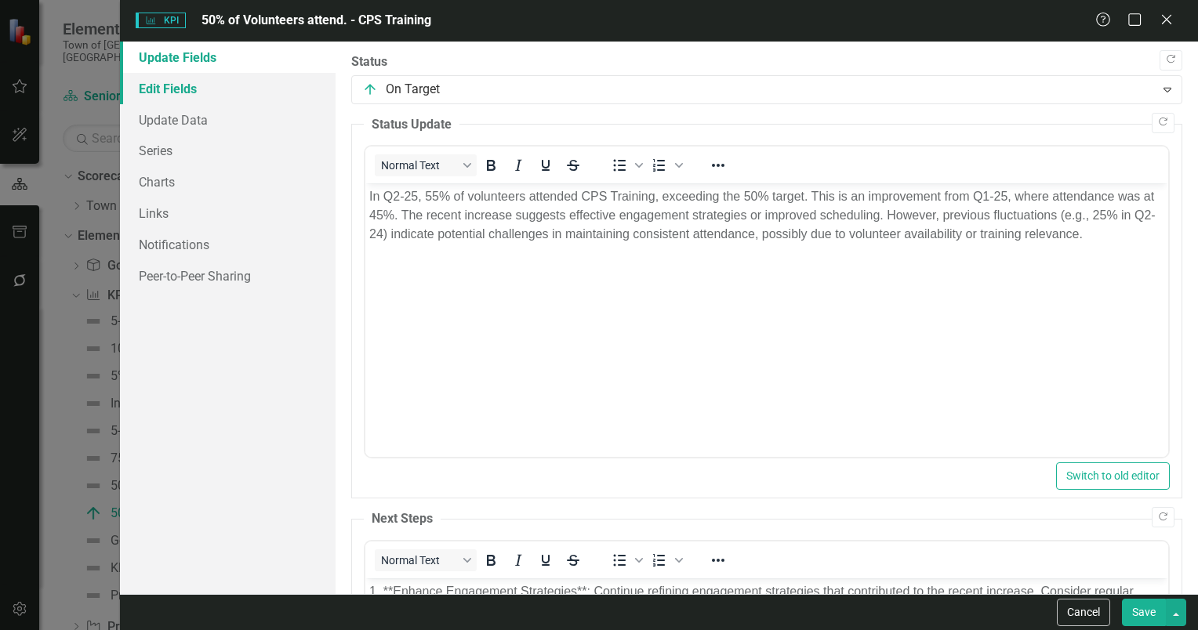
click at [169, 91] on link "Edit Fields" at bounding box center [228, 88] width 216 height 31
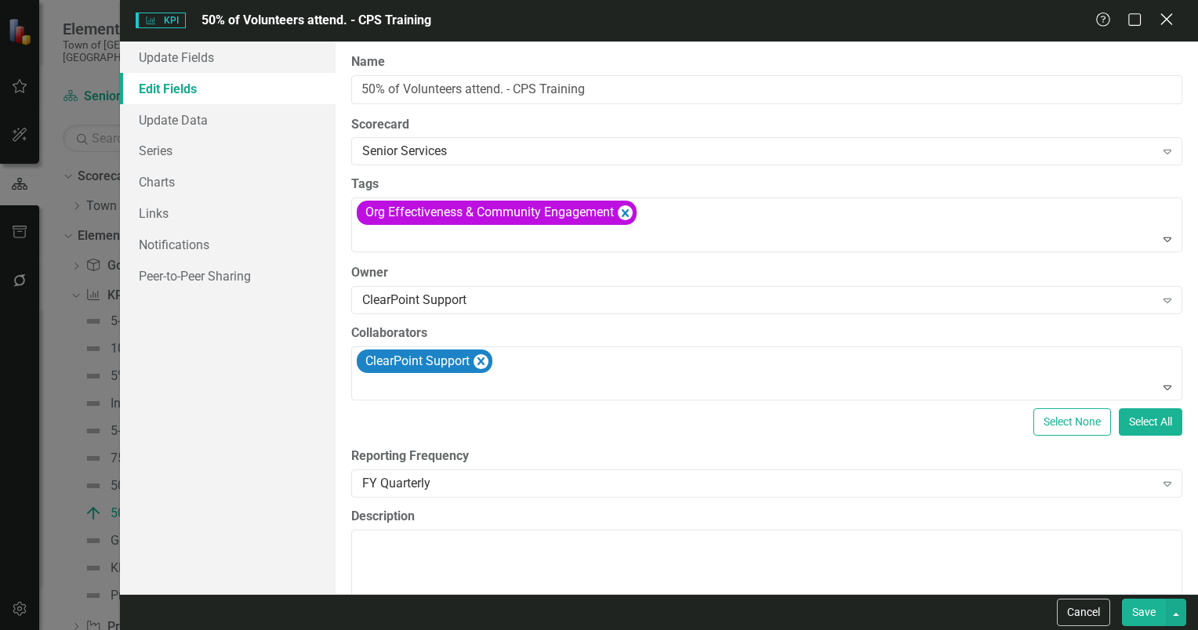
click at [1169, 19] on icon "Close" at bounding box center [1166, 19] width 20 height 15
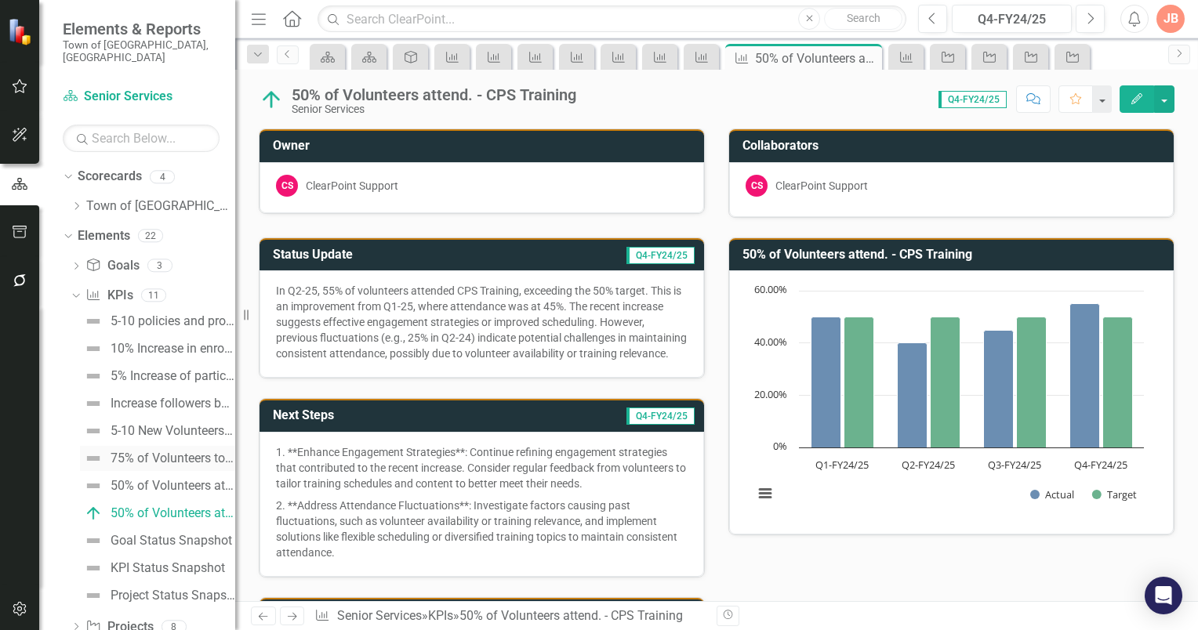
click at [169, 452] on div "75% of Volunteers to attend annual training." at bounding box center [173, 459] width 125 height 14
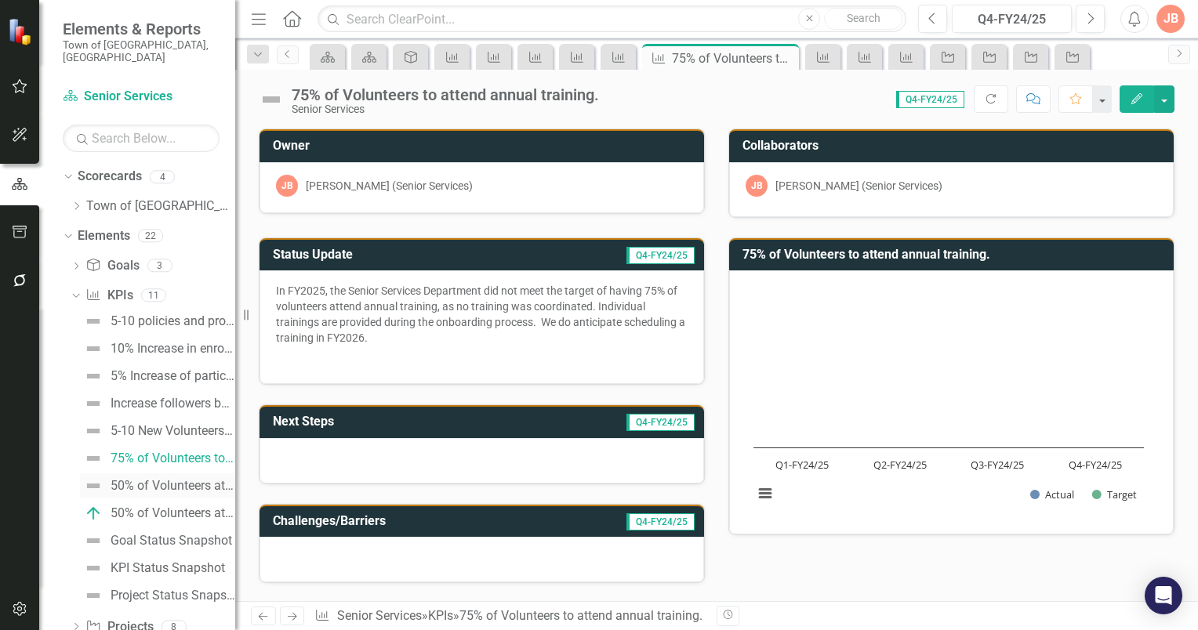
click at [163, 479] on div "50% of Volunteers attend." at bounding box center [173, 486] width 125 height 14
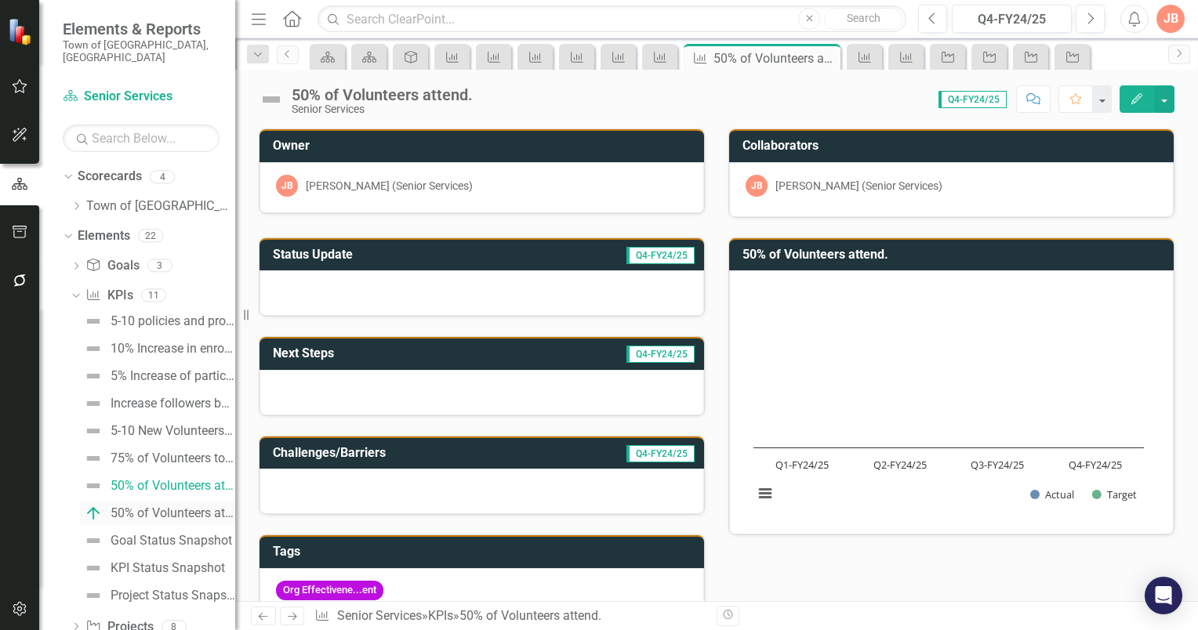
click at [154, 506] on div "50% of Volunteers attend. - CPS Training" at bounding box center [173, 513] width 125 height 14
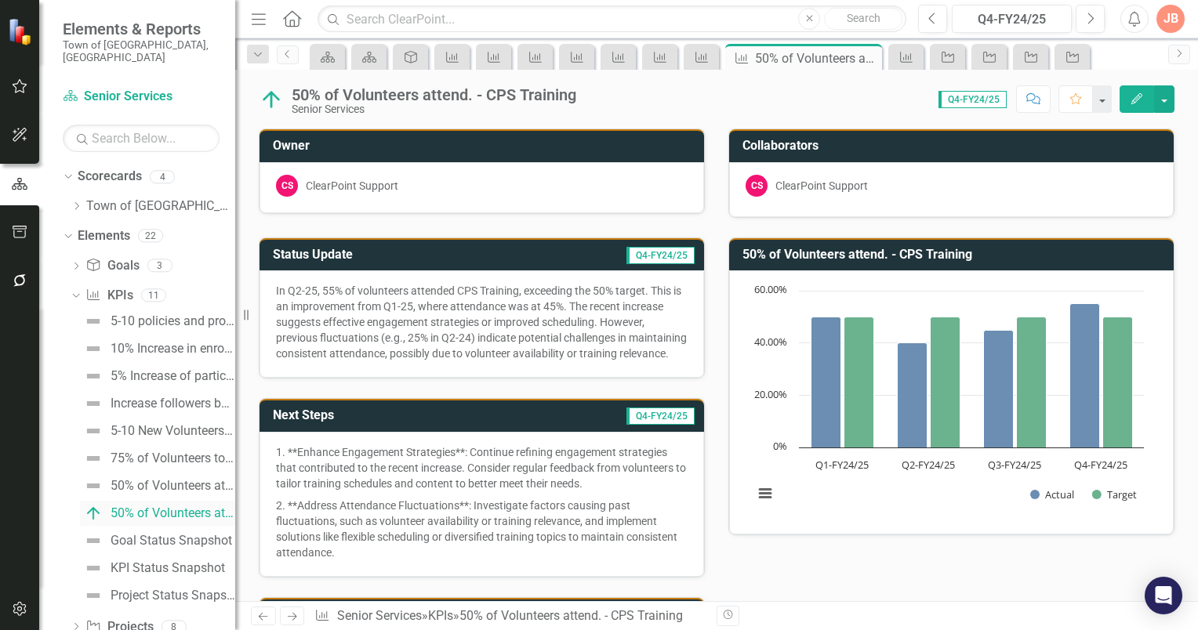
click at [160, 506] on div "50% of Volunteers attend. - CPS Training" at bounding box center [173, 513] width 125 height 14
click at [1165, 97] on button "button" at bounding box center [1164, 98] width 20 height 27
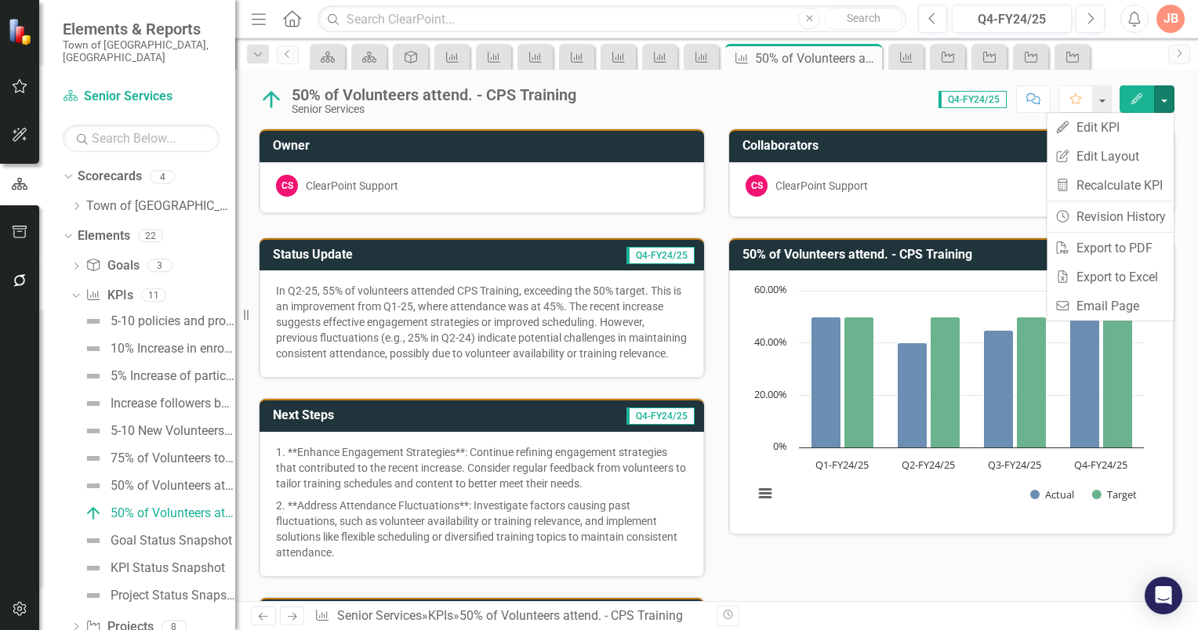
click at [1138, 97] on icon "Edit" at bounding box center [1137, 98] width 14 height 11
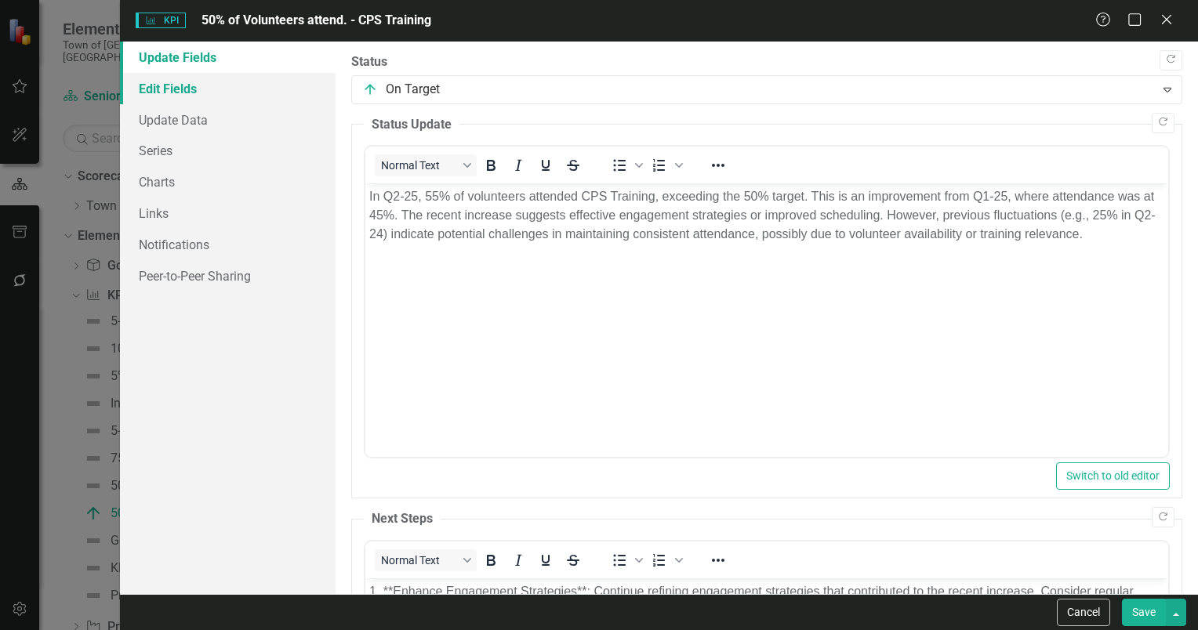
click at [180, 96] on link "Edit Fields" at bounding box center [228, 88] width 216 height 31
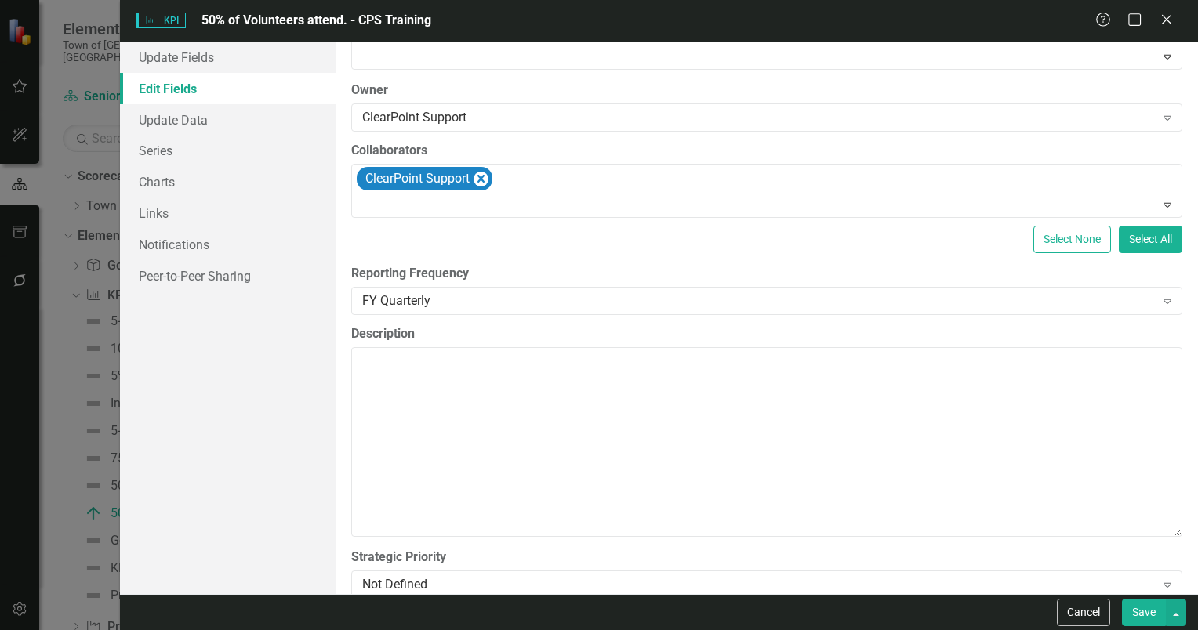
scroll to position [207, 0]
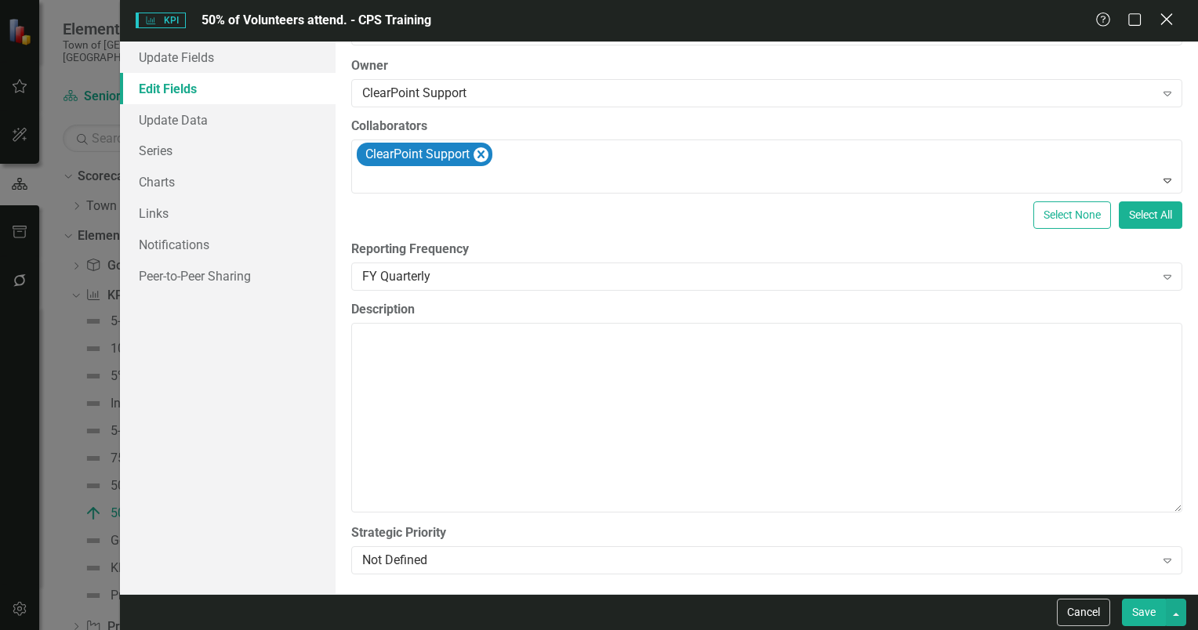
click at [1166, 16] on icon "Close" at bounding box center [1166, 19] width 20 height 15
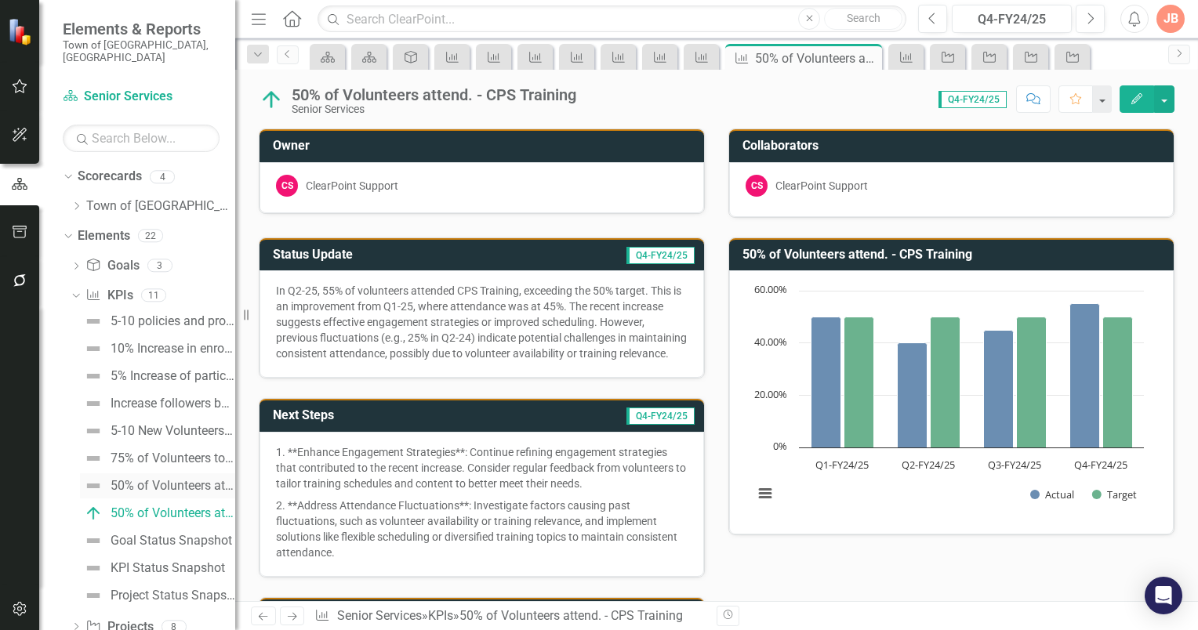
click at [140, 479] on div "50% of Volunteers attend." at bounding box center [173, 486] width 125 height 14
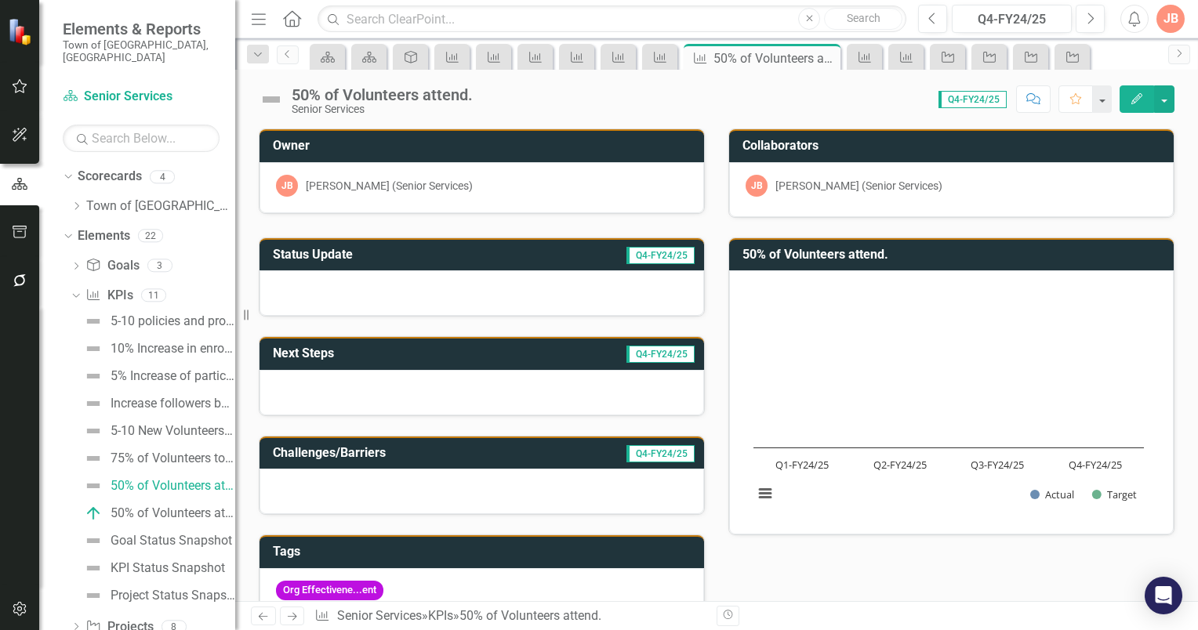
click at [1141, 100] on icon "Edit" at bounding box center [1137, 98] width 14 height 11
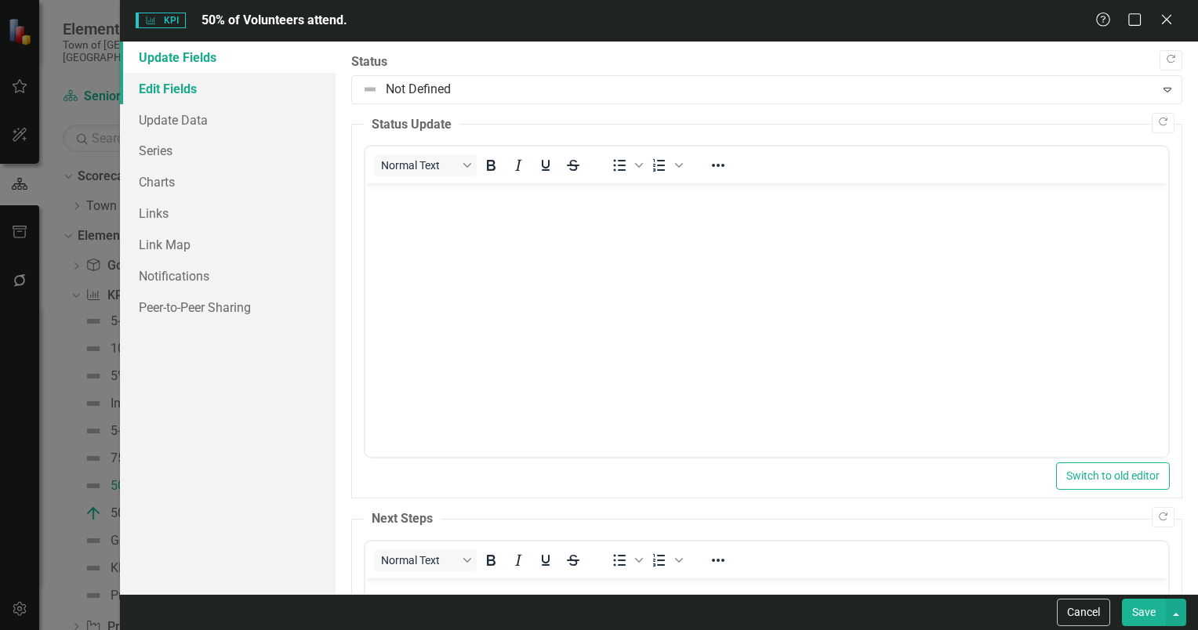
click at [205, 90] on link "Edit Fields" at bounding box center [228, 88] width 216 height 31
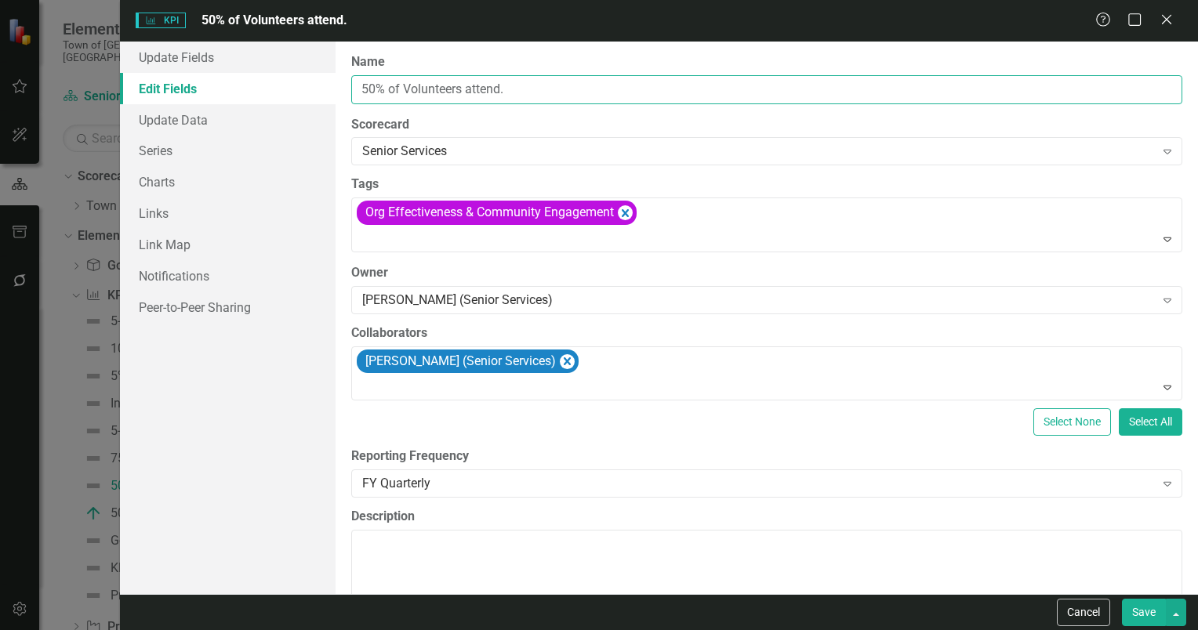
click at [524, 87] on input "50% of Volunteers attend." at bounding box center [766, 89] width 831 height 29
type input "50% of Volunteers attend Appreciation Event"
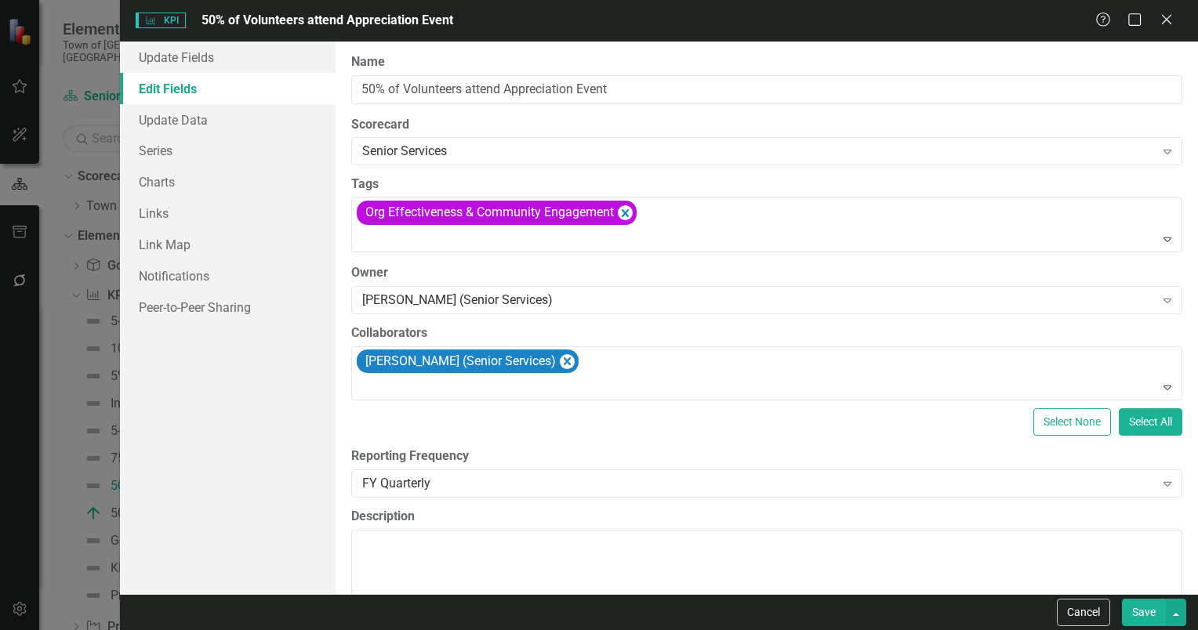
click at [1142, 611] on button "Save" at bounding box center [1144, 612] width 44 height 27
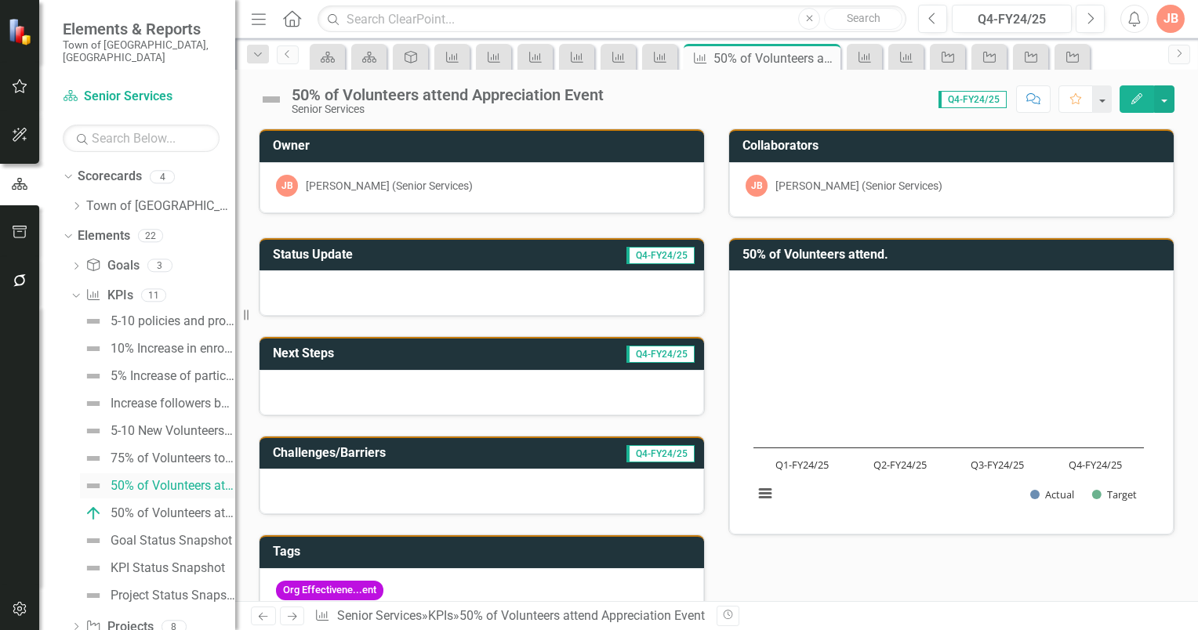
click at [164, 479] on div "50% of Volunteers attend Appreciation Event" at bounding box center [173, 486] width 125 height 14
click at [415, 256] on h3 "Status Update" at bounding box center [386, 255] width 226 height 14
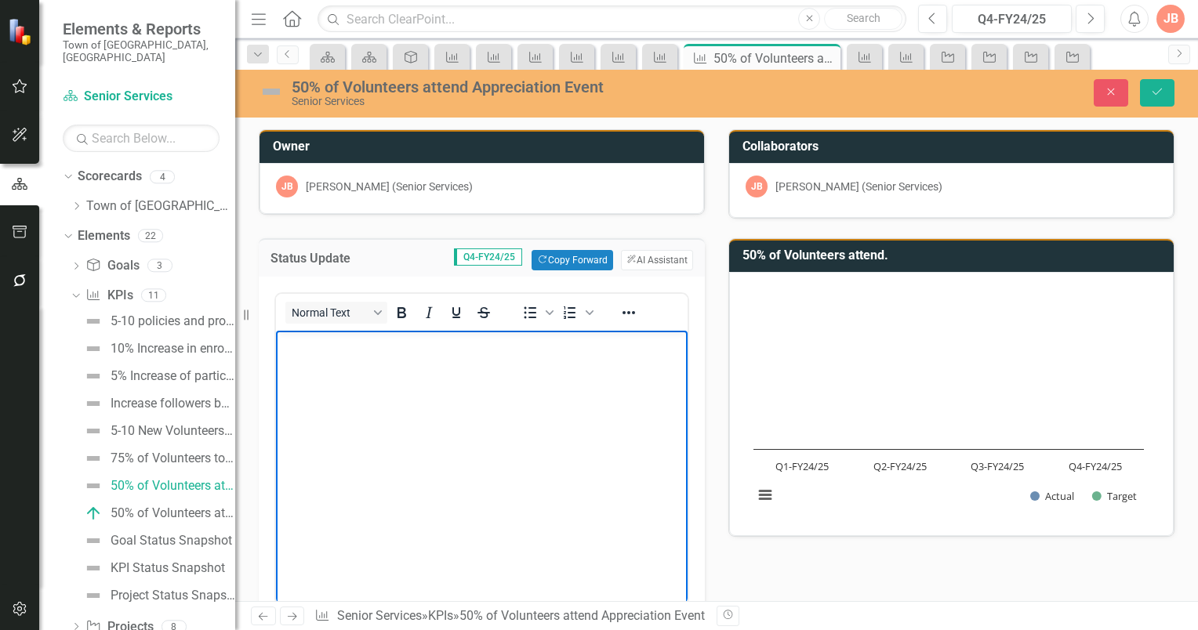
click at [335, 351] on p "Rich Text Area. Press ALT-0 for help." at bounding box center [482, 344] width 404 height 19
click at [1115, 96] on icon "Close" at bounding box center [1111, 91] width 14 height 11
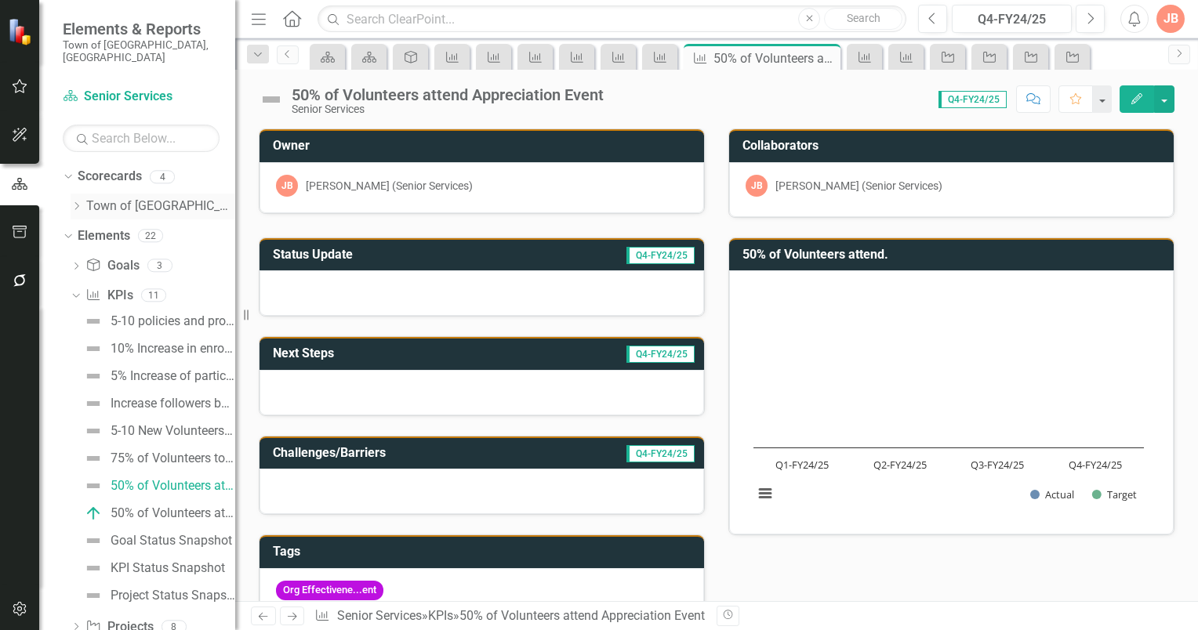
click at [76, 201] on icon "Dropdown" at bounding box center [77, 205] width 12 height 9
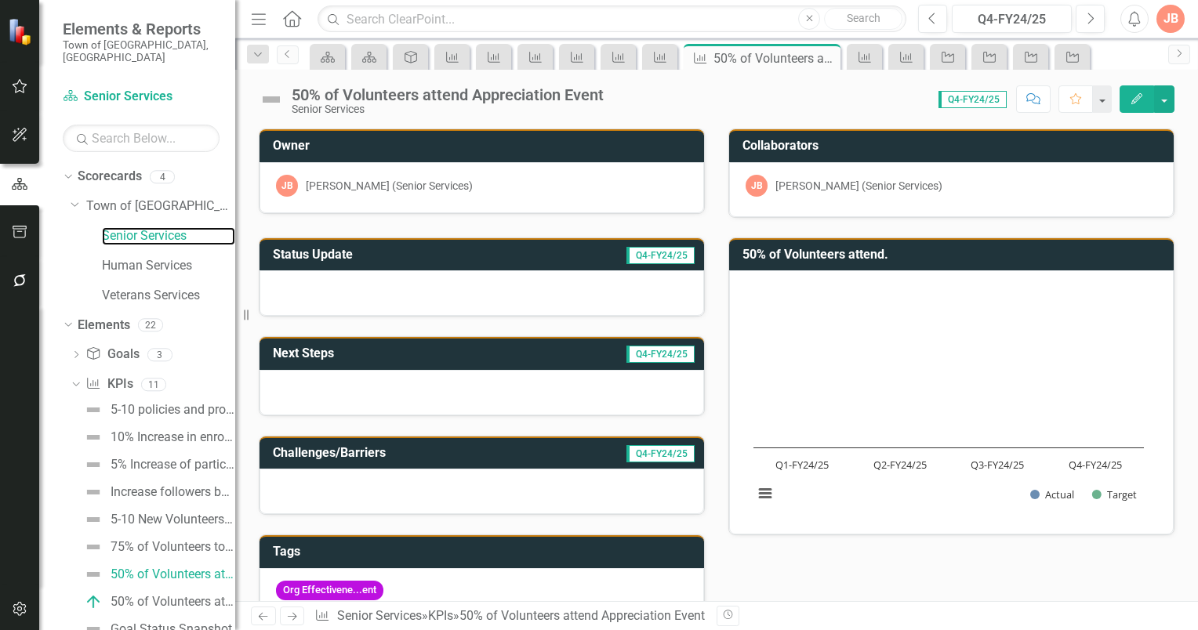
drag, startPoint x: 119, startPoint y: 221, endPoint x: 716, endPoint y: 240, distance: 597.6
click at [120, 227] on link "Senior Services" at bounding box center [168, 236] width 133 height 18
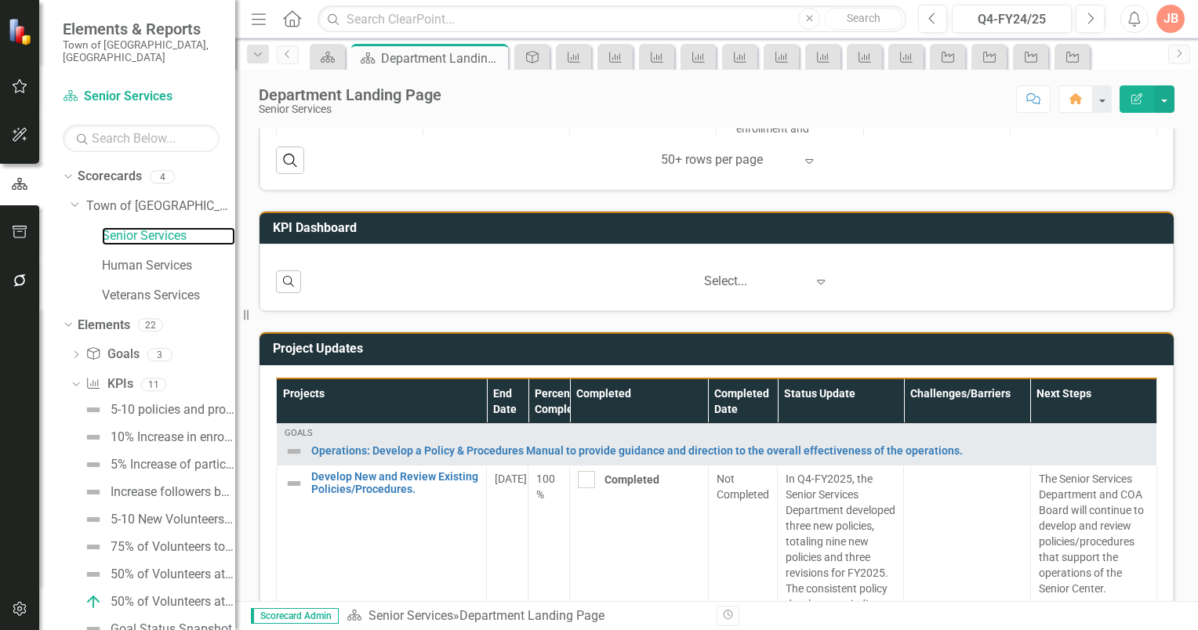
scroll to position [1052, 0]
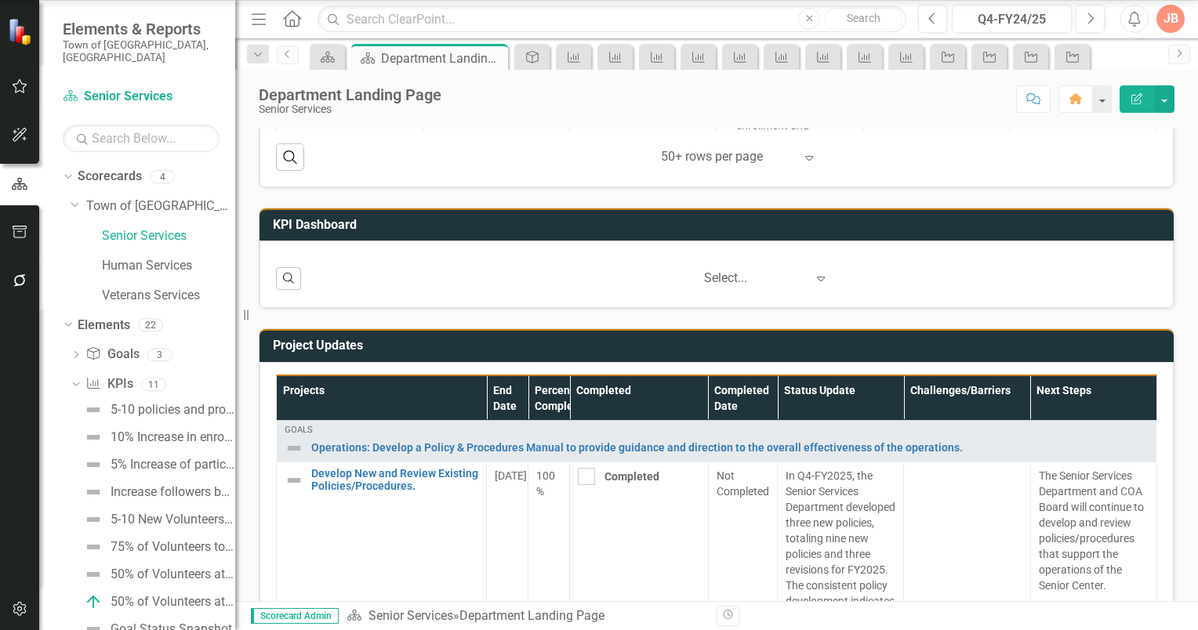
click at [813, 276] on icon "Expand" at bounding box center [821, 278] width 16 height 13
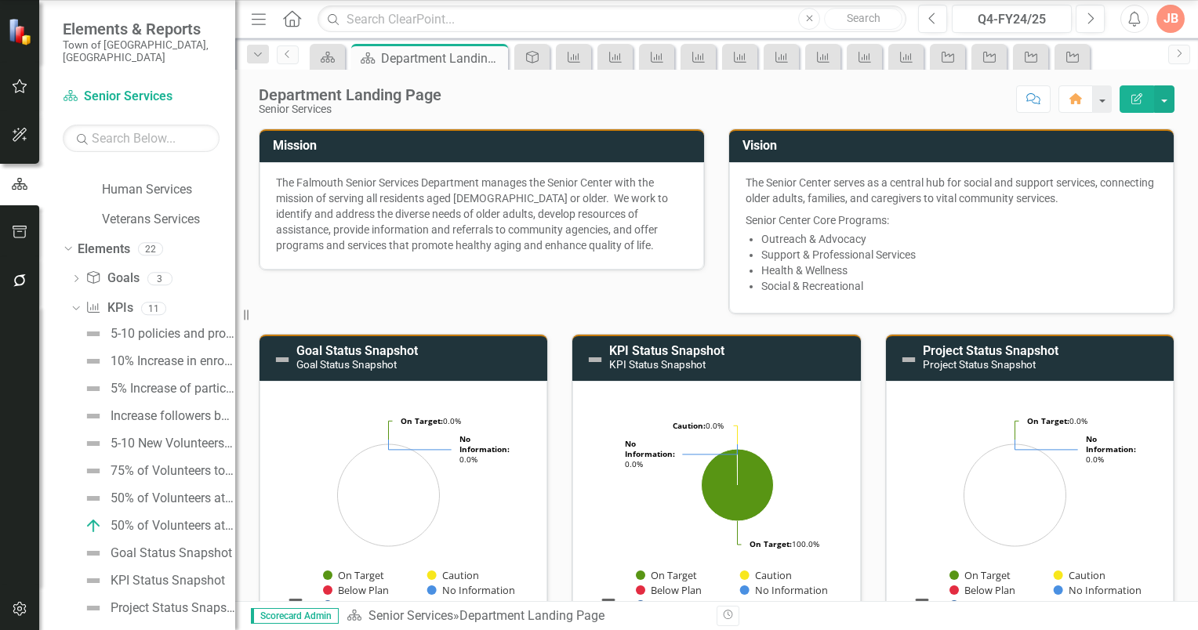
scroll to position [119, 0]
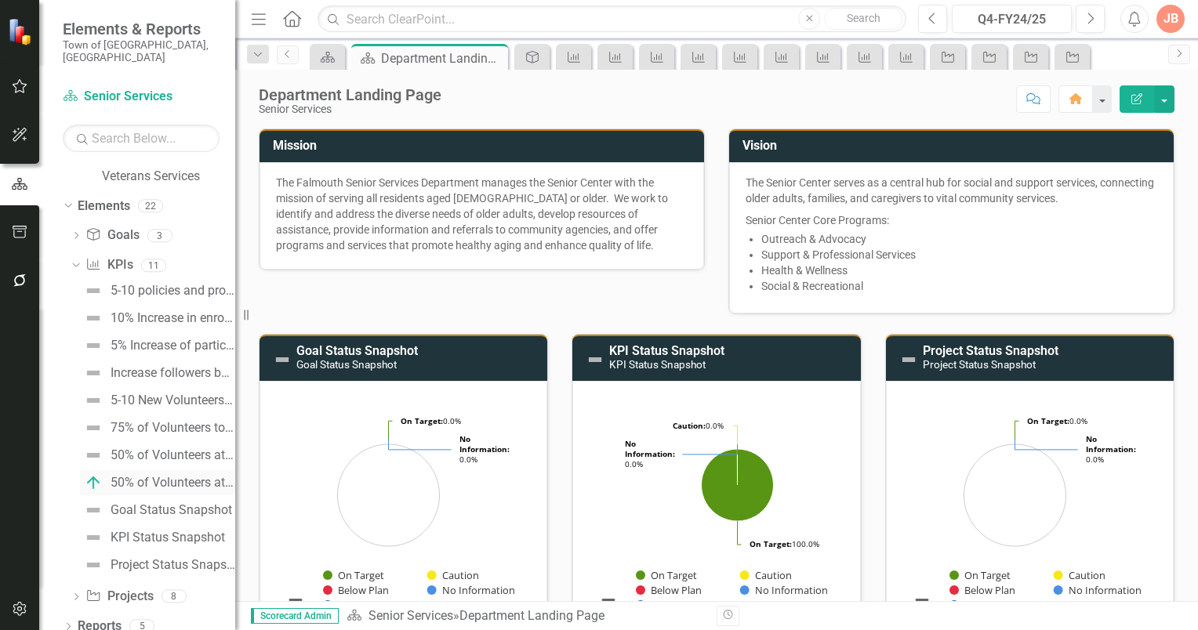
click at [152, 476] on div "50% of Volunteers attend. - CPS Training" at bounding box center [173, 483] width 125 height 14
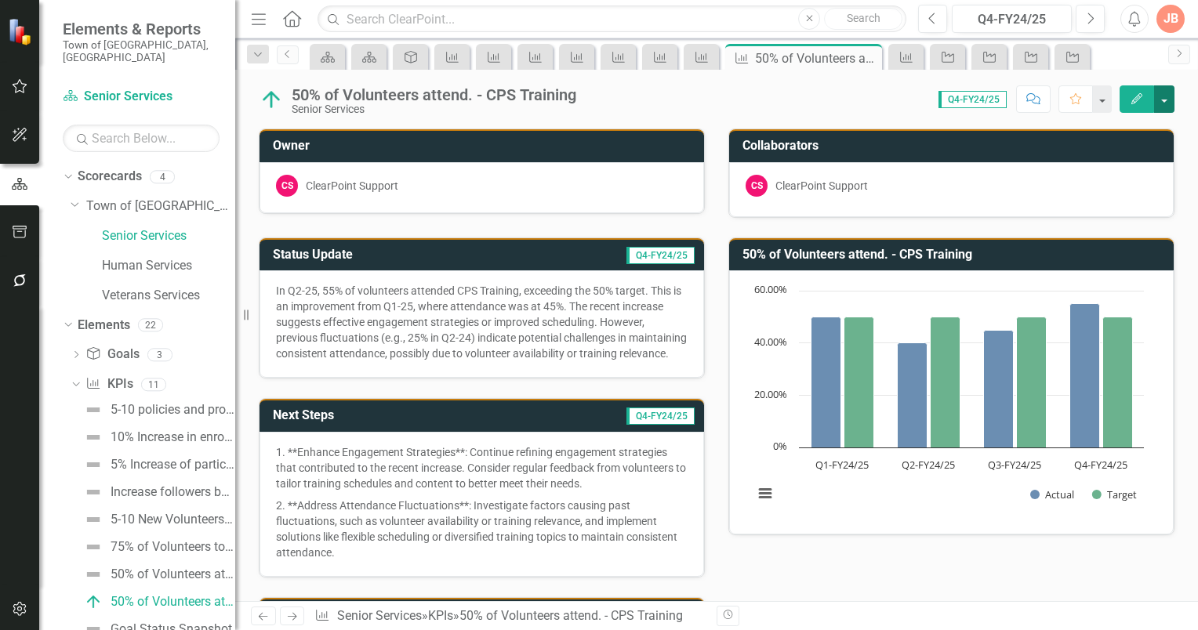
click at [1166, 100] on button "button" at bounding box center [1164, 98] width 20 height 27
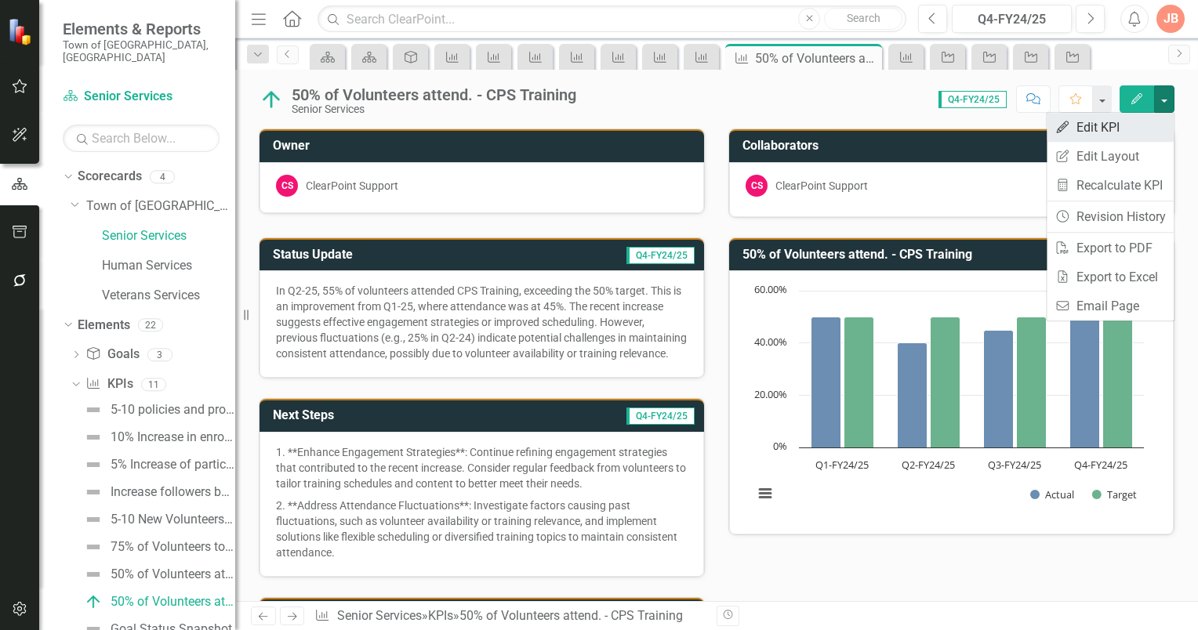
click at [1101, 125] on link "Edit Edit KPI" at bounding box center [1109, 127] width 127 height 29
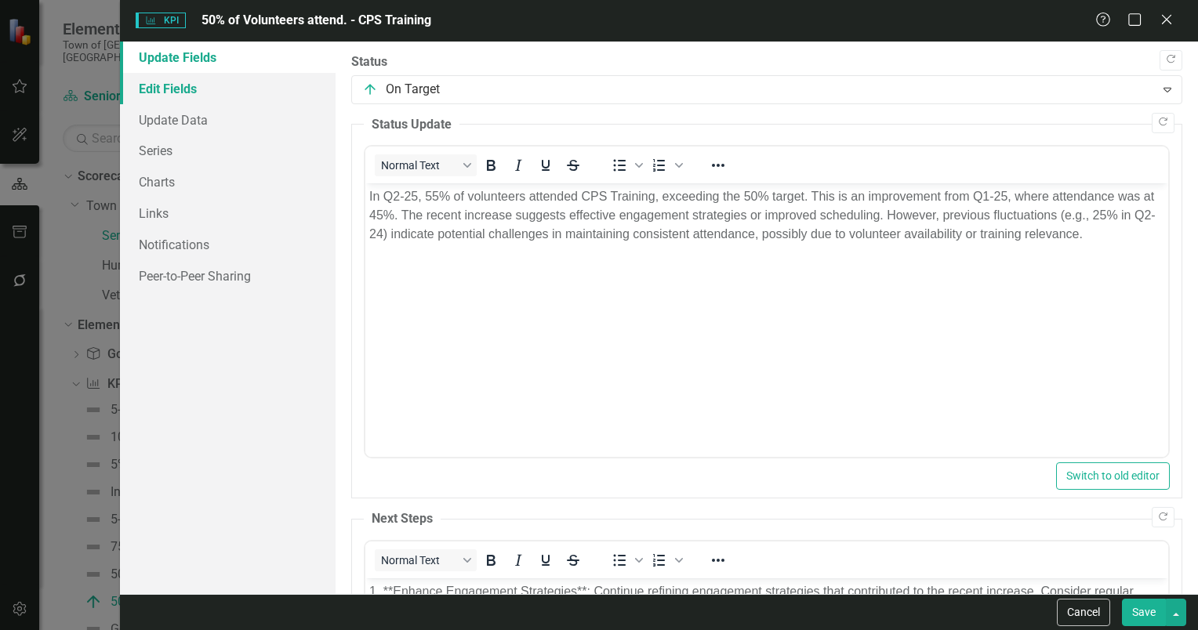
click at [175, 86] on link "Edit Fields" at bounding box center [228, 88] width 216 height 31
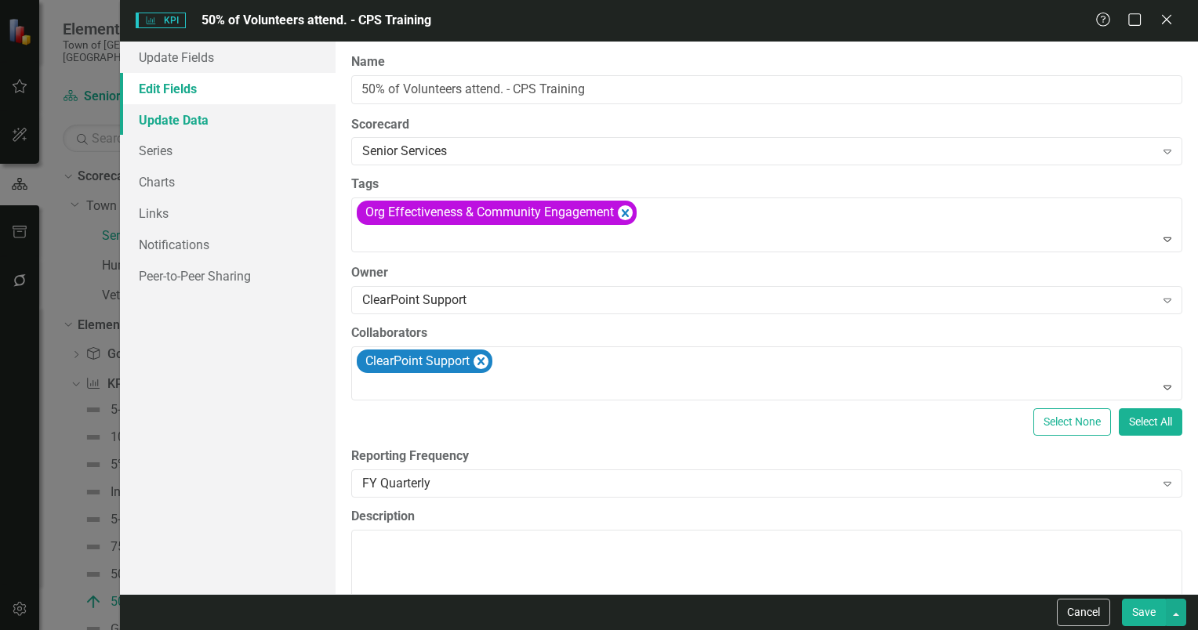
click at [194, 120] on link "Update Data" at bounding box center [228, 119] width 216 height 31
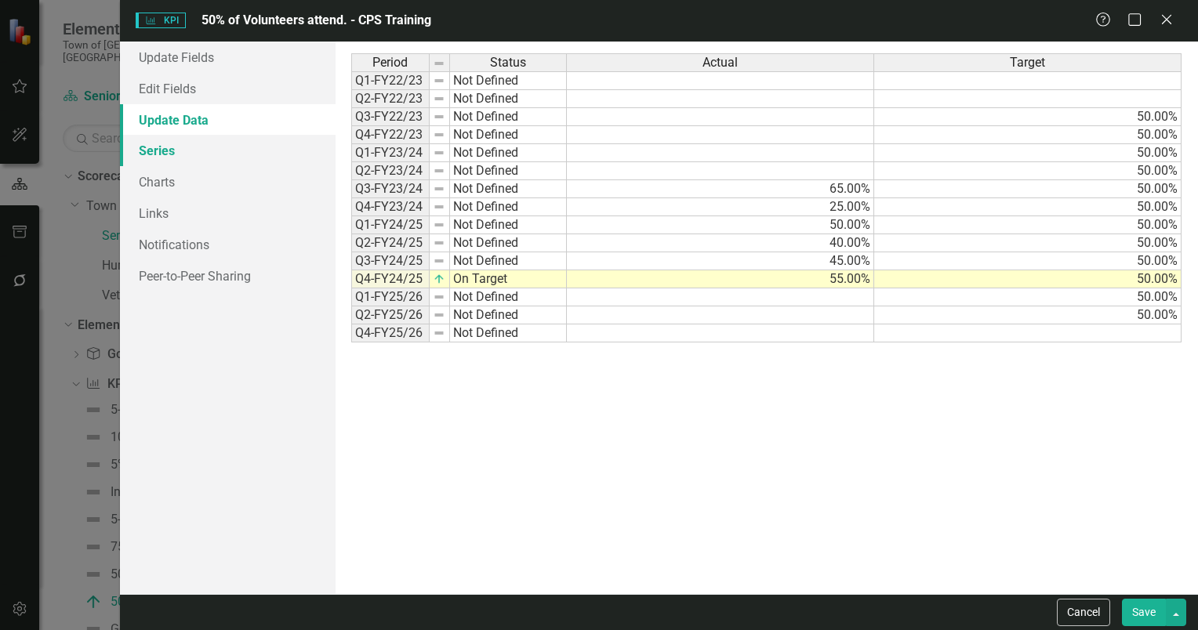
click at [169, 157] on link "Series" at bounding box center [228, 150] width 216 height 31
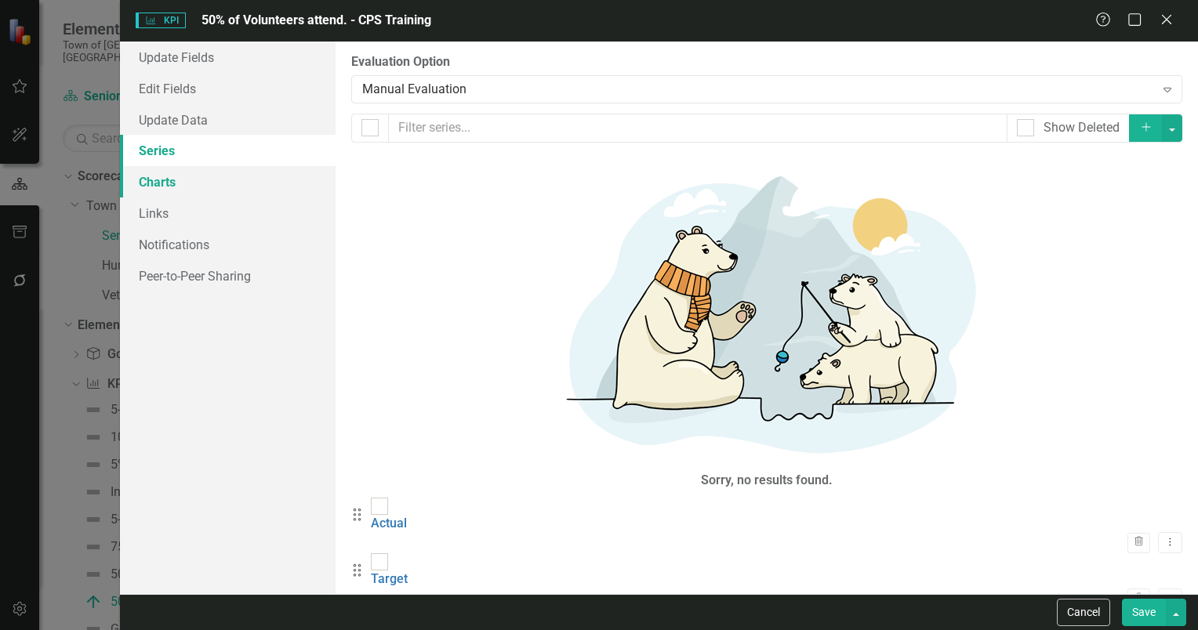
click at [158, 181] on link "Charts" at bounding box center [228, 181] width 216 height 31
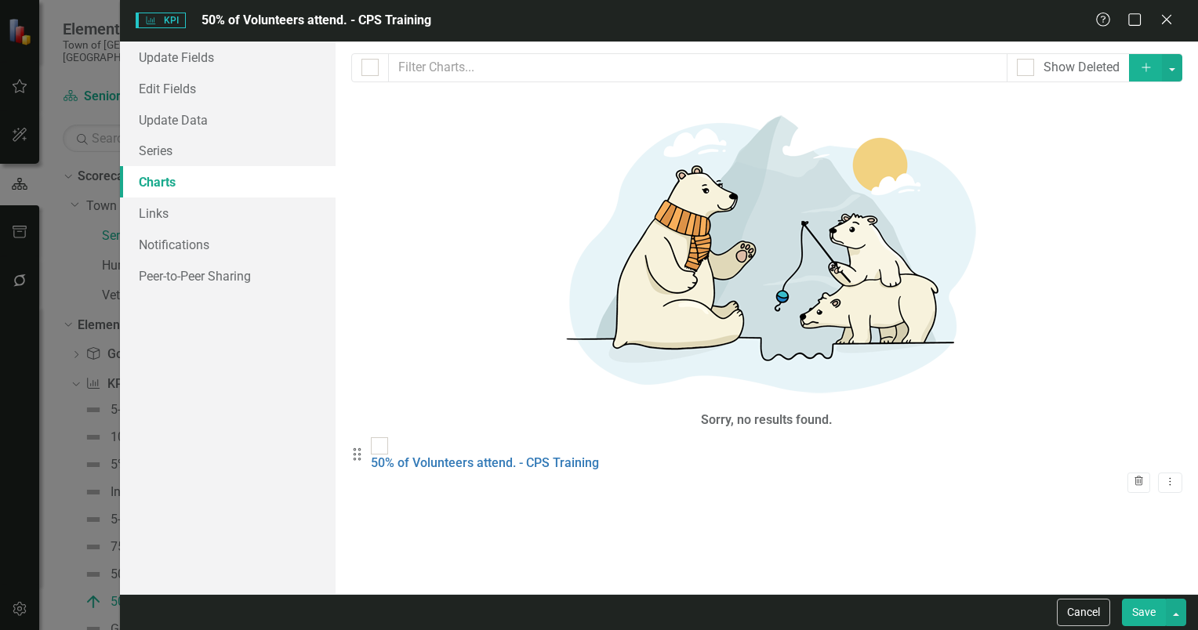
click at [1134, 477] on icon "button" at bounding box center [1138, 481] width 9 height 9
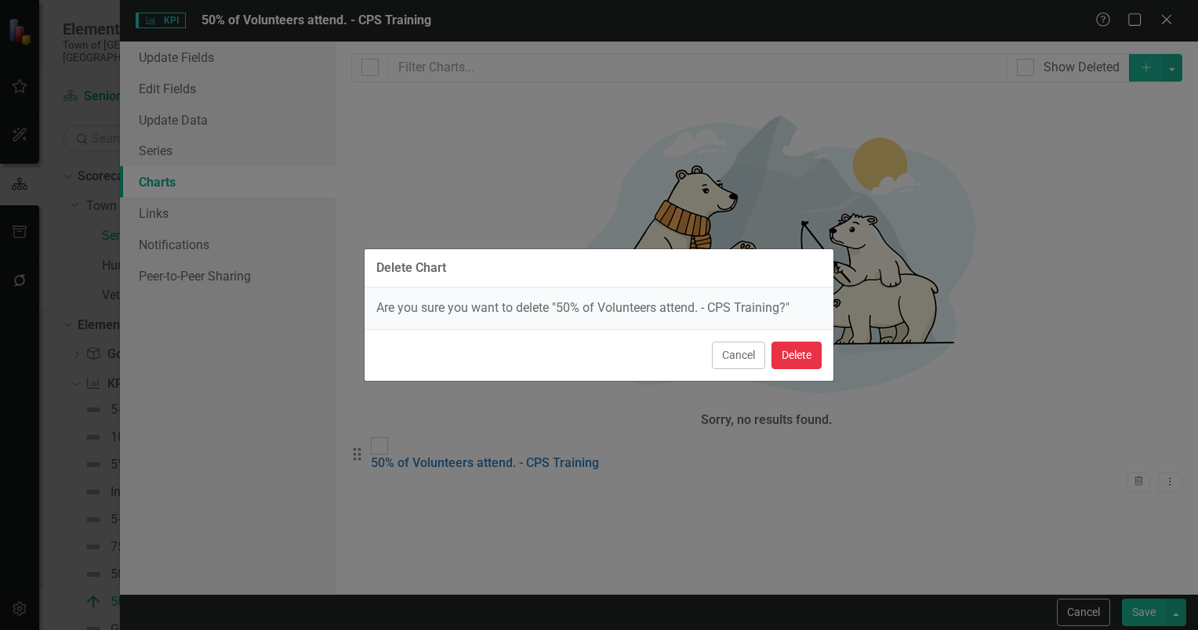
click at [796, 350] on button "Delete" at bounding box center [796, 355] width 50 height 27
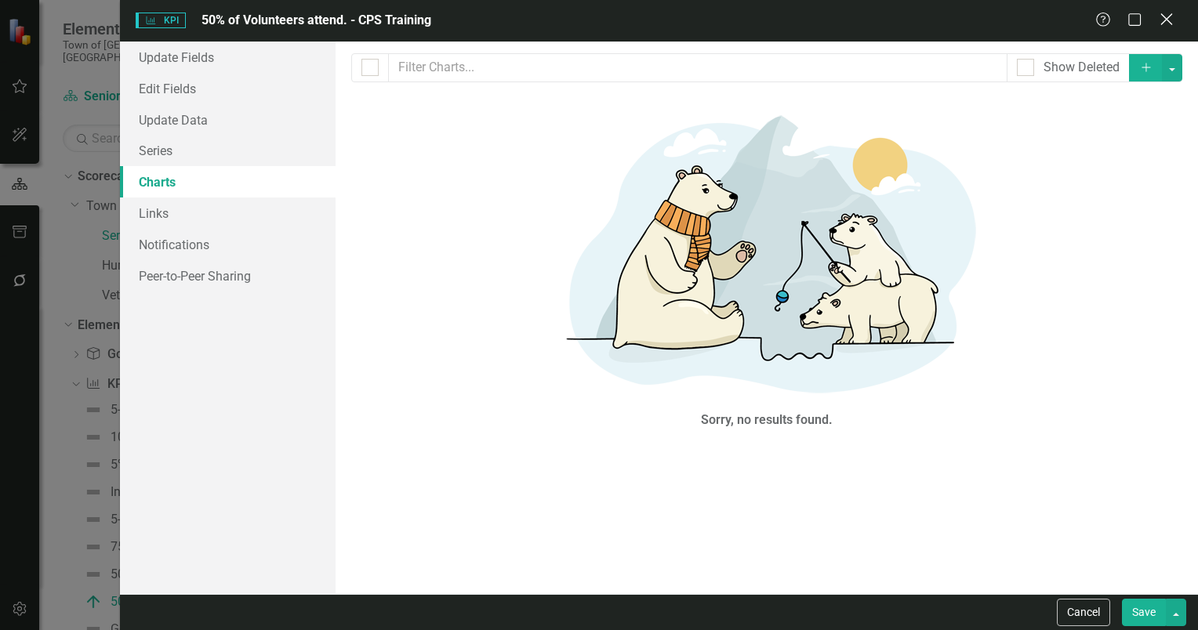
click at [1168, 20] on icon "Close" at bounding box center [1166, 19] width 20 height 15
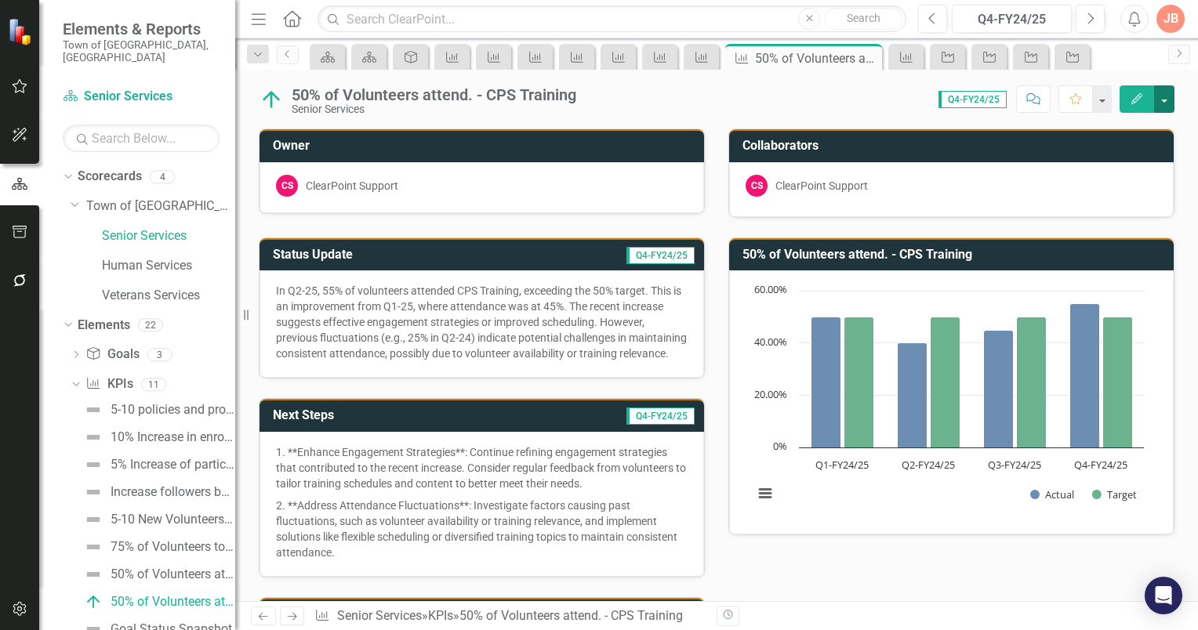
click at [1166, 100] on button "button" at bounding box center [1164, 98] width 20 height 27
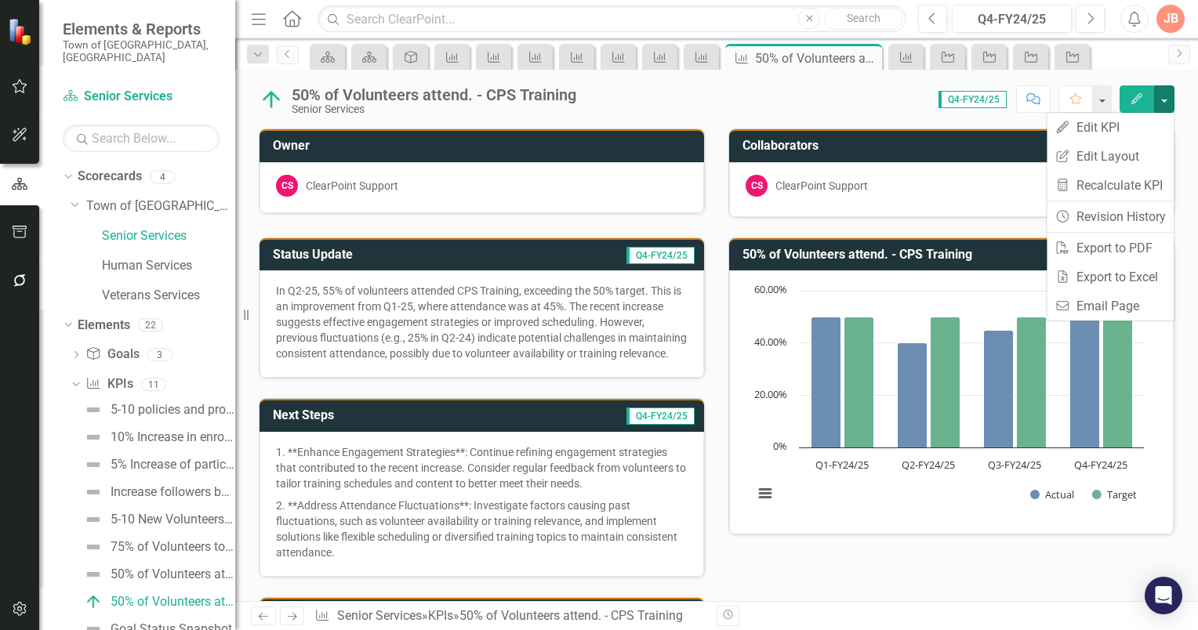
click at [1135, 66] on div "Scorecard Scorecard Goal KPI KPI KPI KPI KPI KPI KPI KPI 50% of Volunteers atte…" at bounding box center [733, 56] width 854 height 25
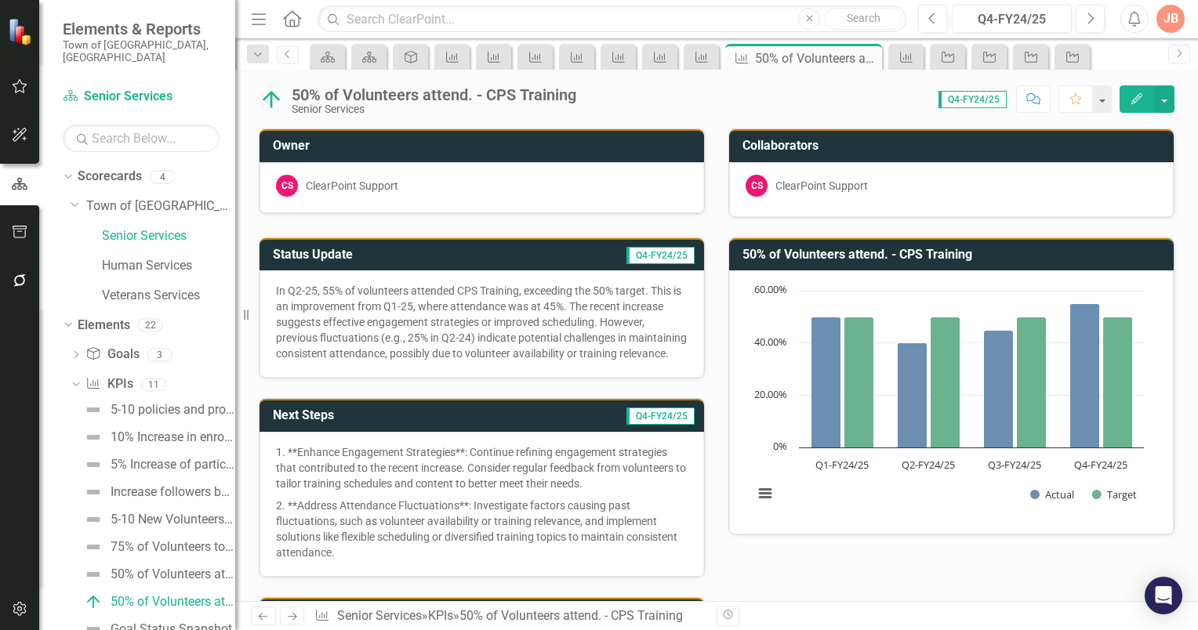
click at [1134, 100] on icon "Edit" at bounding box center [1137, 98] width 14 height 11
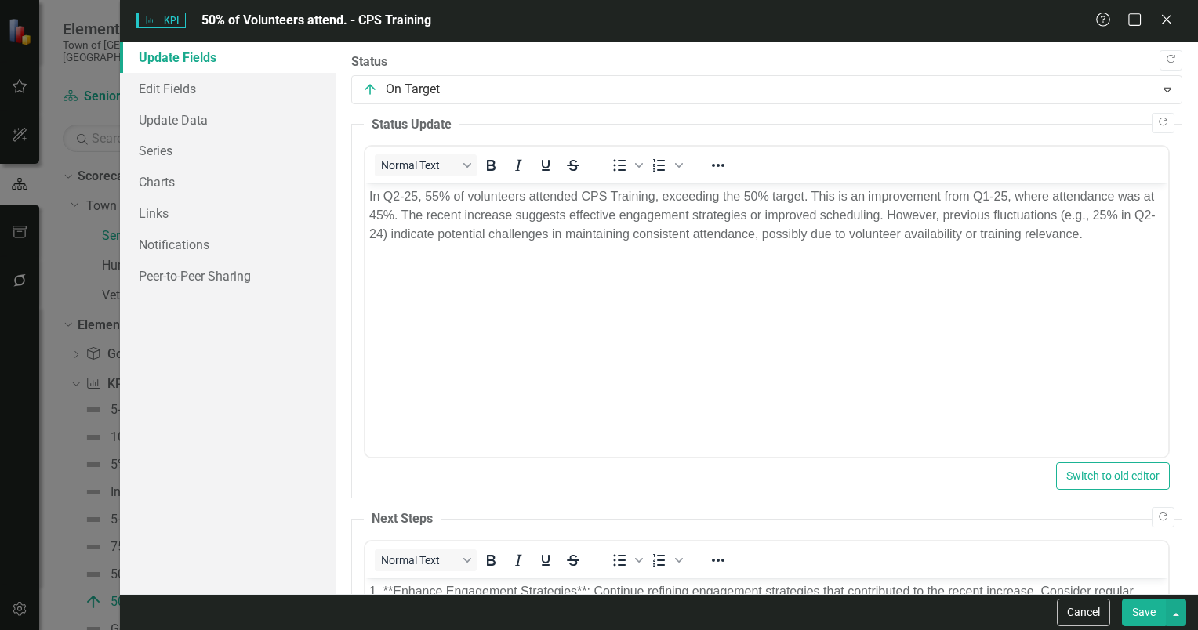
click at [1174, 20] on div "Help Maximize Close" at bounding box center [1138, 21] width 87 height 18
click at [1170, 22] on icon "Close" at bounding box center [1166, 19] width 20 height 15
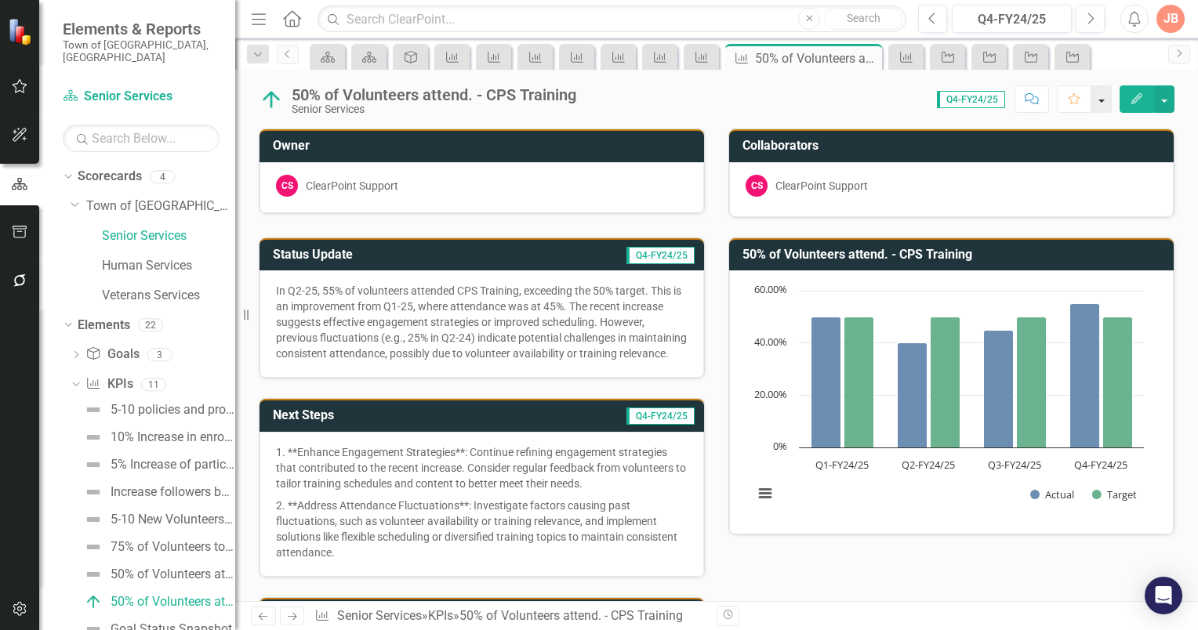
click at [1106, 101] on button "button" at bounding box center [1101, 98] width 20 height 27
click at [831, 108] on div "Score: N/A Q4-FY24/25 Completed Comment Favorite Edit" at bounding box center [879, 98] width 590 height 27
click at [1164, 97] on button "button" at bounding box center [1164, 98] width 20 height 27
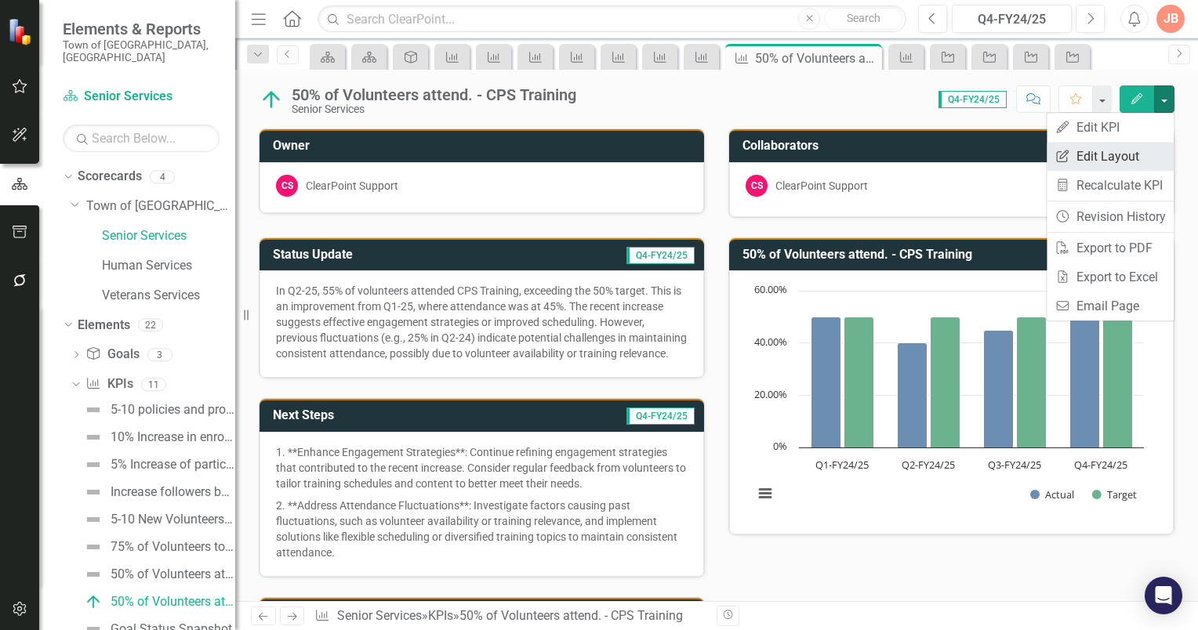
click at [1121, 158] on link "Edit Report Edit Layout" at bounding box center [1109, 156] width 127 height 29
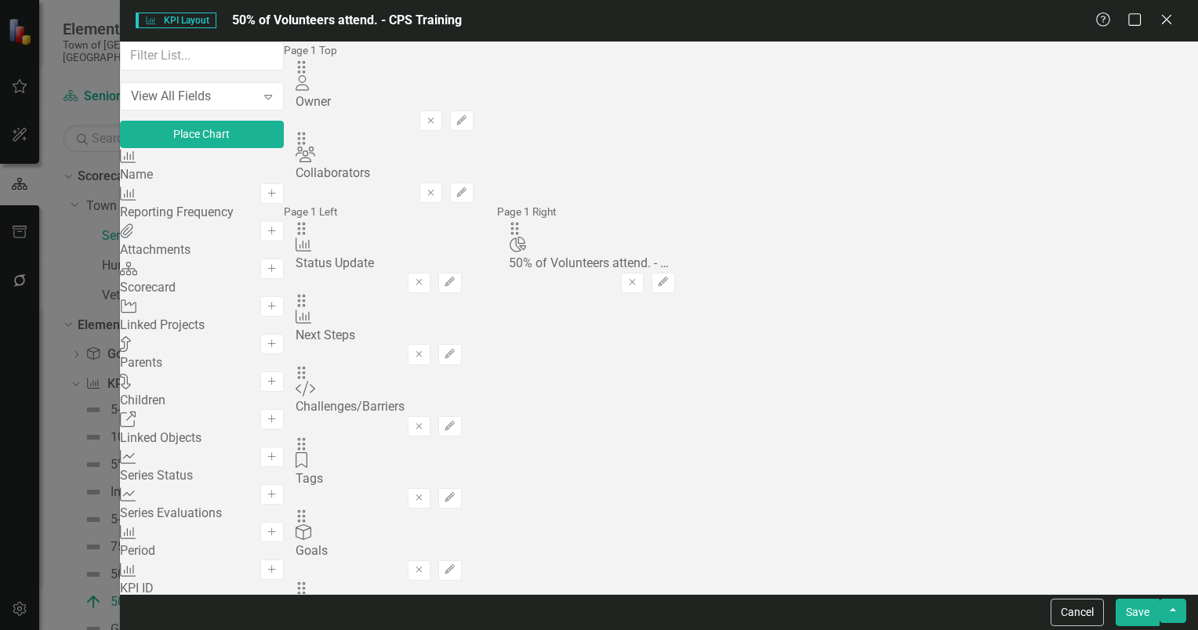
click at [277, 186] on div "KPI Name Add" at bounding box center [202, 167] width 164 height 38
click at [276, 103] on icon "Expand" at bounding box center [268, 96] width 16 height 13
click at [1169, 21] on icon "Close" at bounding box center [1166, 19] width 20 height 15
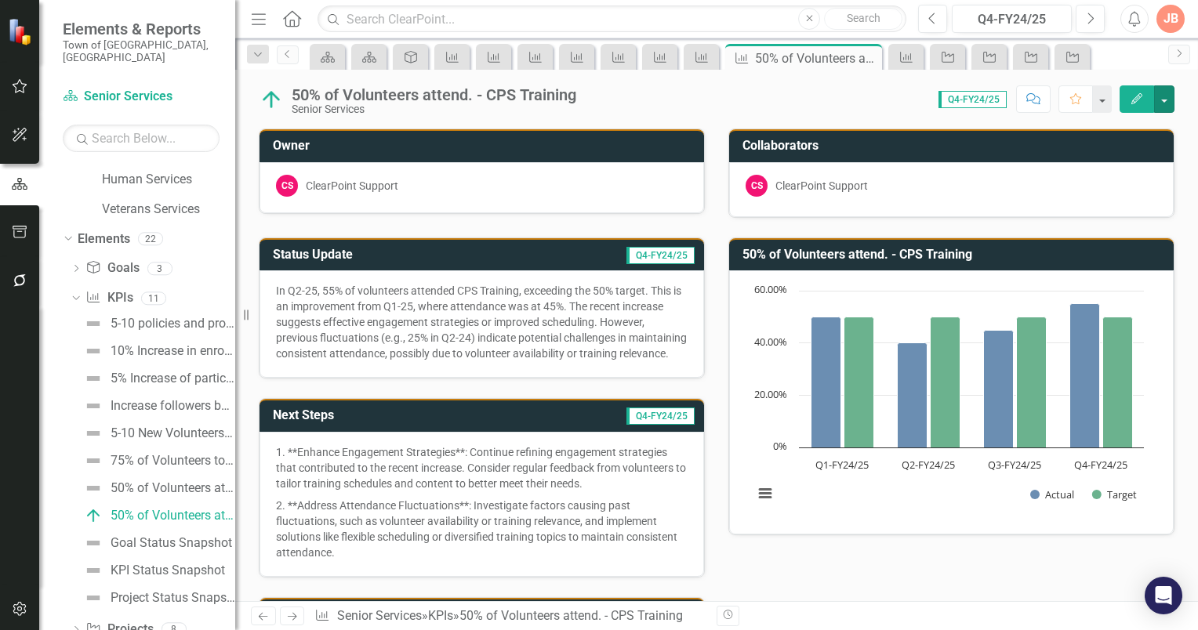
scroll to position [119, 0]
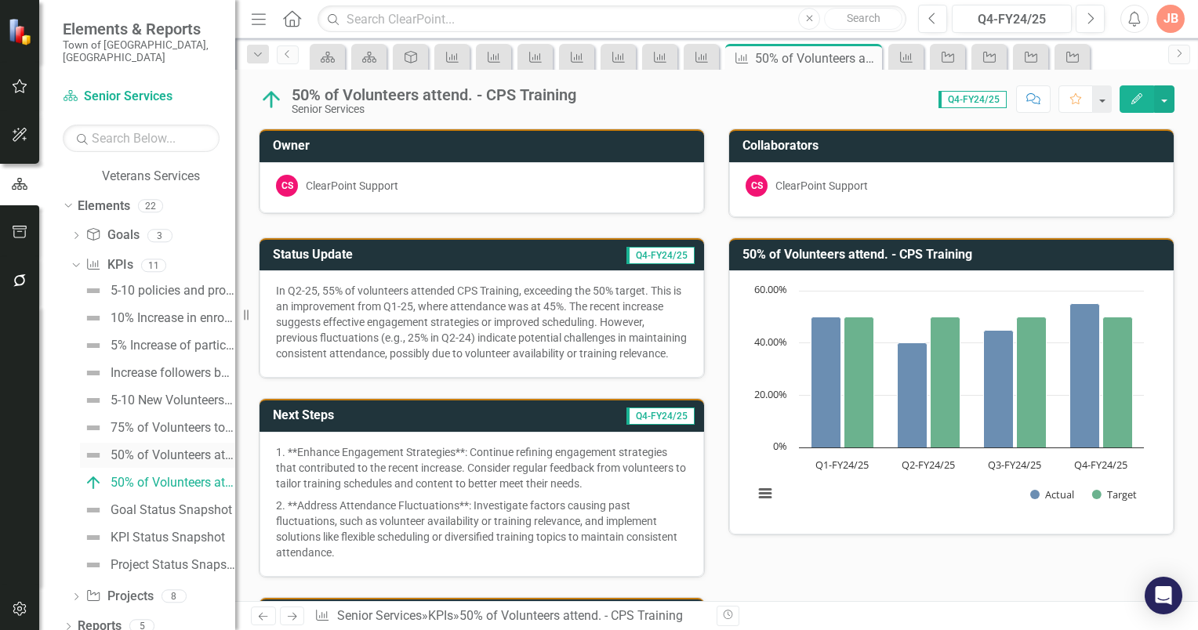
click at [161, 448] on div "50% of Volunteers attend Appreciation Event" at bounding box center [173, 455] width 125 height 14
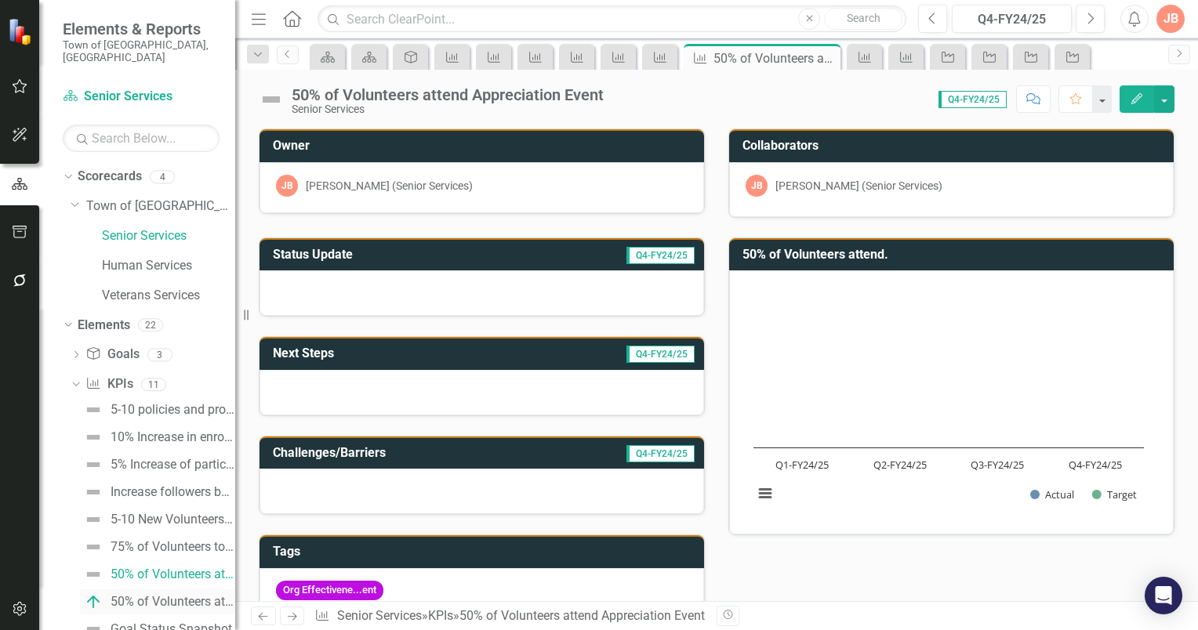
click at [151, 595] on div "50% of Volunteers attend. - CPS Training" at bounding box center [173, 602] width 125 height 14
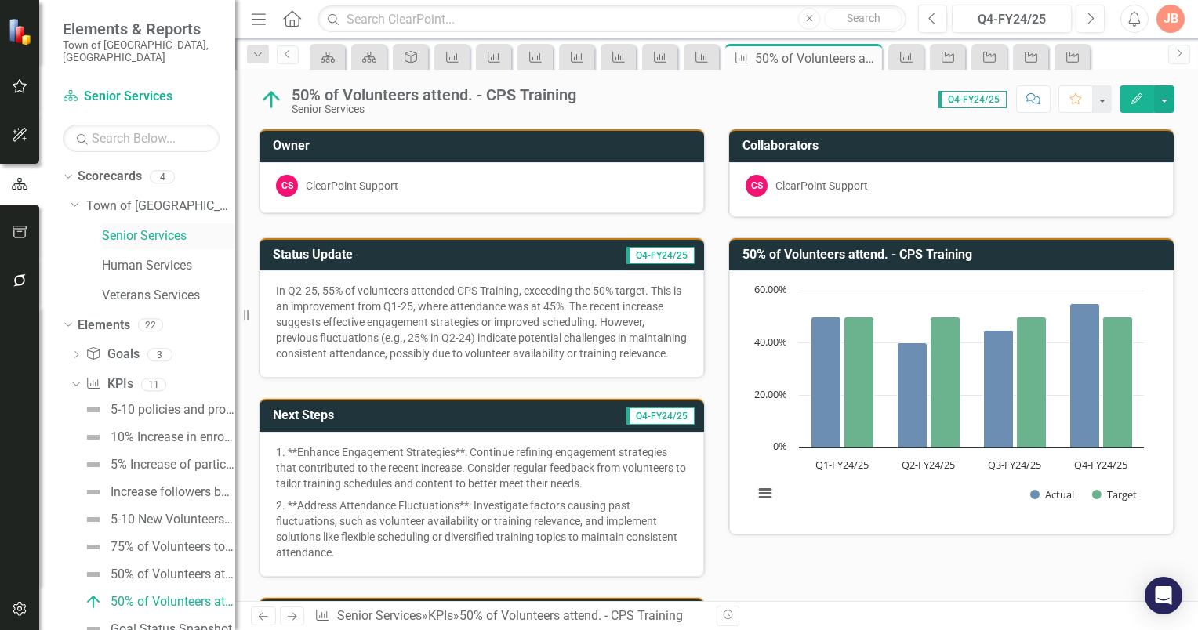
click at [123, 227] on link "Senior Services" at bounding box center [168, 236] width 133 height 18
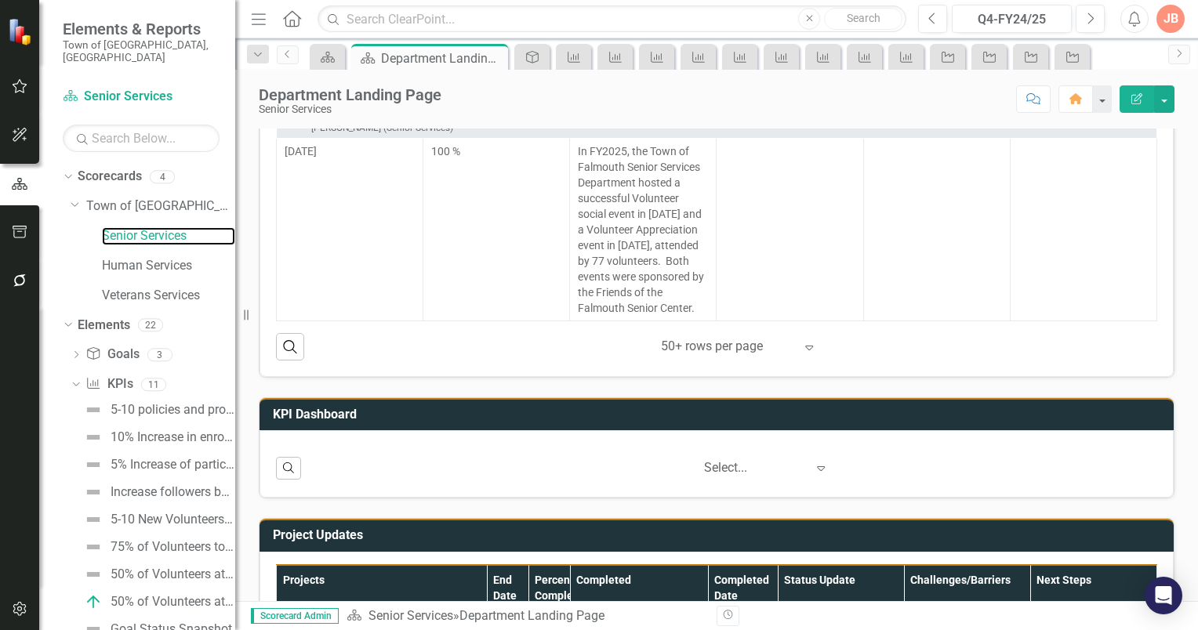
scroll to position [1, 0]
click at [818, 466] on icon at bounding box center [822, 468] width 8 height 5
click at [626, 411] on h3 "KPI Dashboard" at bounding box center [719, 415] width 893 height 14
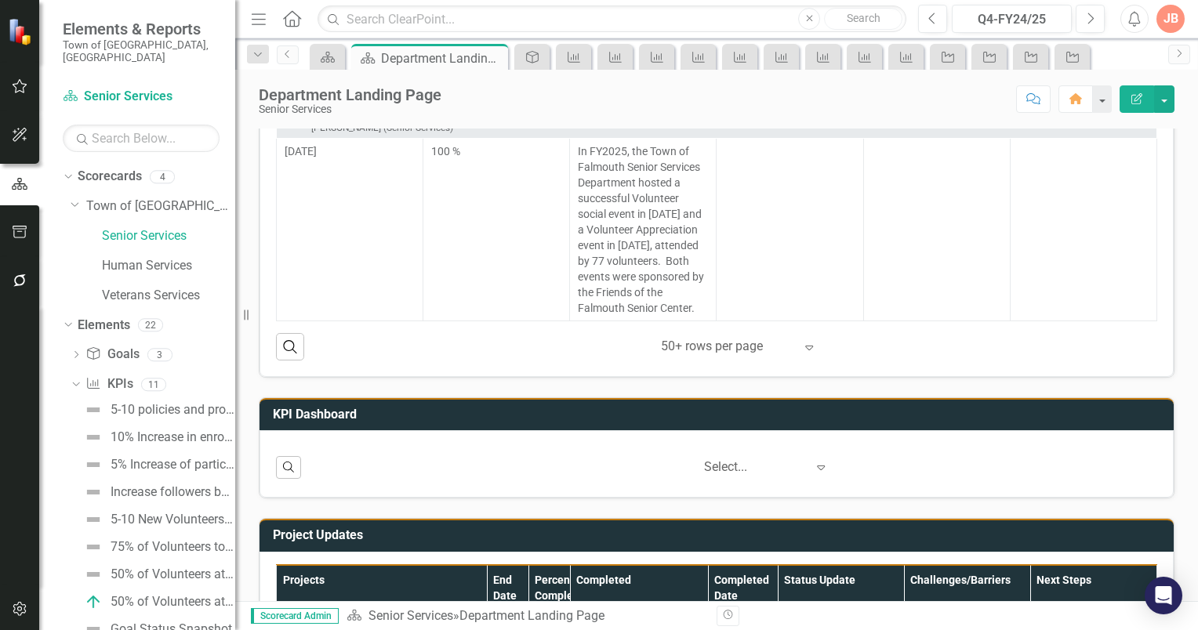
click at [626, 411] on h3 "KPI Dashboard" at bounding box center [719, 415] width 893 height 14
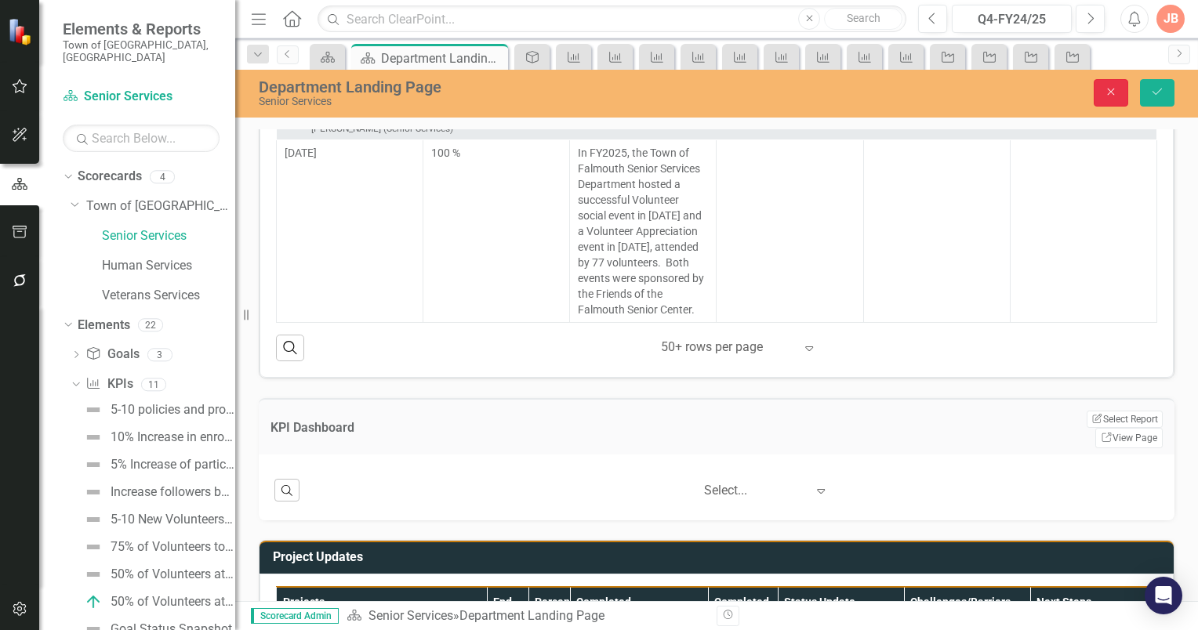
click at [1113, 95] on icon "Close" at bounding box center [1111, 91] width 14 height 11
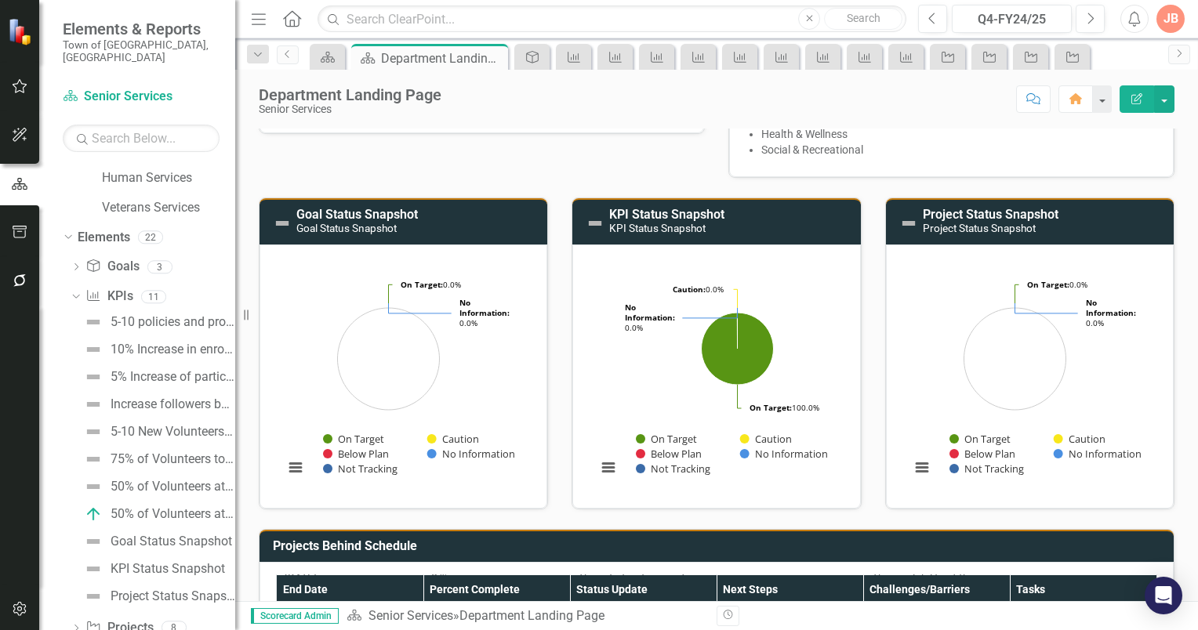
scroll to position [96, 0]
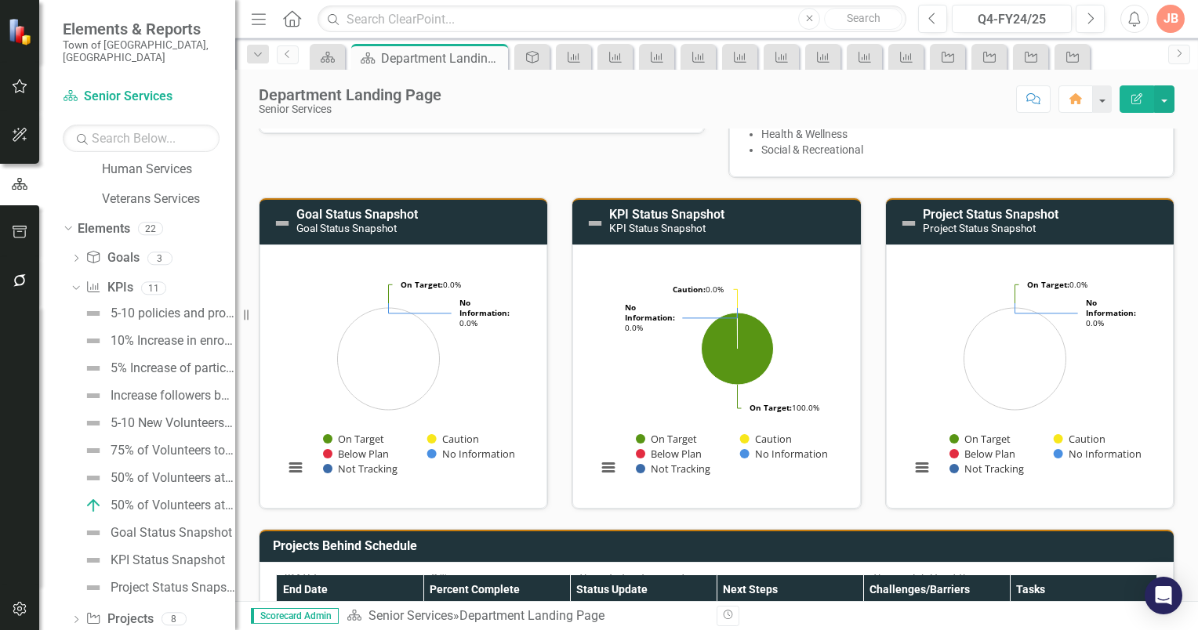
click at [76, 256] on icon "Dropdown" at bounding box center [76, 260] width 11 height 9
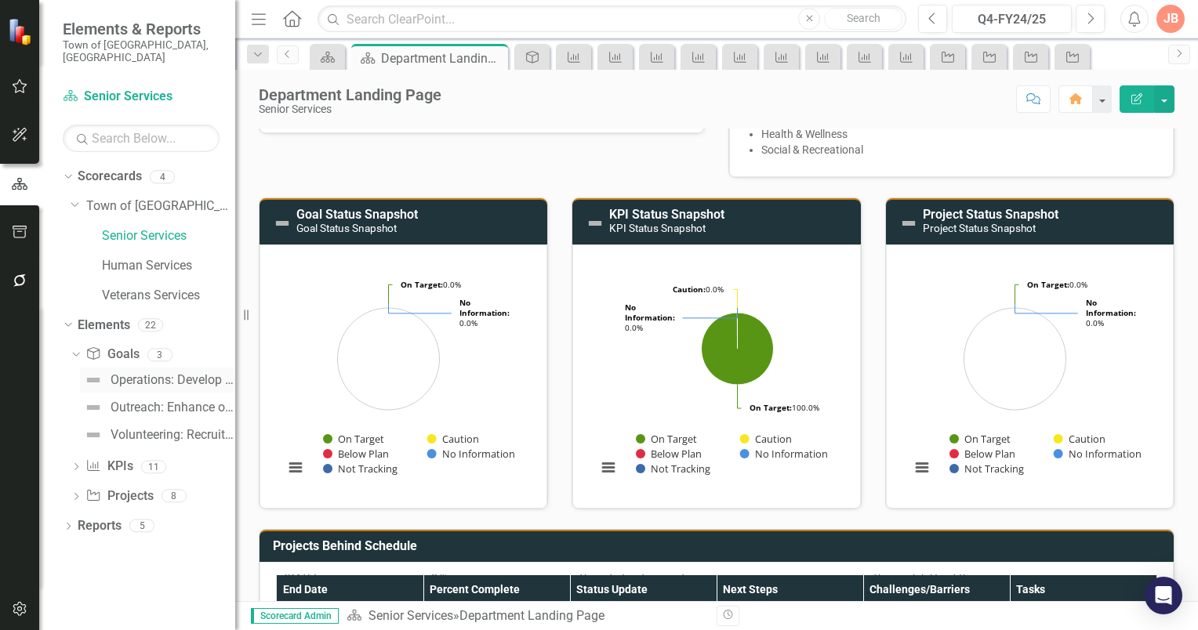
click at [133, 373] on div "Operations: Develop a Policy & Procedures Manual to provide guidance and direct…" at bounding box center [173, 380] width 125 height 14
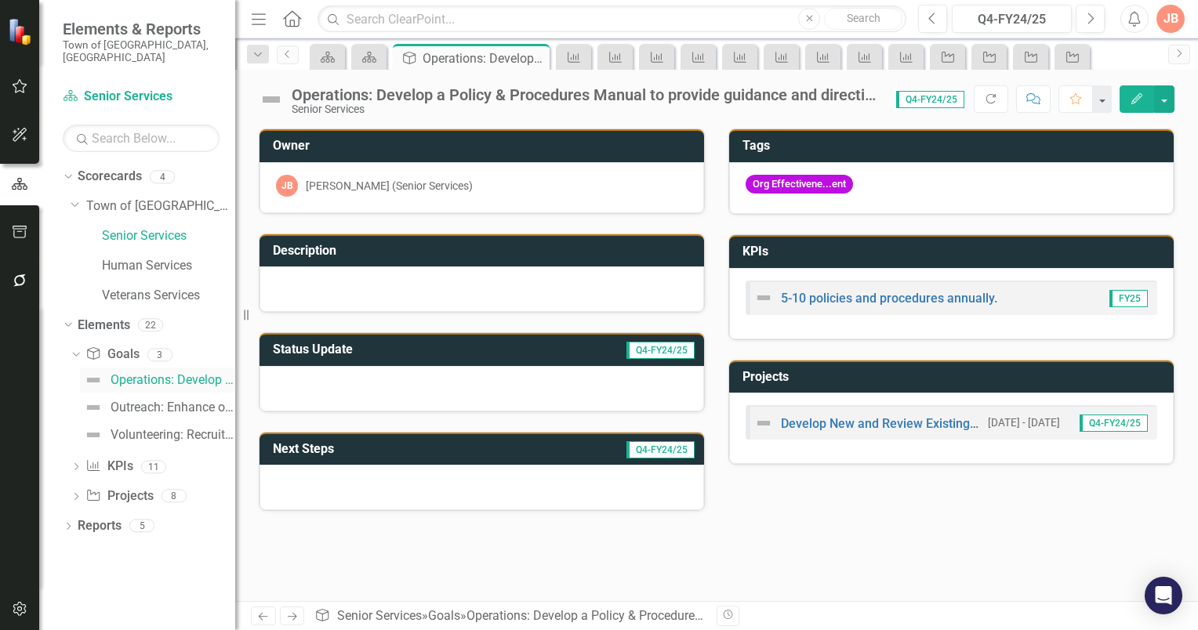
click at [142, 373] on div "Operations: Develop a Policy & Procedures Manual to provide guidance and direct…" at bounding box center [173, 380] width 125 height 14
click at [136, 401] on div "Outreach: Enhance outreach to [GEOGRAPHIC_DATA] residents about the programs, r…" at bounding box center [173, 408] width 125 height 14
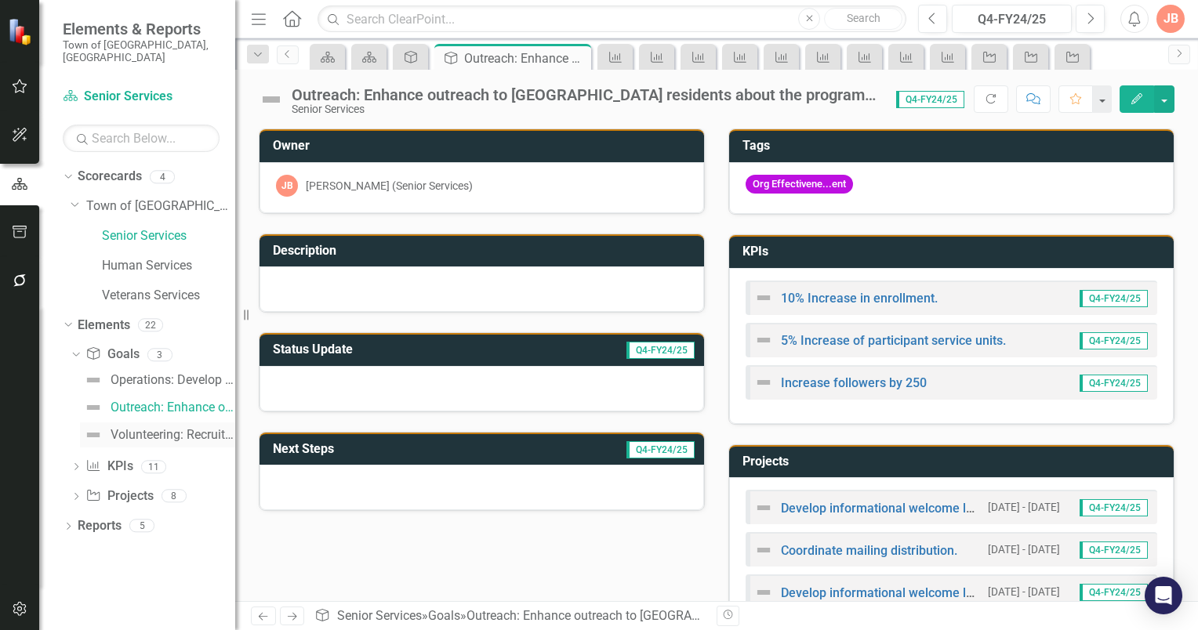
click at [143, 428] on div "Volunteering: Recruit, Train, Retain" at bounding box center [173, 435] width 125 height 14
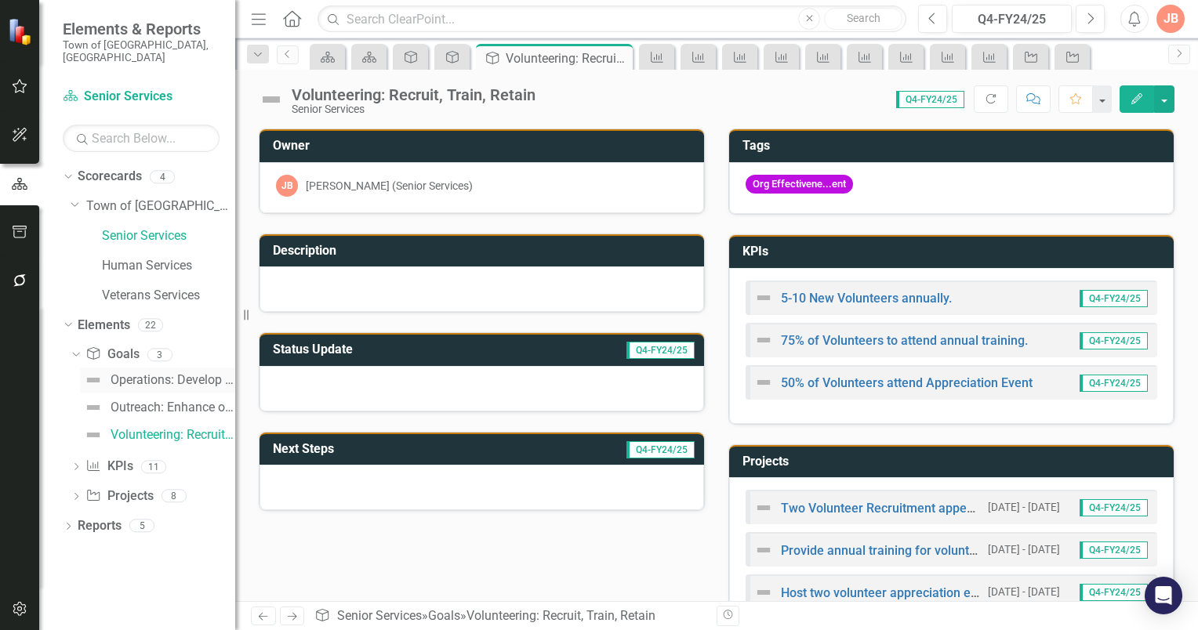
click at [144, 373] on div "Operations: Develop a Policy & Procedures Manual to provide guidance and direct…" at bounding box center [173, 380] width 125 height 14
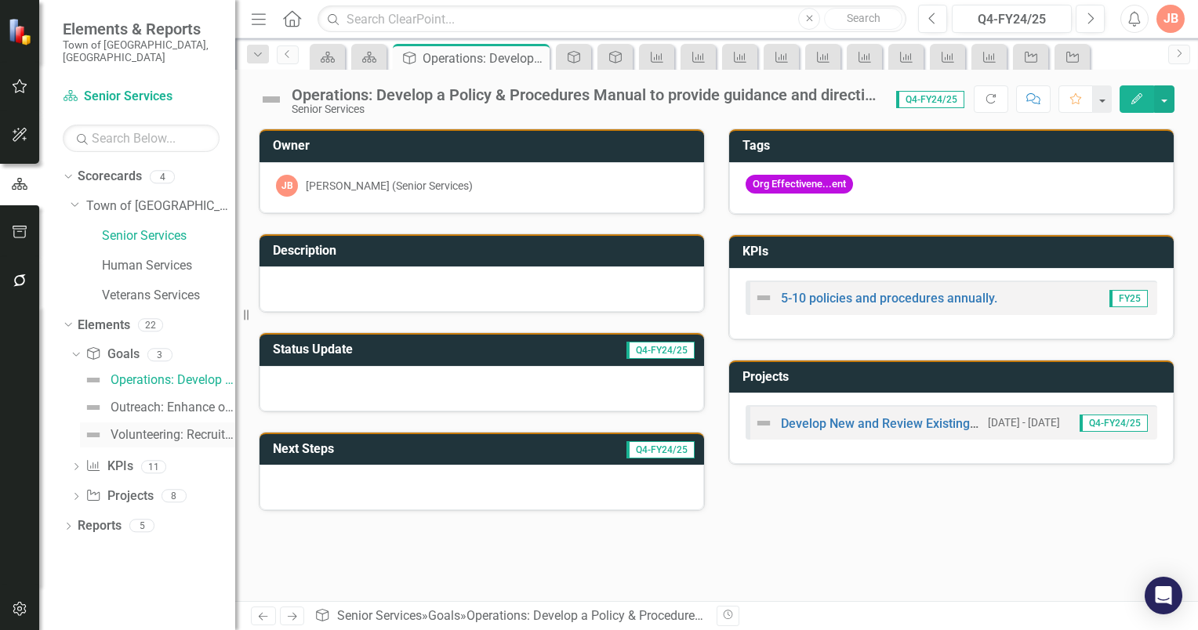
click at [138, 428] on div "Volunteering: Recruit, Train, Retain" at bounding box center [173, 435] width 125 height 14
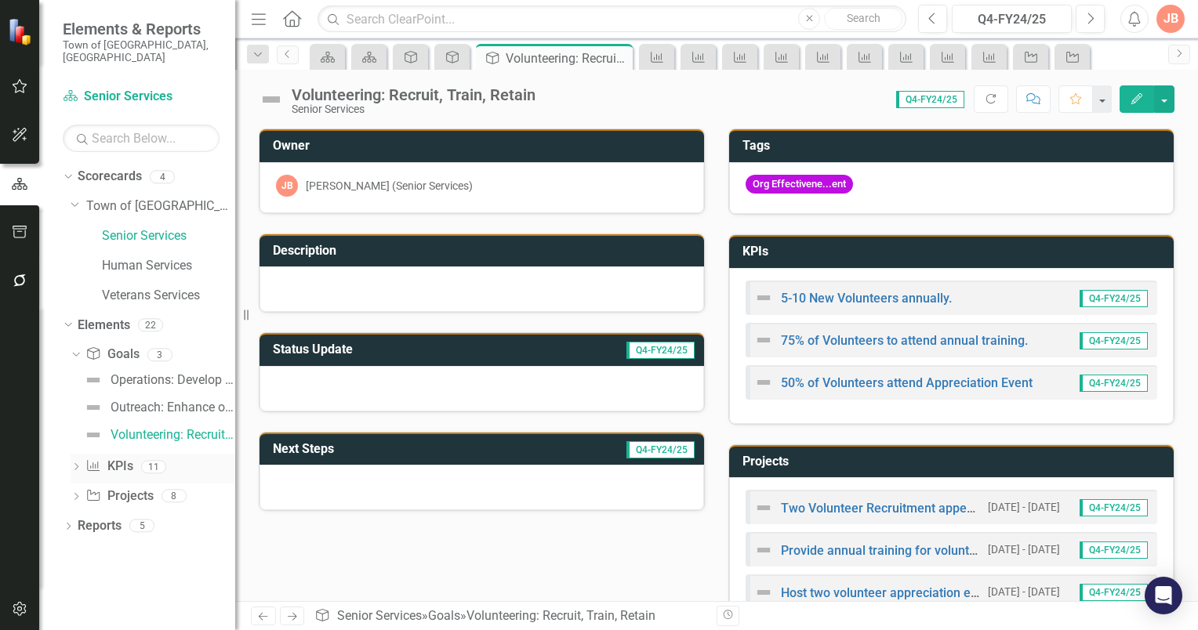
click at [73, 464] on icon "Dropdown" at bounding box center [76, 468] width 11 height 9
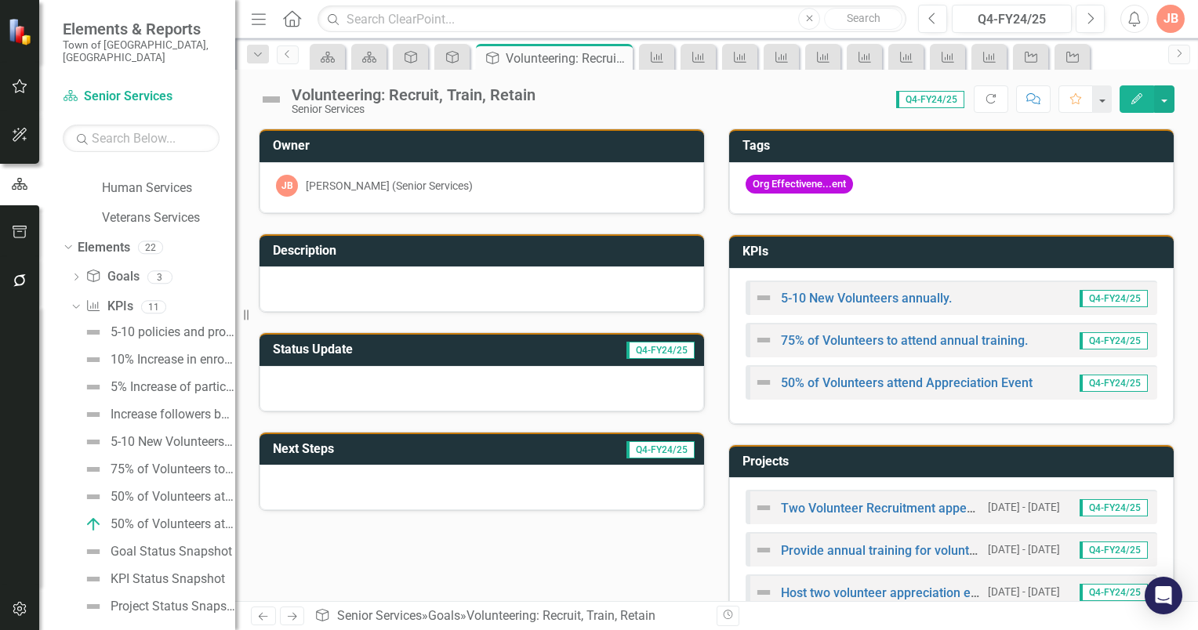
scroll to position [119, 0]
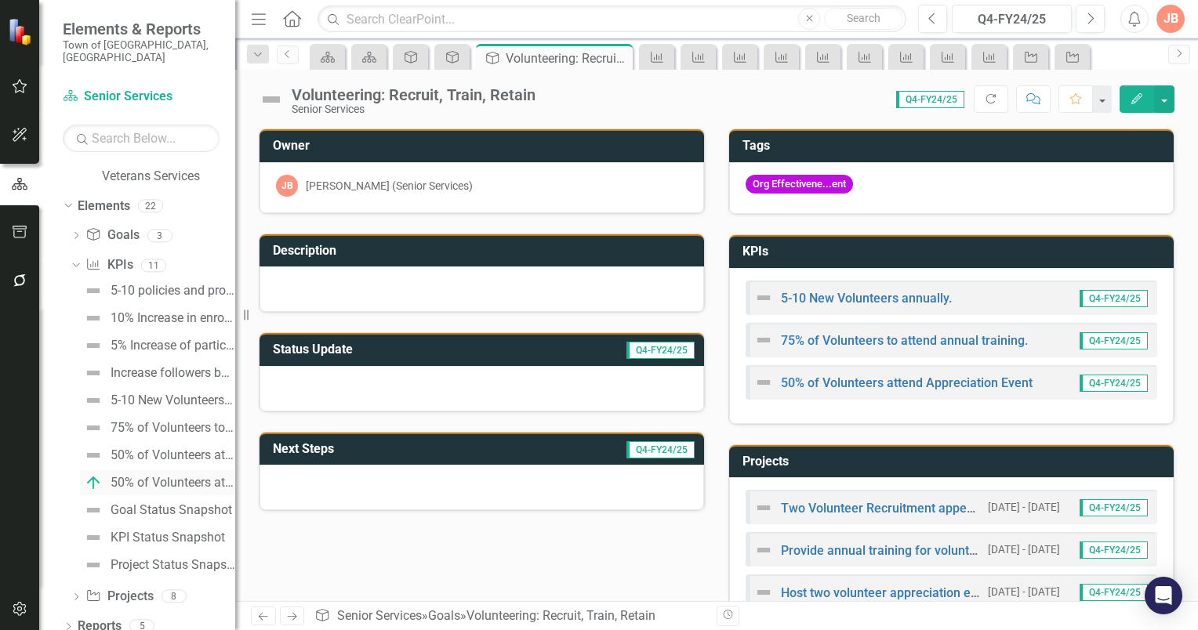
click at [141, 476] on div "50% of Volunteers attend. - CPS Training" at bounding box center [173, 483] width 125 height 14
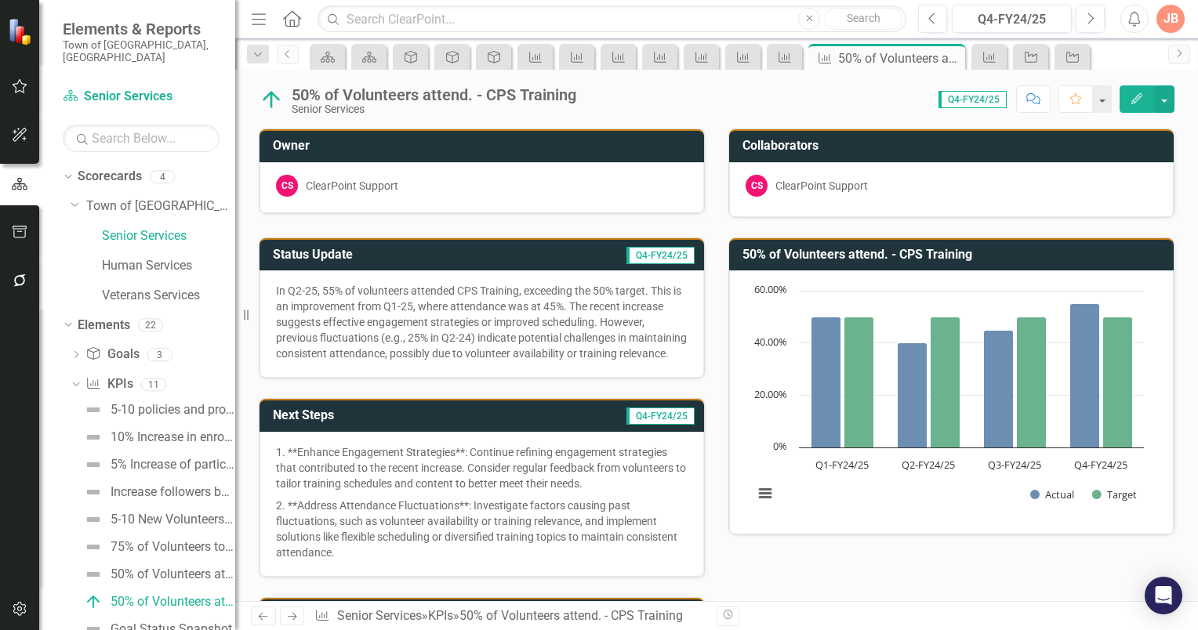
click at [1137, 100] on icon "button" at bounding box center [1136, 98] width 11 height 11
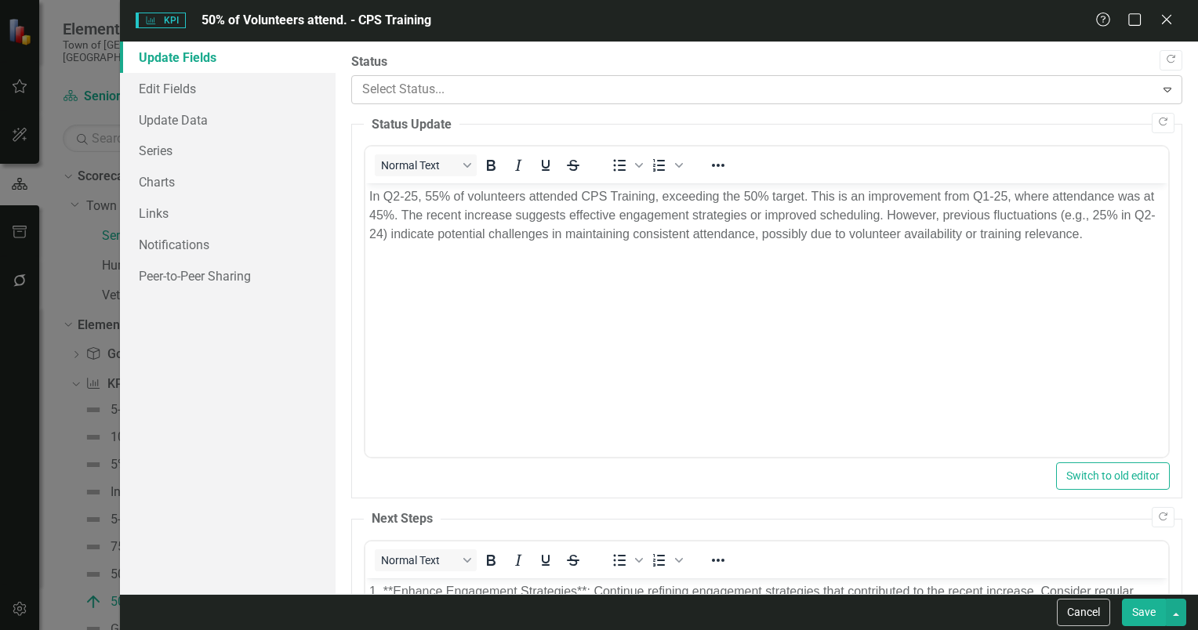
click at [1159, 89] on icon "Expand" at bounding box center [1167, 89] width 16 height 13
click at [199, 89] on link "Edit Fields" at bounding box center [228, 88] width 216 height 31
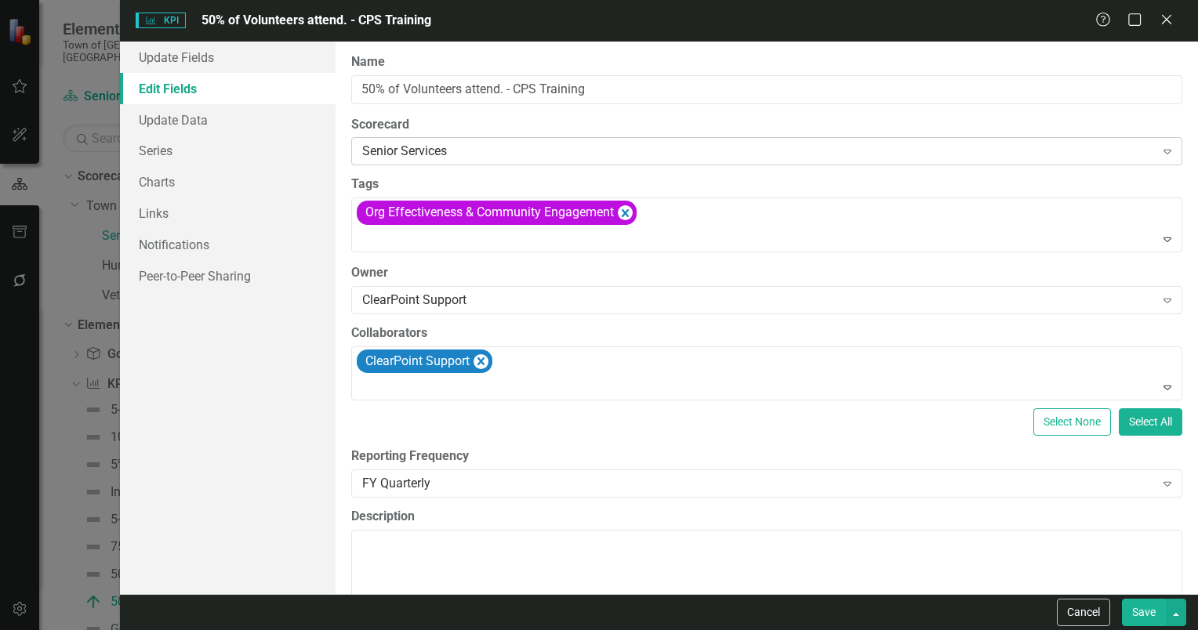
click at [1159, 153] on icon "Expand" at bounding box center [1167, 151] width 16 height 13
click at [154, 118] on link "Update Data" at bounding box center [228, 119] width 216 height 31
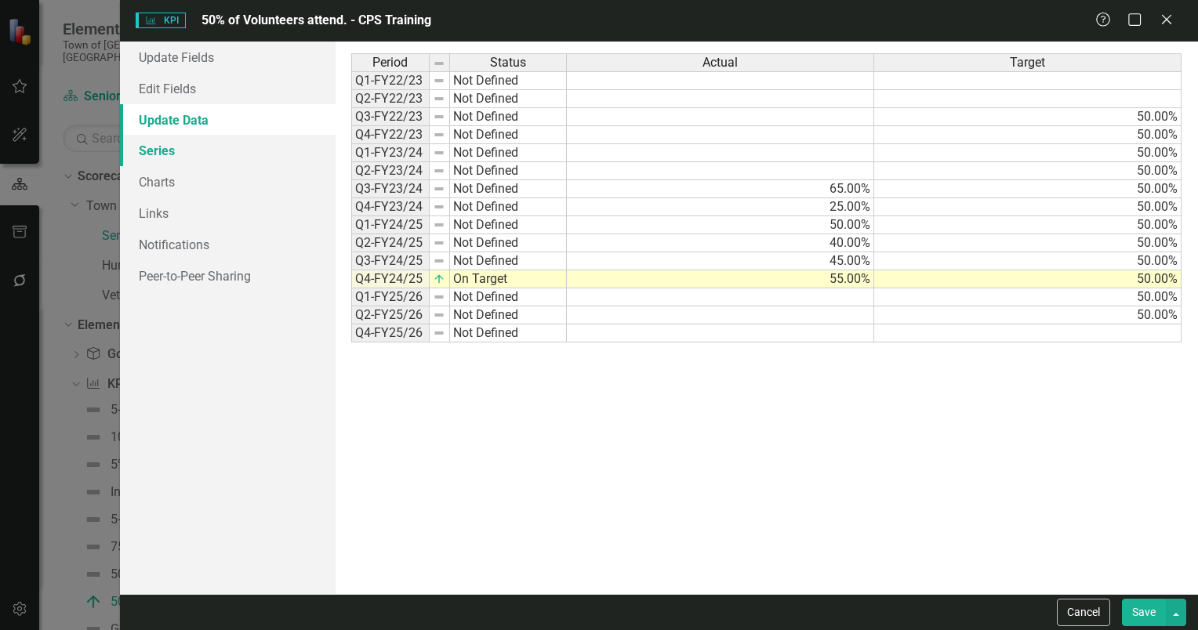
click at [147, 151] on link "Series" at bounding box center [228, 150] width 216 height 31
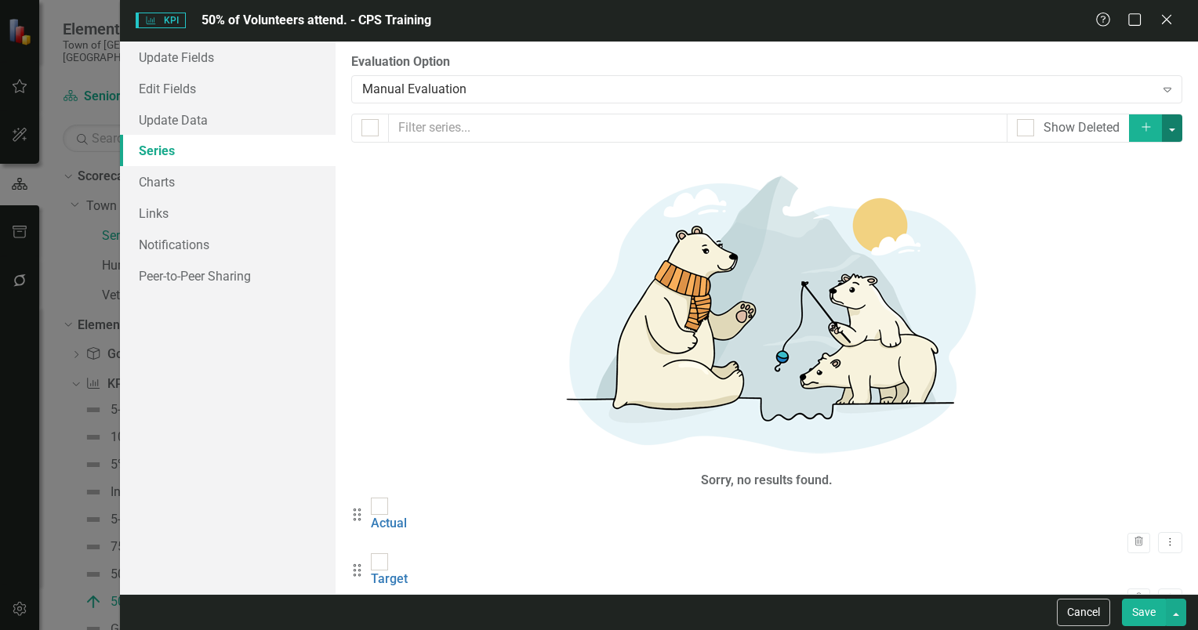
click at [1173, 126] on button "button" at bounding box center [1172, 127] width 20 height 27
click at [953, 498] on div "Drag Actual Trash Dropdown Menu" at bounding box center [766, 526] width 831 height 56
click at [1163, 537] on icon "Dropdown Menu" at bounding box center [1169, 542] width 13 height 10
click at [1163, 593] on icon "Dropdown Menu" at bounding box center [1169, 598] width 13 height 10
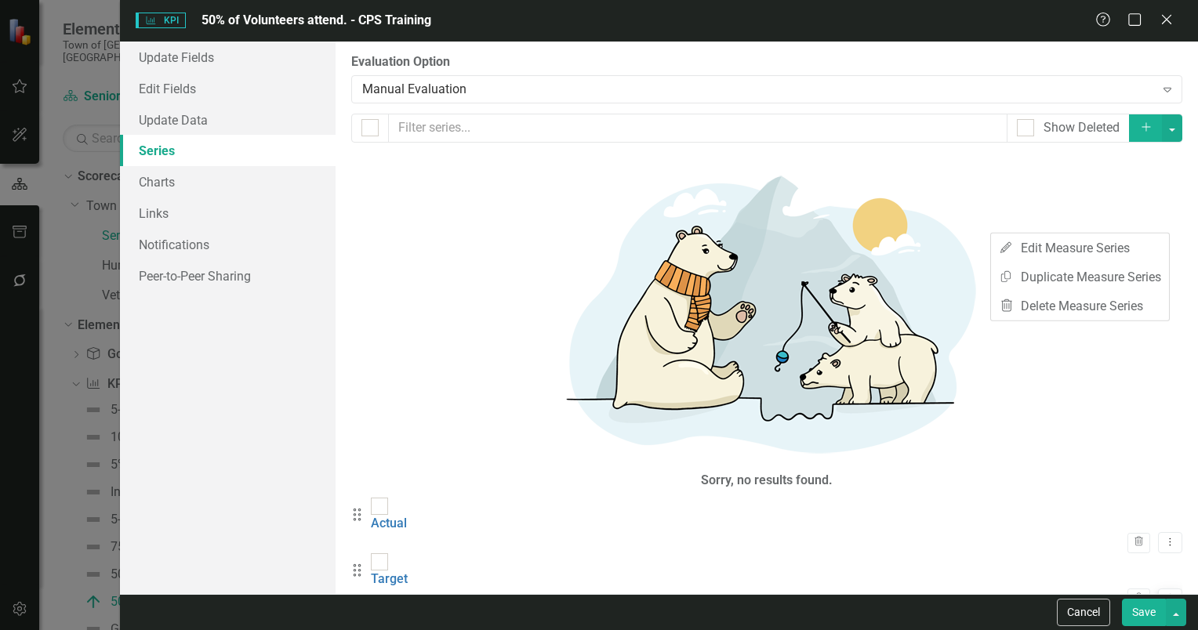
click at [1163, 593] on icon "Dropdown Menu" at bounding box center [1169, 598] width 13 height 10
click at [156, 184] on link "Charts" at bounding box center [228, 181] width 216 height 31
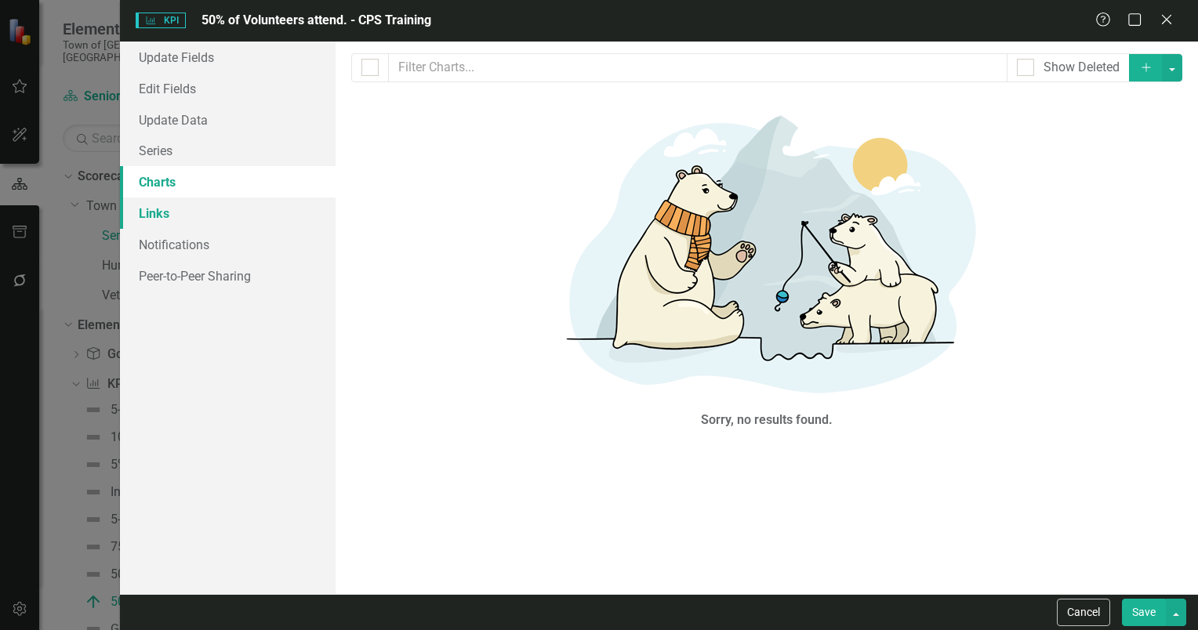
click at [155, 214] on link "Links" at bounding box center [228, 213] width 216 height 31
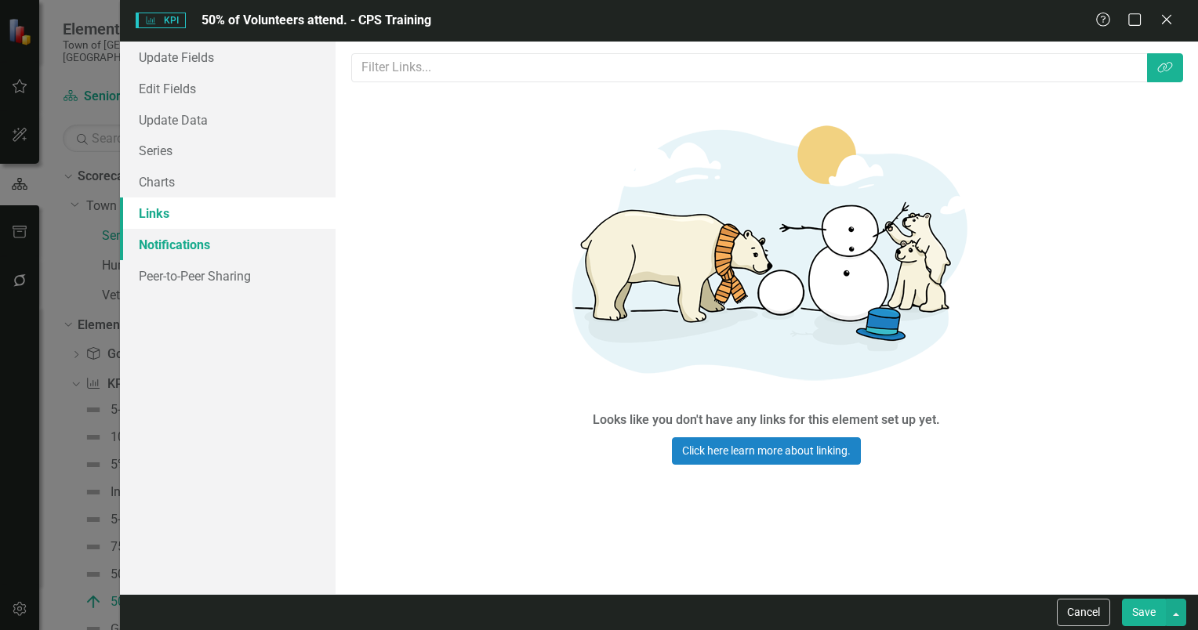
click at [172, 243] on link "Notifications" at bounding box center [228, 244] width 216 height 31
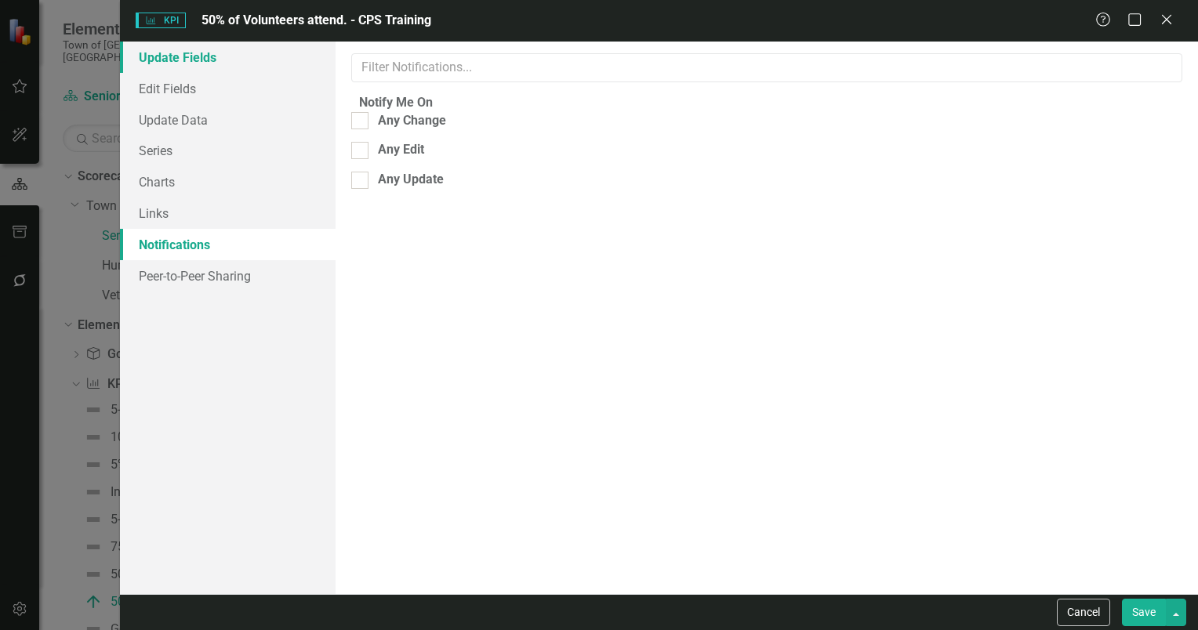
click at [178, 63] on link "Update Fields" at bounding box center [228, 57] width 216 height 31
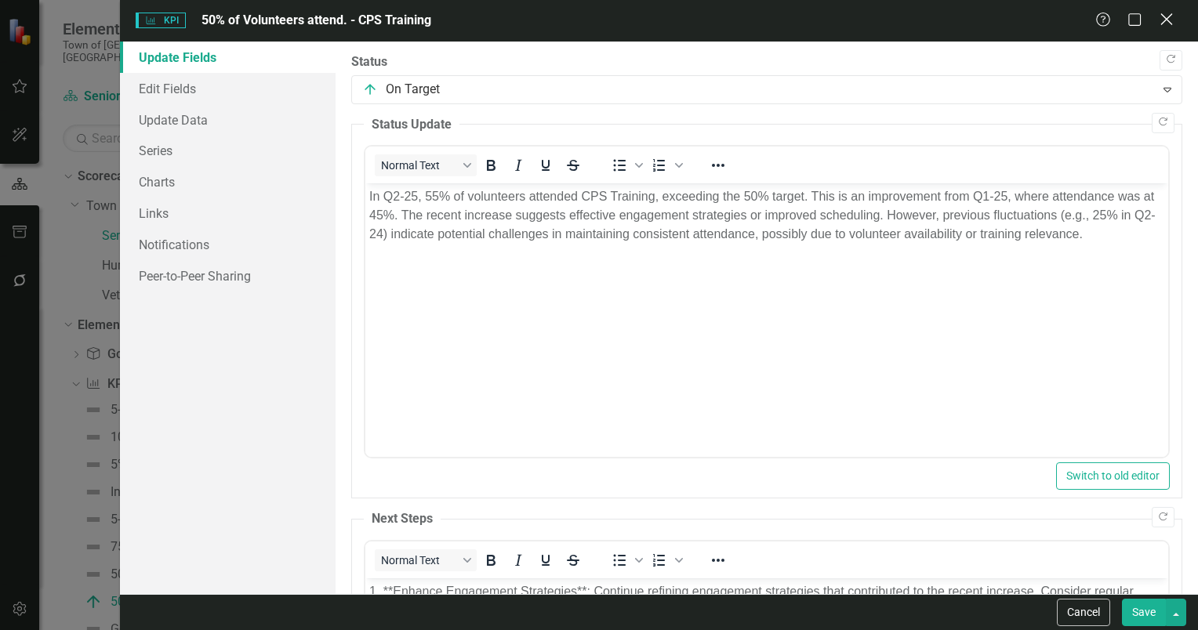
click at [1158, 16] on icon "Close" at bounding box center [1166, 19] width 20 height 15
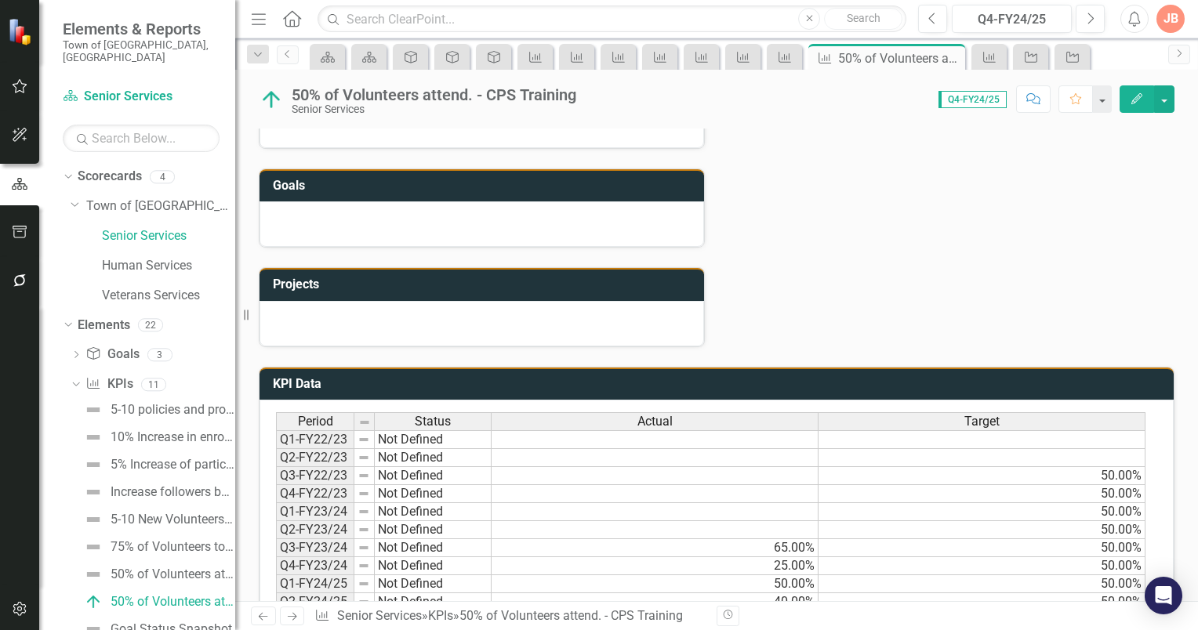
scroll to position [784, 0]
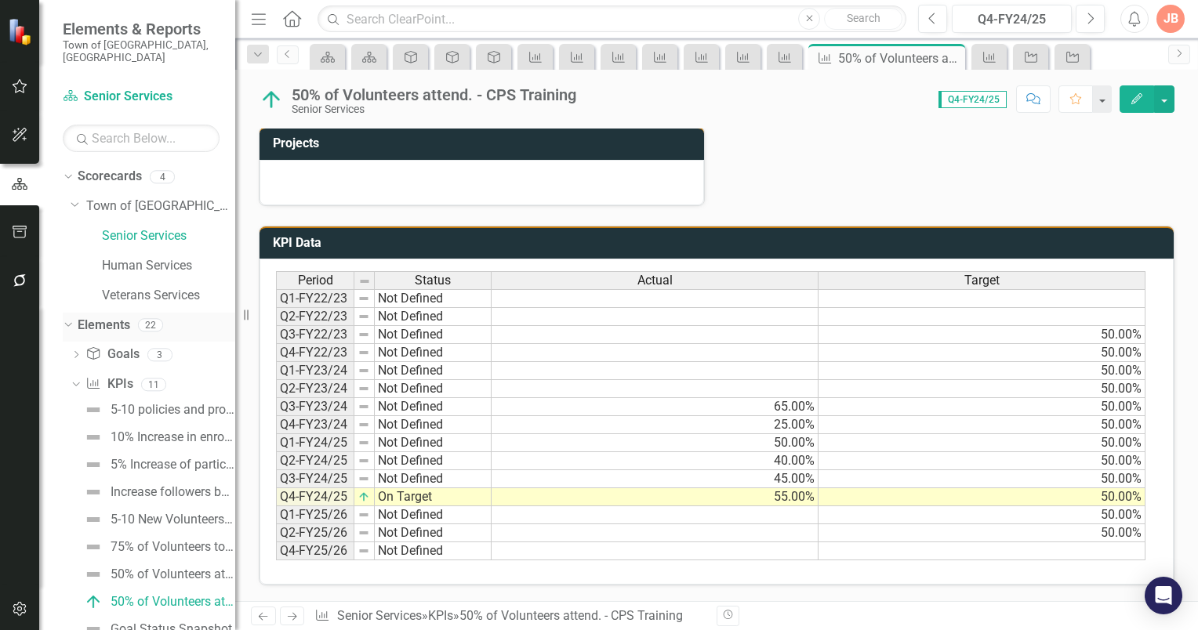
click at [106, 317] on link "Elements" at bounding box center [104, 326] width 53 height 18
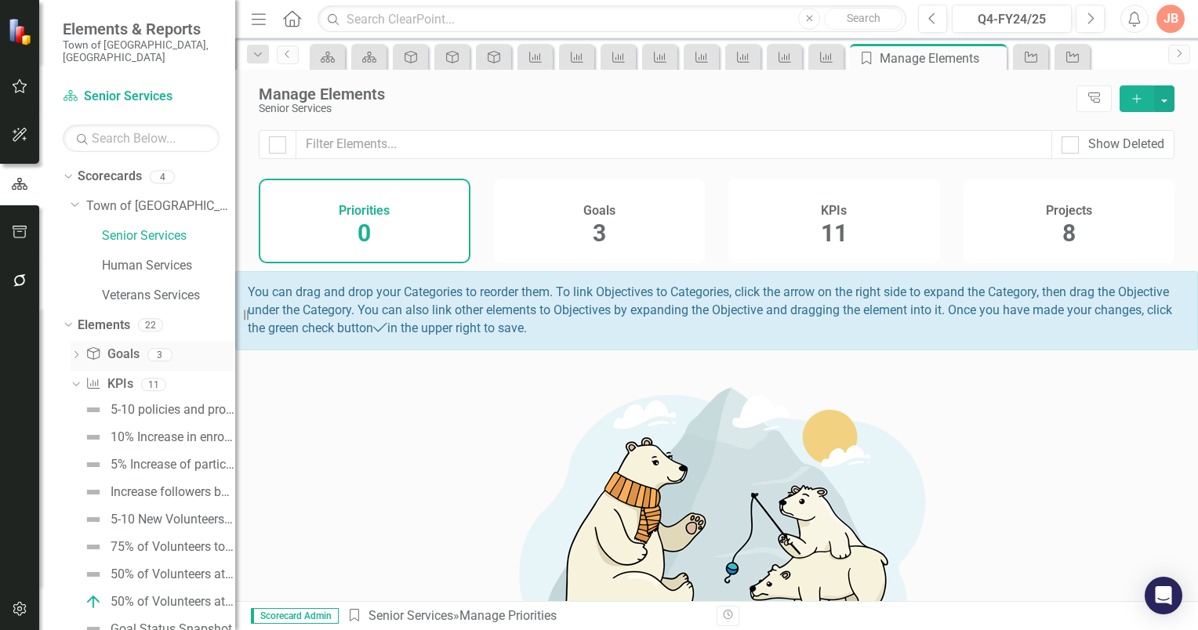
click at [119, 346] on link "Goal Goals" at bounding box center [111, 355] width 53 height 18
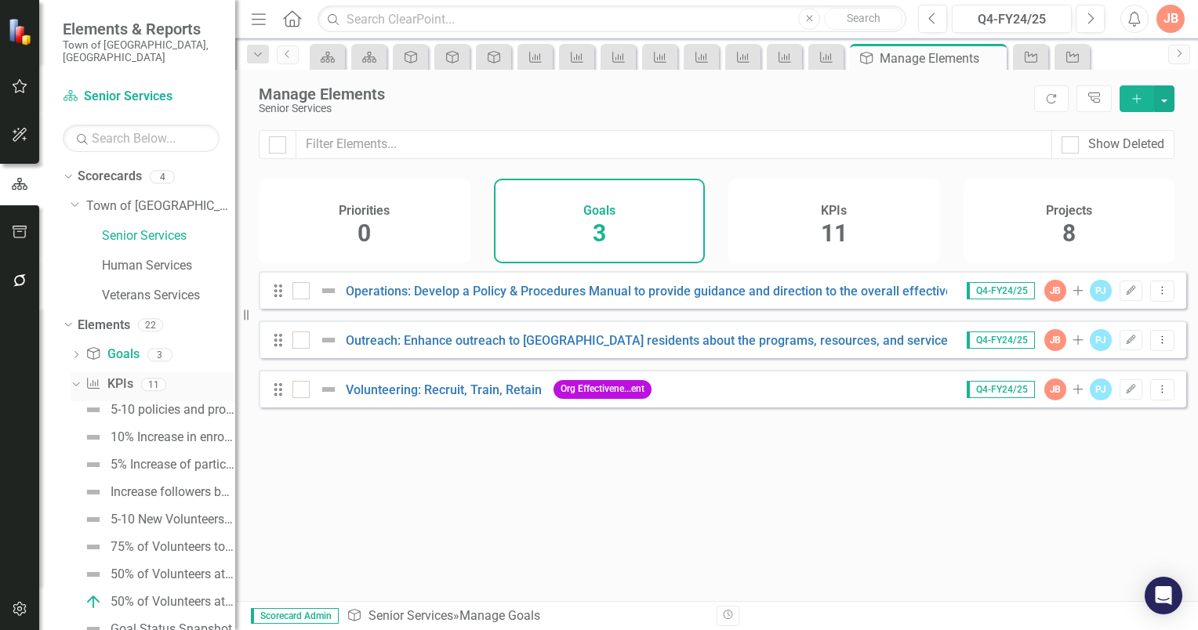
drag, startPoint x: 75, startPoint y: 370, endPoint x: 85, endPoint y: 371, distance: 9.4
click at [75, 379] on icon "Dropdown" at bounding box center [74, 384] width 9 height 11
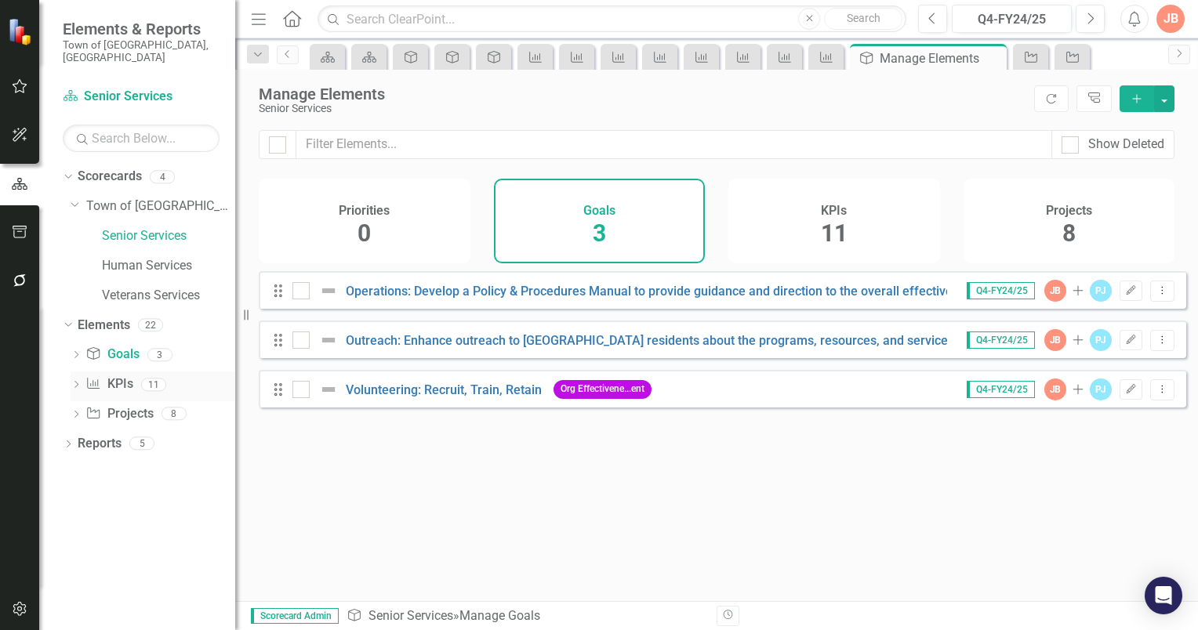
click at [122, 375] on link "KPI KPIs" at bounding box center [108, 384] width 47 height 18
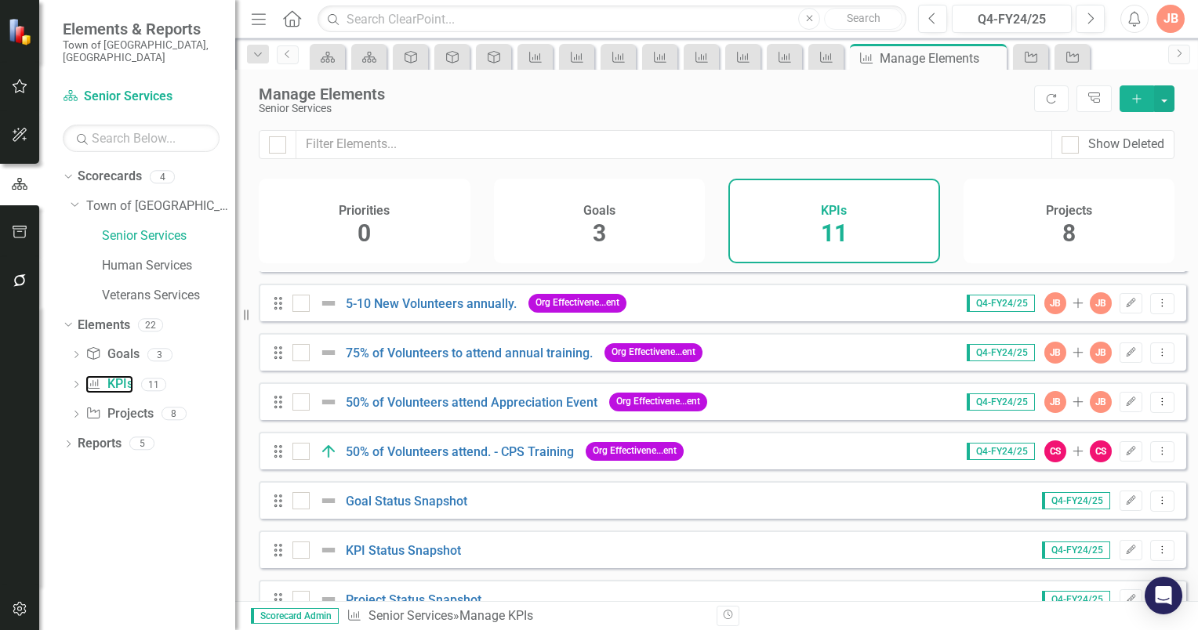
scroll to position [223, 0]
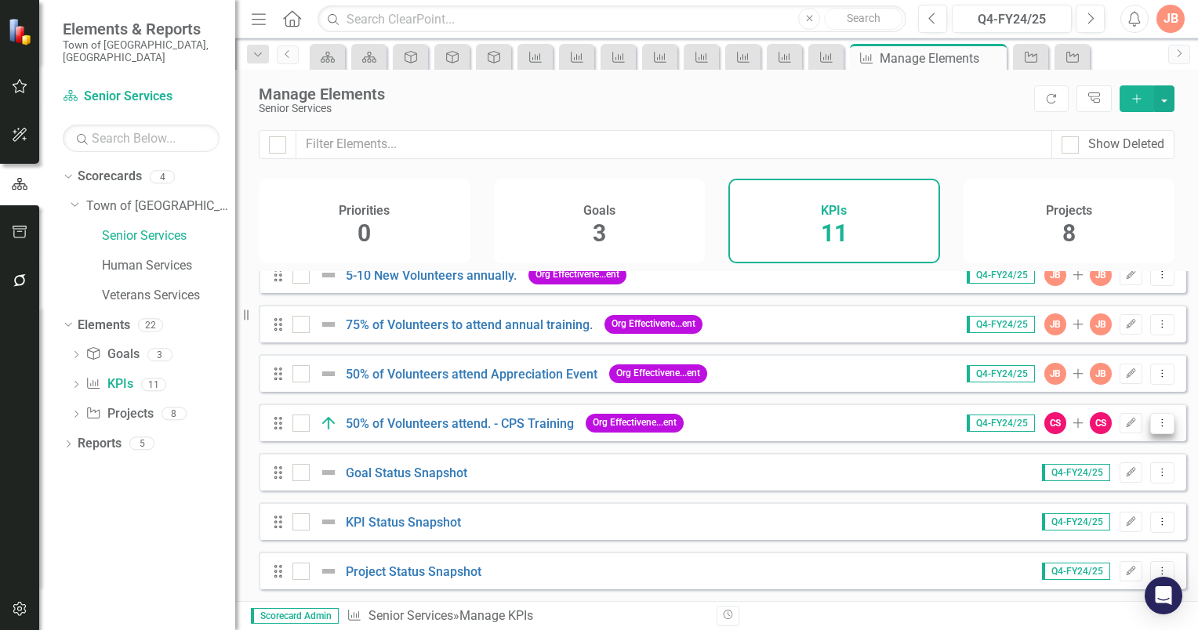
click at [1155, 426] on icon "Dropdown Menu" at bounding box center [1161, 423] width 13 height 10
click at [1087, 531] on link "Trash Delete KPI" at bounding box center [1101, 536] width 124 height 29
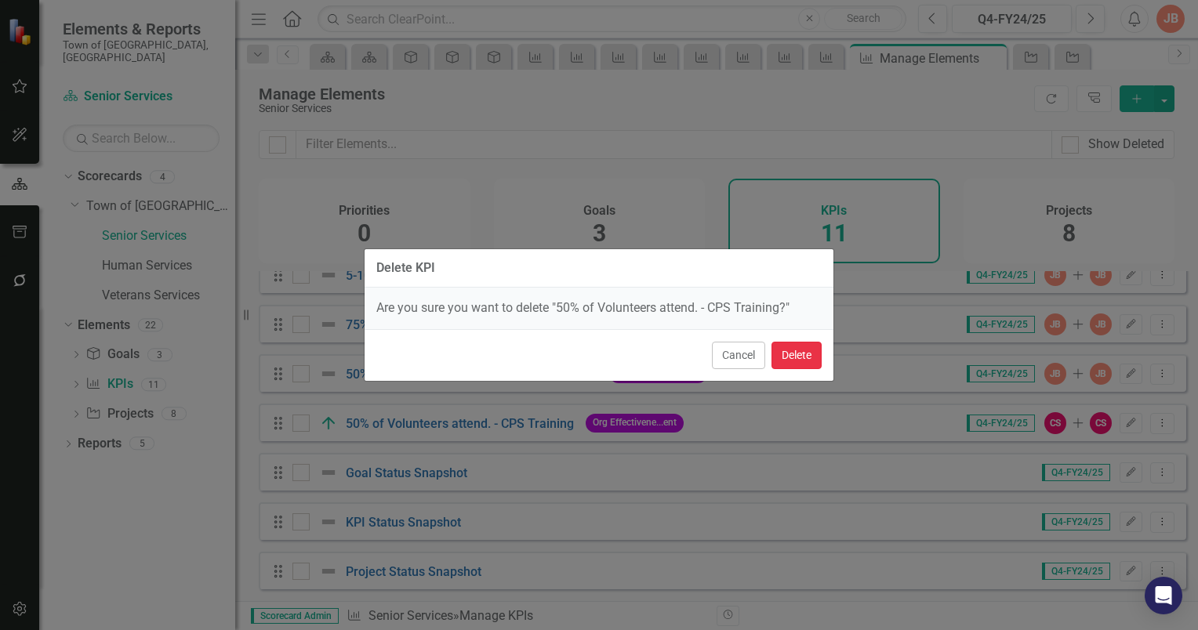
click at [785, 348] on button "Delete" at bounding box center [796, 355] width 50 height 27
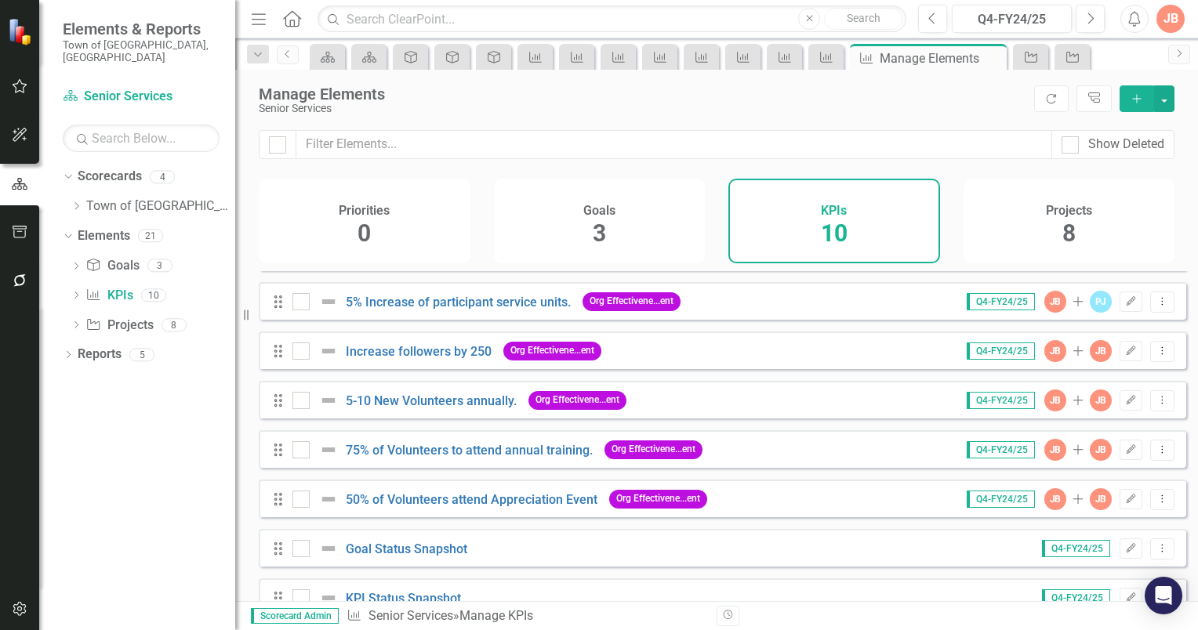
scroll to position [0, 0]
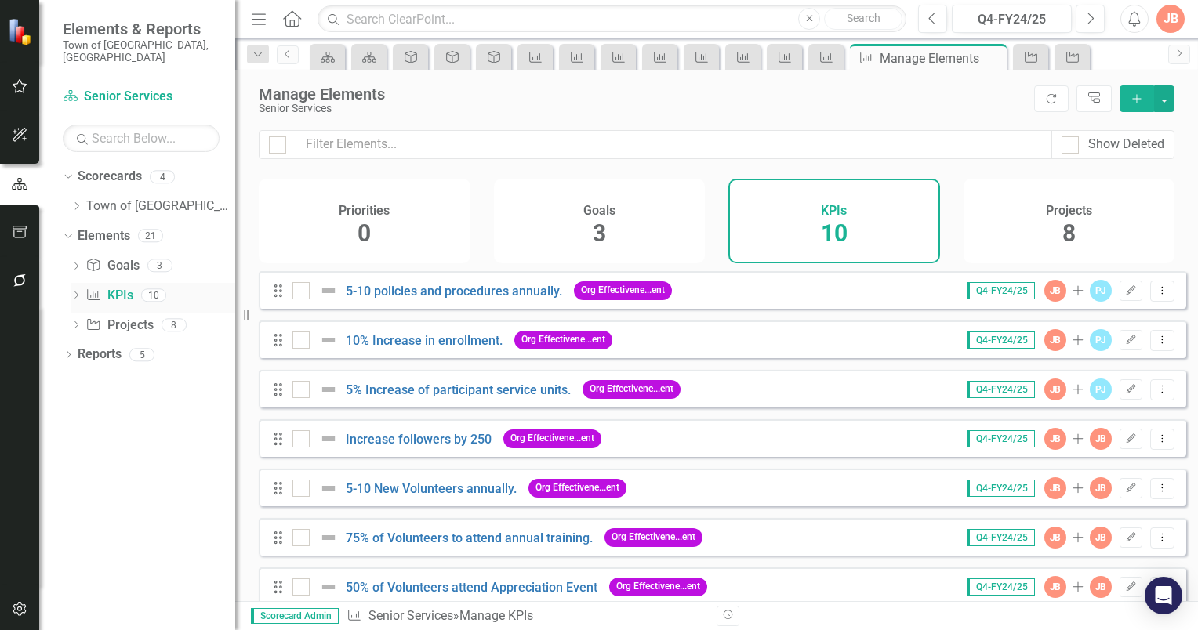
click at [75, 292] on icon "Dropdown" at bounding box center [76, 296] width 11 height 9
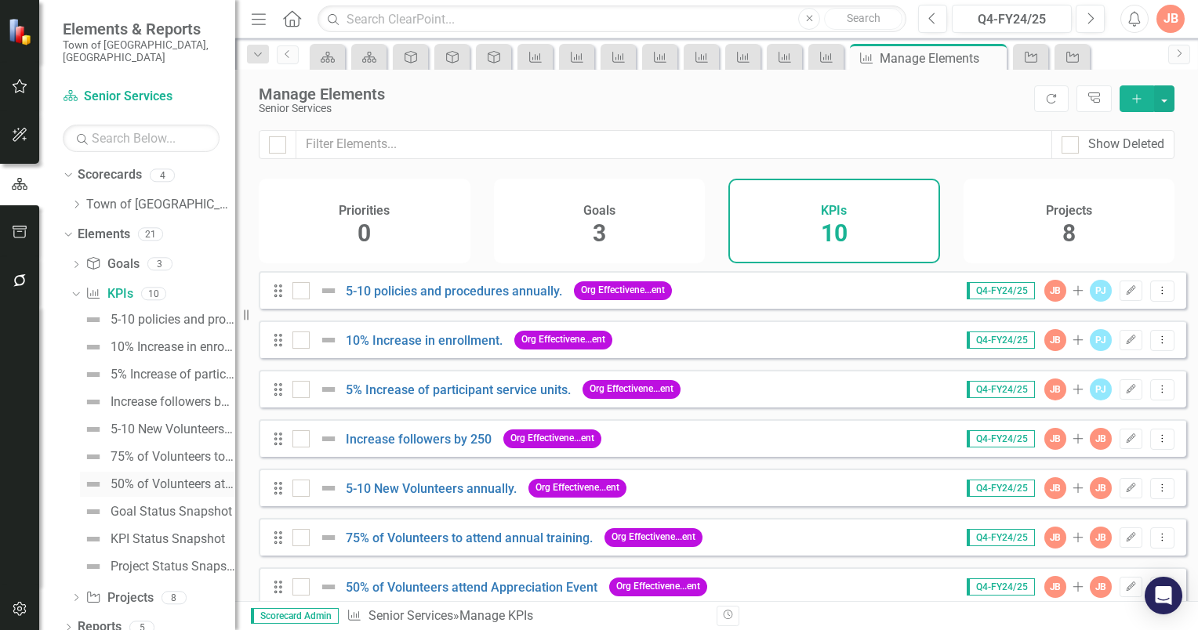
scroll to position [2, 0]
click at [151, 449] on div "75% of Volunteers to attend annual training." at bounding box center [173, 456] width 125 height 14
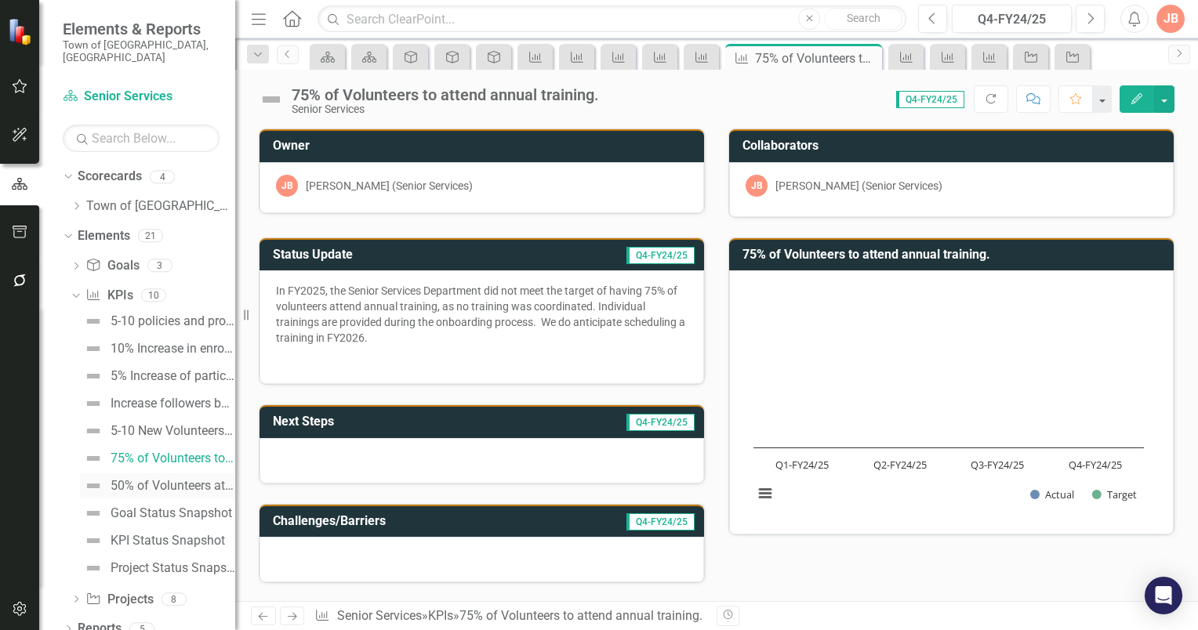
click at [157, 479] on div "50% of Volunteers attend Appreciation Event" at bounding box center [173, 486] width 125 height 14
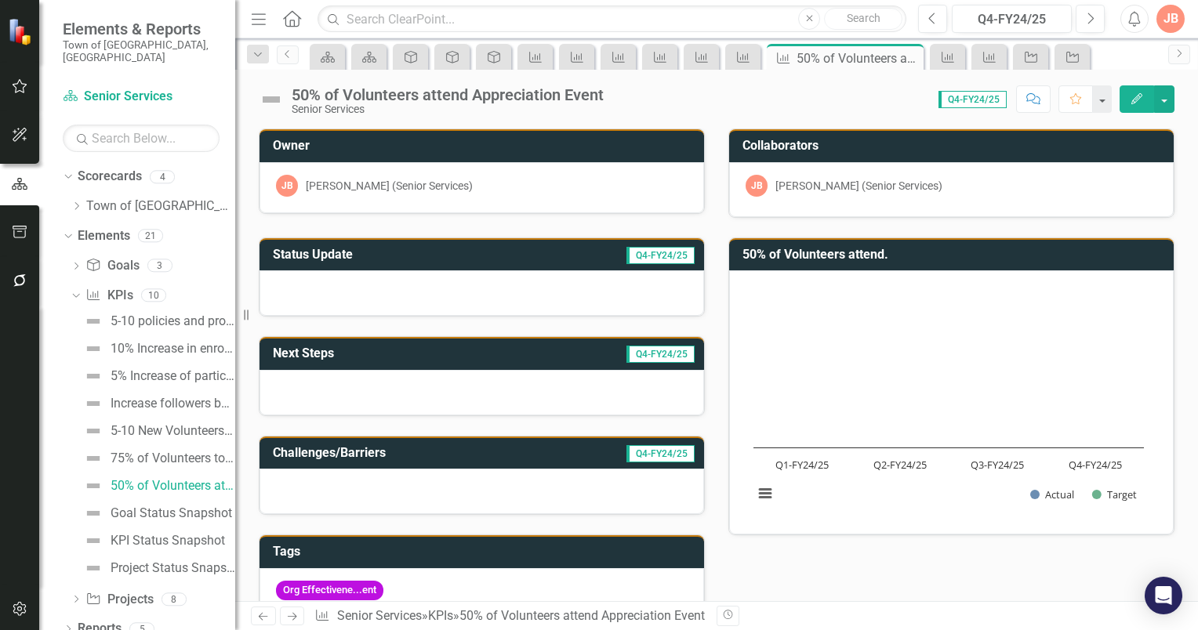
click at [393, 252] on h3 "Status Update" at bounding box center [386, 255] width 226 height 14
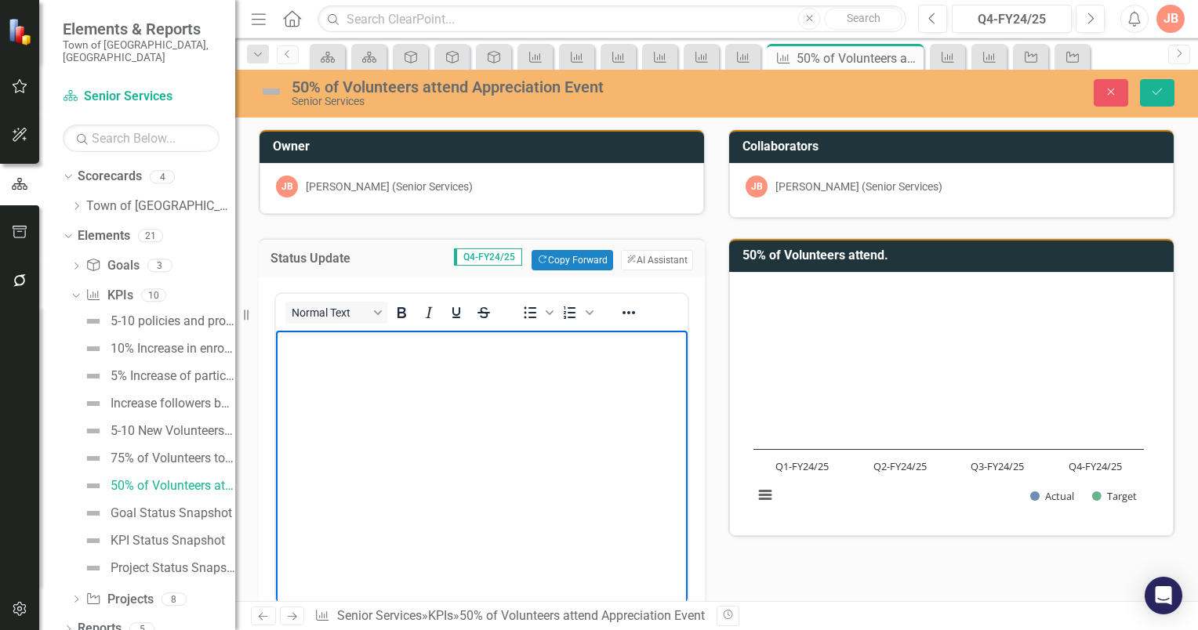
click at [297, 342] on p "Rich Text Area. Press ALT-0 for help." at bounding box center [482, 344] width 404 height 19
click at [365, 354] on body "Rich Text Area. Press ALT-0 for help." at bounding box center [482, 448] width 412 height 235
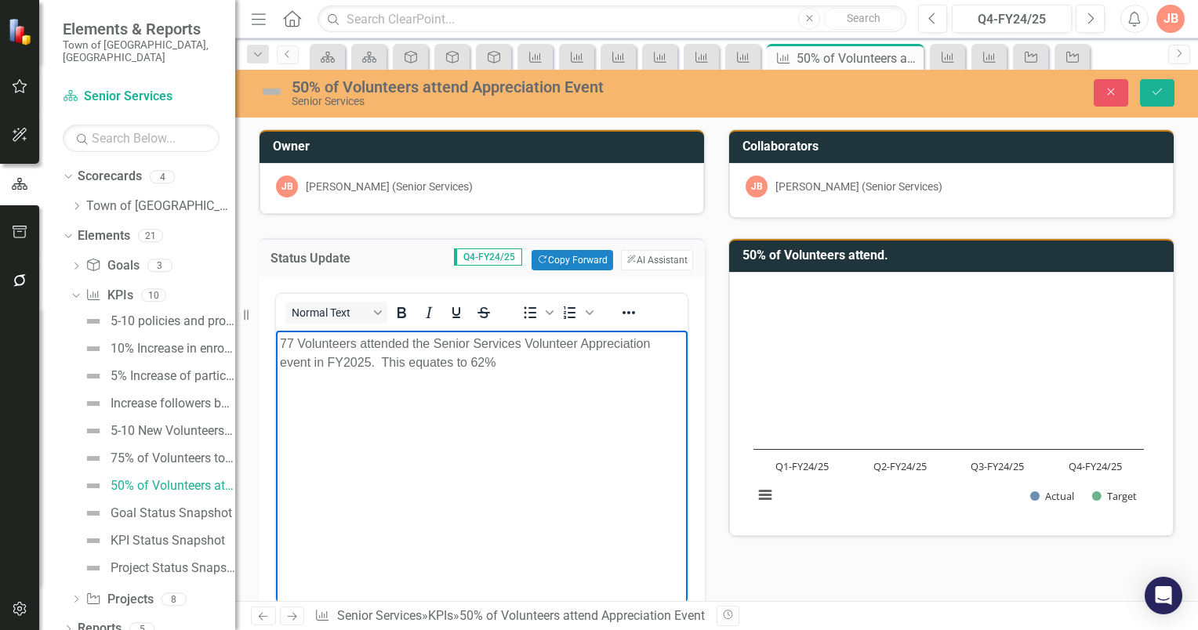
click at [361, 343] on p "77 Volunteers attended the Senior Services Volunteer Appreciation event in FY20…" at bounding box center [482, 354] width 404 height 38
drag, startPoint x: 581, startPoint y: 363, endPoint x: 454, endPoint y: 371, distance: 127.2
click at [454, 371] on p "77 Volunteers [62%] attended the Senior Services Volunteer Appreciation event i…" at bounding box center [482, 354] width 404 height 38
drag, startPoint x: 281, startPoint y: 342, endPoint x: 469, endPoint y: 367, distance: 189.8
click at [469, 367] on p "77 Volunteers [62%] attended the Senior Services Volunteer Appreciation event i…" at bounding box center [482, 354] width 404 height 38
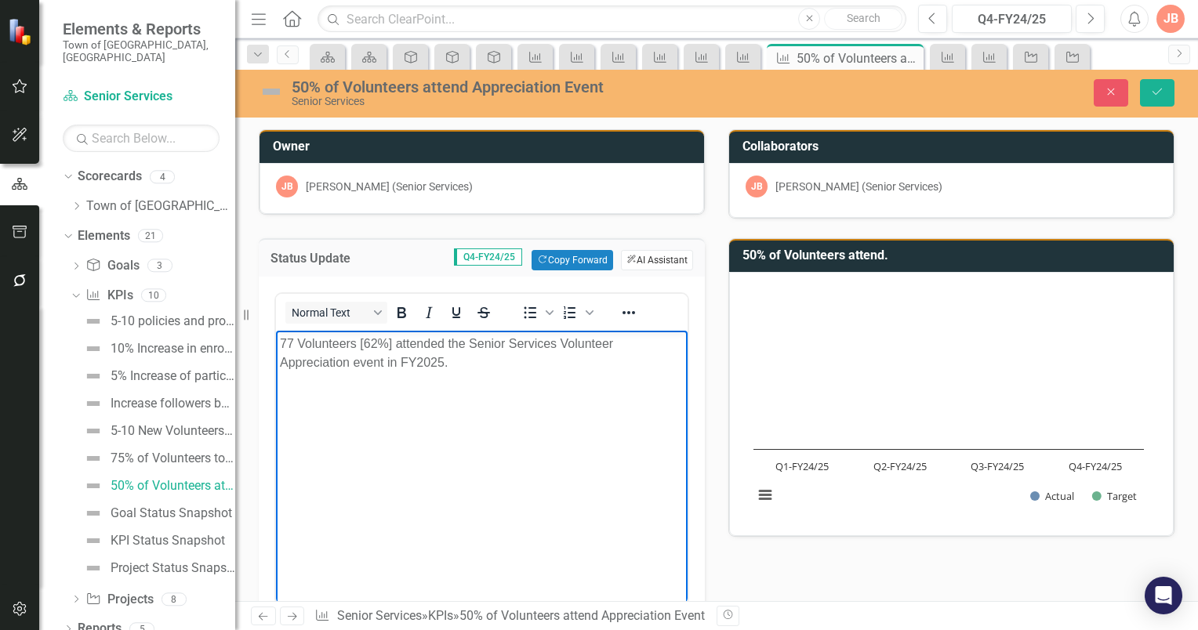
click at [655, 258] on button "ClearPoint AI AI Assistant" at bounding box center [657, 260] width 72 height 20
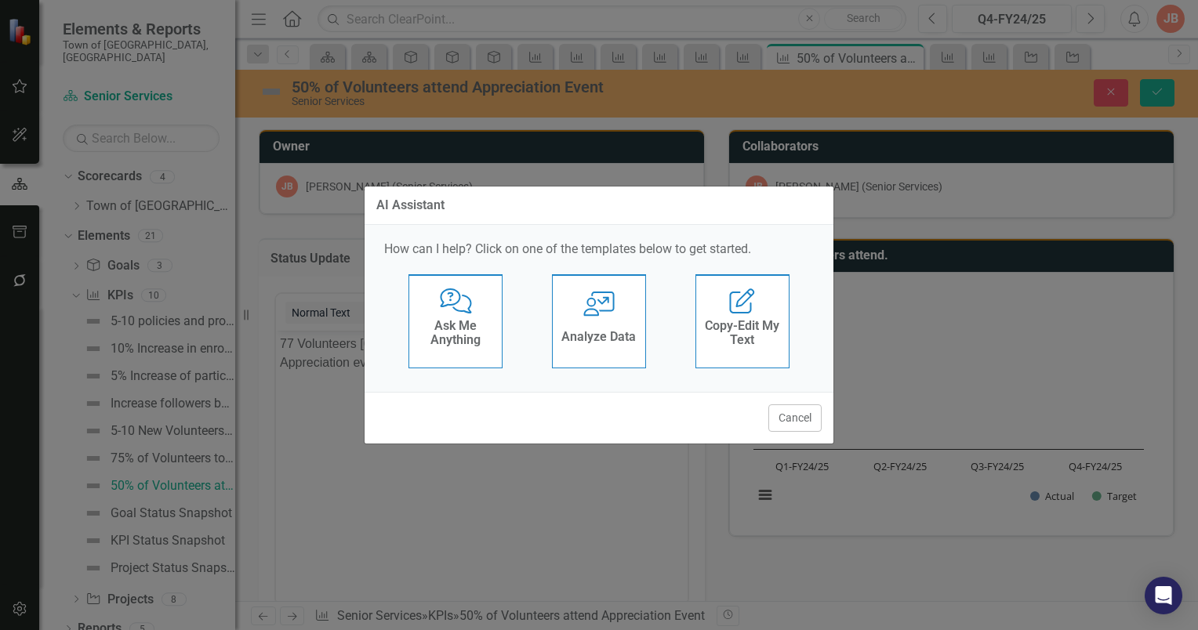
click at [597, 313] on icon at bounding box center [598, 304] width 31 height 25
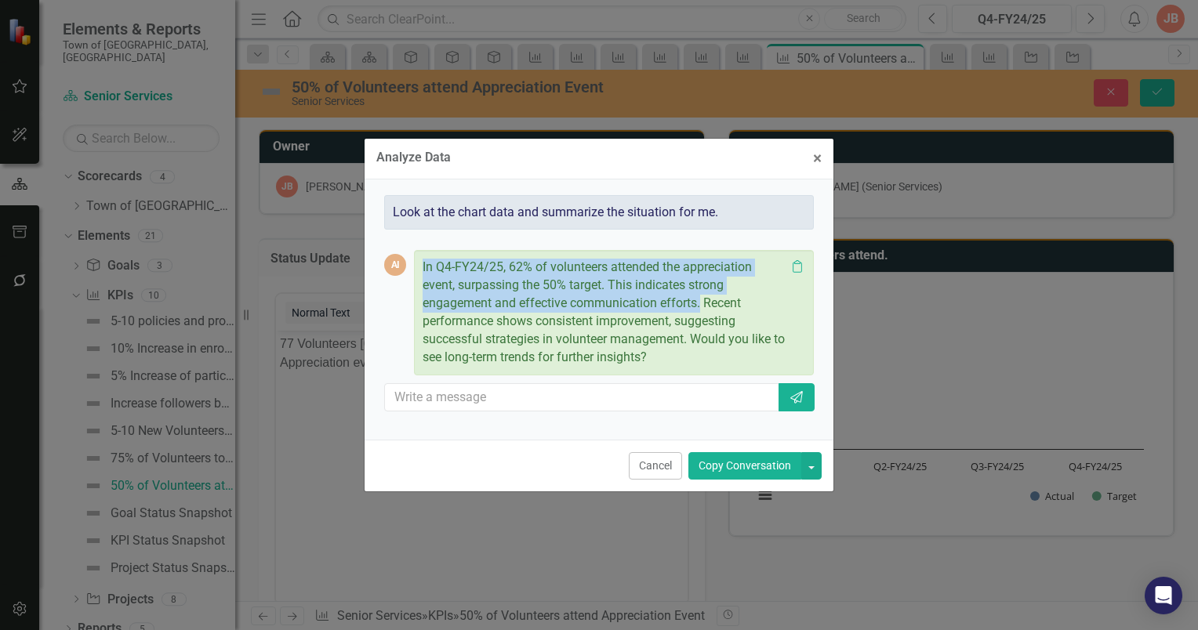
drag, startPoint x: 702, startPoint y: 303, endPoint x: 414, endPoint y: 270, distance: 289.5
click at [414, 270] on div "In Q4-FY24/25, 62% of volunteers attended the appreciation event, surpassing th…" at bounding box center [614, 312] width 400 height 125
copy p "In Q4-FY24/25, 62% of volunteers attended the appreciation event, surpassing th…"
click at [815, 158] on span "×" at bounding box center [817, 158] width 9 height 19
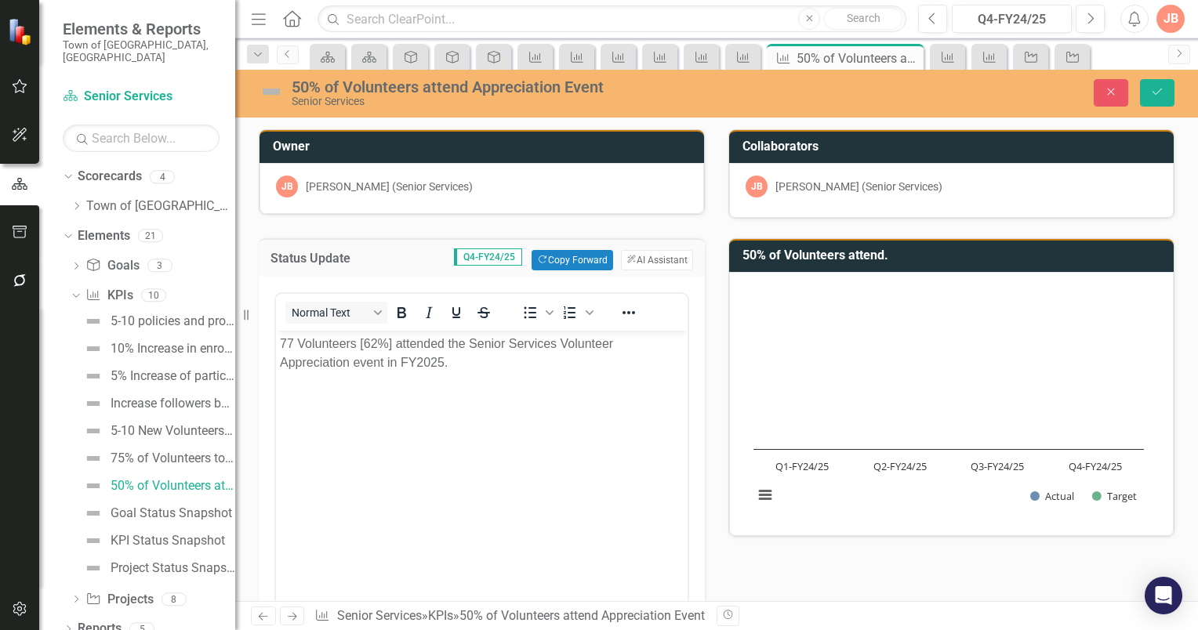
click at [280, 343] on p "77 Volunteers [62%] attended the Senior Services Volunteer Appreciation event i…" at bounding box center [482, 354] width 404 height 38
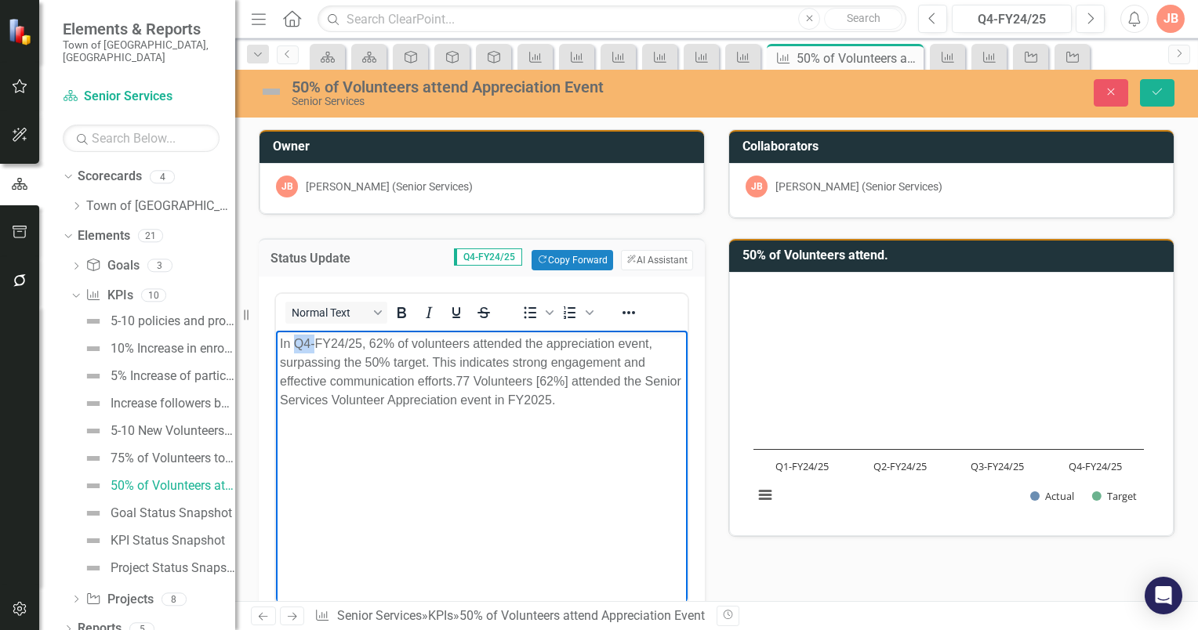
drag, startPoint x: 314, startPoint y: 344, endPoint x: 296, endPoint y: 343, distance: 18.0
click at [296, 343] on p "In Q4-FY24/25, 62% of volunteers attended the appreciation event, surpassing th…" at bounding box center [482, 372] width 404 height 75
click at [322, 343] on p "In FY24/25, 62% of volunteers attended the appreciation event, surpassing the 5…" at bounding box center [482, 372] width 404 height 75
click at [329, 343] on p "In FY20/25, 62% of volunteers attended the appreciation event, surpassing the 5…" at bounding box center [482, 372] width 404 height 75
drag, startPoint x: 600, startPoint y: 401, endPoint x: 458, endPoint y: 384, distance: 143.7
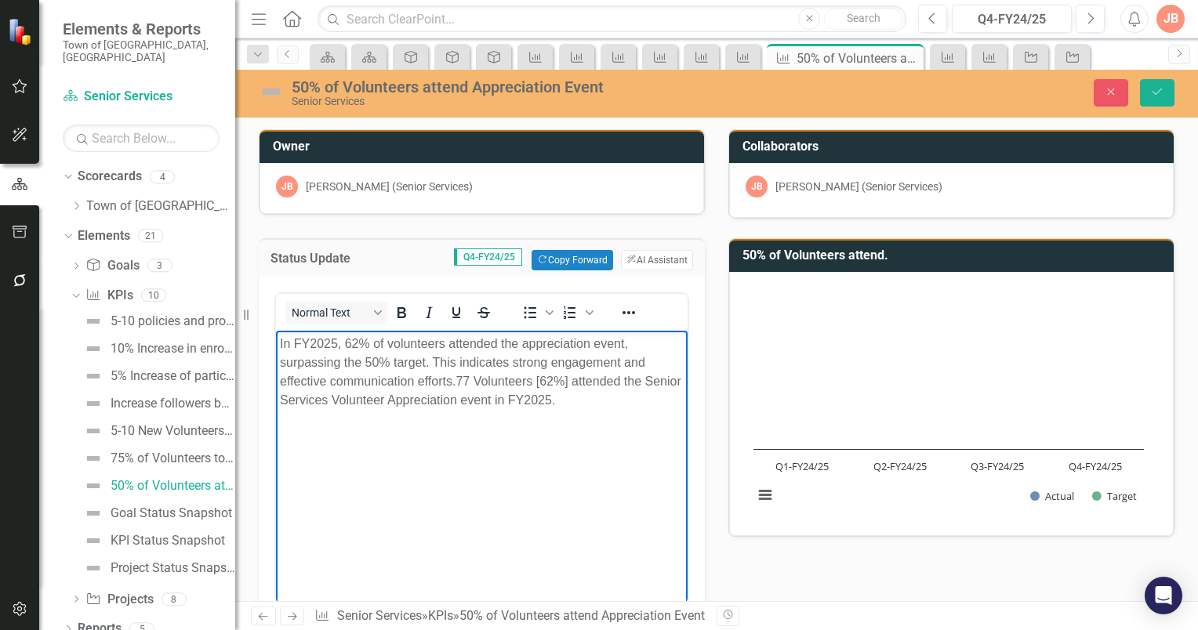
click at [458, 384] on p "In FY2025, 62% of volunteers attended the appreciation event, surpassing the 50…" at bounding box center [482, 372] width 404 height 75
drag, startPoint x: 278, startPoint y: 343, endPoint x: 287, endPoint y: 339, distance: 9.5
click at [278, 343] on body "In FY2025, 62% of volunteers attended the appreciation event, surpassing the 50…" at bounding box center [482, 448] width 412 height 235
click at [1153, 85] on button "Save" at bounding box center [1157, 92] width 34 height 27
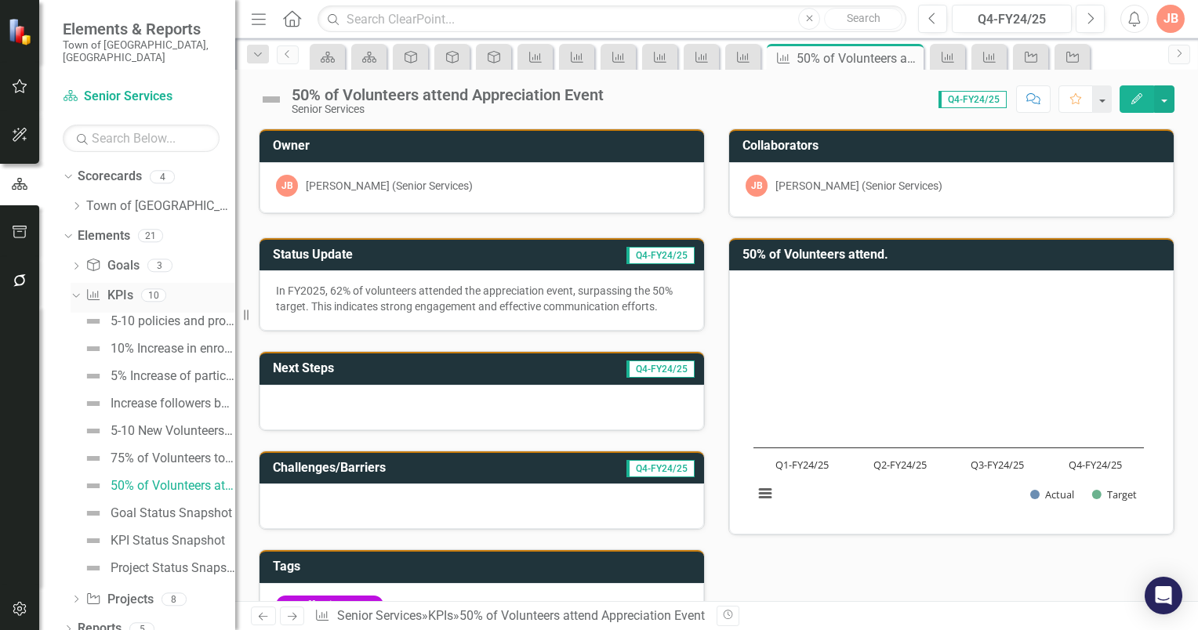
click at [74, 289] on icon "Dropdown" at bounding box center [74, 294] width 9 height 11
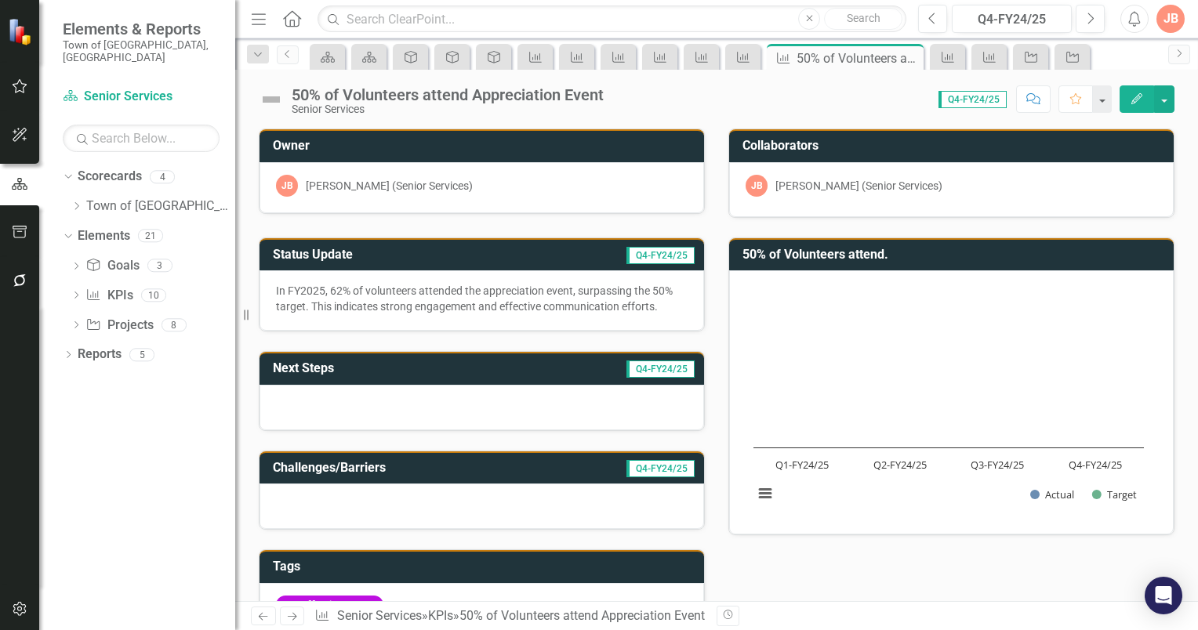
click at [1163, 19] on div "JB" at bounding box center [1170, 19] width 28 height 28
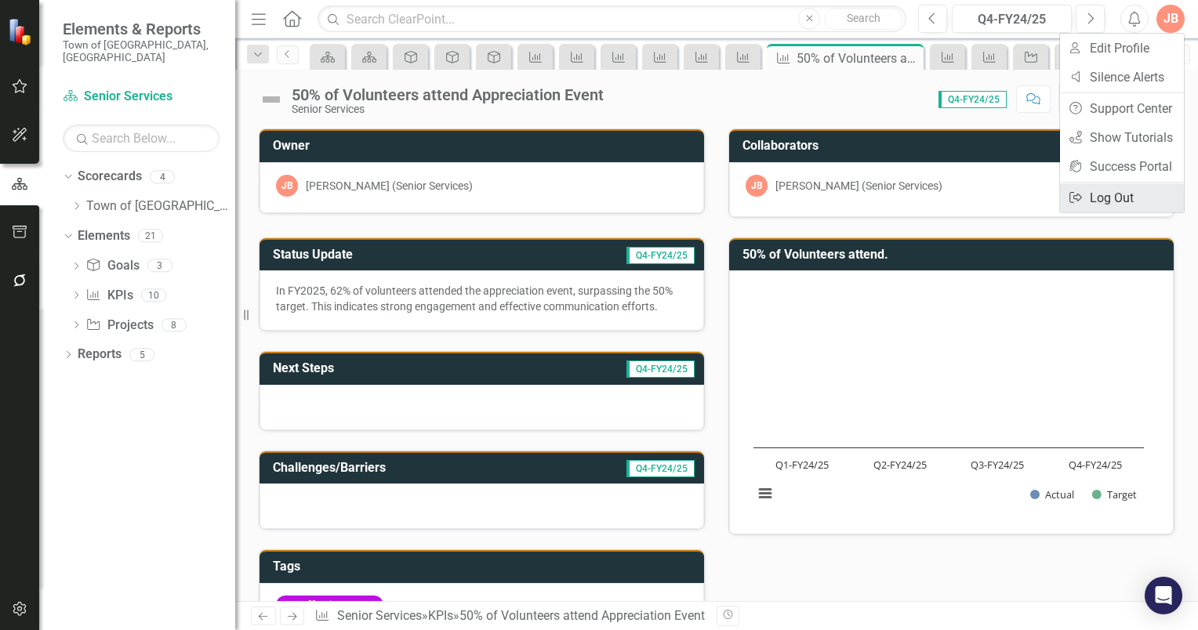
click at [1098, 194] on link "Logout Log Out" at bounding box center [1122, 197] width 124 height 29
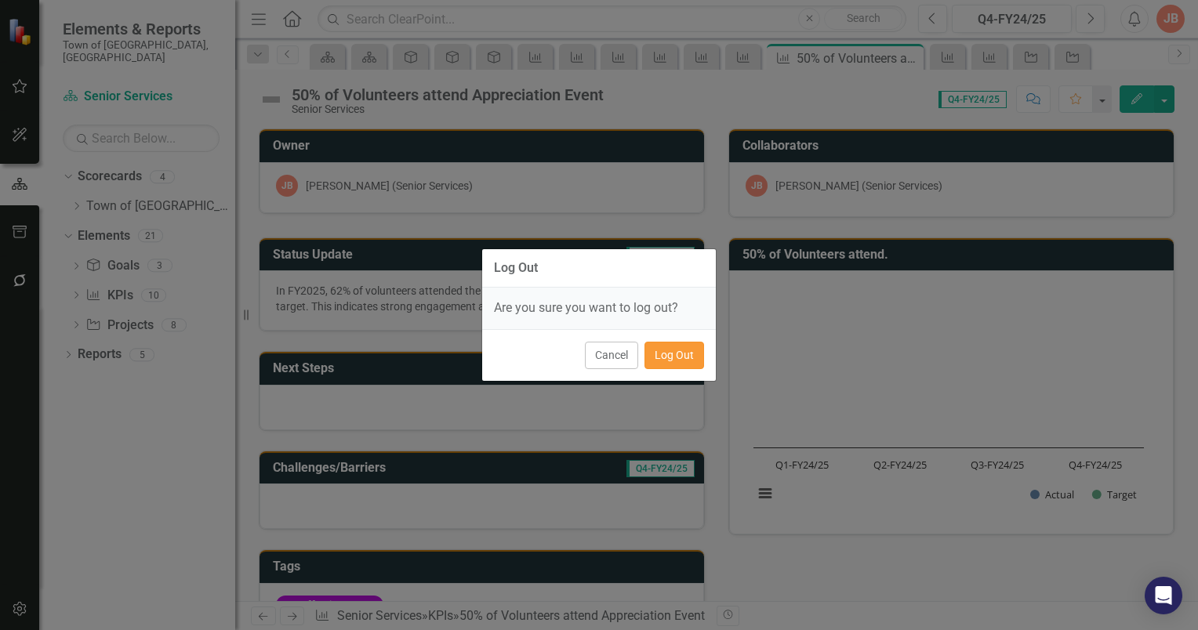
click at [687, 359] on button "Log Out" at bounding box center [674, 355] width 60 height 27
